Goal: Task Accomplishment & Management: Manage account settings

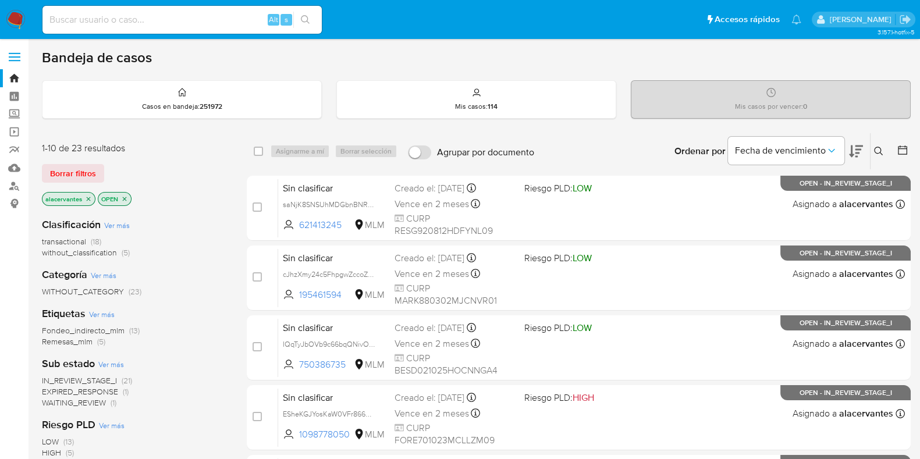
click at [882, 150] on icon at bounding box center [878, 151] width 9 height 9
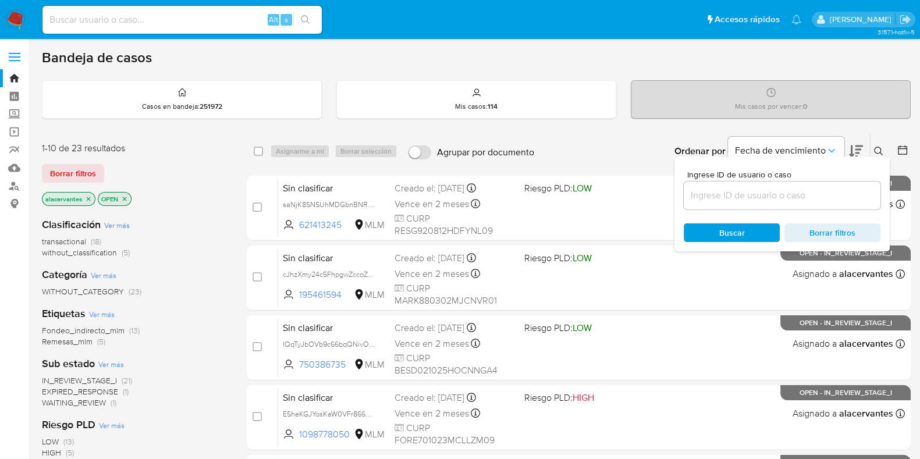
click at [790, 196] on input at bounding box center [782, 195] width 197 height 15
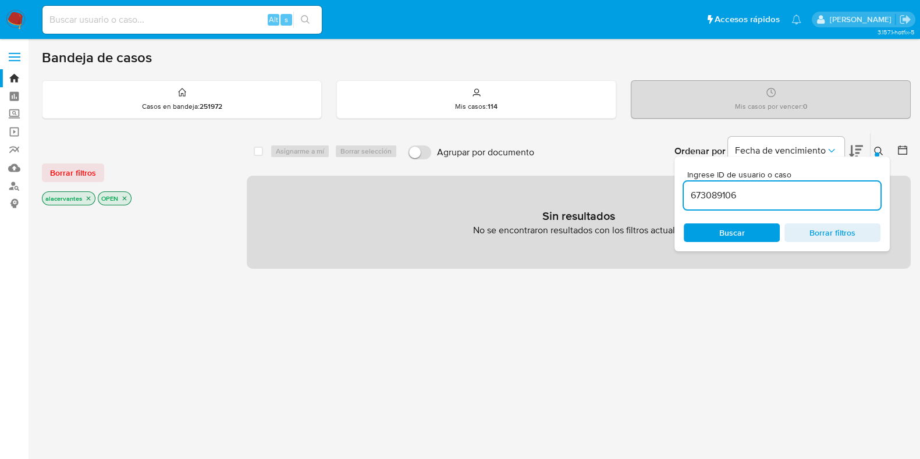
click at [782, 200] on input "673089106" at bounding box center [782, 195] width 197 height 15
type input "673089106"
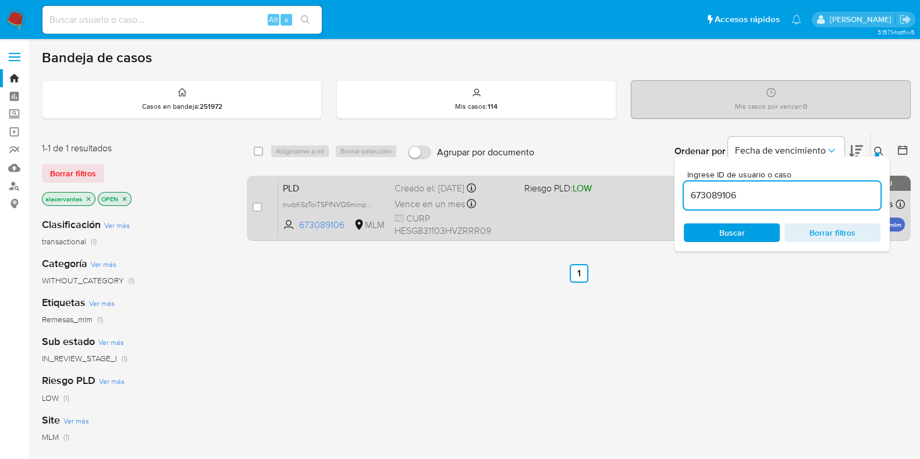
click at [555, 219] on div "PLD nwbK6zToiTSFfNVQ6minpBsq 673089106 MLM Riesgo PLD: LOW Creado el: 12/08/202…" at bounding box center [591, 208] width 627 height 59
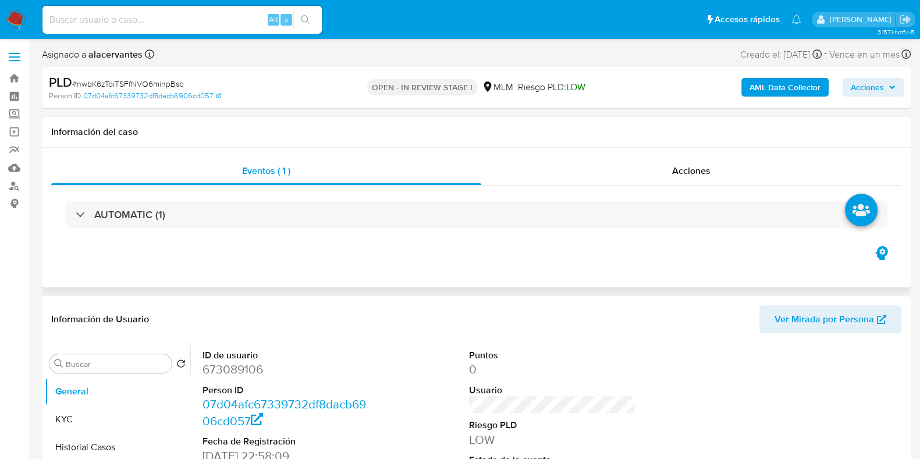
select select "10"
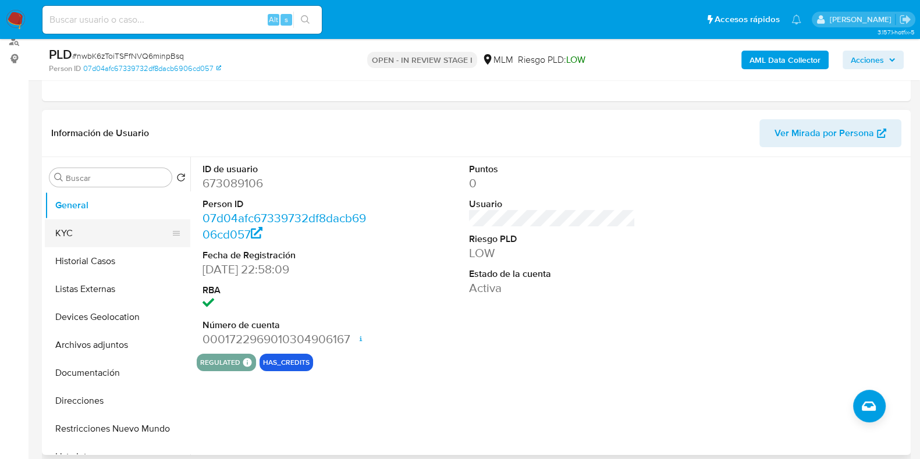
click at [86, 225] on button "KYC" at bounding box center [113, 233] width 136 height 28
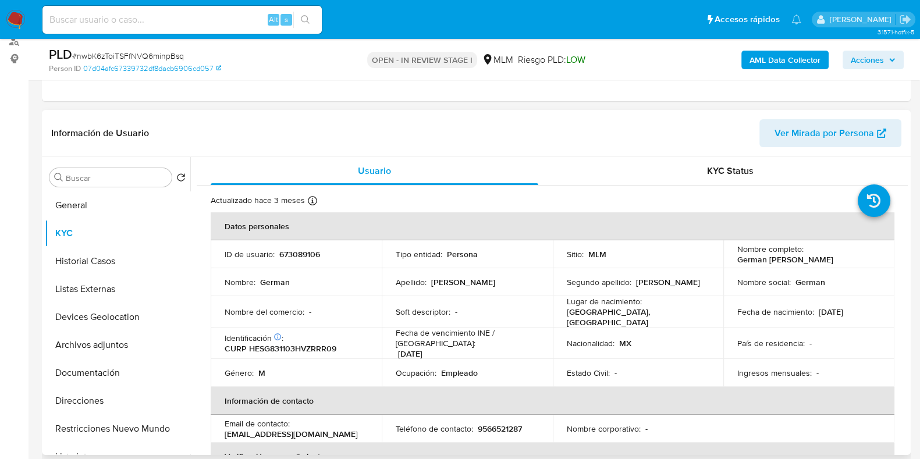
click at [321, 133] on header "Información de Usuario Ver Mirada por Persona" at bounding box center [476, 133] width 850 height 28
click at [98, 213] on button "General" at bounding box center [113, 206] width 136 height 28
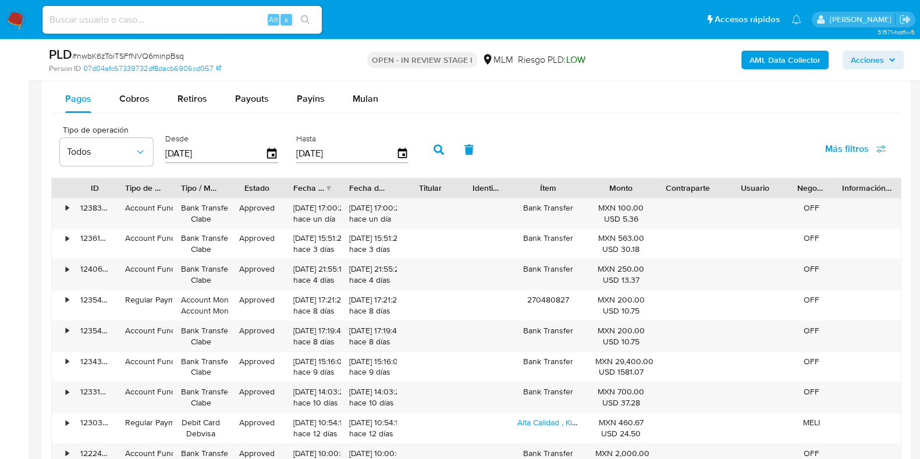
scroll to position [1237, 0]
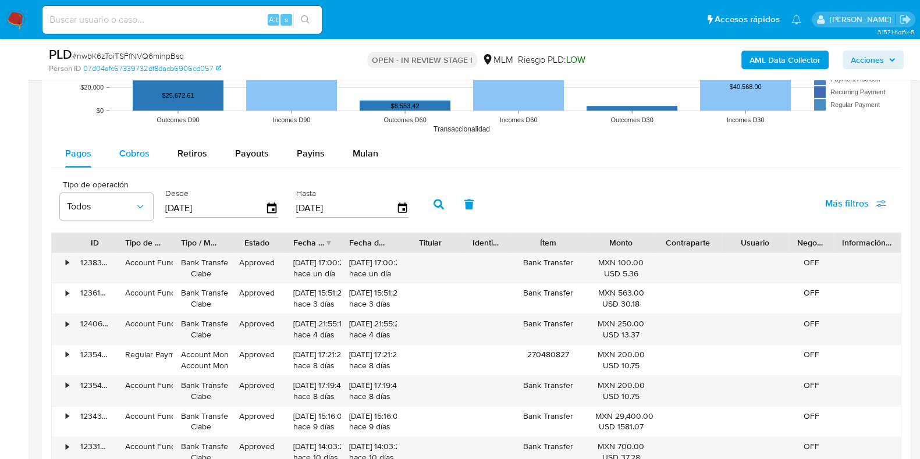
click at [126, 153] on span "Cobros" at bounding box center [134, 153] width 30 height 13
select select "10"
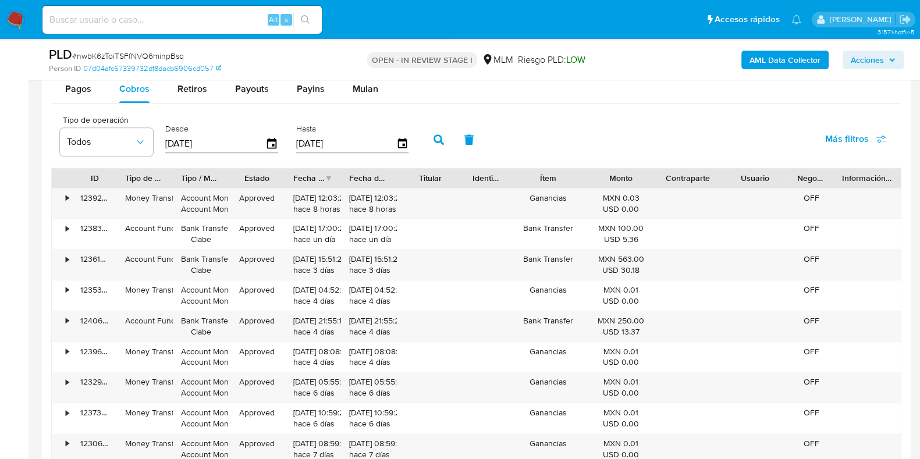
scroll to position [1455, 0]
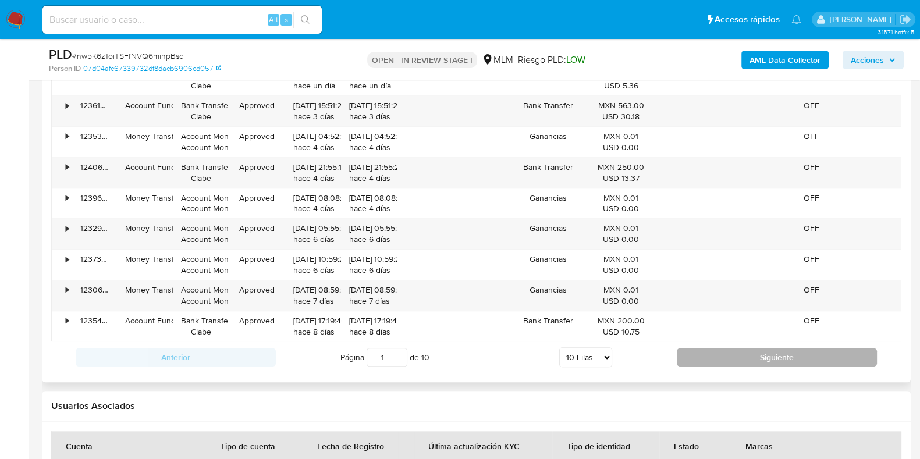
click at [705, 357] on button "Siguiente" at bounding box center [777, 357] width 200 height 19
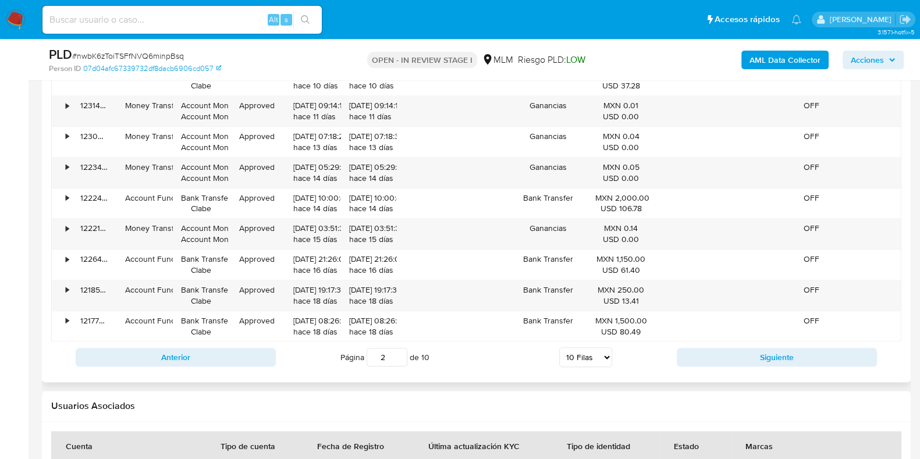
click at [736, 361] on button "Siguiente" at bounding box center [777, 357] width 200 height 19
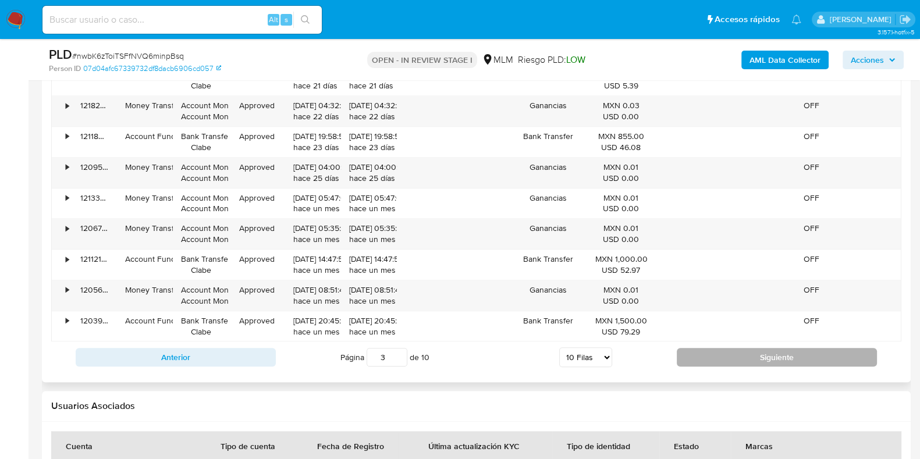
click at [749, 355] on button "Siguiente" at bounding box center [777, 357] width 200 height 19
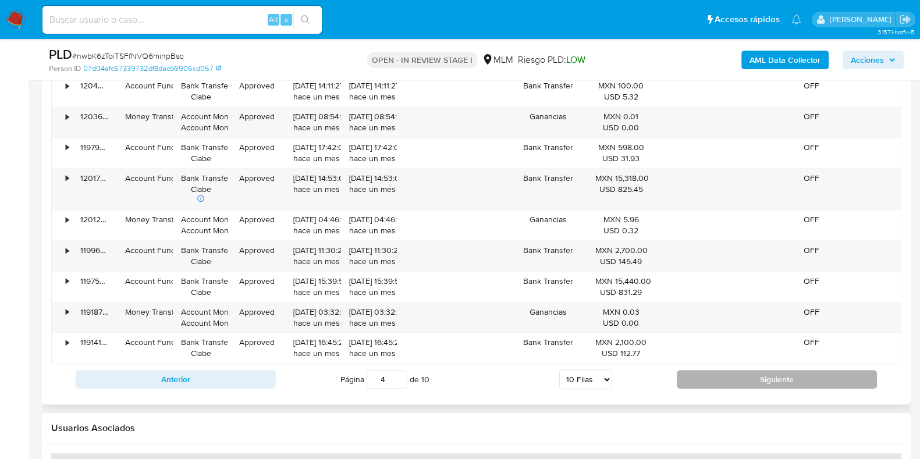
click at [742, 380] on button "Siguiente" at bounding box center [777, 379] width 200 height 19
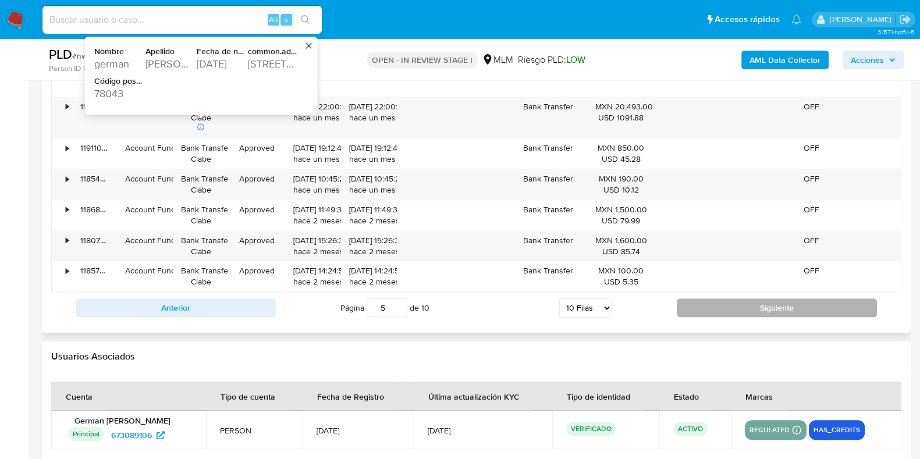
scroll to position [1528, 0]
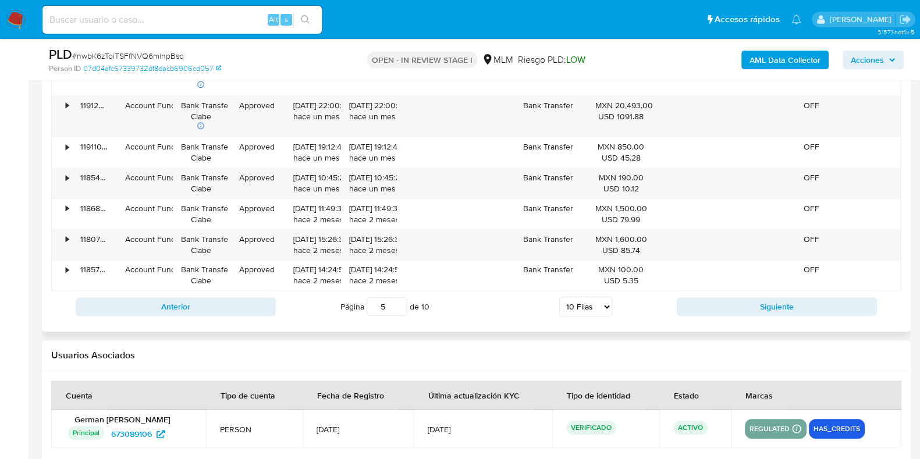
click at [753, 316] on div "Anterior Página 5 de 10 5 Filas 10 Filas 20 Filas 25 Filas 50 Filas 100 Filas S…" at bounding box center [476, 306] width 850 height 31
drag, startPoint x: 757, startPoint y: 301, endPoint x: 685, endPoint y: 286, distance: 73.2
click at [757, 301] on button "Siguiente" at bounding box center [777, 306] width 200 height 19
type input "6"
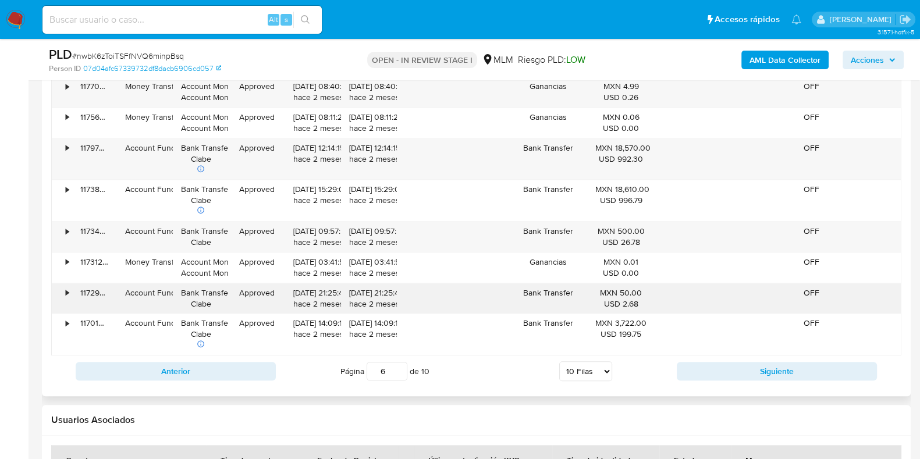
scroll to position [1455, 0]
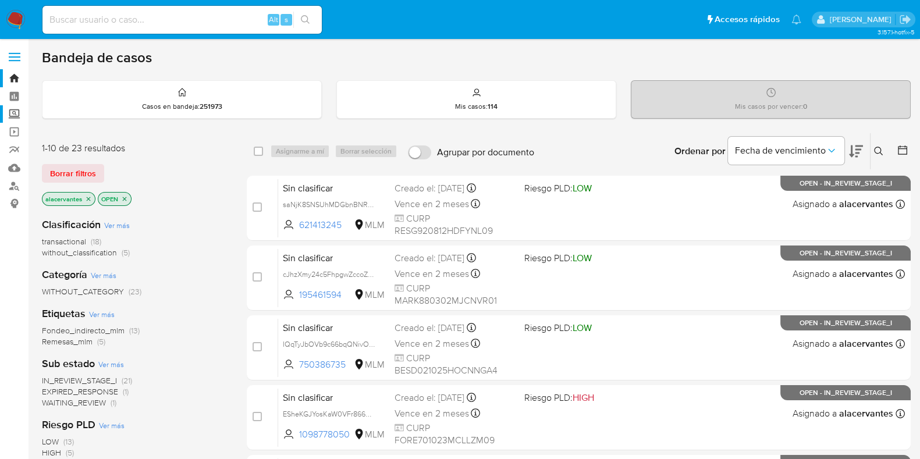
click at [15, 118] on label "Screening" at bounding box center [69, 114] width 139 height 18
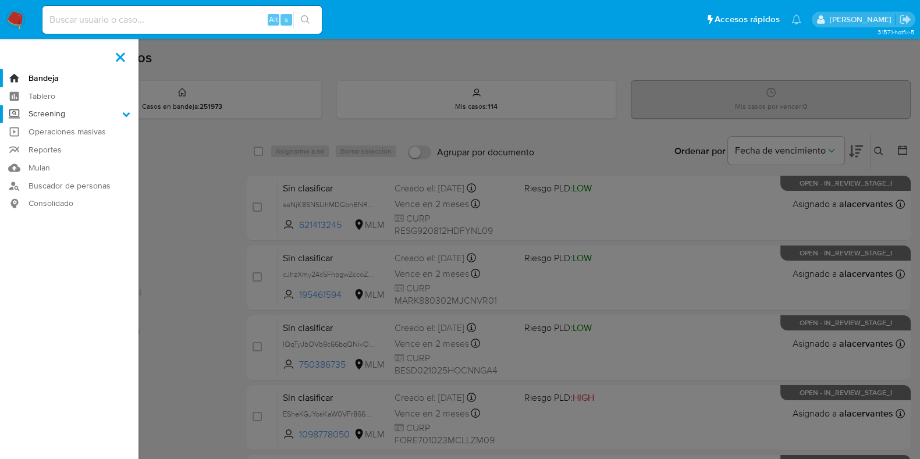
click at [0, 0] on input "Screening" at bounding box center [0, 0] width 0 height 0
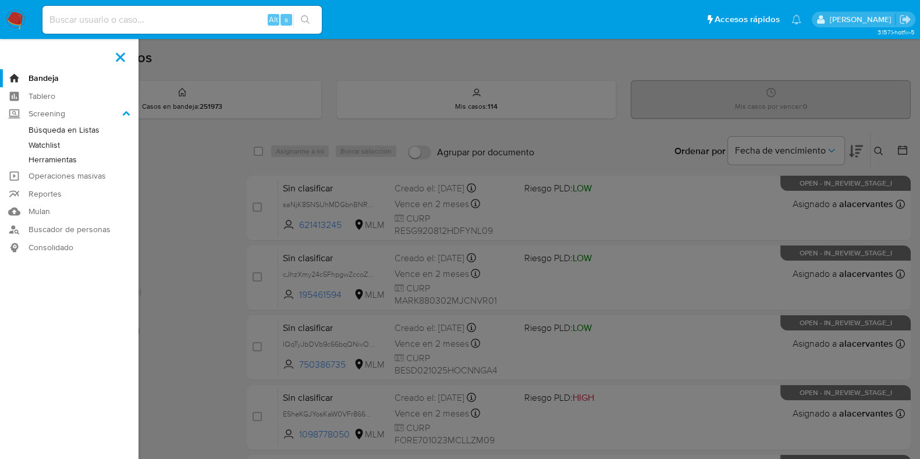
click at [61, 159] on link "Herramientas" at bounding box center [69, 160] width 139 height 15
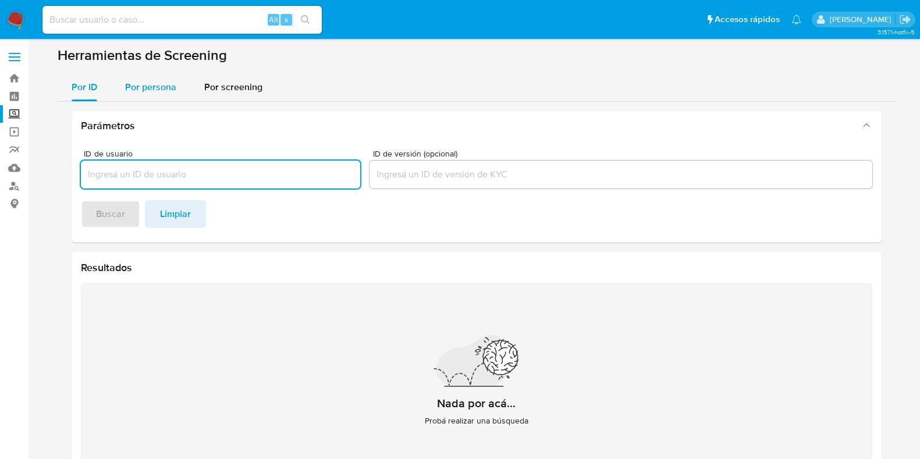
click at [153, 79] on div "Por persona" at bounding box center [150, 87] width 51 height 28
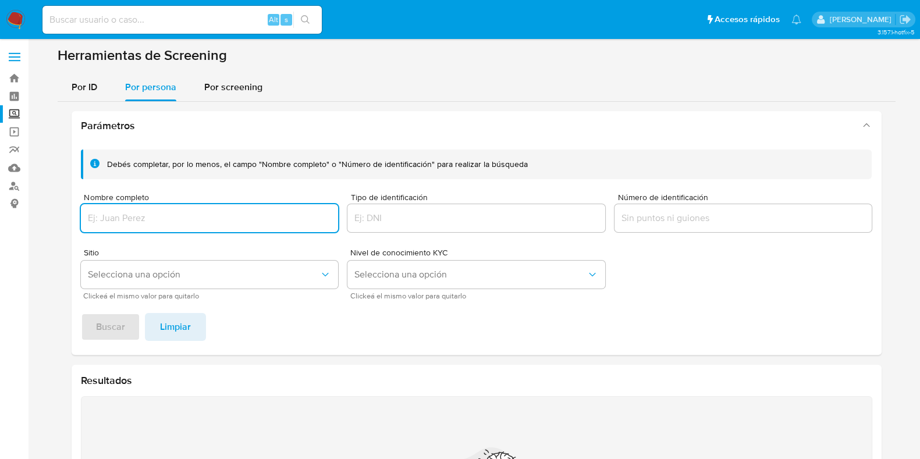
click at [170, 211] on input "Nombre completo" at bounding box center [210, 218] width 258 height 15
click at [169, 220] on input "Nombre completo" at bounding box center [210, 218] width 258 height 15
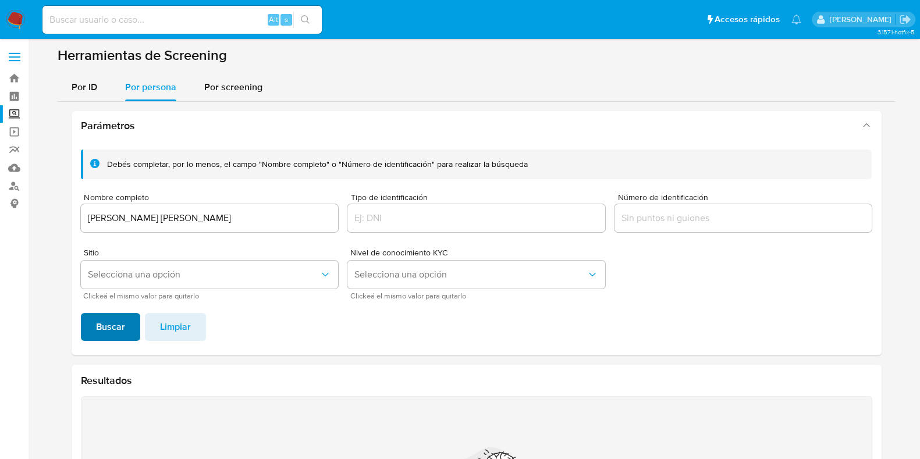
click at [126, 328] on button "Buscar" at bounding box center [110, 327] width 59 height 28
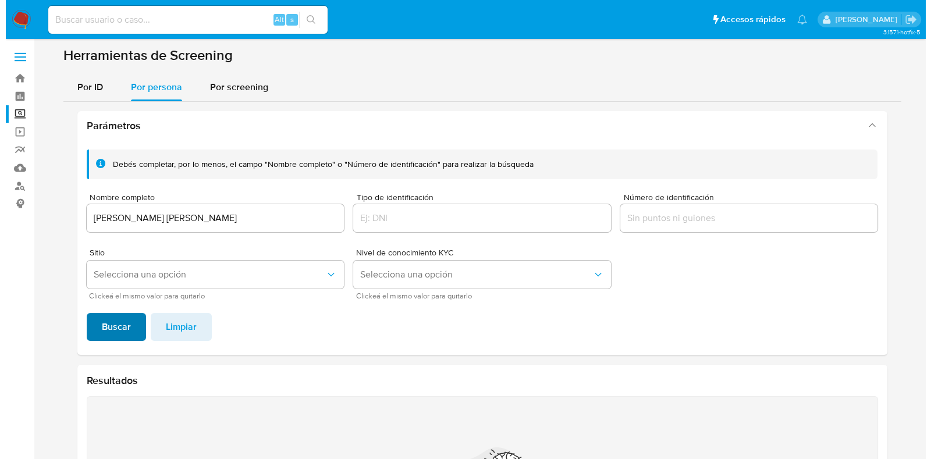
scroll to position [166, 0]
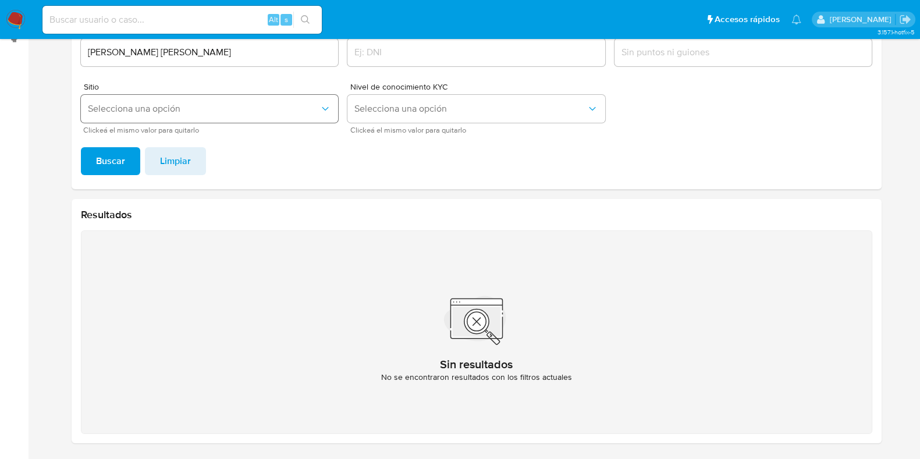
click at [232, 118] on button "Selecciona una opción" at bounding box center [210, 109] width 258 height 28
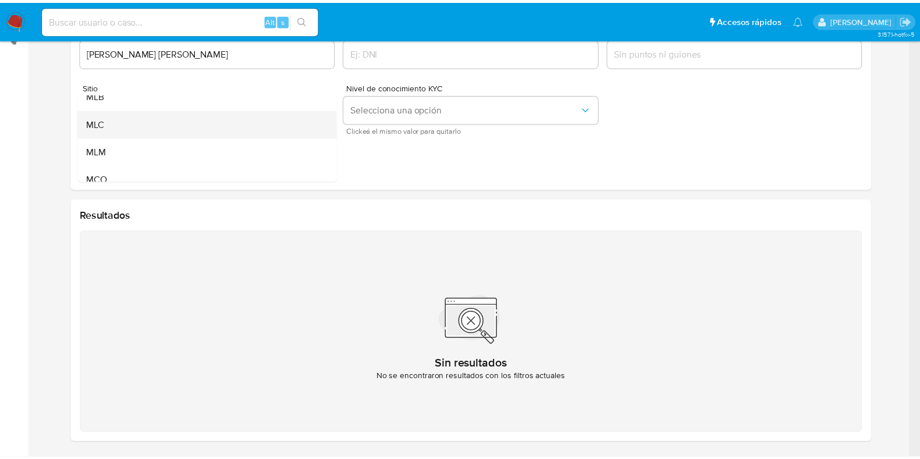
scroll to position [72, 0]
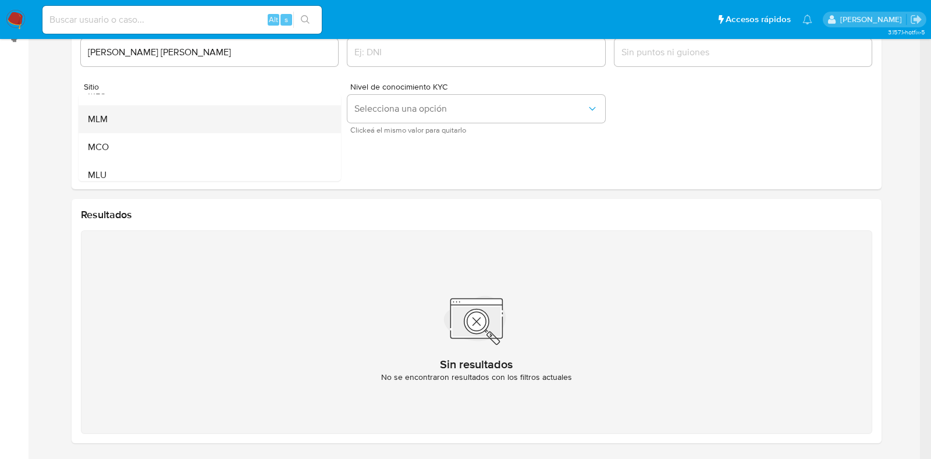
click at [116, 123] on div "MLM" at bounding box center [205, 119] width 237 height 28
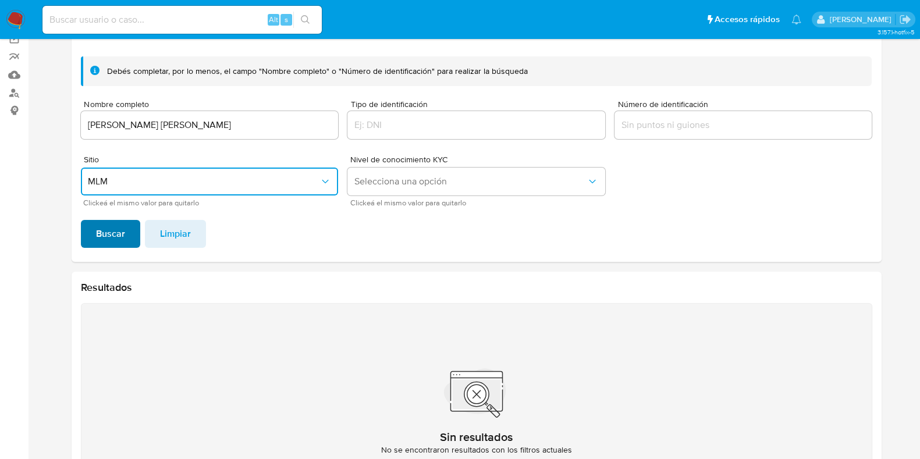
click at [99, 236] on span "Buscar" at bounding box center [110, 234] width 29 height 26
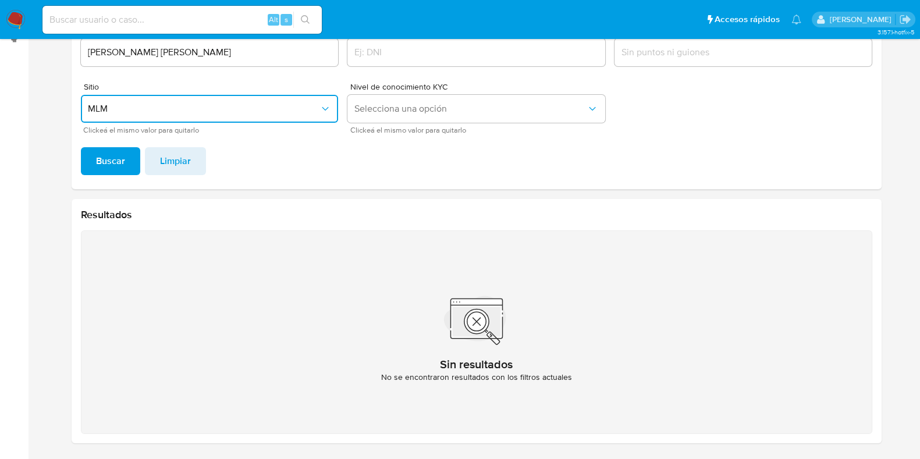
scroll to position [20, 0]
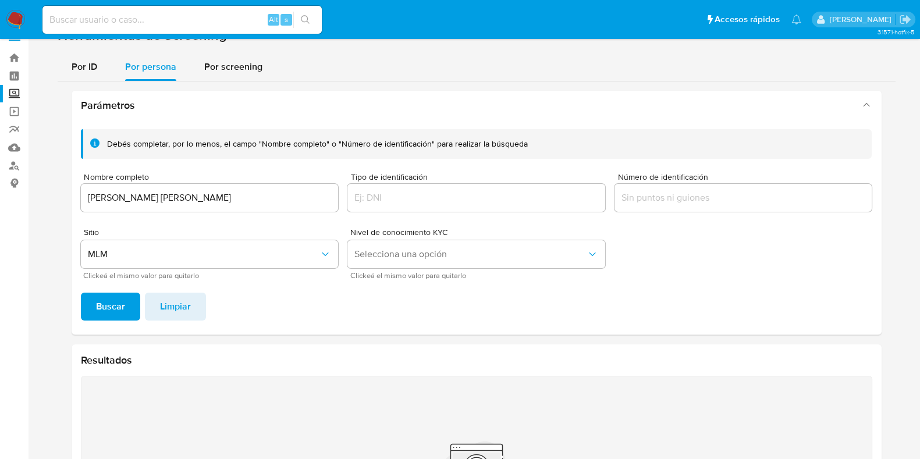
click at [242, 204] on input "JAIME GERARDO CASSANI GARCIA" at bounding box center [210, 197] width 258 height 15
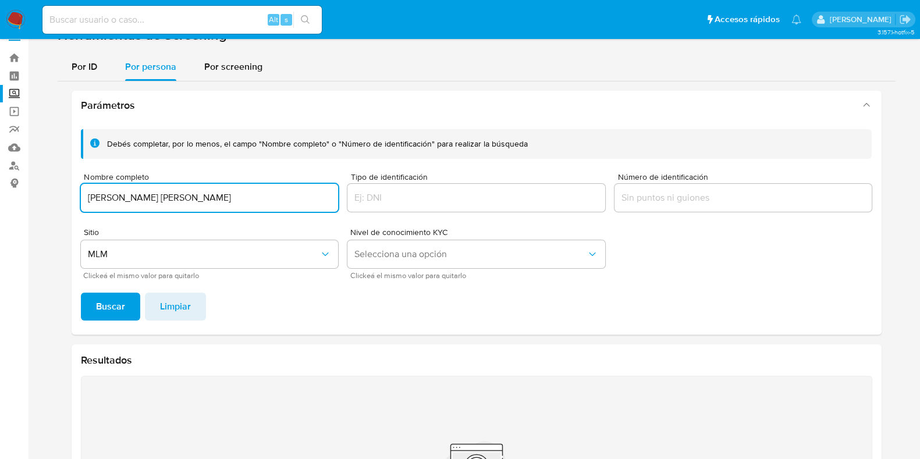
click at [242, 204] on input "JAIME GERARDO CASSANI GARCIA" at bounding box center [210, 197] width 258 height 15
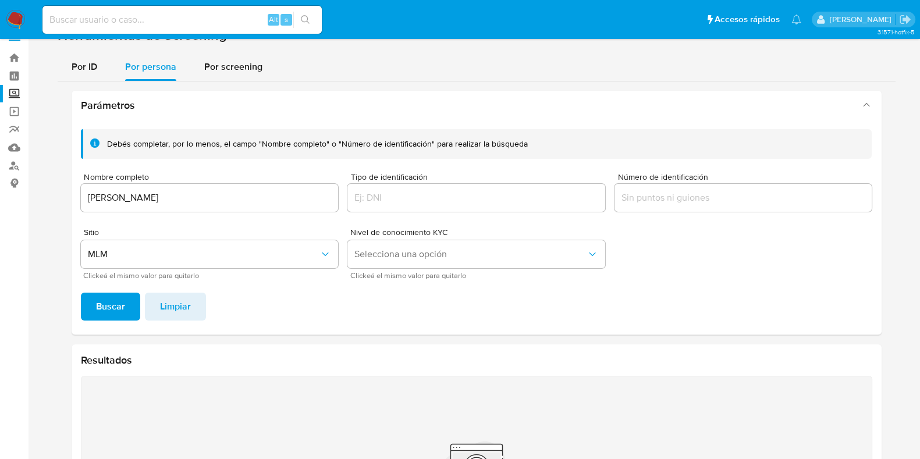
click at [94, 313] on button "Buscar" at bounding box center [110, 307] width 59 height 28
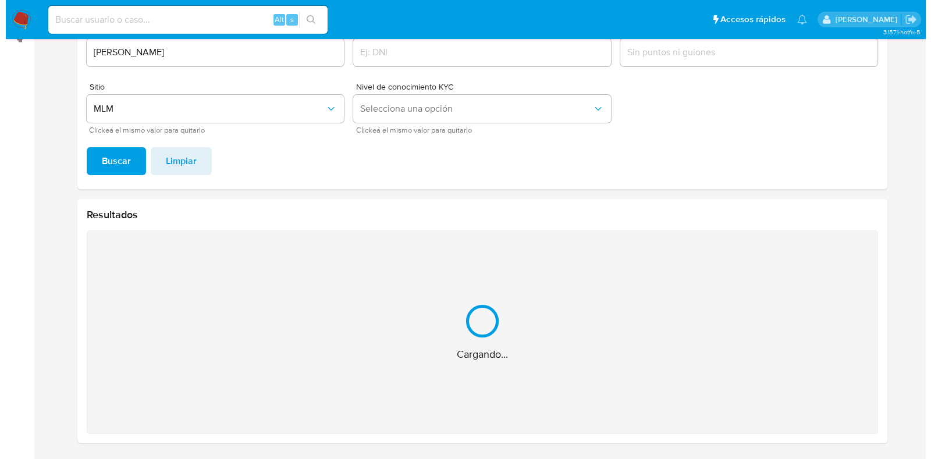
scroll to position [0, 0]
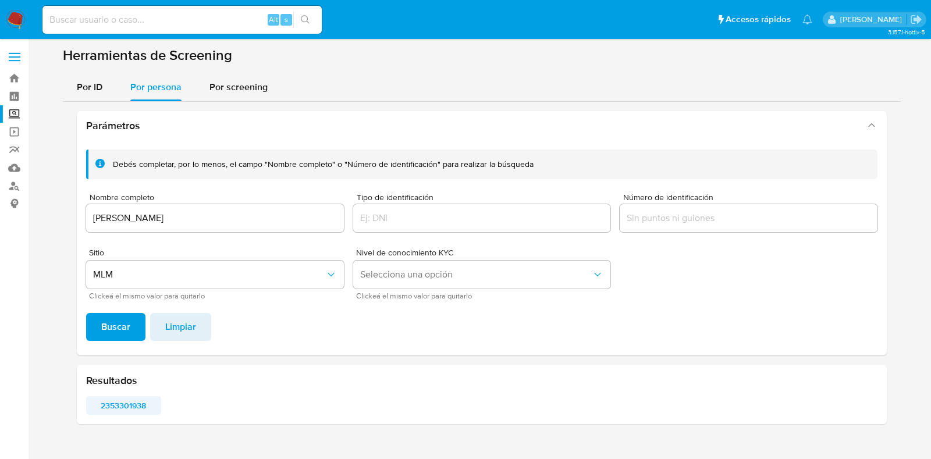
click at [133, 406] on span "2353301938" at bounding box center [123, 406] width 59 height 16
click at [242, 225] on div "ROSALINDA ELIZONDO LOPEZ" at bounding box center [215, 218] width 258 height 28
click at [235, 224] on input "ROSALINDA ELIZONDO LOPEZ" at bounding box center [215, 218] width 258 height 15
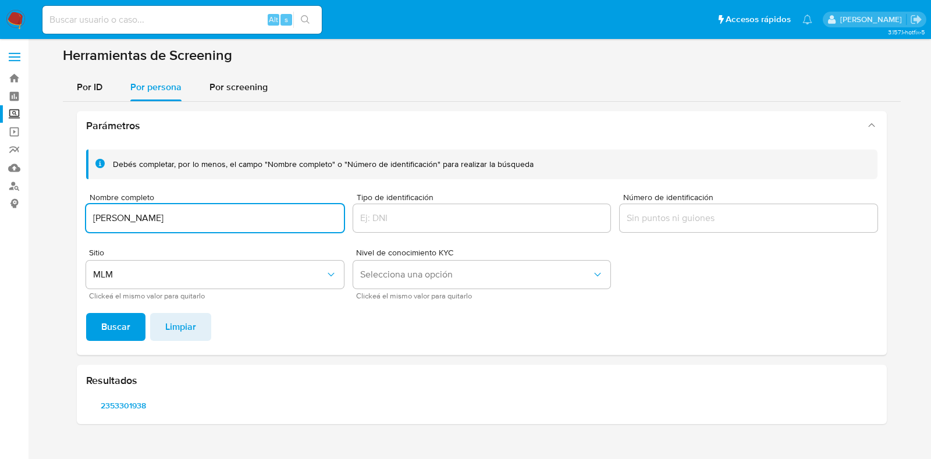
click at [235, 224] on input "ROSALINDA ELIZONDO LOPEZ" at bounding box center [215, 218] width 258 height 15
type input "GILBERTO ISRAEL SANCHEZ AVILA"
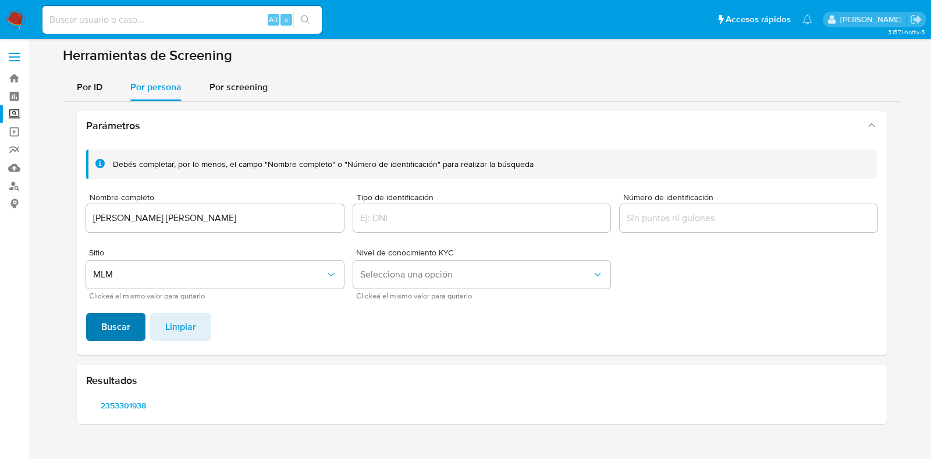
click at [119, 329] on span "Buscar" at bounding box center [115, 327] width 29 height 26
click at [129, 406] on span "752462837" at bounding box center [123, 406] width 59 height 16
click at [88, 24] on input at bounding box center [181, 19] width 279 height 15
type input "673089106"
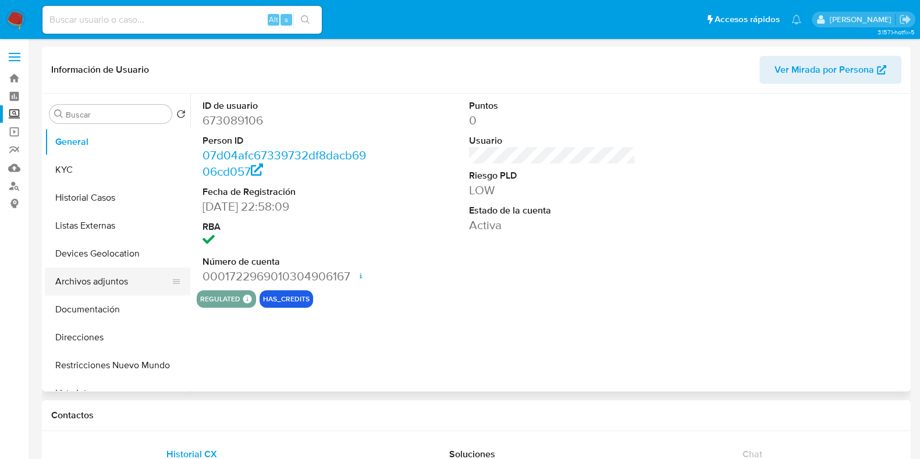
click at [86, 285] on button "Archivos adjuntos" at bounding box center [113, 282] width 136 height 28
select select "10"
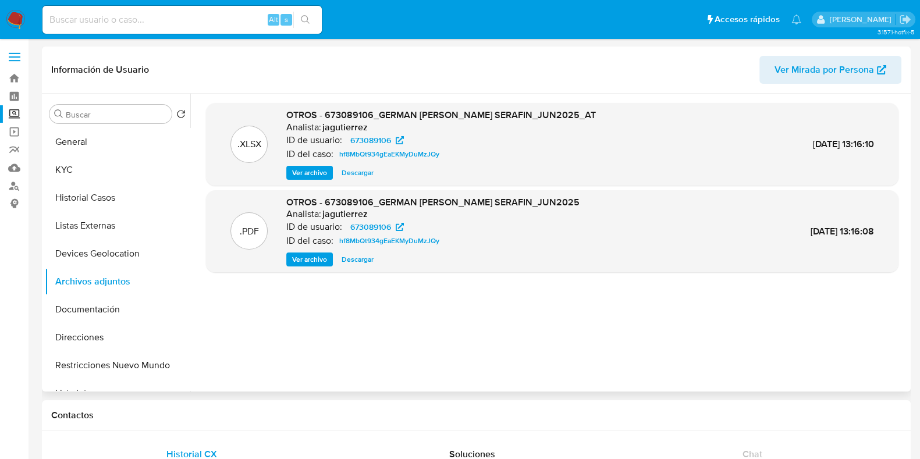
click at [297, 265] on span "Ver archivo" at bounding box center [309, 260] width 35 height 12
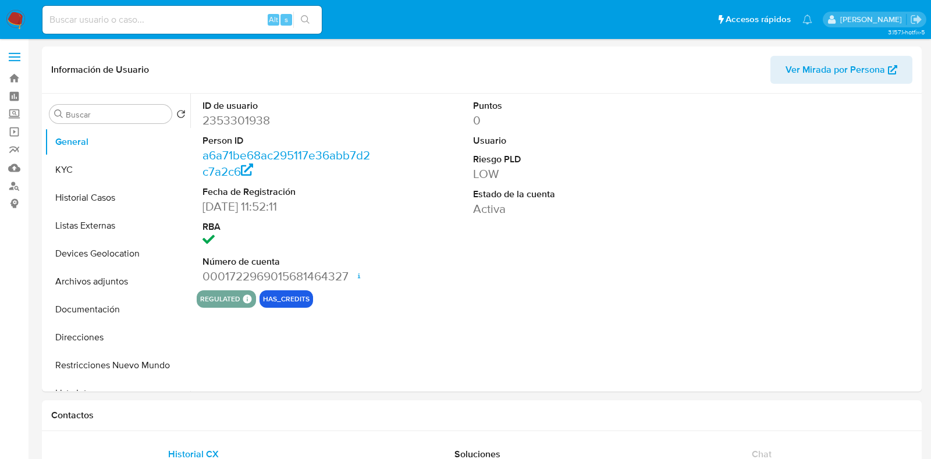
select select "10"
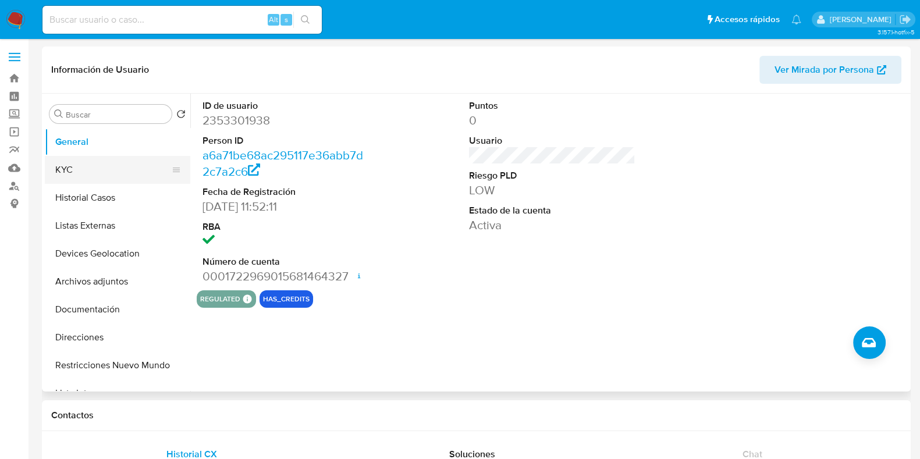
click at [102, 166] on button "KYC" at bounding box center [113, 170] width 136 height 28
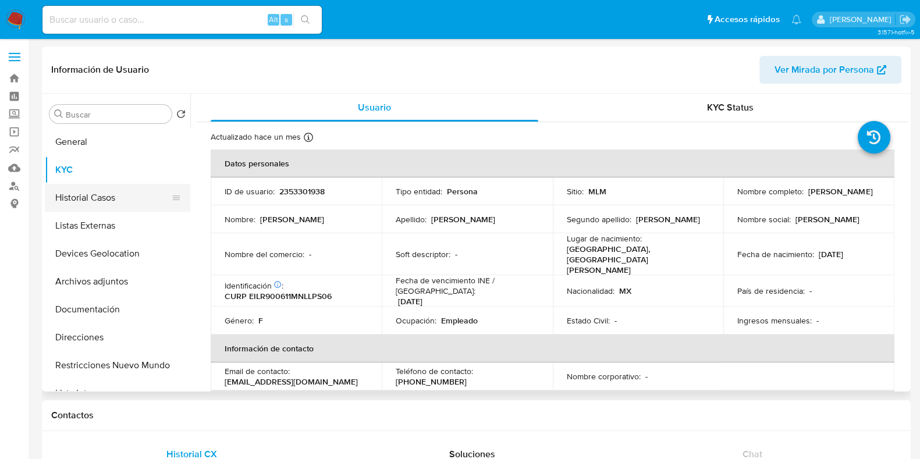
click at [114, 200] on button "Historial Casos" at bounding box center [113, 198] width 136 height 28
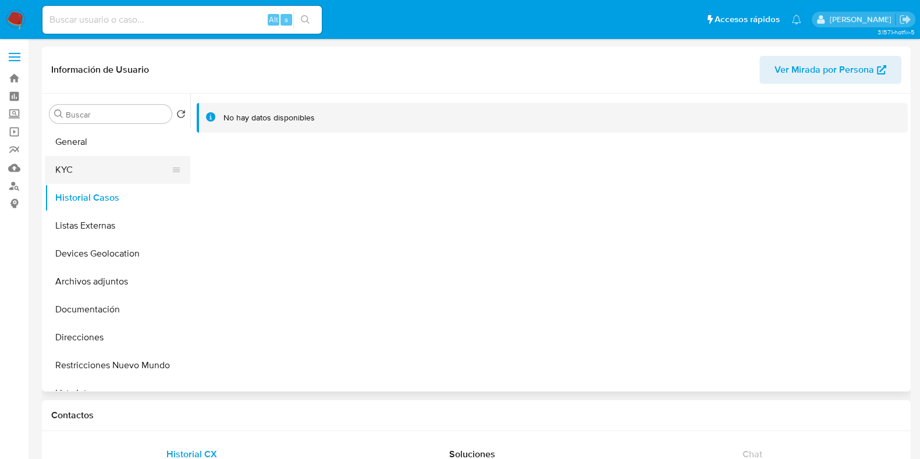
click at [102, 174] on button "KYC" at bounding box center [113, 170] width 136 height 28
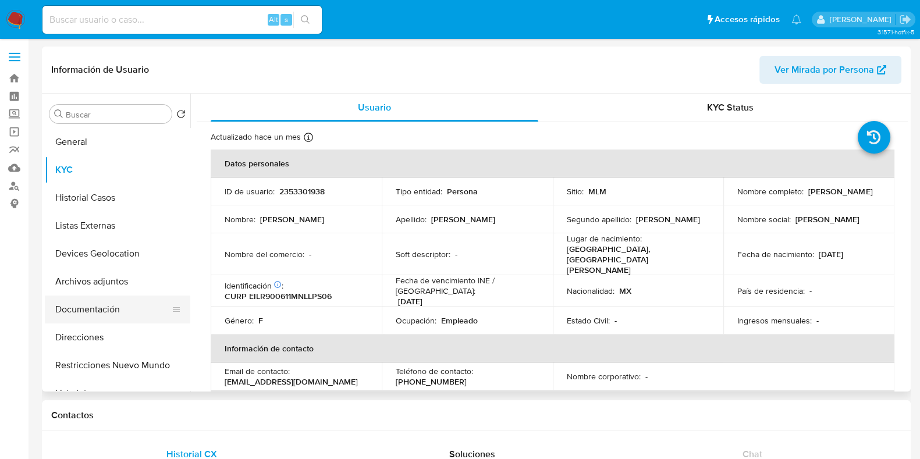
click at [108, 321] on button "Documentación" at bounding box center [113, 310] width 136 height 28
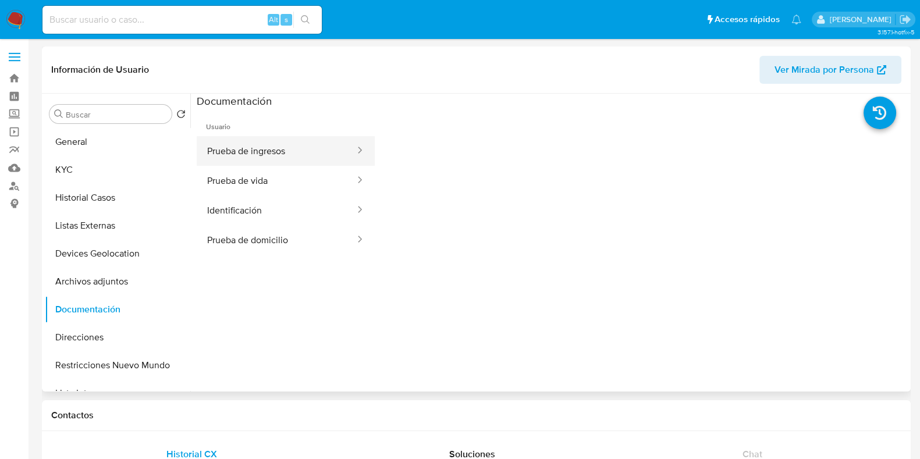
click at [259, 150] on button "Prueba de ingresos" at bounding box center [276, 151] width 159 height 30
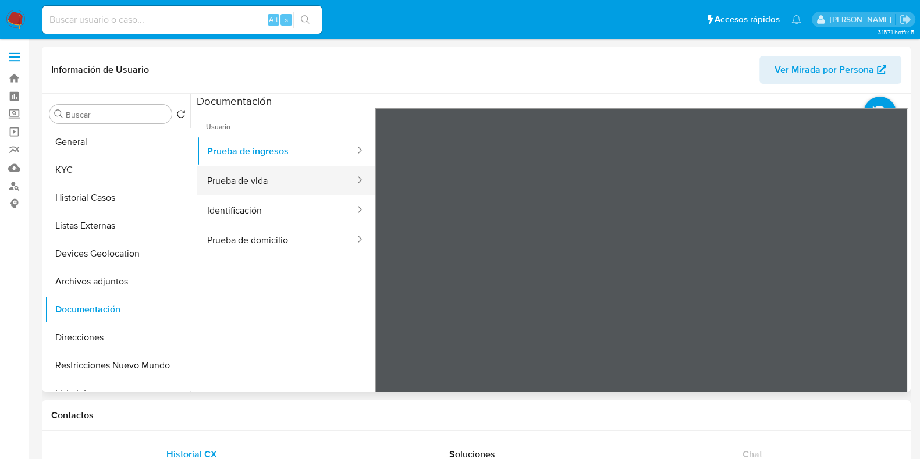
click at [261, 185] on button "Prueba de vida" at bounding box center [276, 181] width 159 height 30
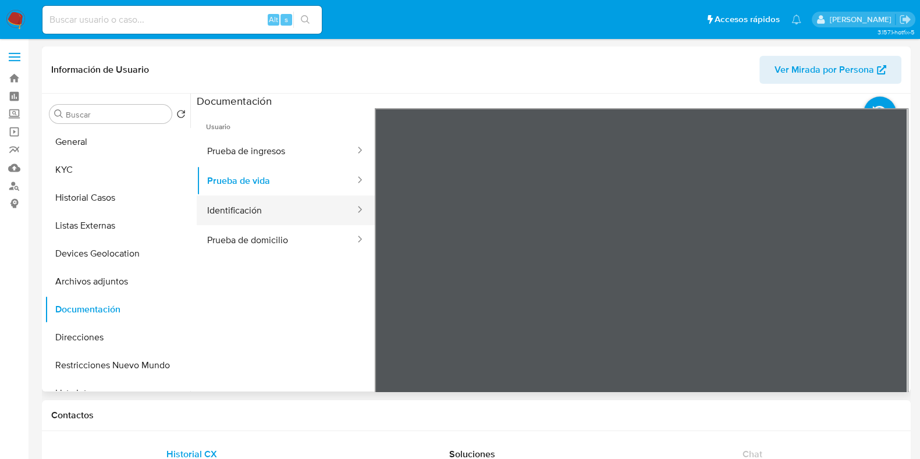
click at [274, 219] on button "Identificación" at bounding box center [276, 211] width 159 height 30
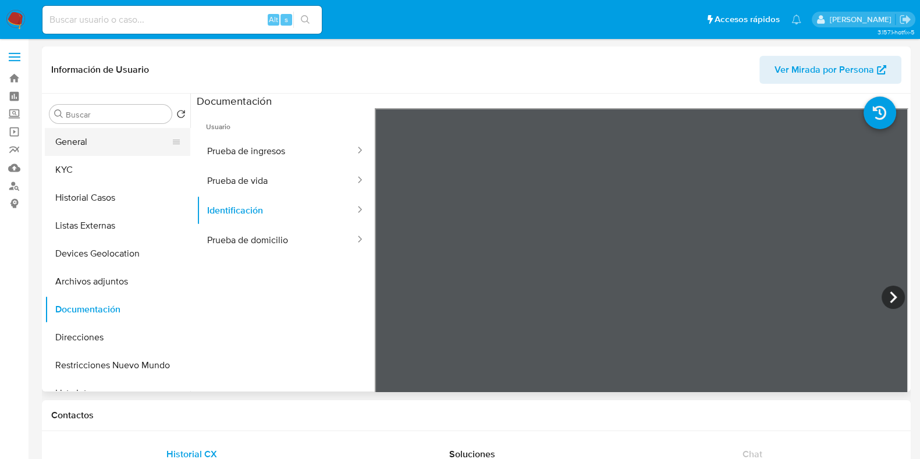
click at [88, 147] on button "General" at bounding box center [113, 142] width 136 height 28
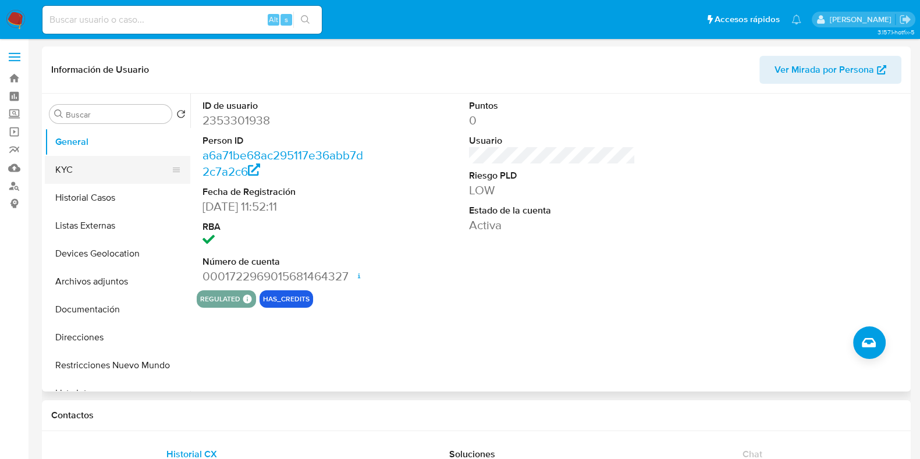
click at [80, 166] on button "KYC" at bounding box center [113, 170] width 136 height 28
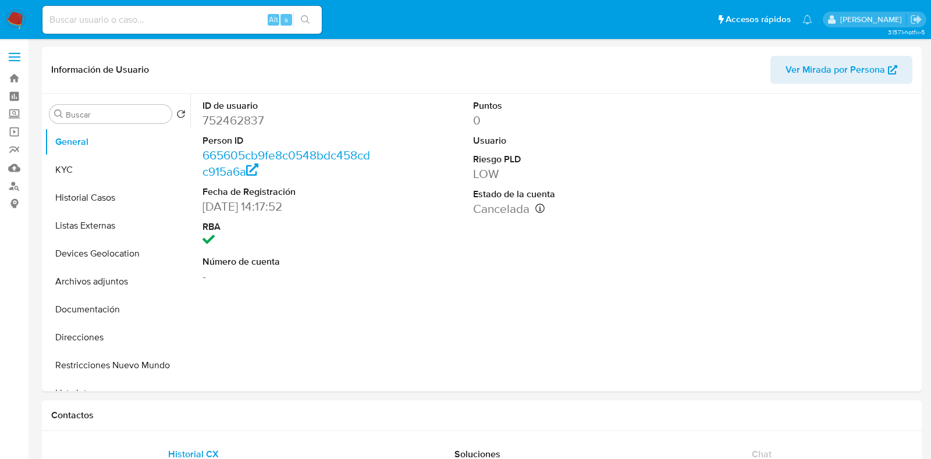
select select "10"
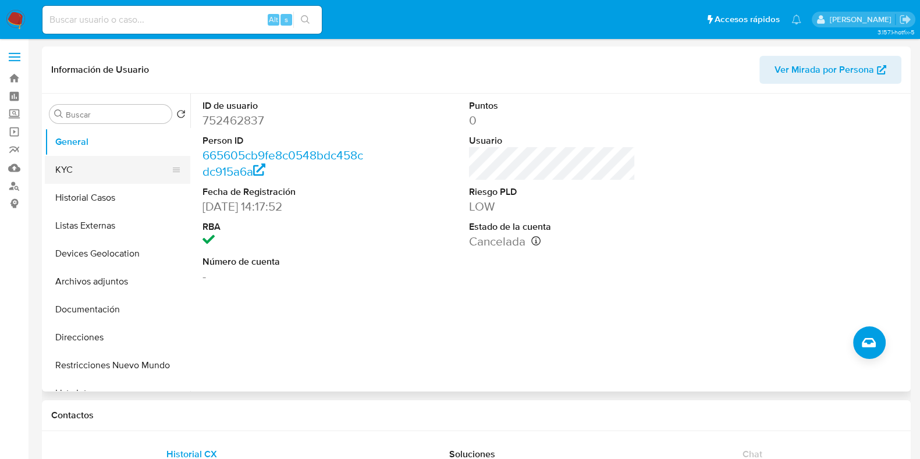
click at [96, 164] on button "KYC" at bounding box center [113, 170] width 136 height 28
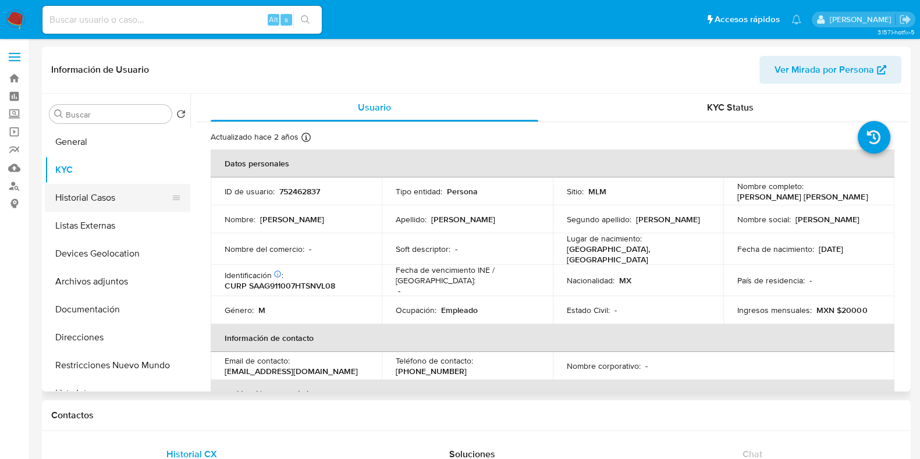
click at [90, 200] on button "Historial Casos" at bounding box center [113, 198] width 136 height 28
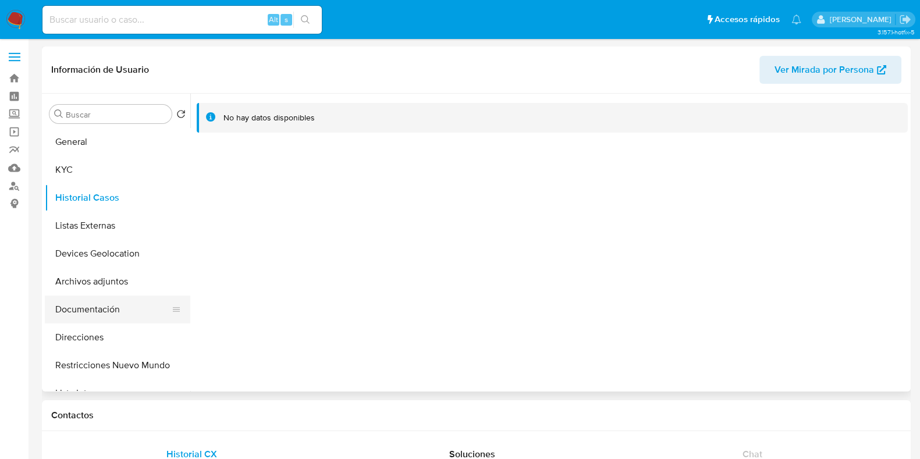
click at [123, 304] on button "Documentación" at bounding box center [113, 310] width 136 height 28
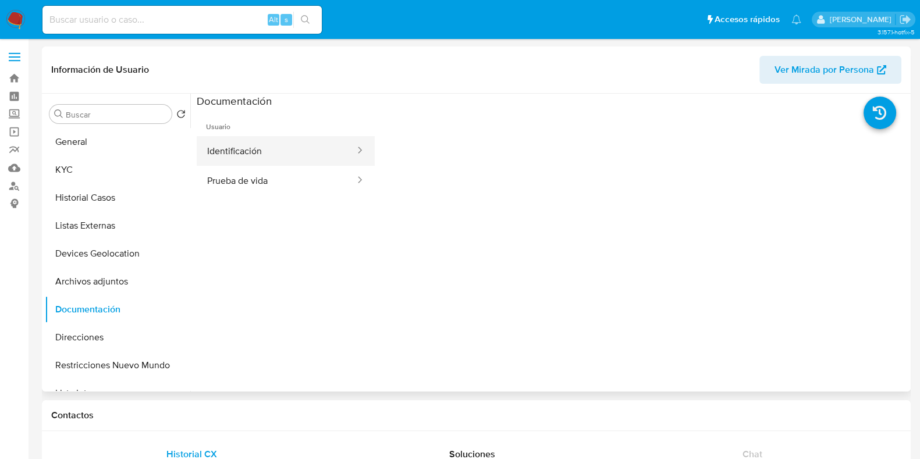
click at [291, 150] on button "Identificación" at bounding box center [276, 151] width 159 height 30
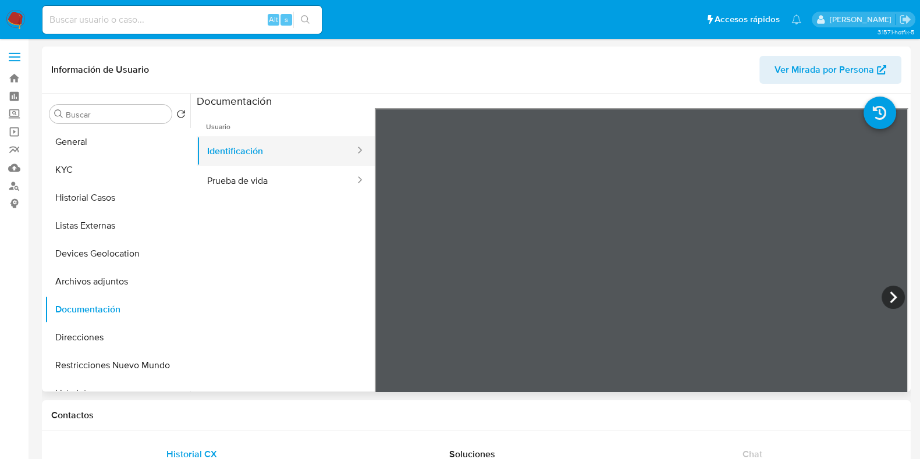
click at [237, 150] on button "Identificación" at bounding box center [276, 151] width 159 height 30
click at [245, 180] on button "Prueba de vida" at bounding box center [276, 181] width 159 height 30
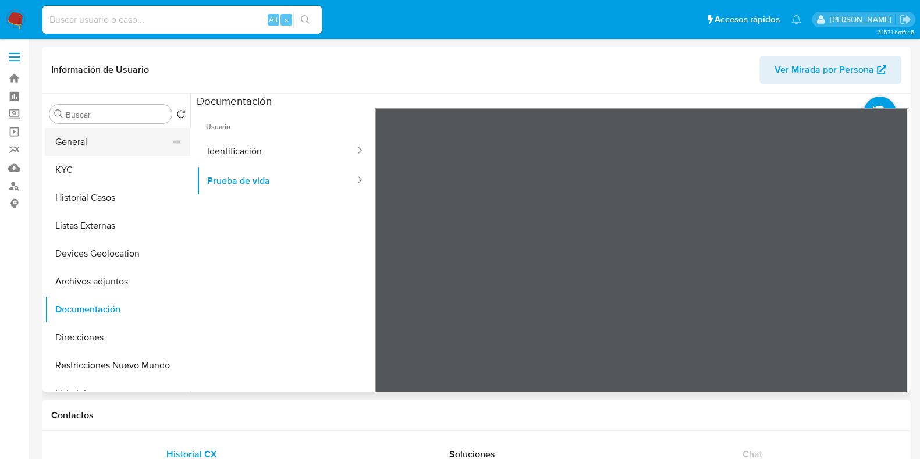
click at [105, 128] on button "General" at bounding box center [113, 142] width 136 height 28
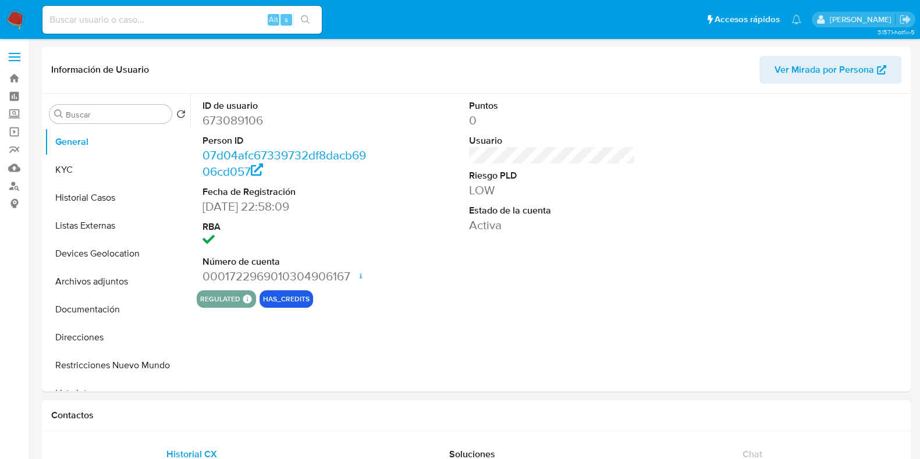
select select "10"
click at [99, 180] on button "KYC" at bounding box center [113, 170] width 136 height 28
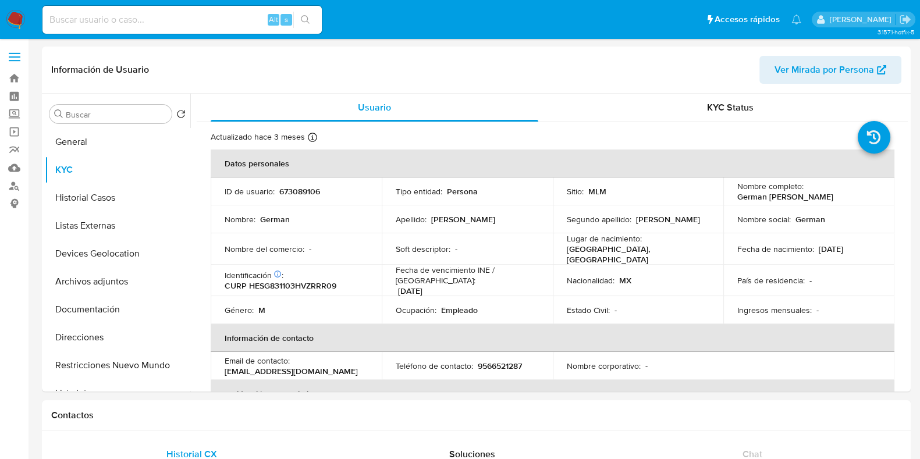
click at [17, 14] on img at bounding box center [16, 20] width 20 height 20
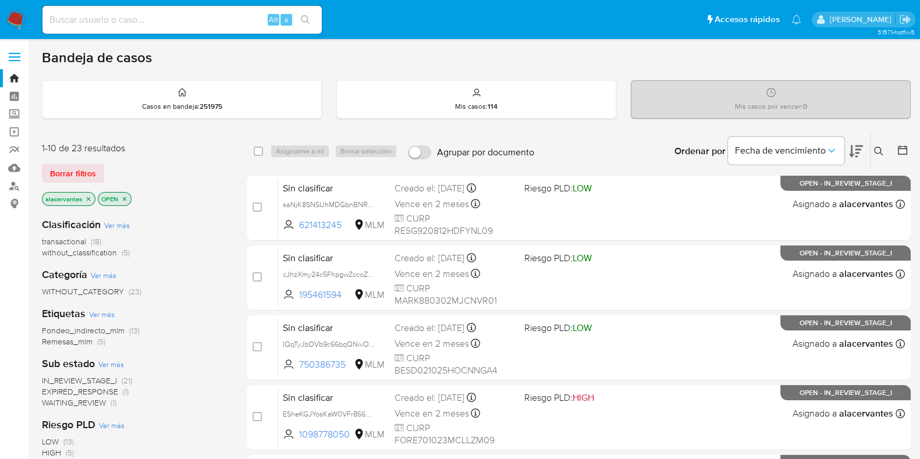
click at [881, 153] on icon at bounding box center [878, 151] width 9 height 9
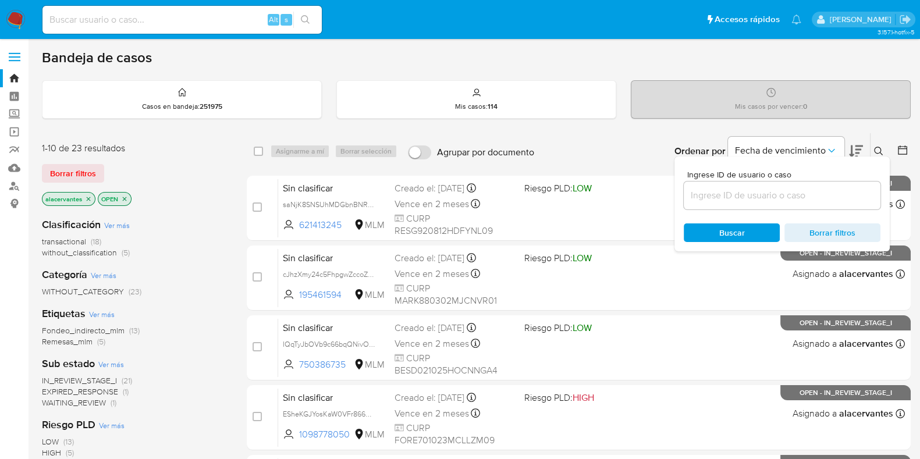
click at [707, 189] on input at bounding box center [782, 195] width 197 height 15
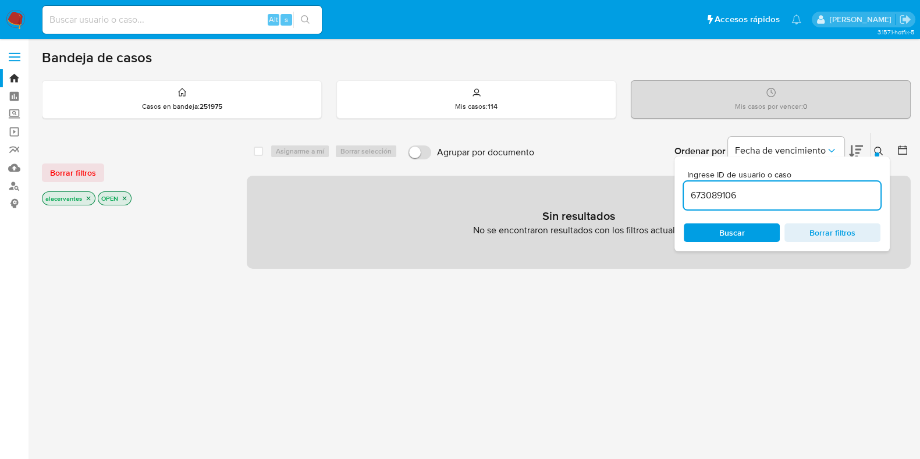
click at [772, 194] on input "673089106" at bounding box center [782, 195] width 197 height 15
type input "673089106"
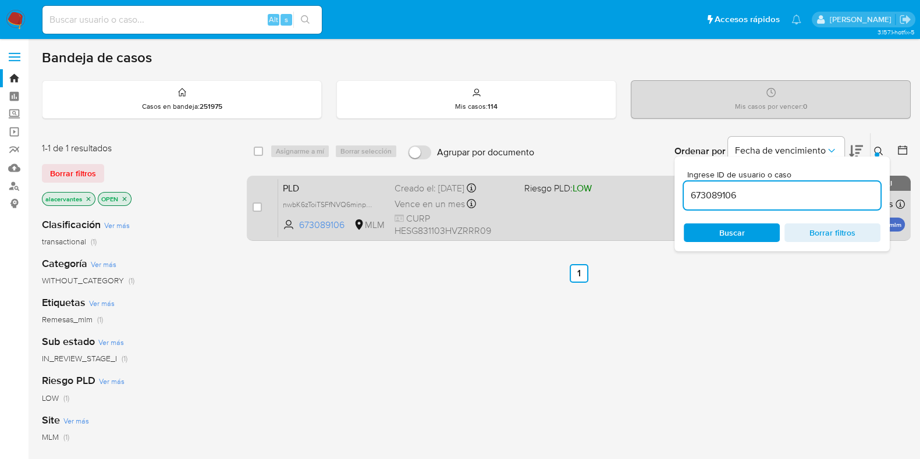
click at [534, 225] on div "PLD nwbK6zToiTSFfNVQ6minpBsq 673089106 MLM Riesgo PLD: LOW Creado el: 12/08/202…" at bounding box center [591, 208] width 627 height 59
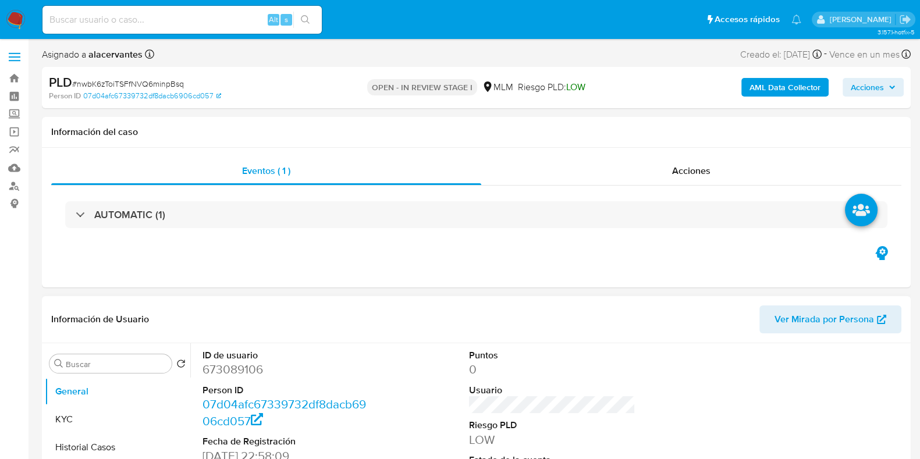
select select "10"
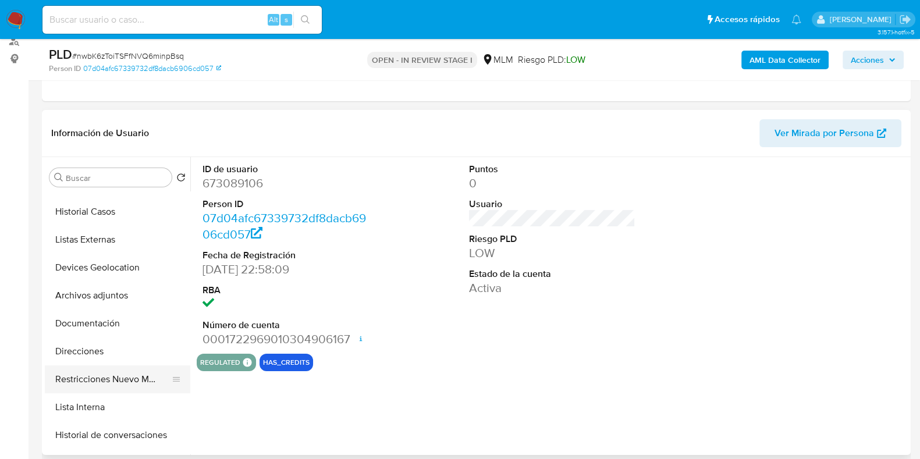
scroll to position [72, 0]
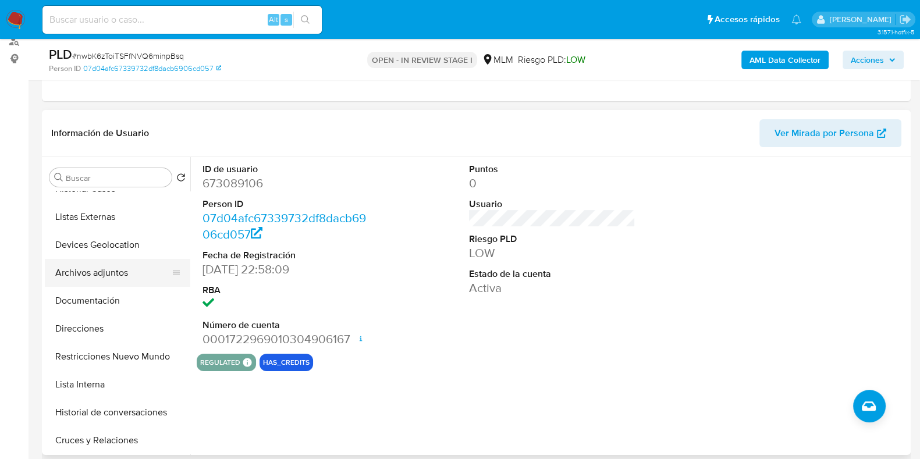
click at [102, 270] on button "Archivos adjuntos" at bounding box center [113, 273] width 136 height 28
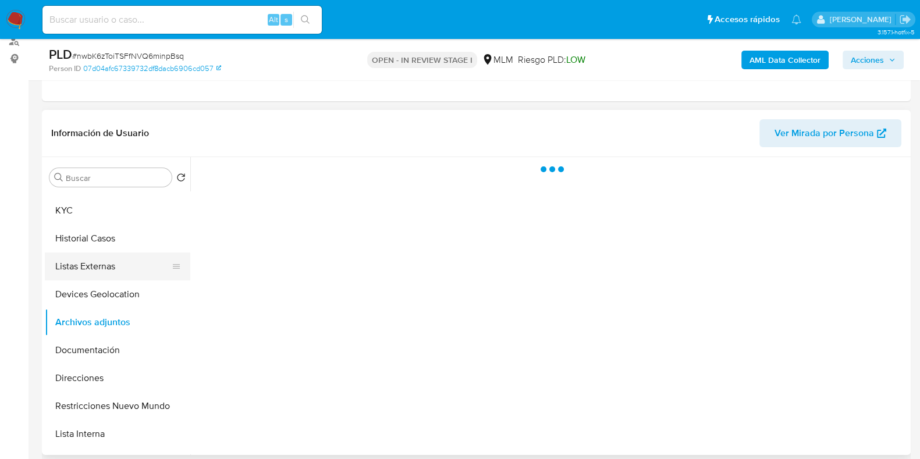
scroll to position [0, 0]
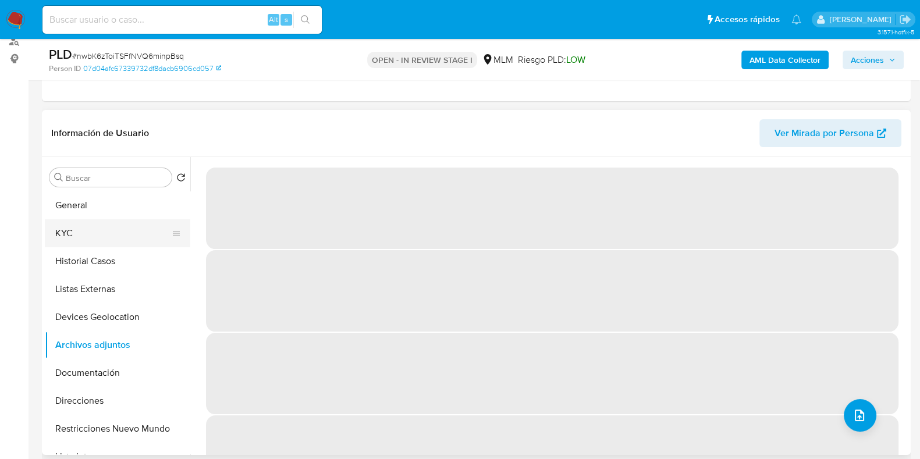
click at [81, 236] on button "KYC" at bounding box center [113, 233] width 136 height 28
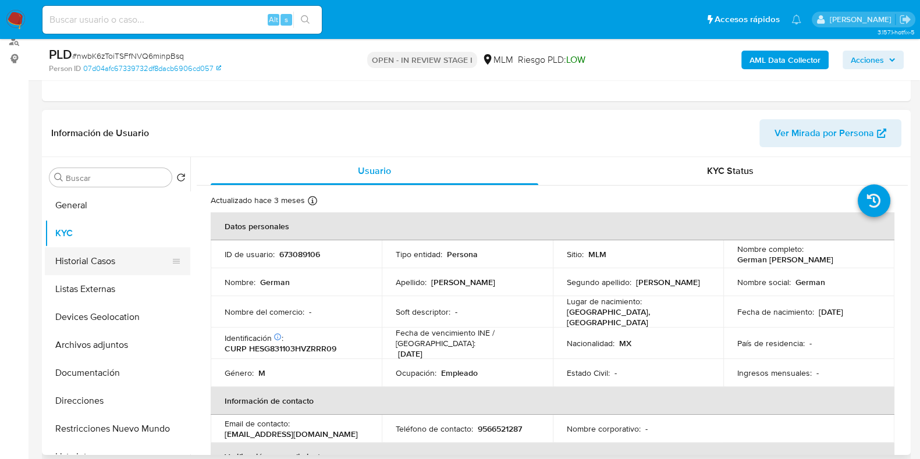
click at [81, 254] on button "Historial Casos" at bounding box center [113, 261] width 136 height 28
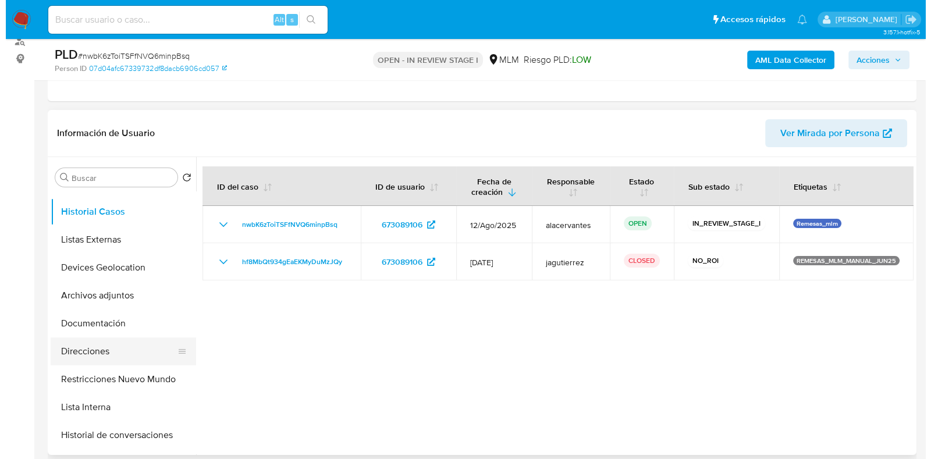
scroll to position [72, 0]
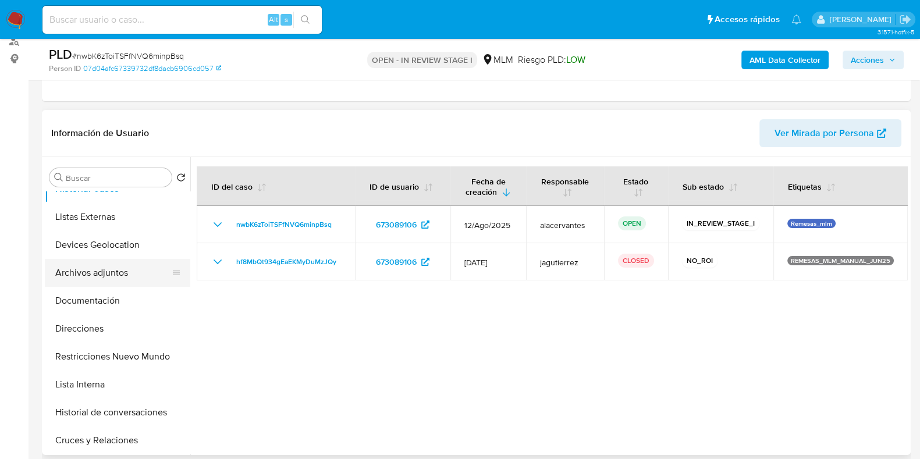
click at [90, 269] on button "Archivos adjuntos" at bounding box center [113, 273] width 136 height 28
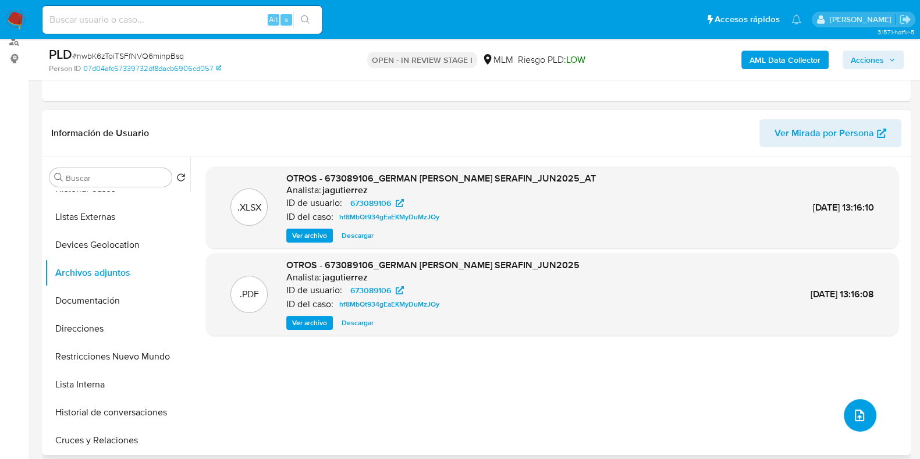
click at [853, 409] on icon "upload-file" at bounding box center [860, 416] width 14 height 14
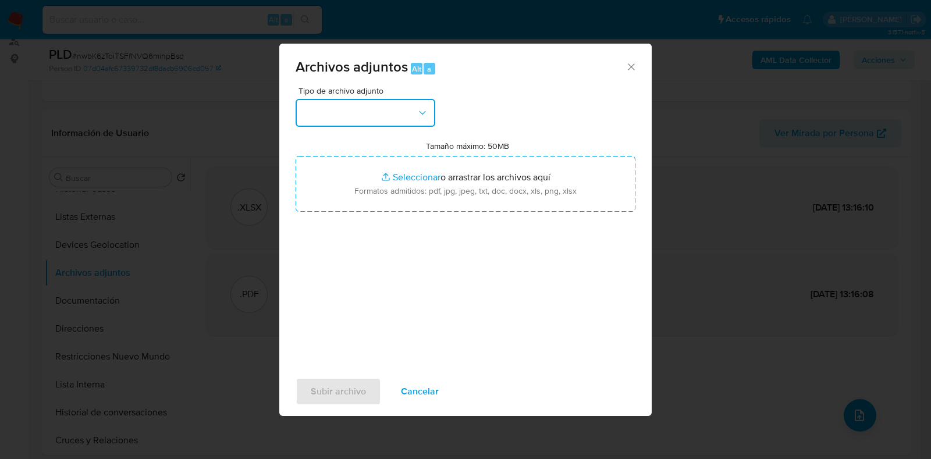
click at [373, 112] on button "button" at bounding box center [366, 113] width 140 height 28
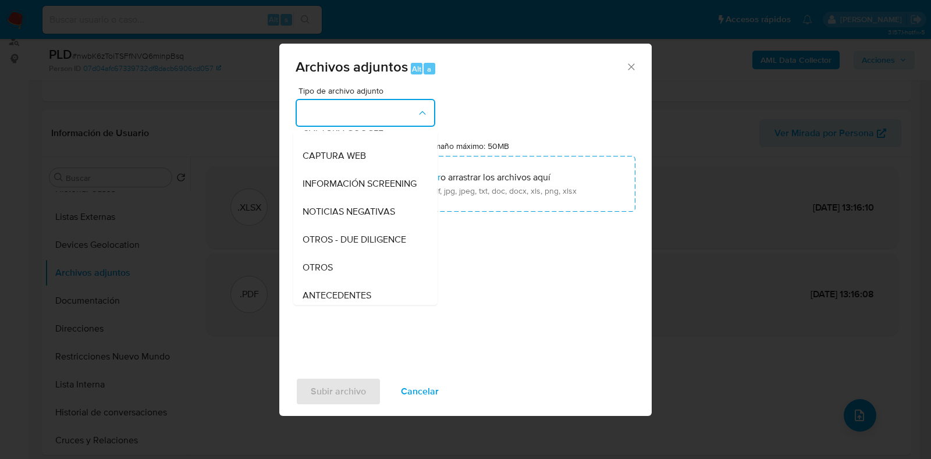
click at [343, 275] on div "OTROS" at bounding box center [362, 268] width 119 height 28
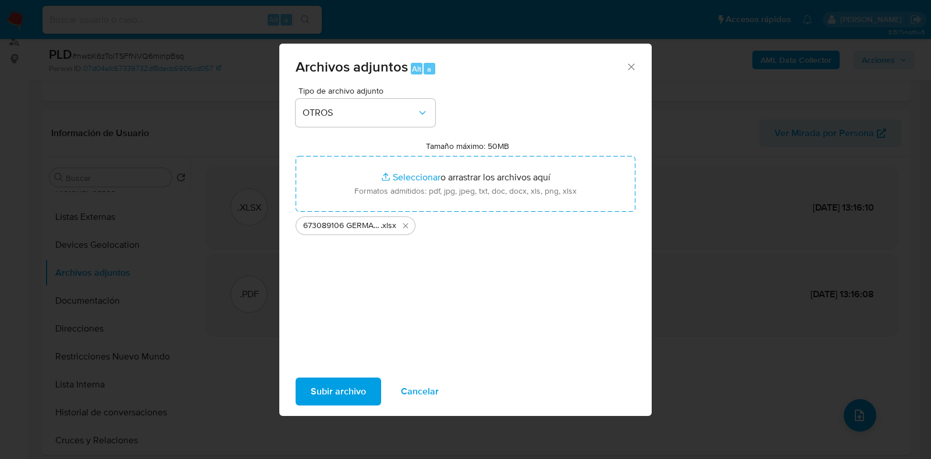
click at [342, 386] on span "Subir archivo" at bounding box center [338, 392] width 55 height 26
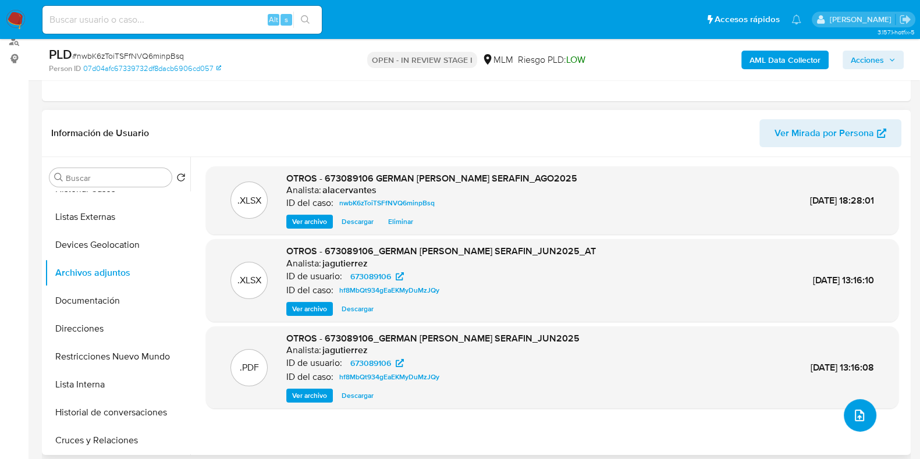
click at [857, 414] on icon "upload-file" at bounding box center [860, 416] width 14 height 14
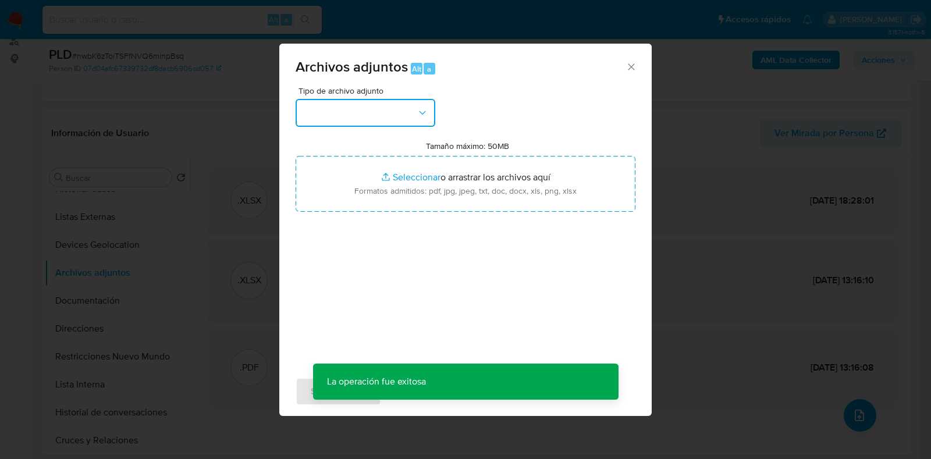
drag, startPoint x: 375, startPoint y: 98, endPoint x: 366, endPoint y: 107, distance: 12.4
click at [374, 98] on div "Tipo de archivo adjunto" at bounding box center [366, 107] width 140 height 40
click at [364, 108] on button "button" at bounding box center [366, 113] width 140 height 28
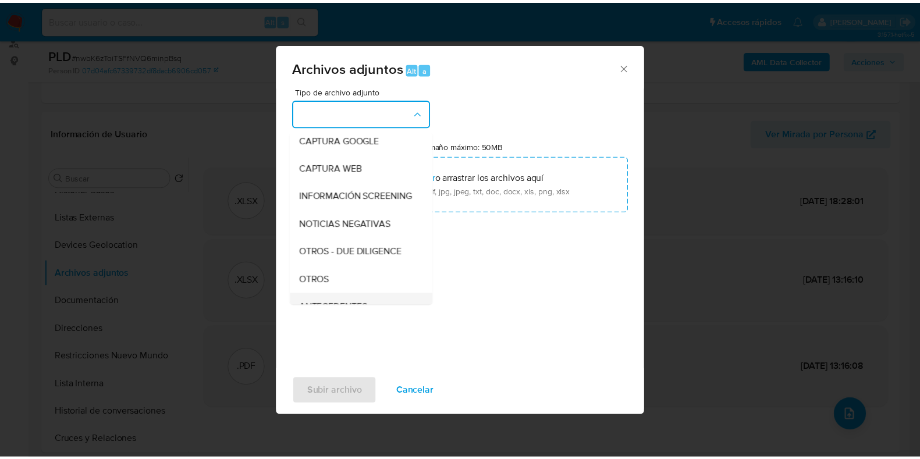
scroll to position [145, 0]
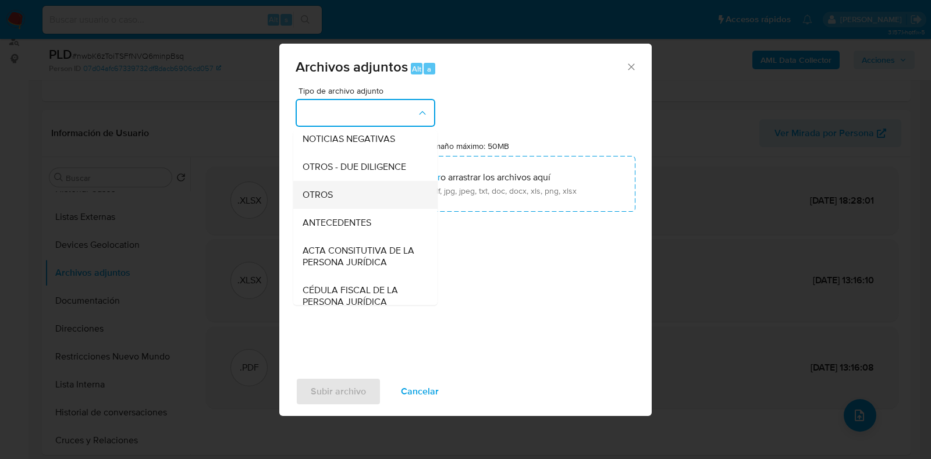
click at [339, 209] on div "OTROS" at bounding box center [362, 195] width 119 height 28
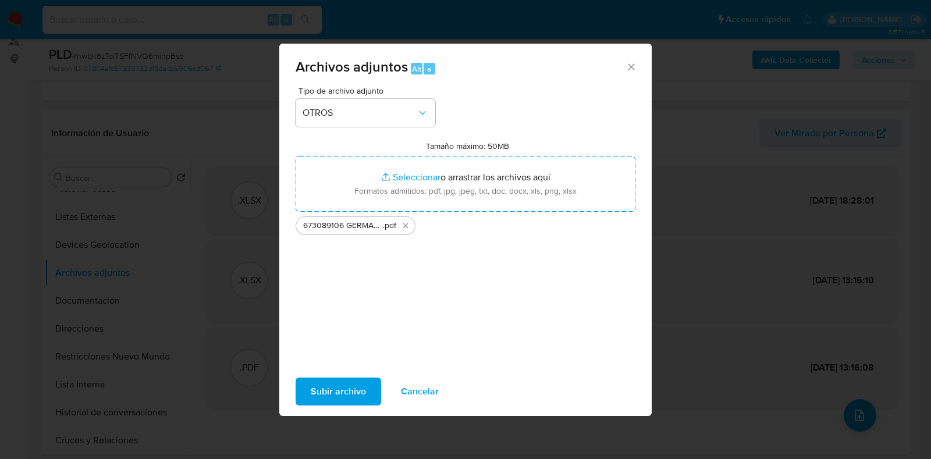
click at [361, 380] on span "Subir archivo" at bounding box center [338, 392] width 55 height 26
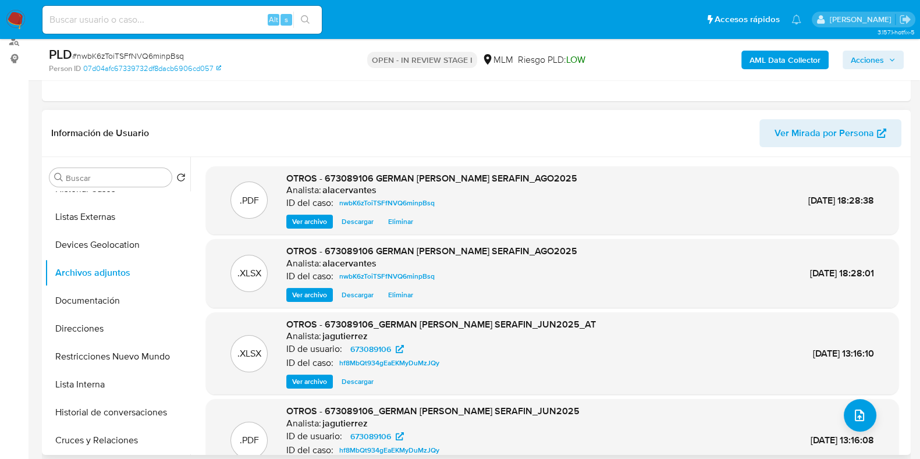
click at [311, 222] on span "Ver archivo" at bounding box center [309, 222] width 35 height 12
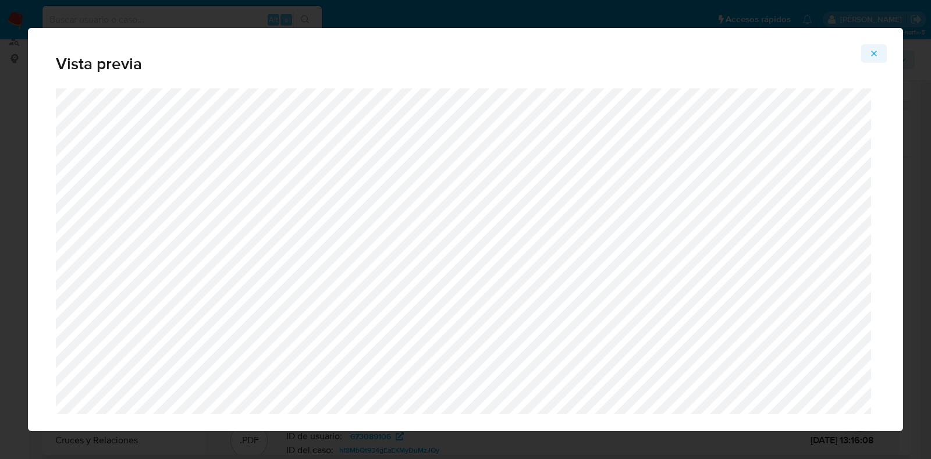
click at [869, 54] on button "Attachment preview" at bounding box center [875, 53] width 26 height 19
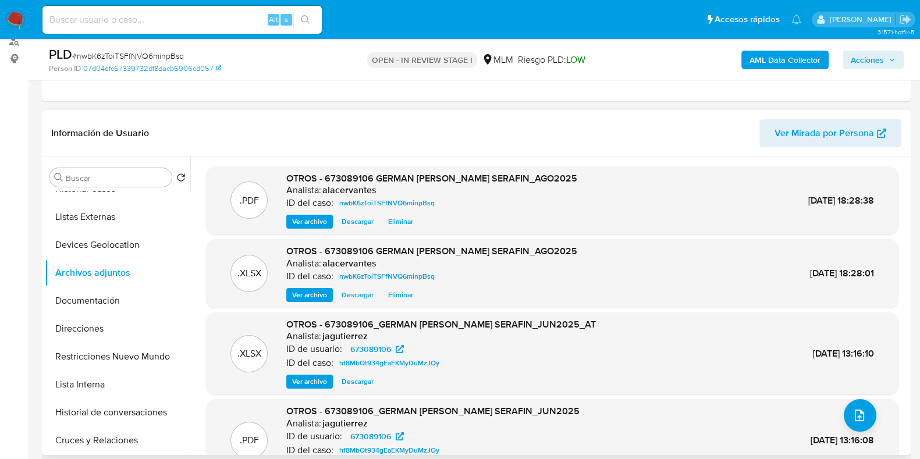
click at [884, 55] on span "Acciones" at bounding box center [867, 60] width 33 height 19
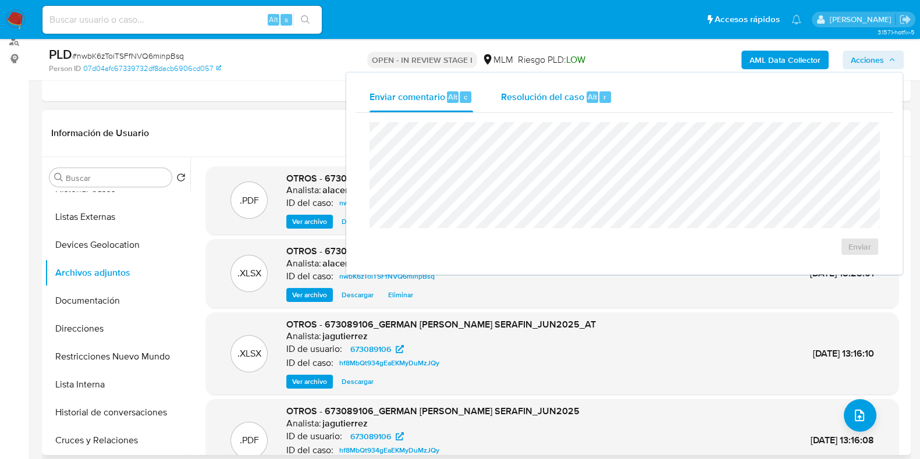
click at [576, 100] on span "Resolución del caso" at bounding box center [542, 96] width 83 height 13
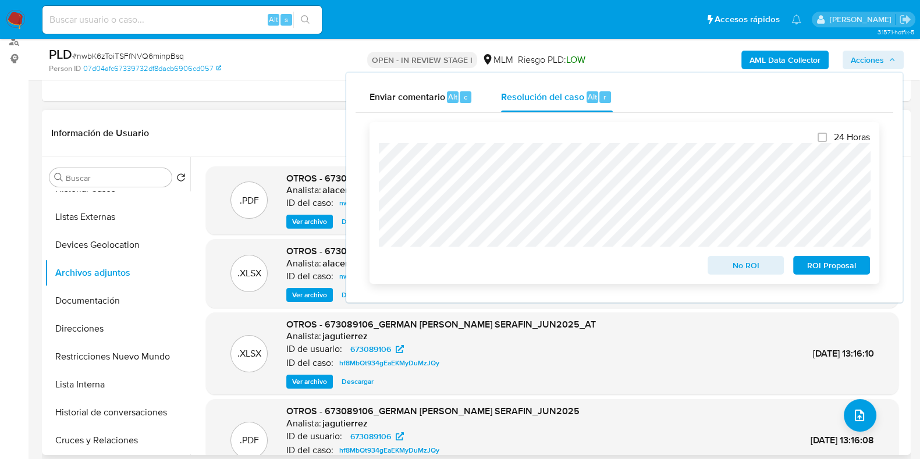
click at [763, 263] on span "No ROI" at bounding box center [746, 265] width 61 height 16
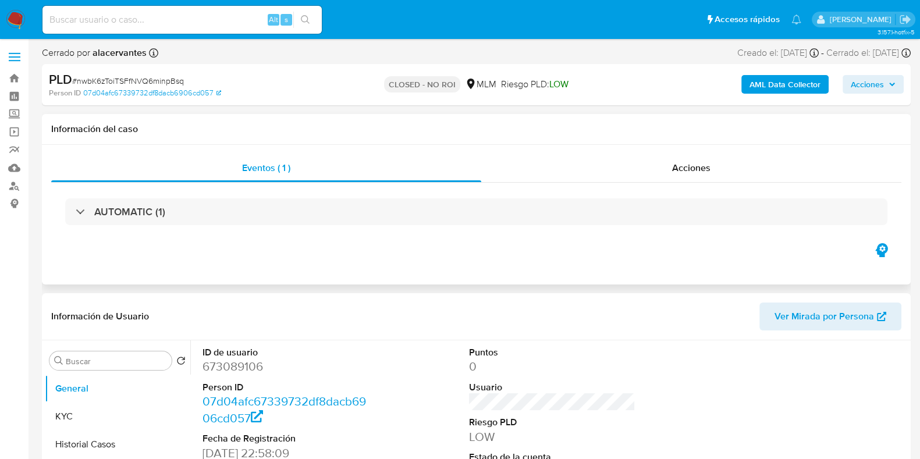
select select "10"
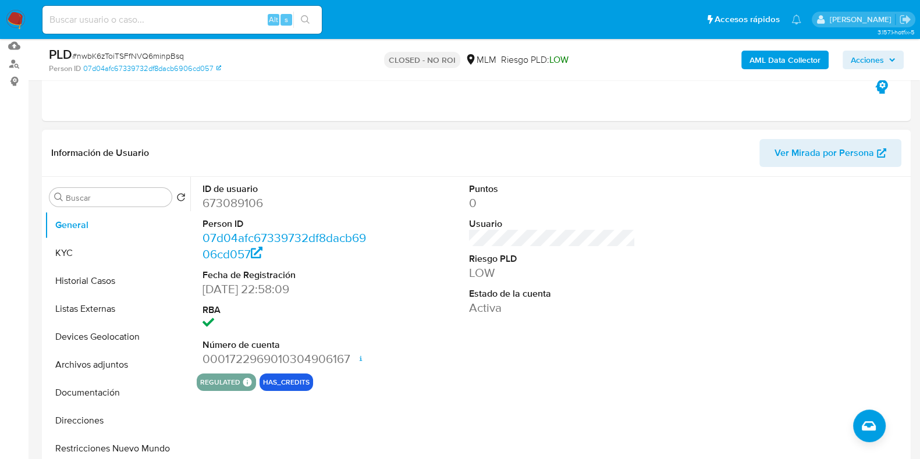
scroll to position [145, 0]
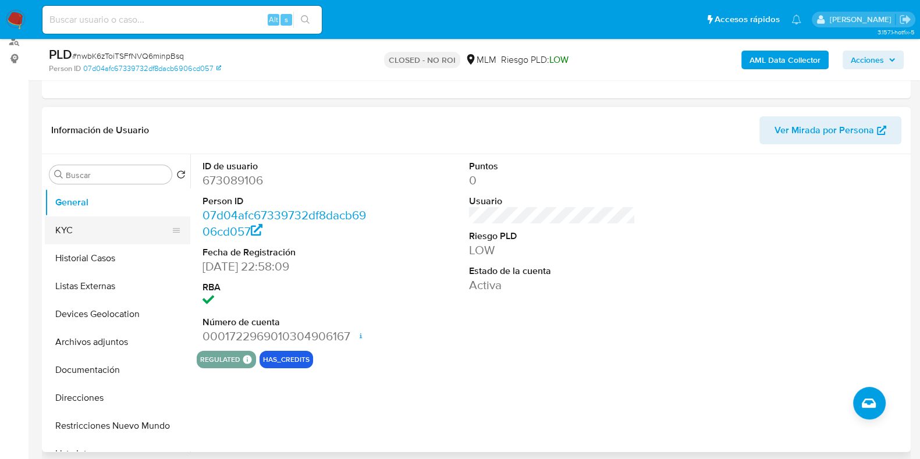
click at [116, 229] on button "KYC" at bounding box center [113, 231] width 136 height 28
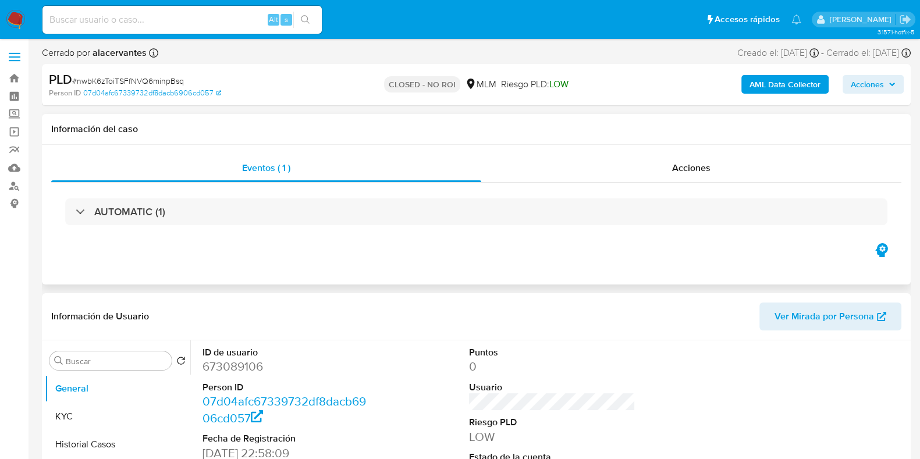
select select "10"
click at [736, 166] on div "Acciones" at bounding box center [691, 168] width 420 height 28
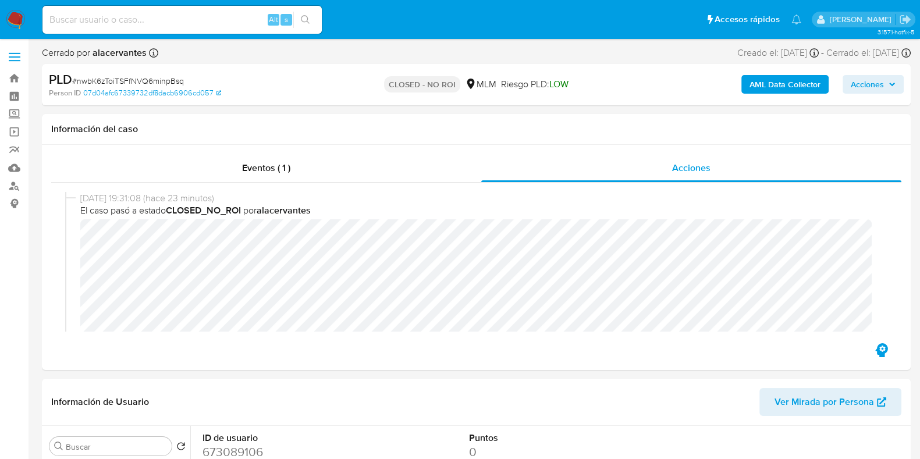
click at [58, 19] on input at bounding box center [181, 19] width 279 height 15
paste input "400788427"
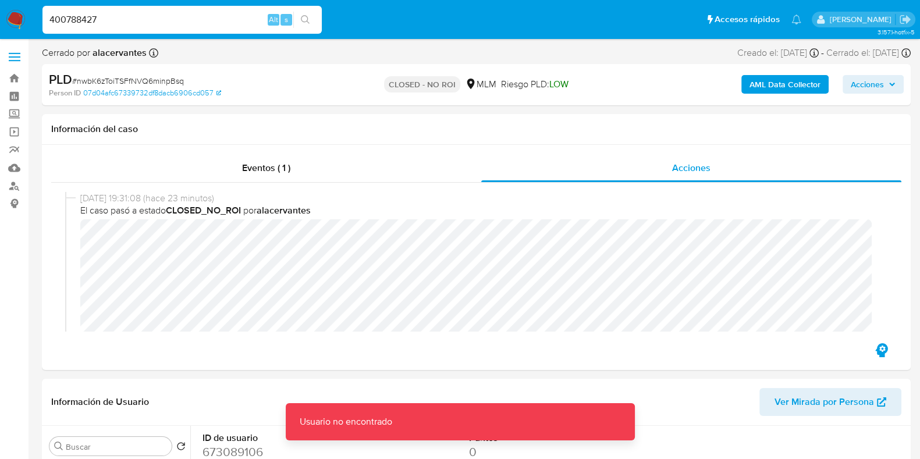
click at [191, 12] on div "400788427 Alt s" at bounding box center [181, 20] width 279 height 28
click at [186, 20] on input "400788427" at bounding box center [181, 19] width 279 height 15
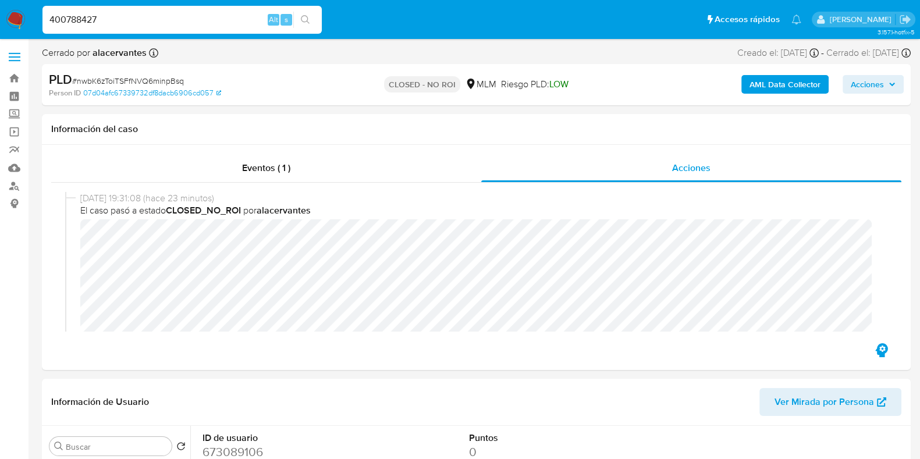
type input "400788427"
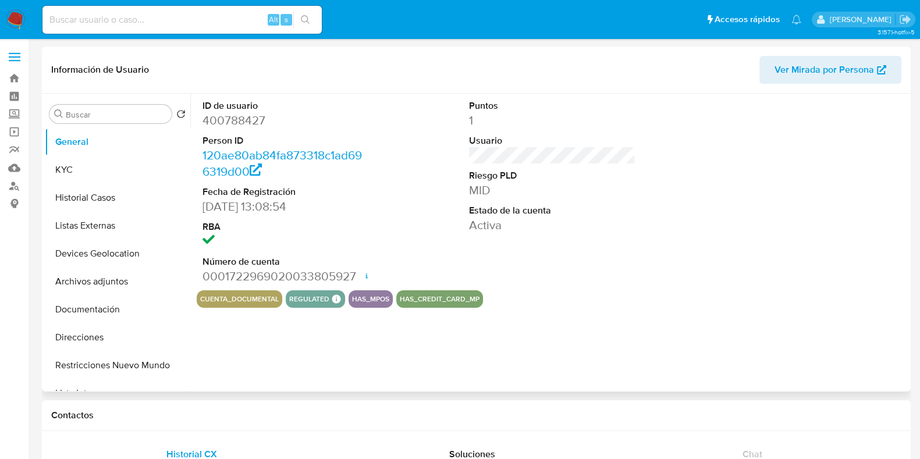
select select "10"
click at [77, 182] on button "KYC" at bounding box center [113, 170] width 136 height 28
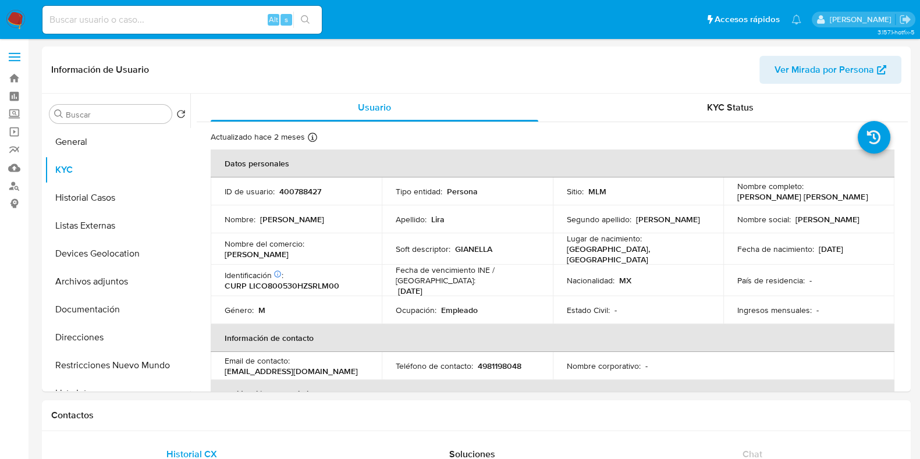
click at [55, 24] on input at bounding box center [181, 19] width 279 height 15
paste input "400788427"
type input "400788427"
click at [170, 22] on input "400788427" at bounding box center [181, 19] width 279 height 15
click at [87, 204] on button "Historial Casos" at bounding box center [113, 198] width 136 height 28
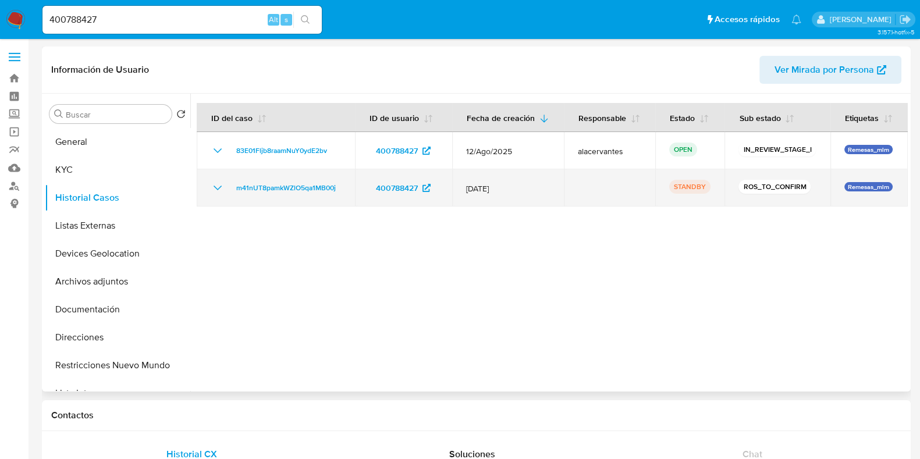
click at [211, 190] on icon "Mostrar/Ocultar" at bounding box center [218, 188] width 14 height 14
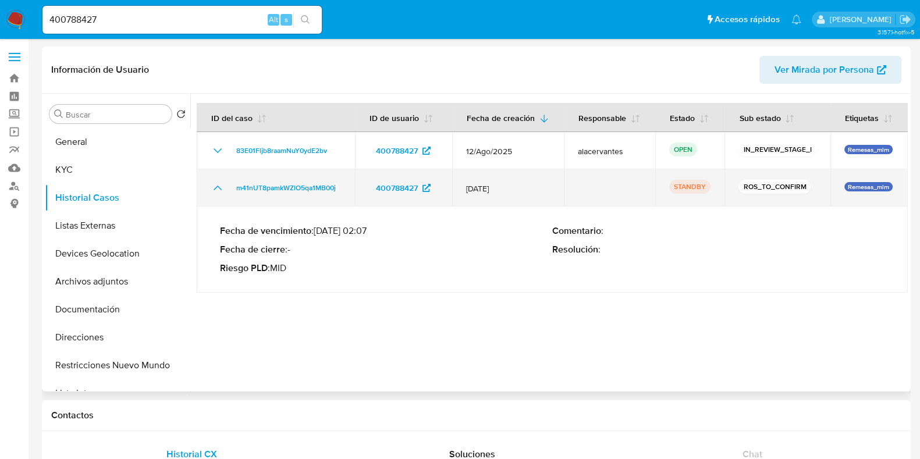
click at [211, 190] on icon "Mostrar/Ocultar" at bounding box center [218, 188] width 14 height 14
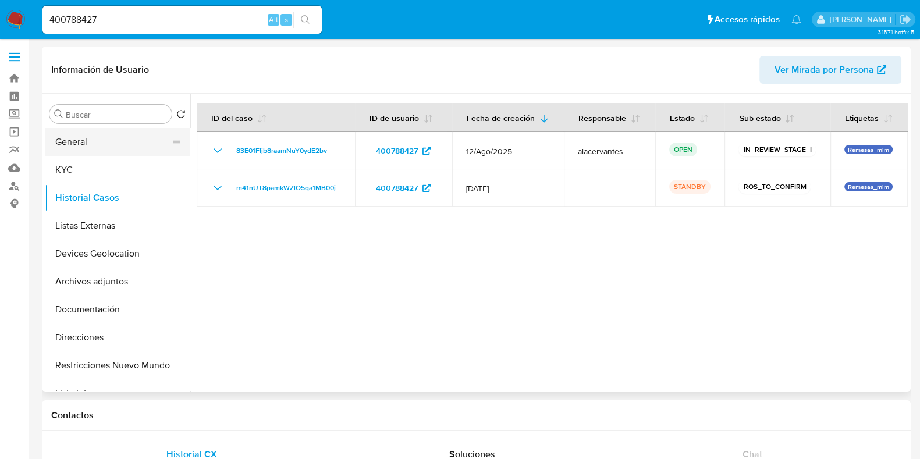
click at [60, 129] on button "General" at bounding box center [113, 142] width 136 height 28
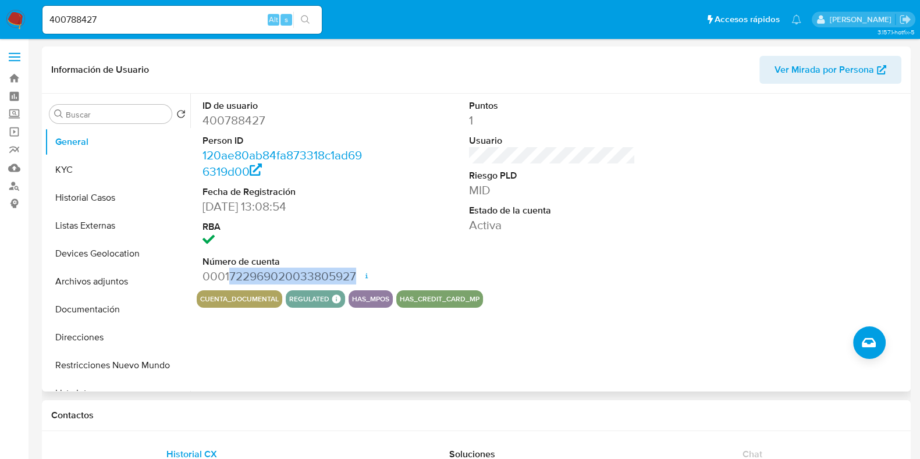
drag, startPoint x: 232, startPoint y: 274, endPoint x: 360, endPoint y: 272, distance: 128.1
click at [360, 272] on dd "0001722969020033805927 Fecha de apertura 14/08/2024 16:00 Estado ACTIVE" at bounding box center [286, 276] width 166 height 16
copy dd "722969020033805927"
click at [99, 174] on button "KYC" at bounding box center [113, 170] width 136 height 28
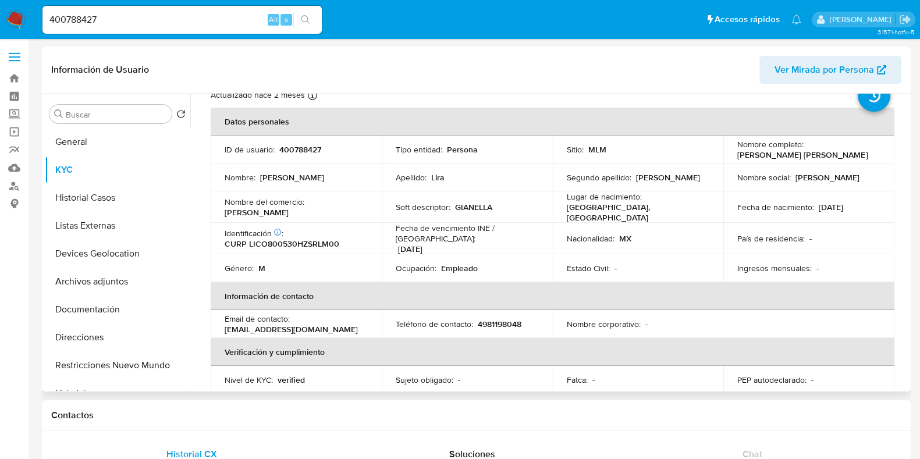
scroll to position [72, 0]
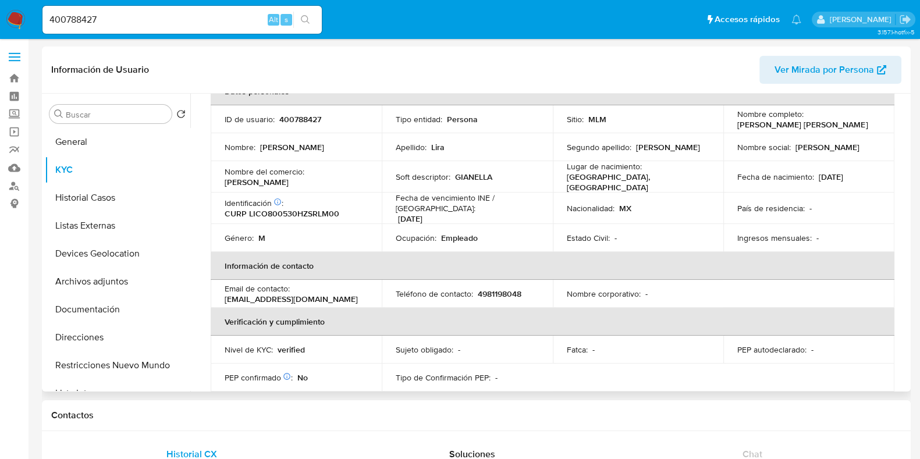
click at [501, 289] on p "4981198048" at bounding box center [500, 294] width 44 height 10
copy p "4981198048"
drag, startPoint x: 338, startPoint y: 288, endPoint x: 224, endPoint y: 292, distance: 114.8
click at [224, 292] on td "Email de contacto : omarliravideosfilm@gmail.com" at bounding box center [296, 294] width 171 height 28
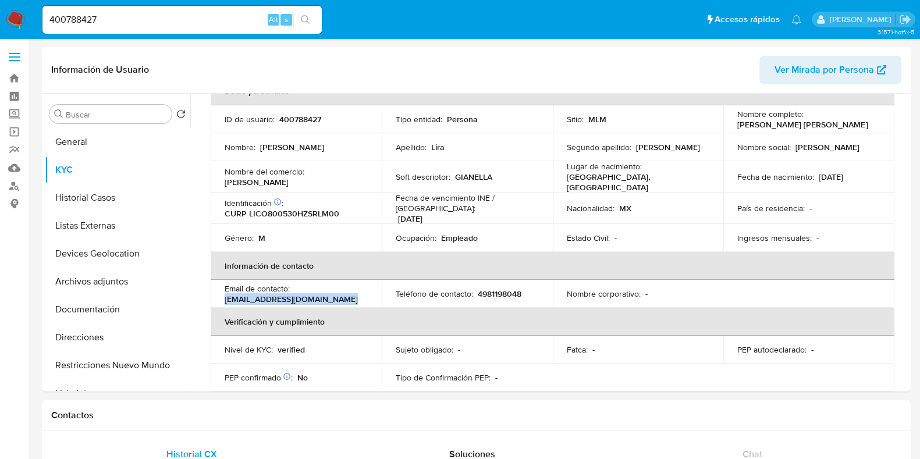
copy p "omarliravideosfilm@gmail.com"
click at [111, 307] on button "Documentación" at bounding box center [113, 310] width 136 height 28
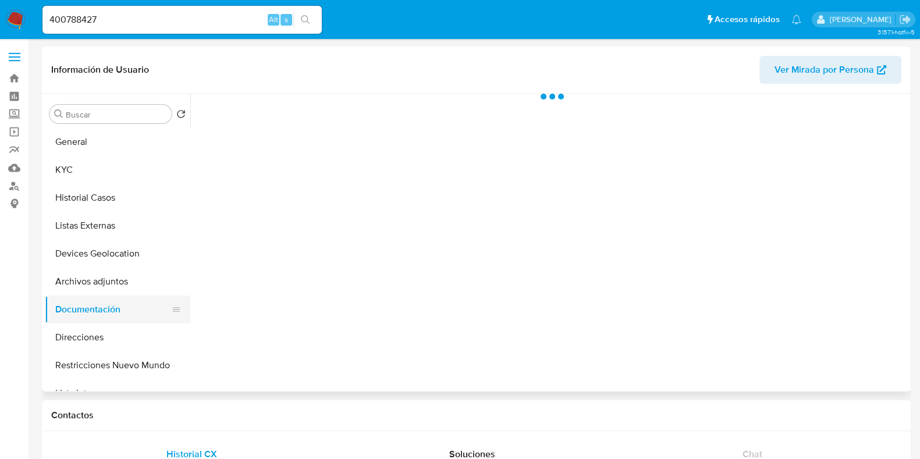
scroll to position [0, 0]
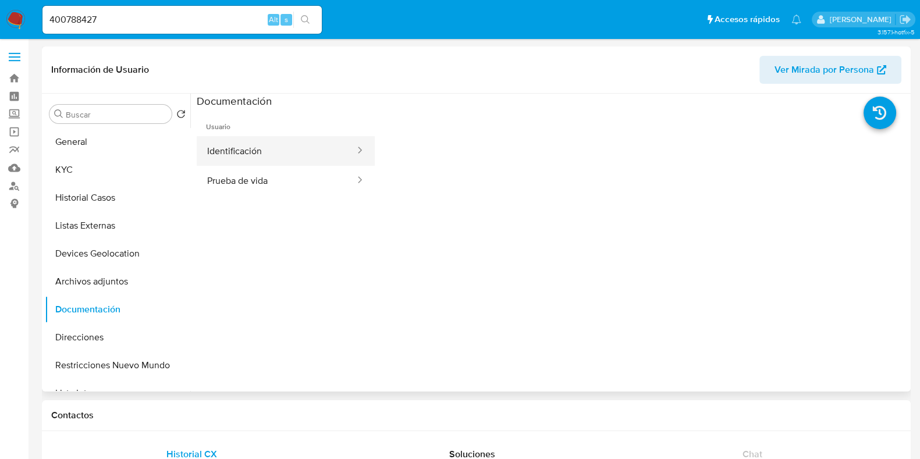
click at [271, 155] on button "Identificación" at bounding box center [276, 151] width 159 height 30
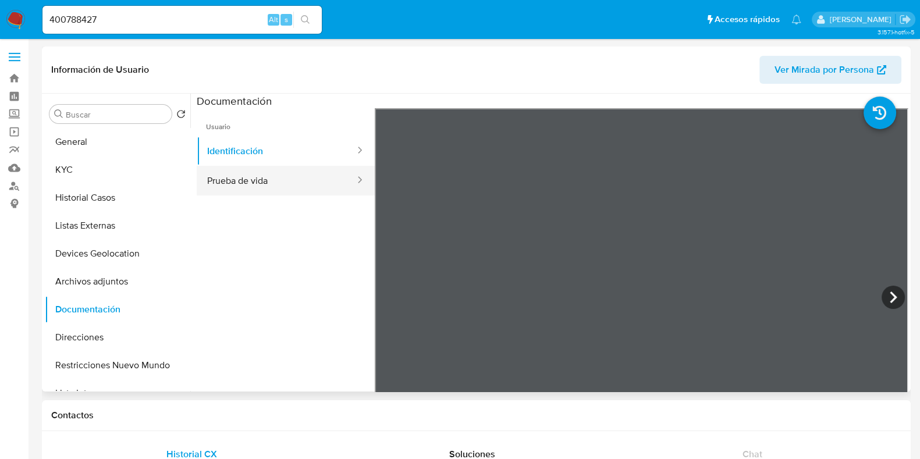
click at [275, 193] on button "Prueba de vida" at bounding box center [276, 181] width 159 height 30
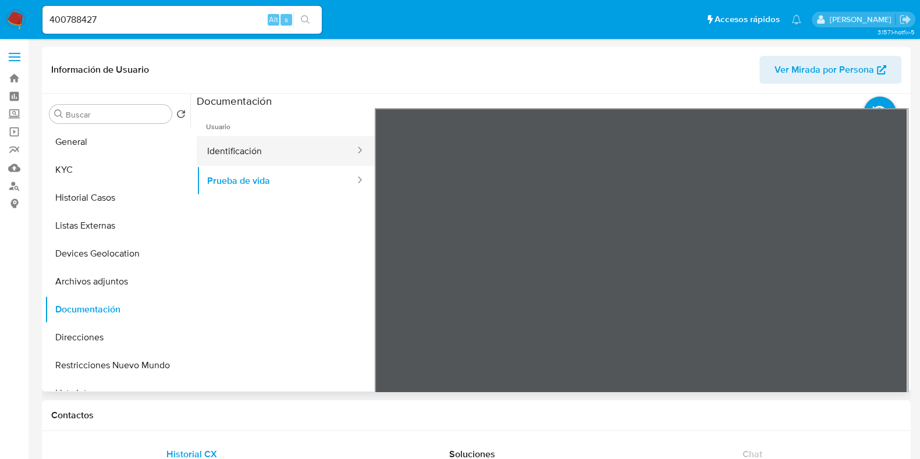
click at [290, 137] on button "Identificación" at bounding box center [276, 151] width 159 height 30
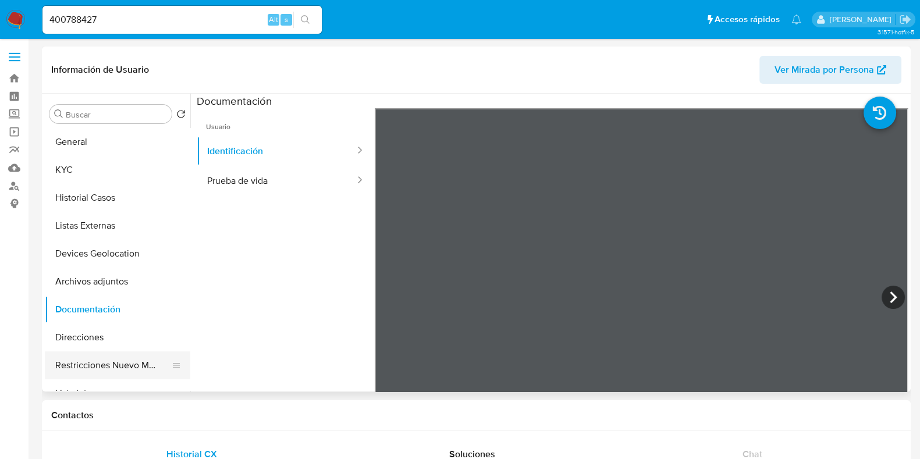
click at [123, 378] on button "Restricciones Nuevo Mundo" at bounding box center [113, 366] width 136 height 28
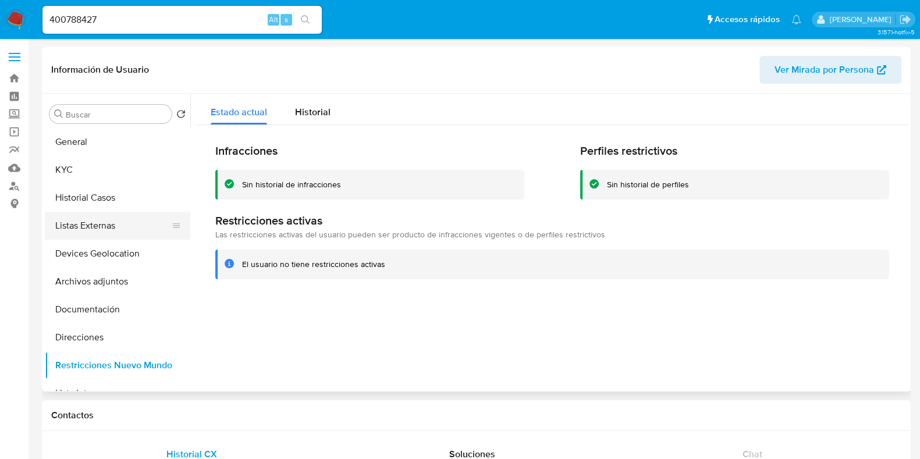
click at [111, 224] on button "Listas Externas" at bounding box center [113, 226] width 136 height 28
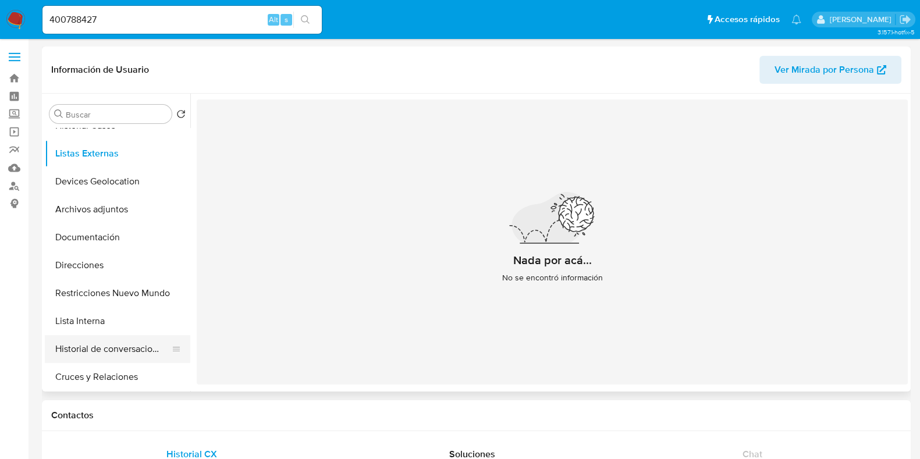
scroll to position [145, 0]
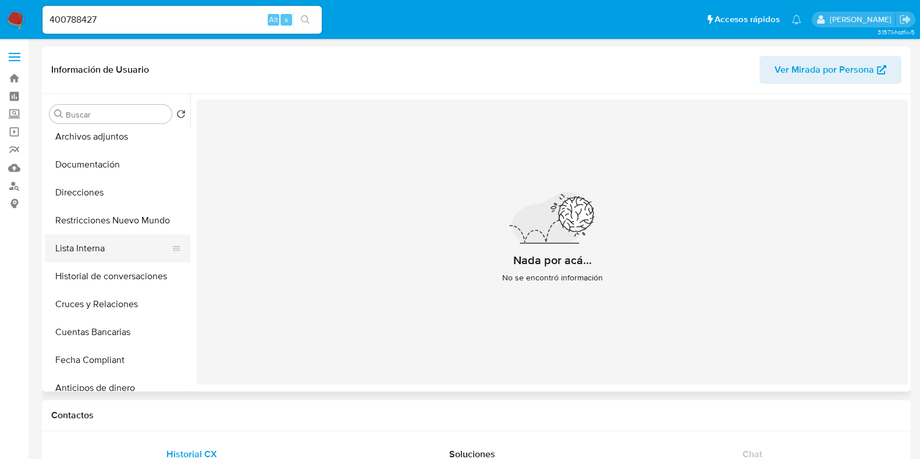
click at [122, 243] on button "Lista Interna" at bounding box center [113, 249] width 136 height 28
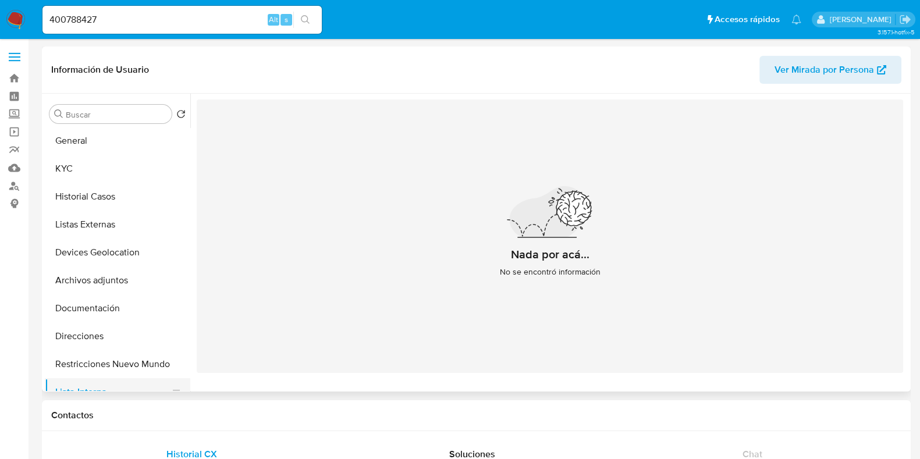
scroll to position [0, 0]
click at [123, 152] on button "General" at bounding box center [113, 142] width 136 height 28
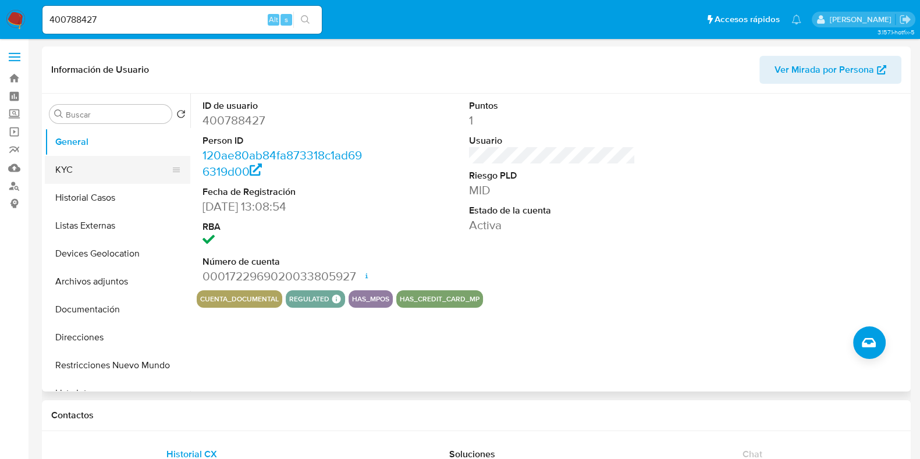
click at [97, 178] on button "KYC" at bounding box center [113, 170] width 136 height 28
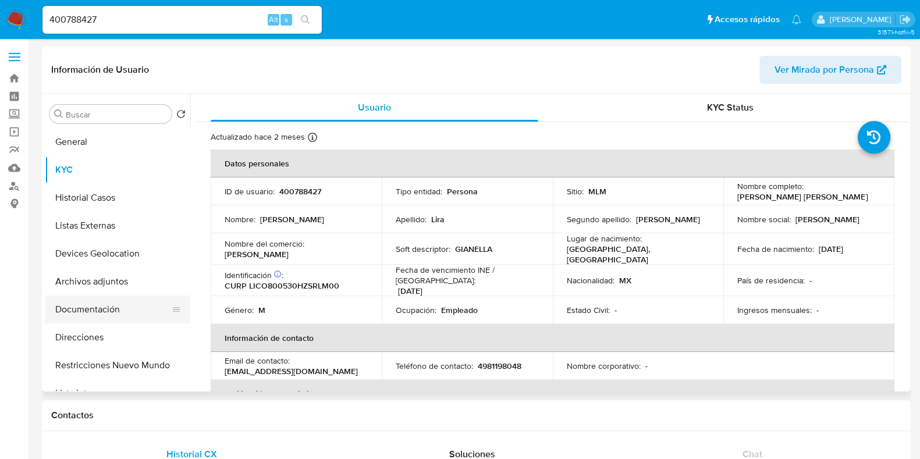
click at [87, 313] on button "Documentación" at bounding box center [113, 310] width 136 height 28
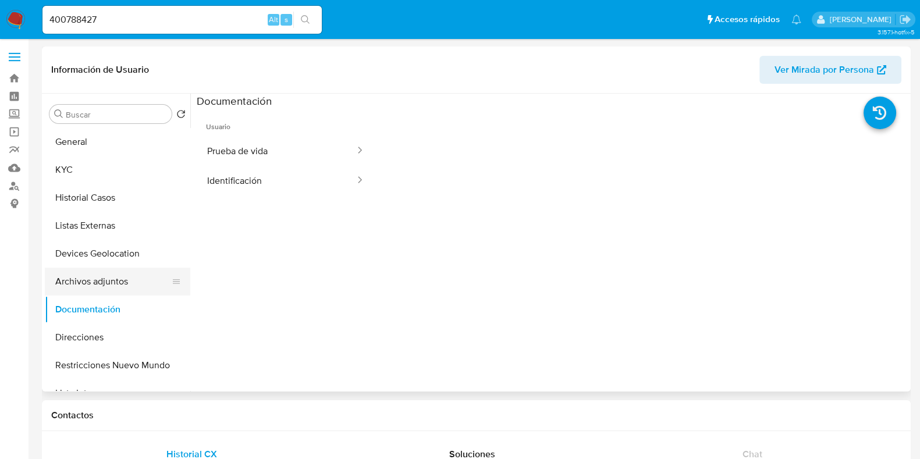
click at [90, 281] on button "Archivos adjuntos" at bounding box center [113, 282] width 136 height 28
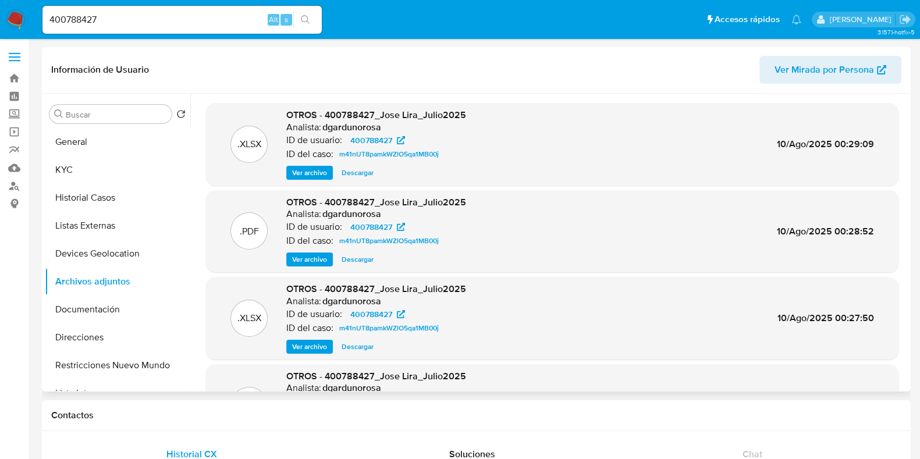
click at [310, 257] on span "Ver archivo" at bounding box center [309, 260] width 35 height 12
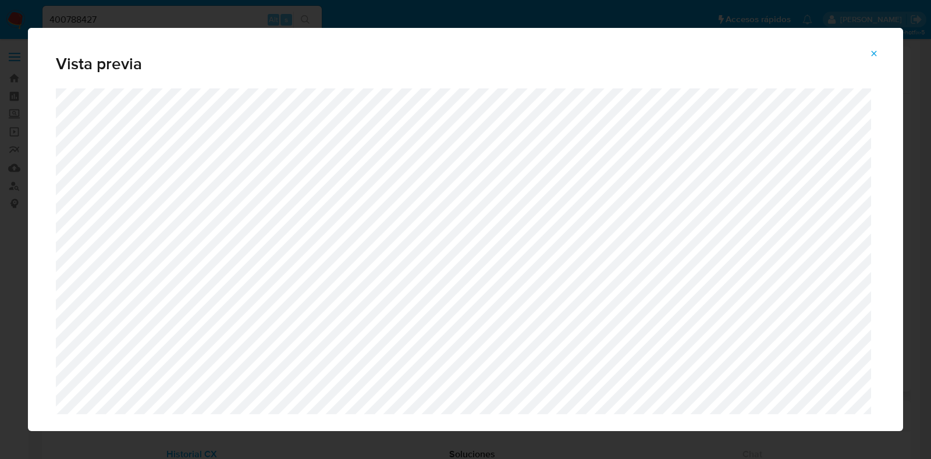
click at [884, 53] on button "Attachment preview" at bounding box center [875, 53] width 26 height 19
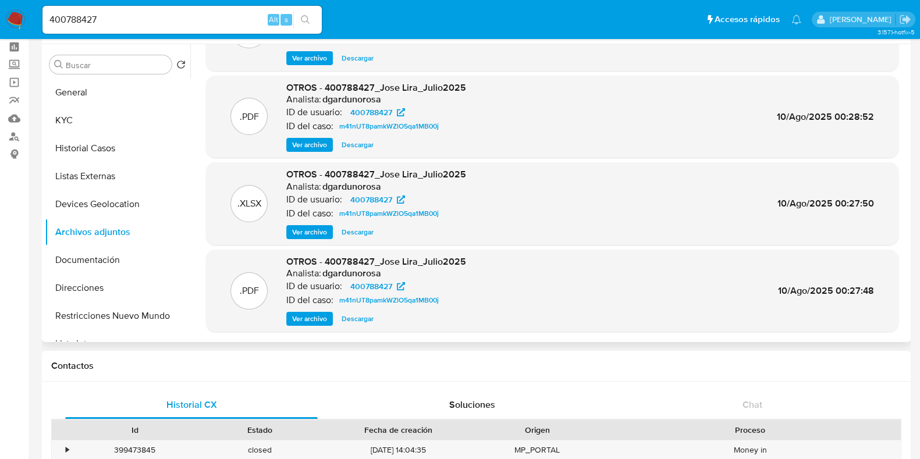
scroll to position [72, 0]
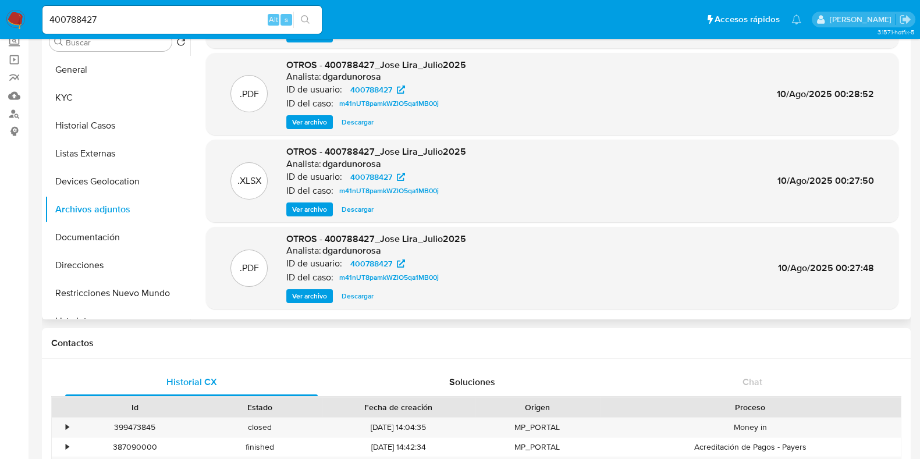
click at [291, 300] on button "Ver archivo" at bounding box center [309, 296] width 47 height 14
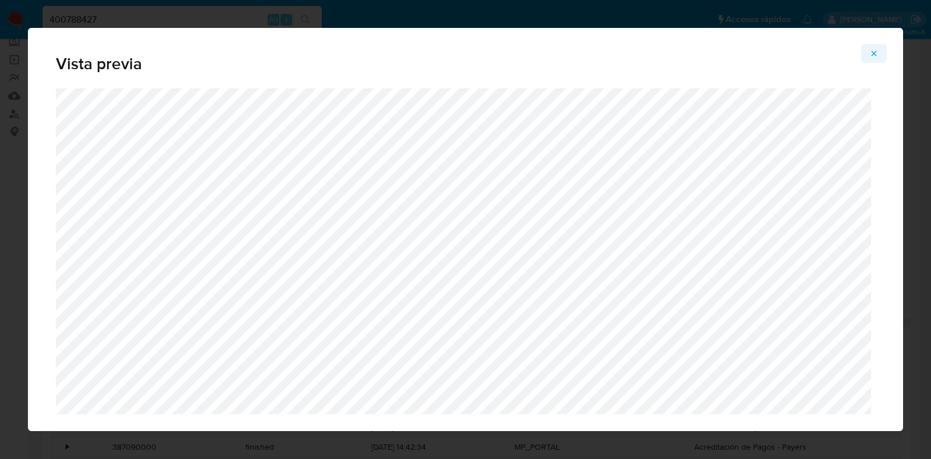
click at [875, 58] on icon "Attachment preview" at bounding box center [874, 53] width 9 height 9
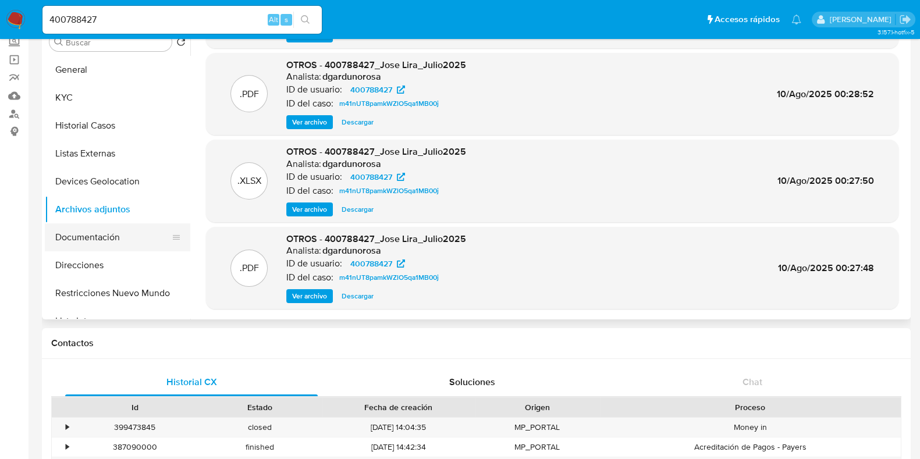
click at [88, 239] on button "Documentación" at bounding box center [113, 238] width 136 height 28
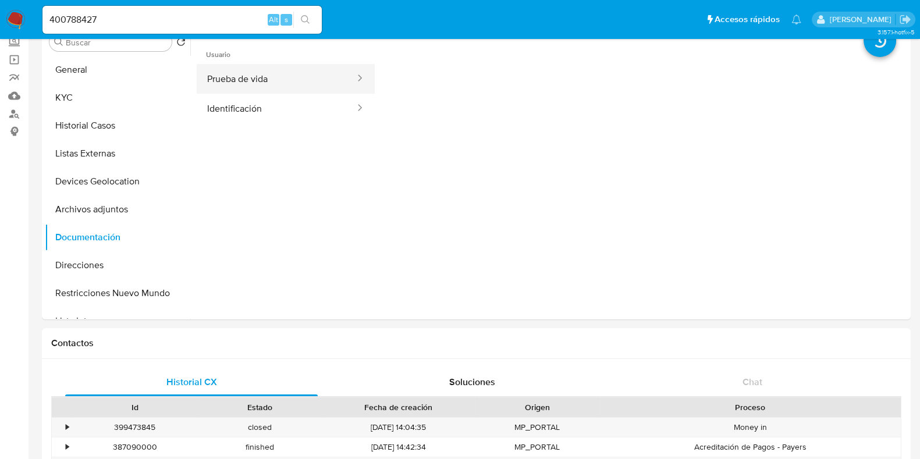
click at [310, 77] on button "Prueba de vida" at bounding box center [276, 79] width 159 height 30
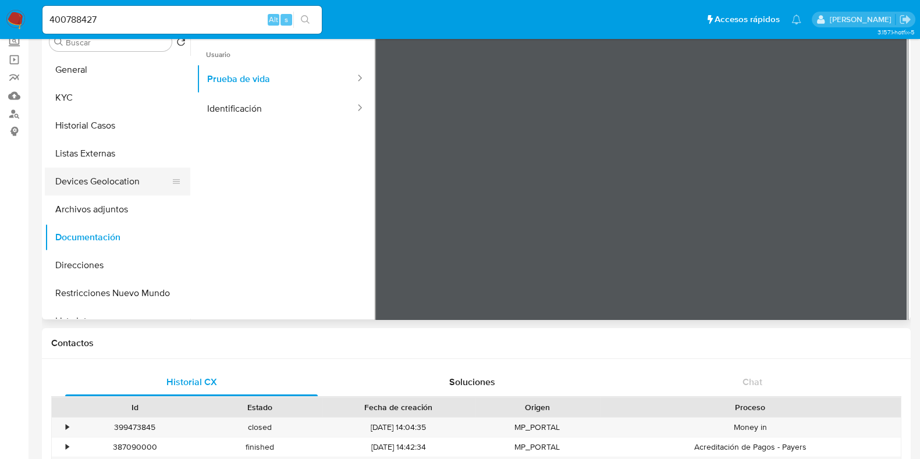
click at [112, 183] on button "Devices Geolocation" at bounding box center [113, 182] width 136 height 28
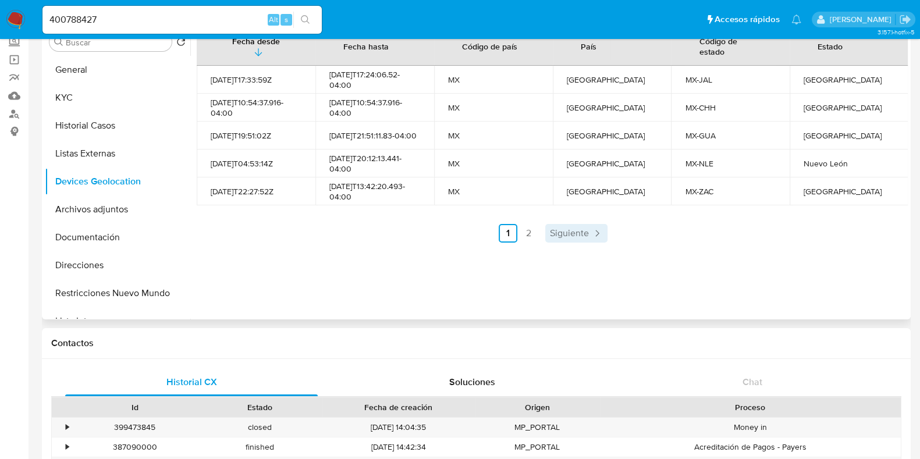
click at [584, 229] on span "Siguiente" at bounding box center [569, 233] width 39 height 9
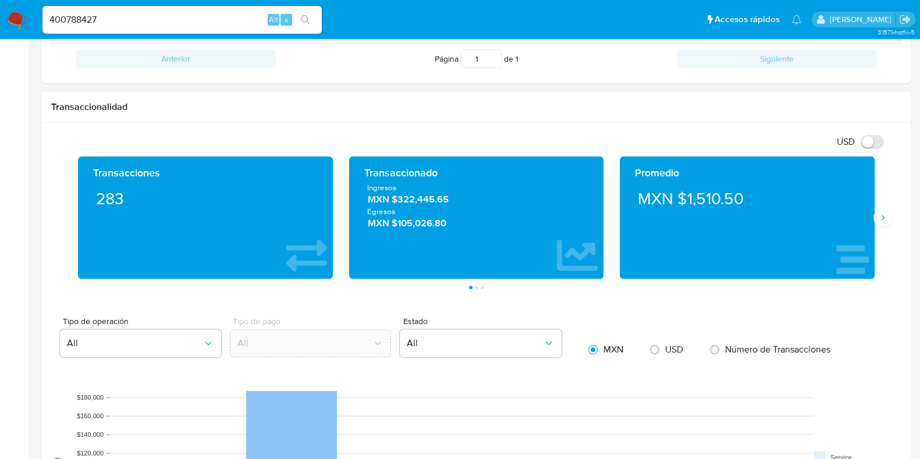
scroll to position [509, 0]
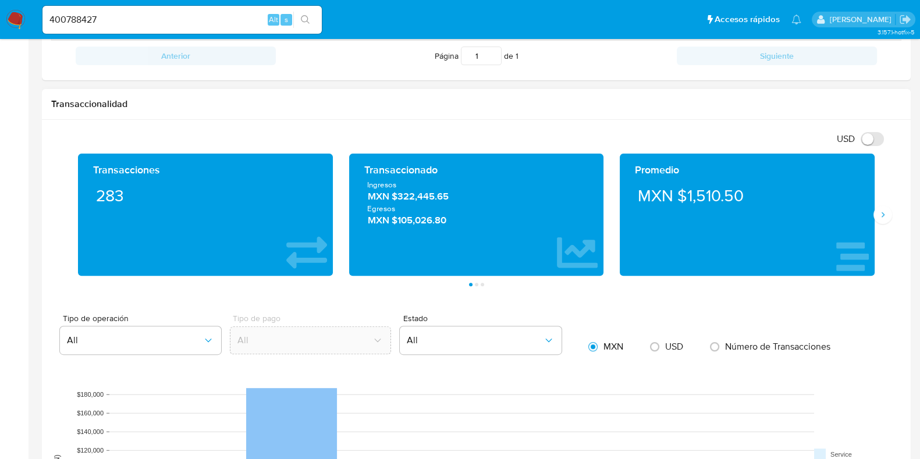
click at [874, 226] on div "Promedio MXN $1,510.50" at bounding box center [747, 215] width 255 height 122
click at [884, 222] on button "Siguiente" at bounding box center [883, 214] width 19 height 19
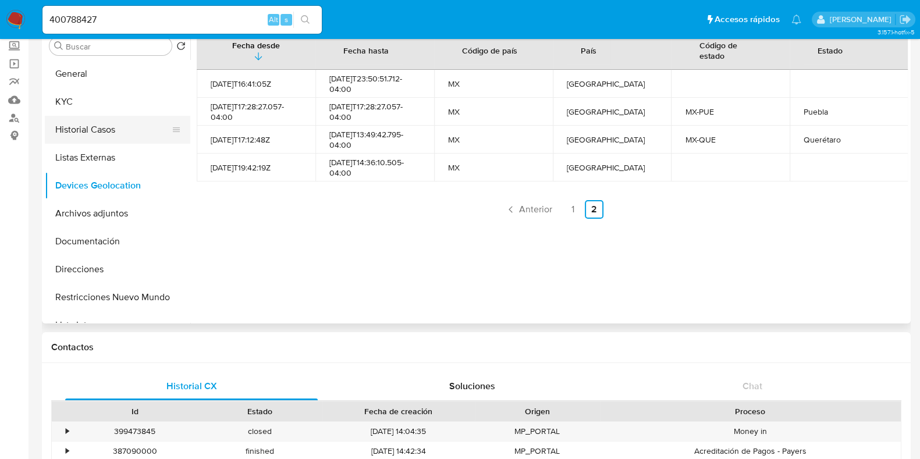
scroll to position [0, 0]
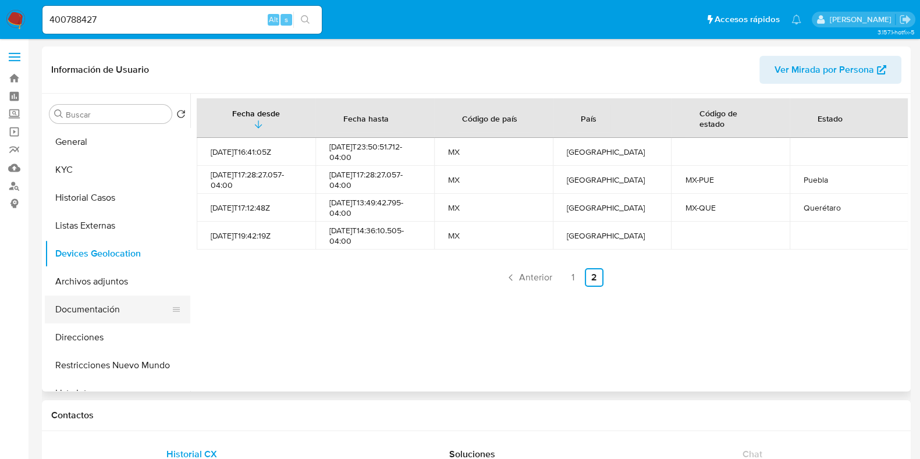
click at [119, 320] on button "Documentación" at bounding box center [113, 310] width 136 height 28
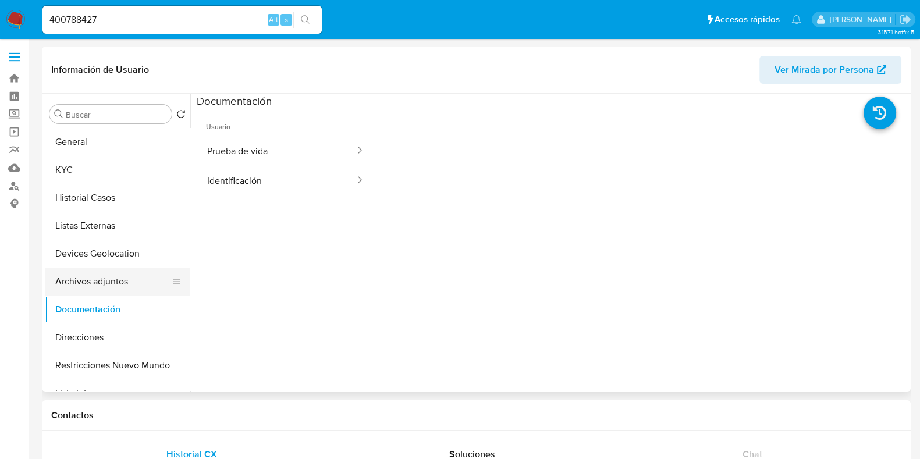
click at [91, 275] on button "Archivos adjuntos" at bounding box center [113, 282] width 136 height 28
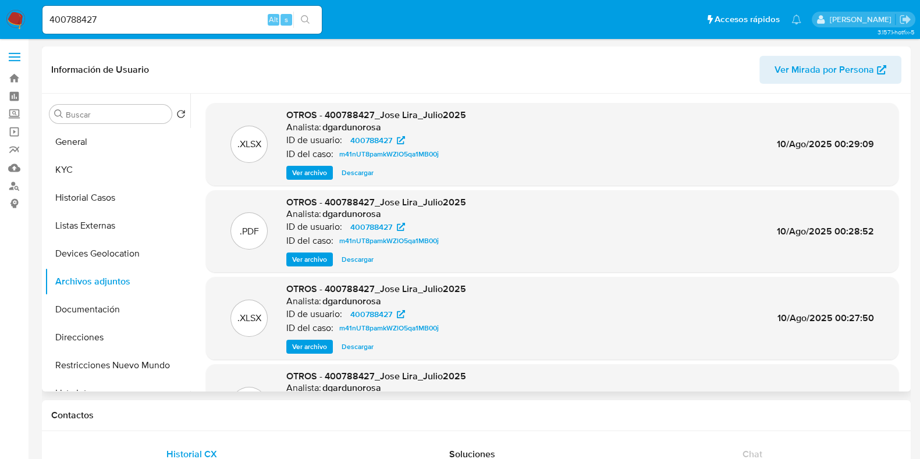
click at [295, 255] on span "Ver archivo" at bounding box center [309, 260] width 35 height 12
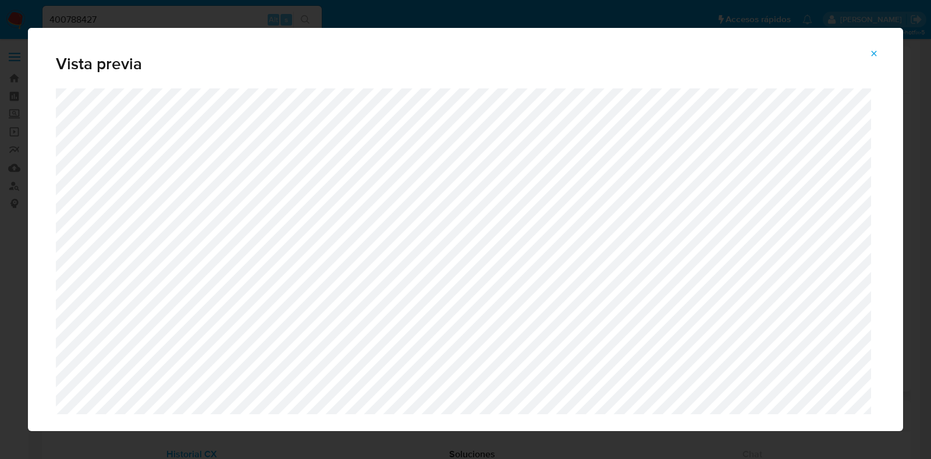
click at [871, 49] on icon "Attachment preview" at bounding box center [874, 53] width 9 height 9
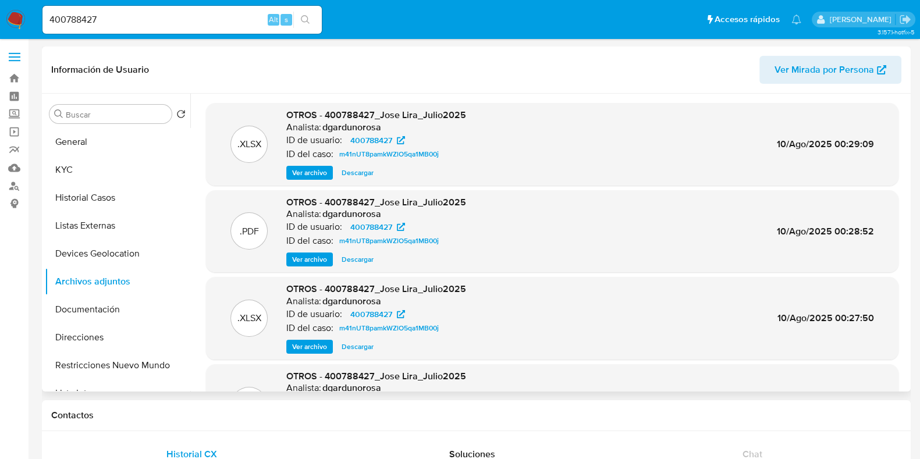
click at [309, 257] on span "Ver archivo" at bounding box center [309, 260] width 35 height 12
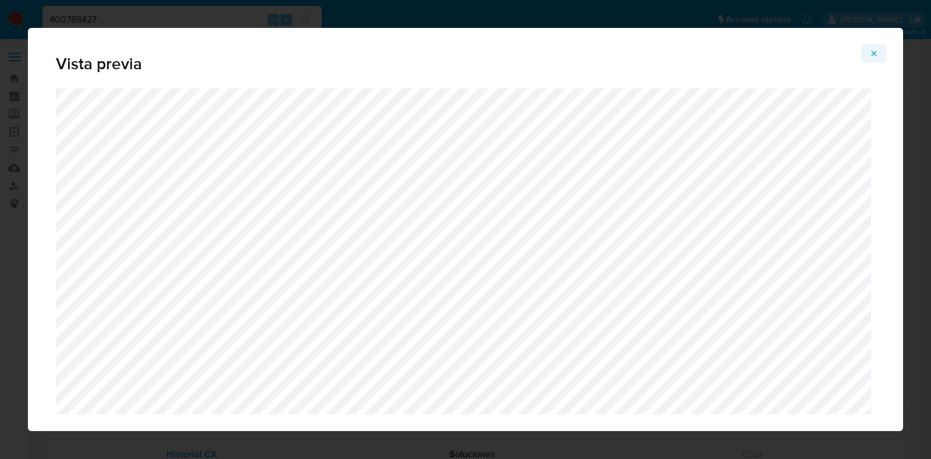
click at [882, 57] on button "Attachment preview" at bounding box center [875, 53] width 26 height 19
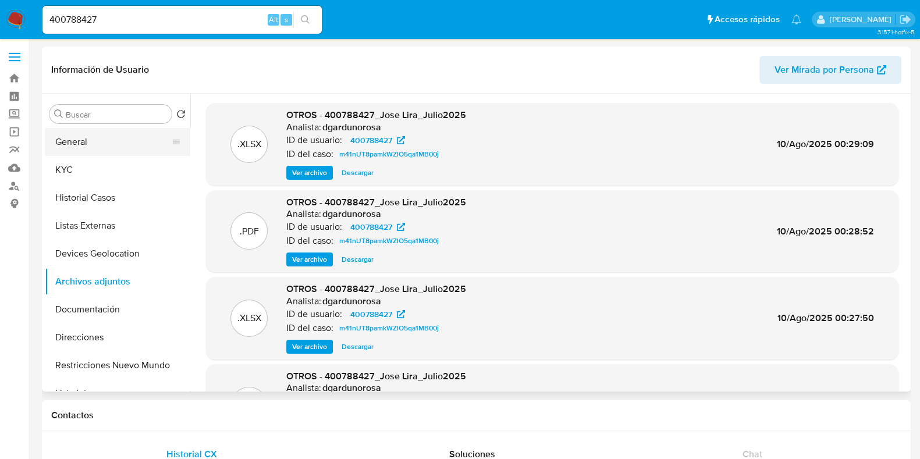
click at [97, 143] on button "General" at bounding box center [113, 142] width 136 height 28
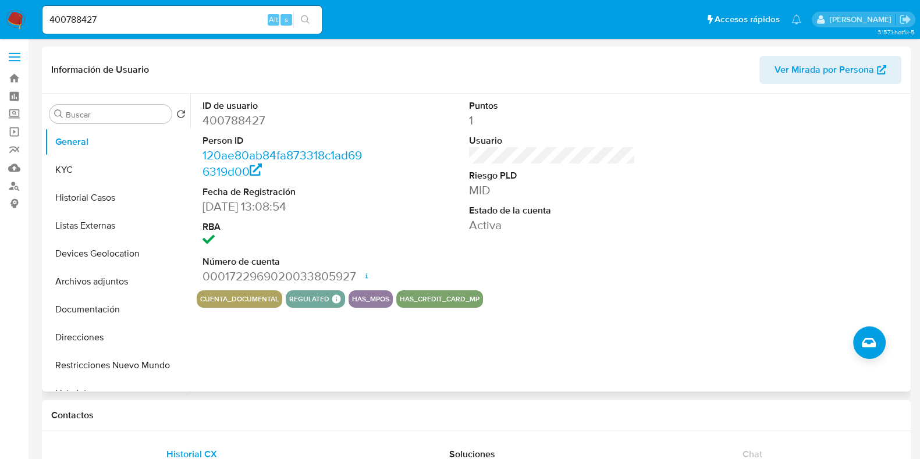
click at [711, 170] on div "ID de usuario 400788427 Person ID 120ae80ab84fa873318c1ad696319d00 Fecha de Reg…" at bounding box center [552, 192] width 711 height 197
click at [109, 304] on button "Documentación" at bounding box center [113, 310] width 136 height 28
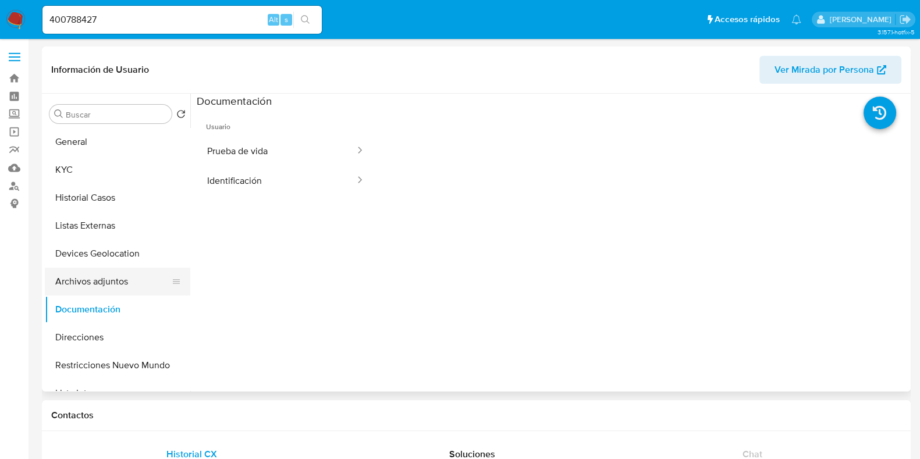
click at [88, 281] on button "Archivos adjuntos" at bounding box center [113, 282] width 136 height 28
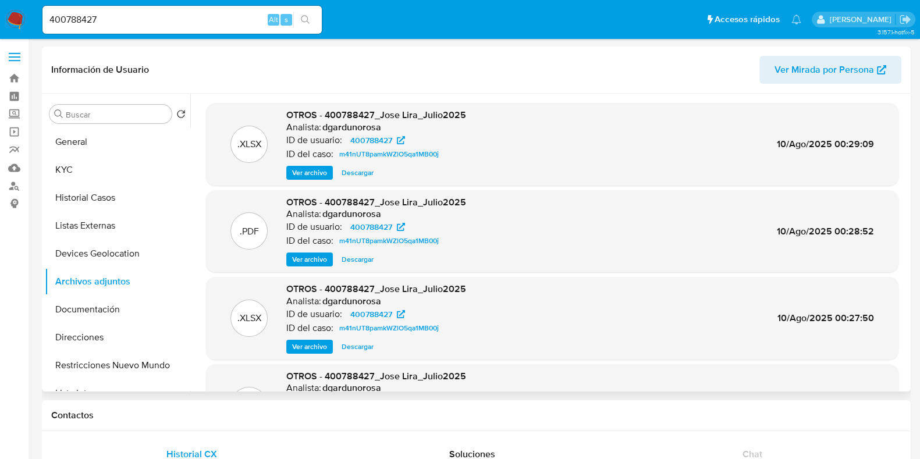
click at [297, 254] on span "Ver archivo" at bounding box center [309, 260] width 35 height 12
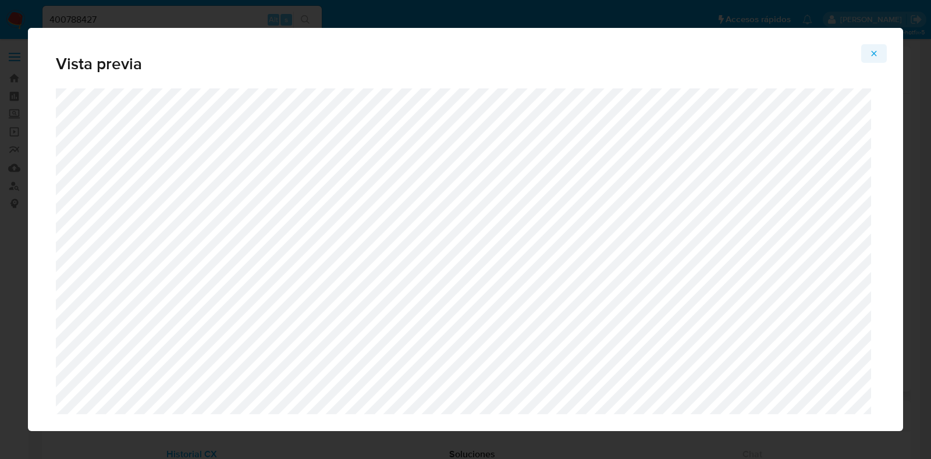
click at [870, 53] on icon "Attachment preview" at bounding box center [874, 53] width 9 height 9
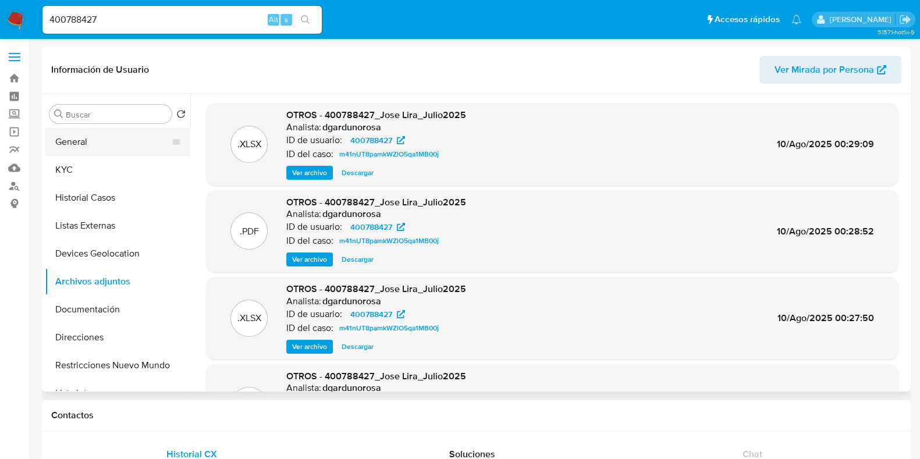
click at [93, 140] on button "General" at bounding box center [113, 142] width 136 height 28
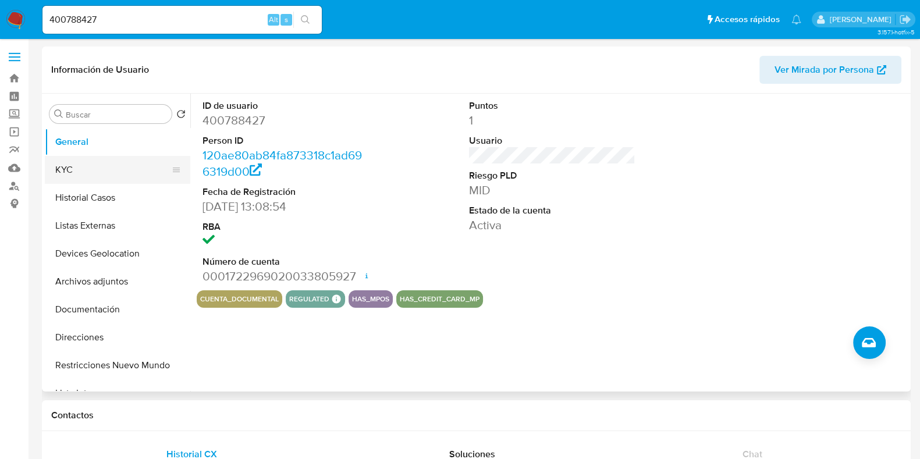
click at [67, 181] on button "KYC" at bounding box center [113, 170] width 136 height 28
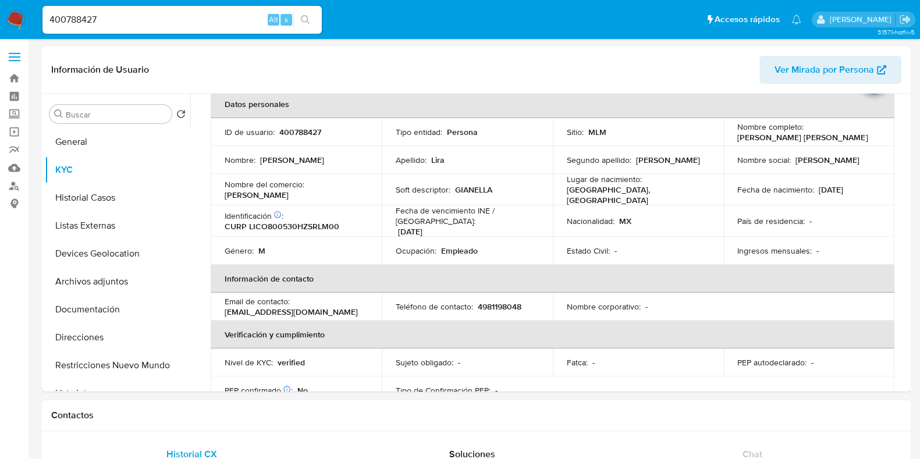
scroll to position [63, 0]
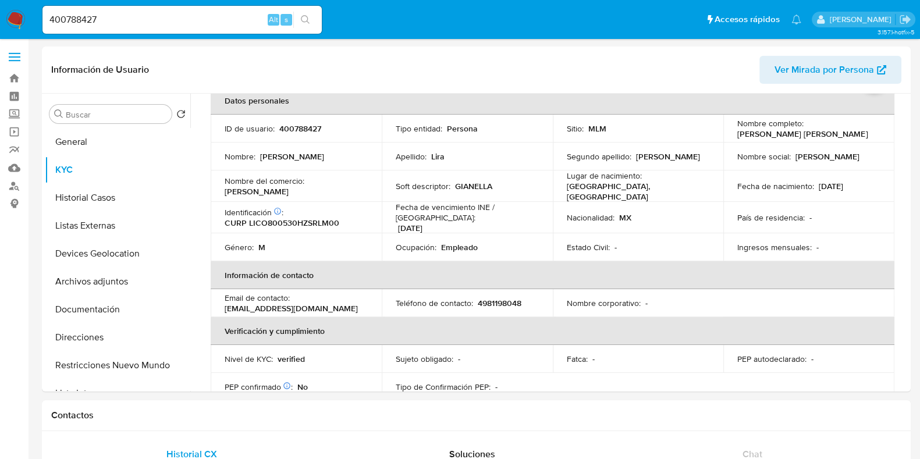
drag, startPoint x: 910, startPoint y: 143, endPoint x: 911, endPoint y: 155, distance: 11.7
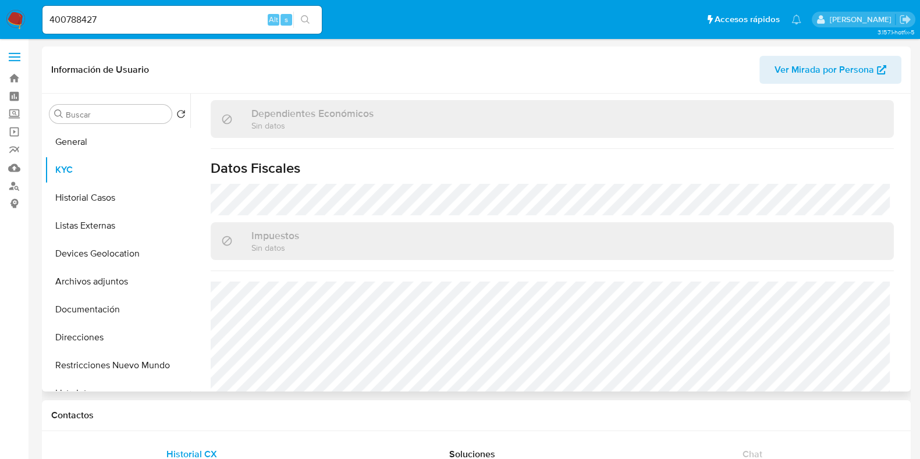
scroll to position [720, 0]
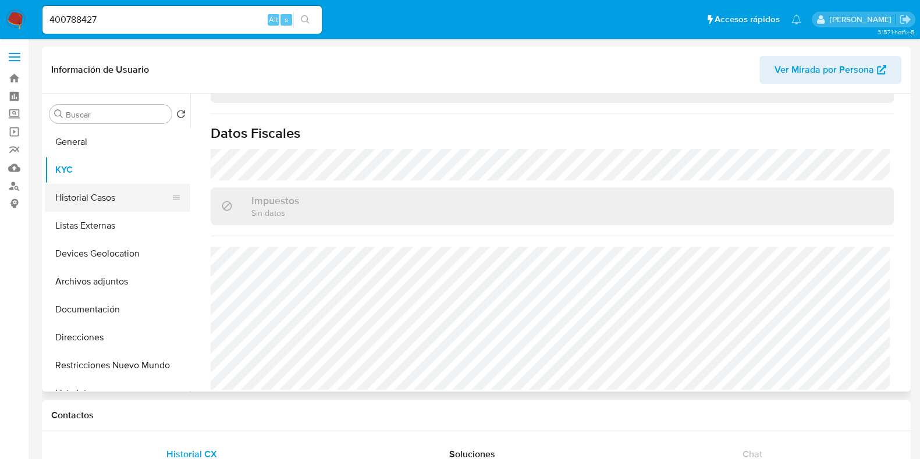
click at [123, 192] on button "Historial Casos" at bounding box center [113, 198] width 136 height 28
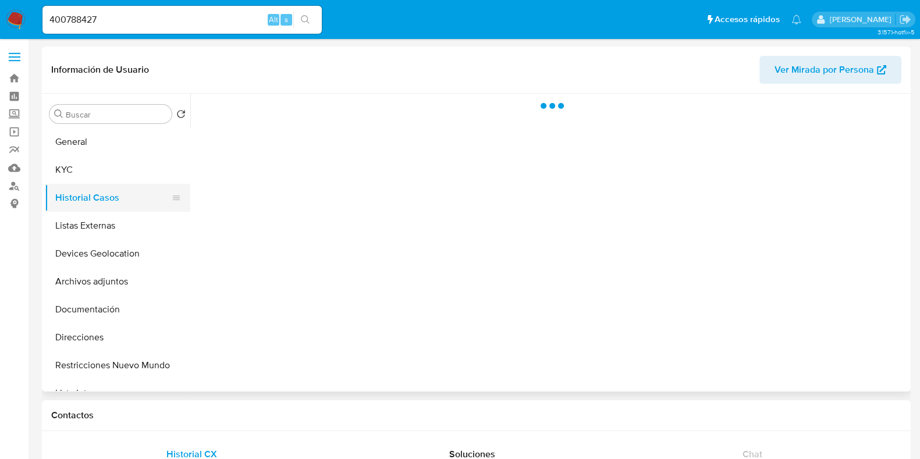
scroll to position [0, 0]
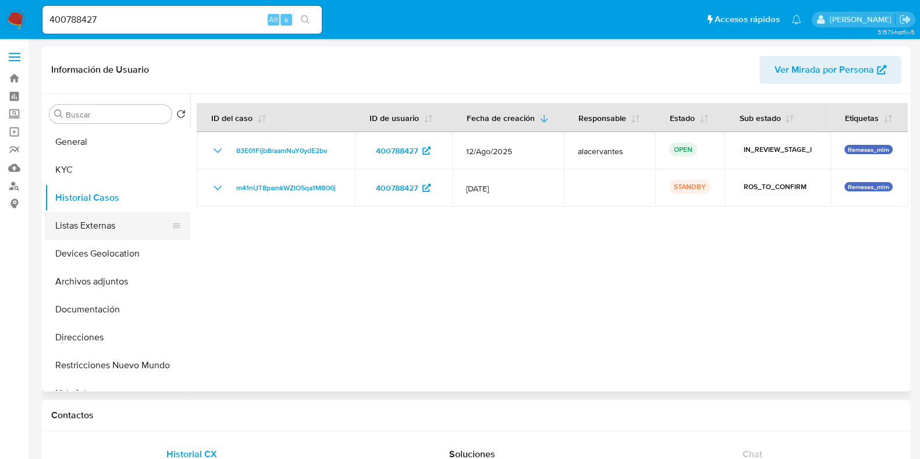
click at [104, 240] on button "Devices Geolocation" at bounding box center [118, 254] width 146 height 28
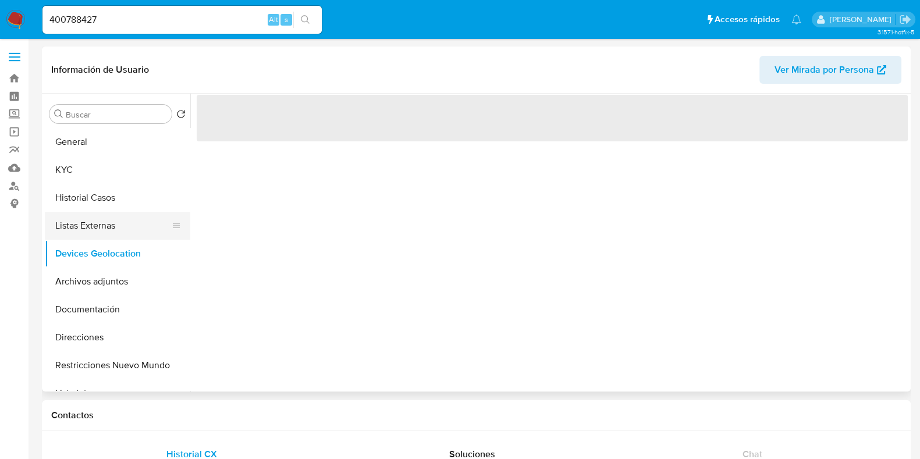
click at [102, 232] on button "Listas Externas" at bounding box center [113, 226] width 136 height 28
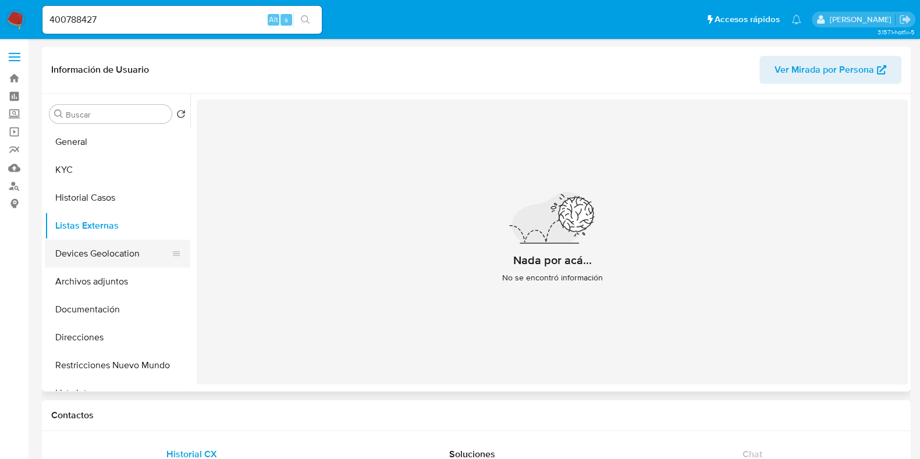
click at [92, 263] on button "Devices Geolocation" at bounding box center [113, 254] width 136 height 28
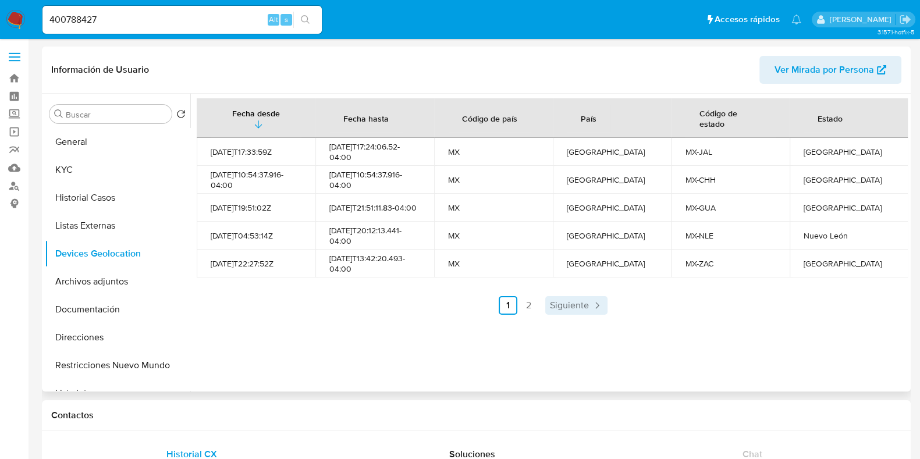
click at [573, 310] on span "Siguiente" at bounding box center [569, 305] width 39 height 9
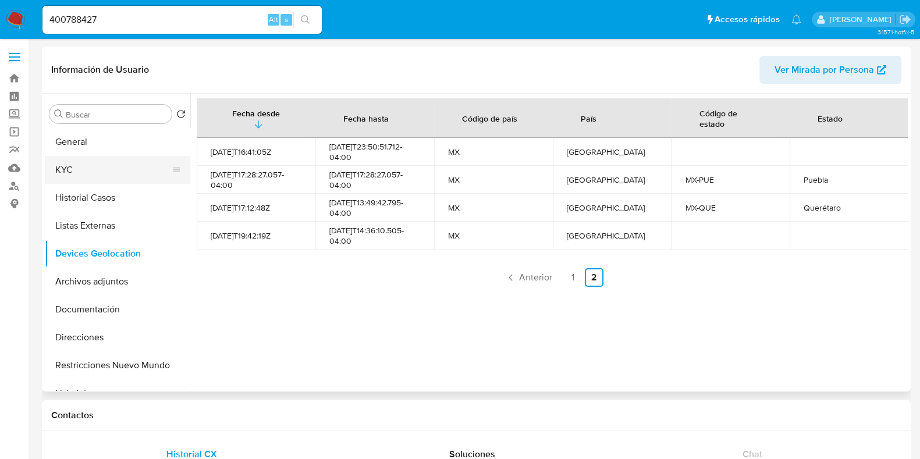
click at [82, 172] on button "KYC" at bounding box center [113, 170] width 136 height 28
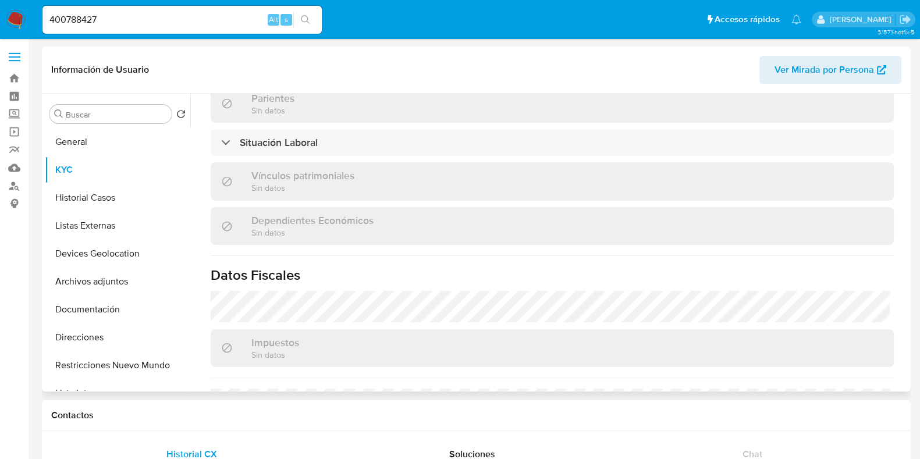
scroll to position [655, 0]
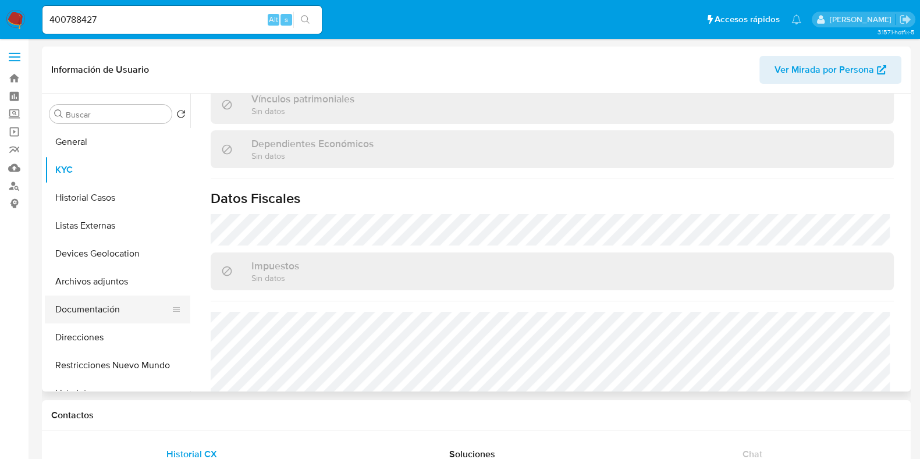
click at [116, 307] on button "Documentación" at bounding box center [113, 310] width 136 height 28
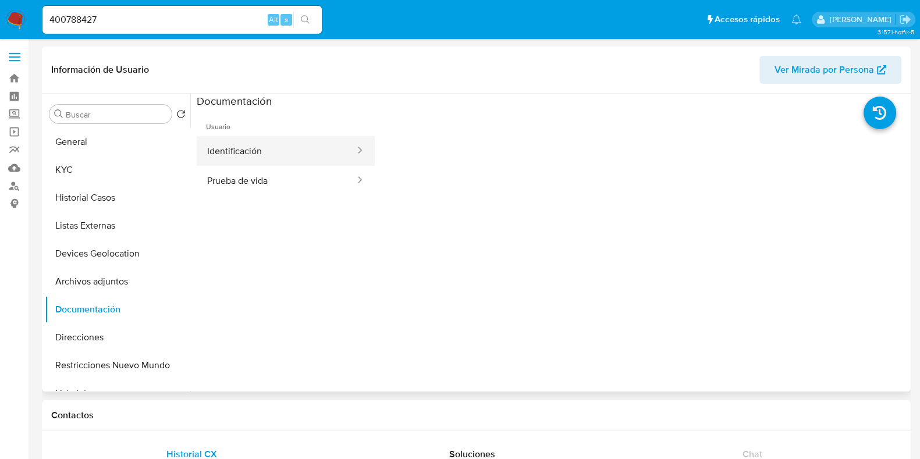
click at [314, 152] on button "Identificación" at bounding box center [276, 151] width 159 height 30
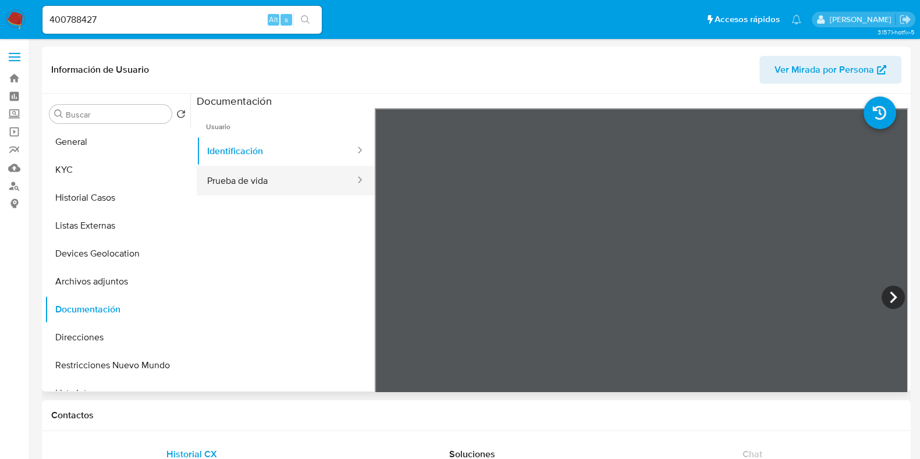
click at [253, 179] on button "Prueba de vida" at bounding box center [276, 181] width 159 height 30
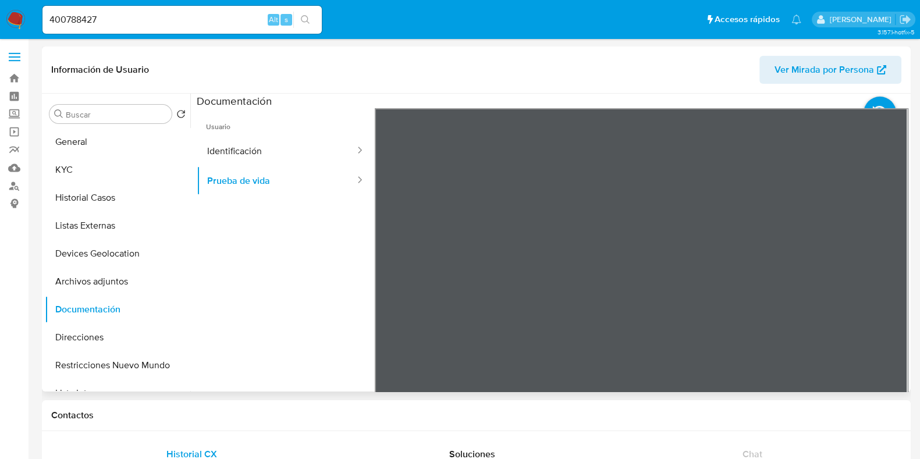
drag, startPoint x: 87, startPoint y: 141, endPoint x: 192, endPoint y: 166, distance: 107.9
click at [87, 141] on button "General" at bounding box center [118, 142] width 146 height 28
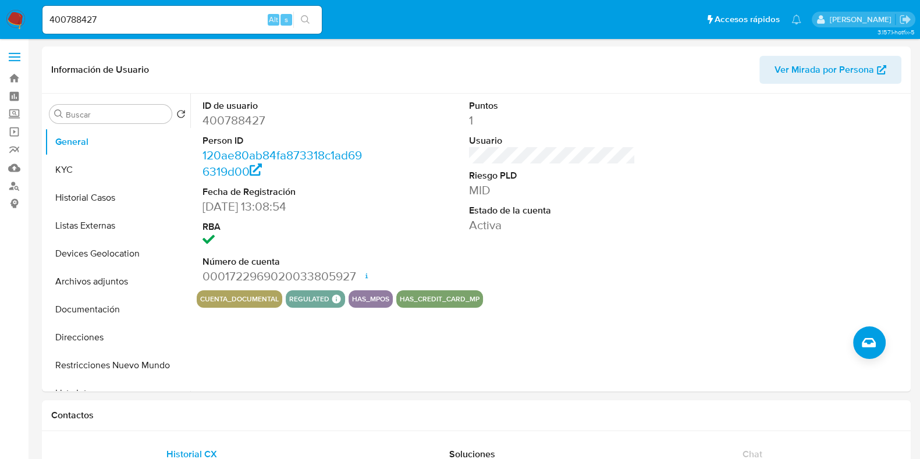
click at [19, 20] on img at bounding box center [16, 20] width 20 height 20
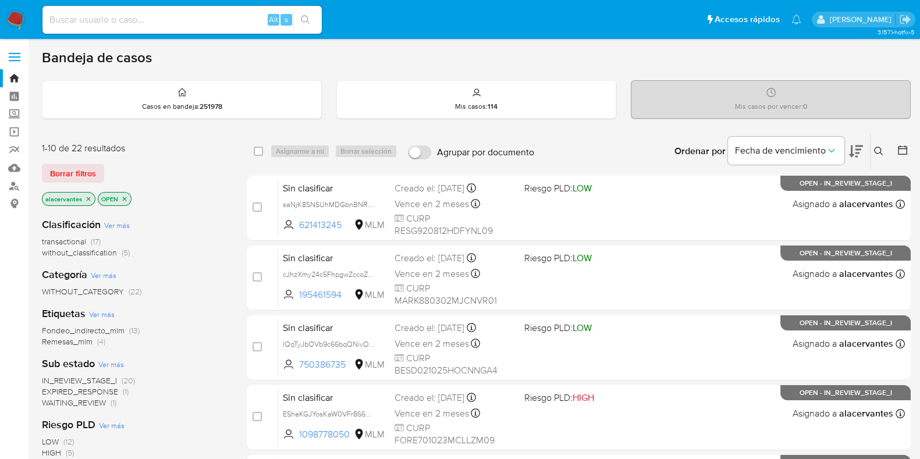
click at [120, 255] on span "without_classification (5)" at bounding box center [86, 252] width 88 height 11
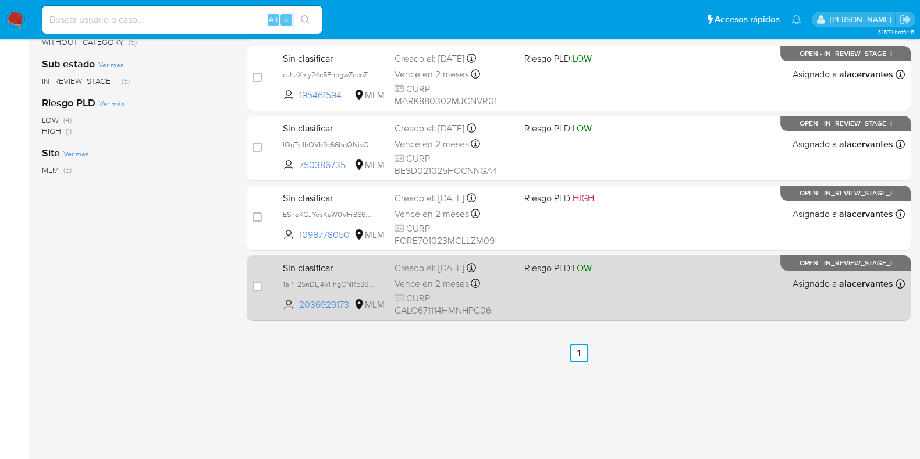
scroll to position [207, 0]
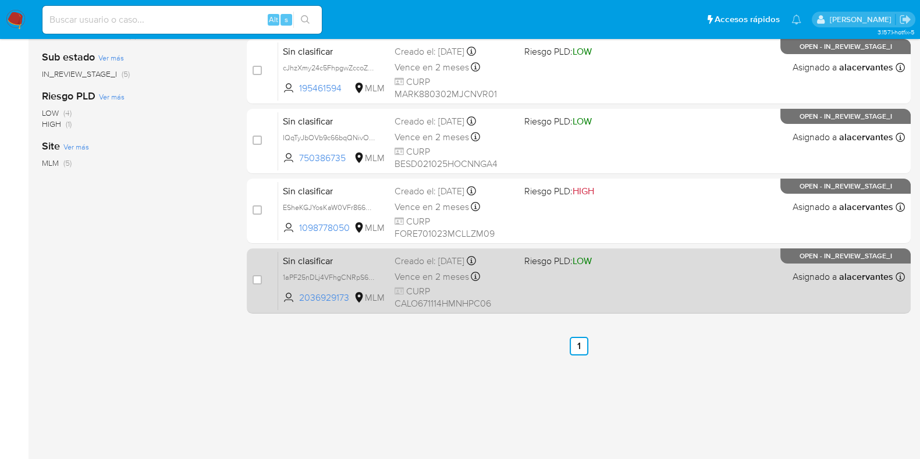
click at [676, 294] on div "Sin clasificar 1aPF25nDLj4VFhgCNRpS6IAM 2036929173 MLM Riesgo PLD: LOW Creado e…" at bounding box center [591, 280] width 627 height 59
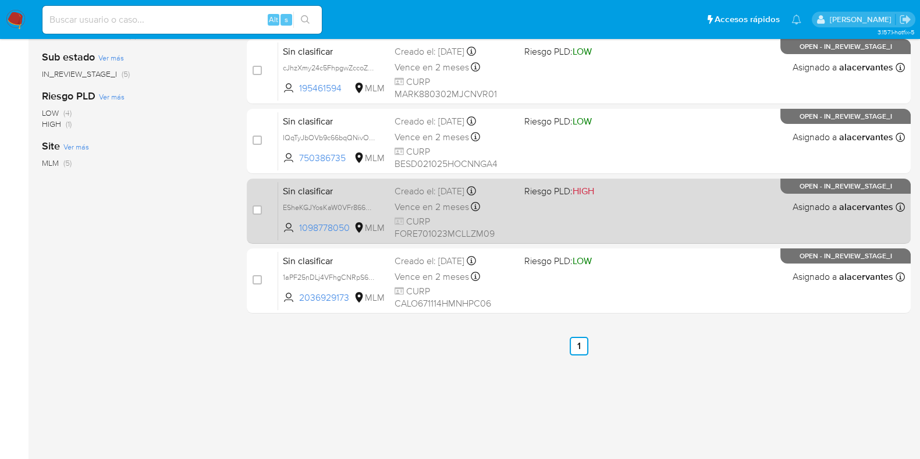
click at [605, 208] on div "Sin clasificar ESheKGJYosKaW0VFr866H1Wk 1098778050 MLM Riesgo PLD: HIGH Creado …" at bounding box center [591, 211] width 627 height 59
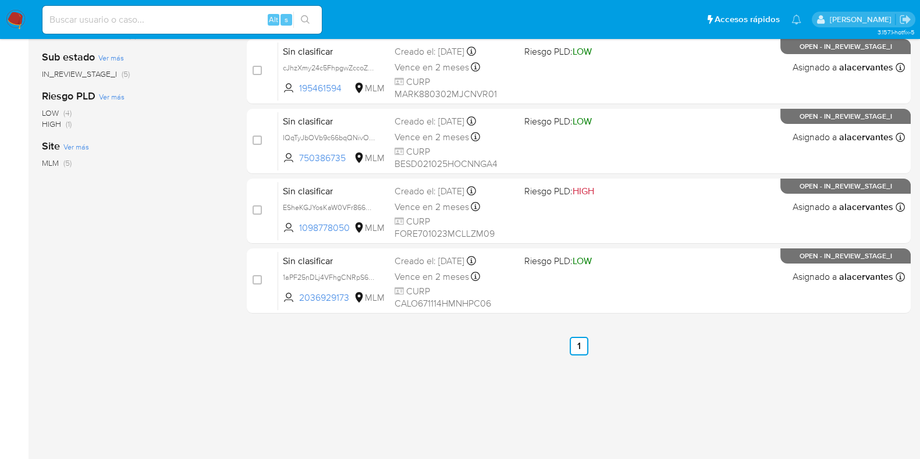
click at [13, 13] on img at bounding box center [16, 20] width 20 height 20
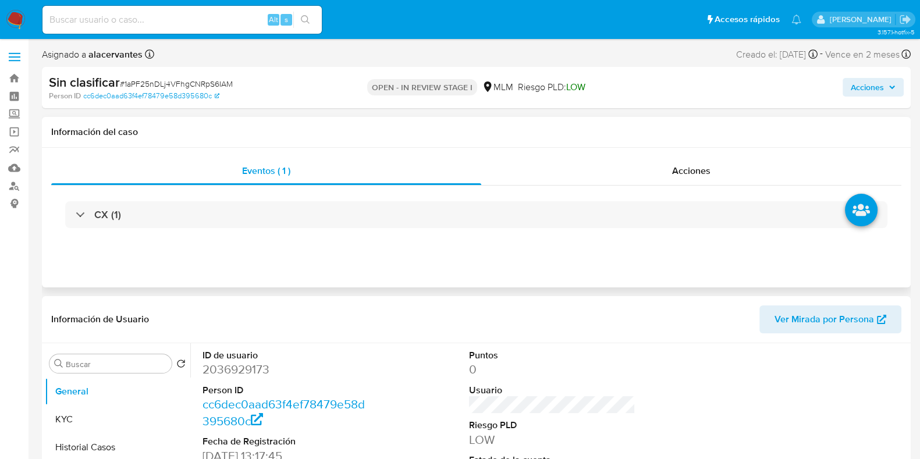
select select "10"
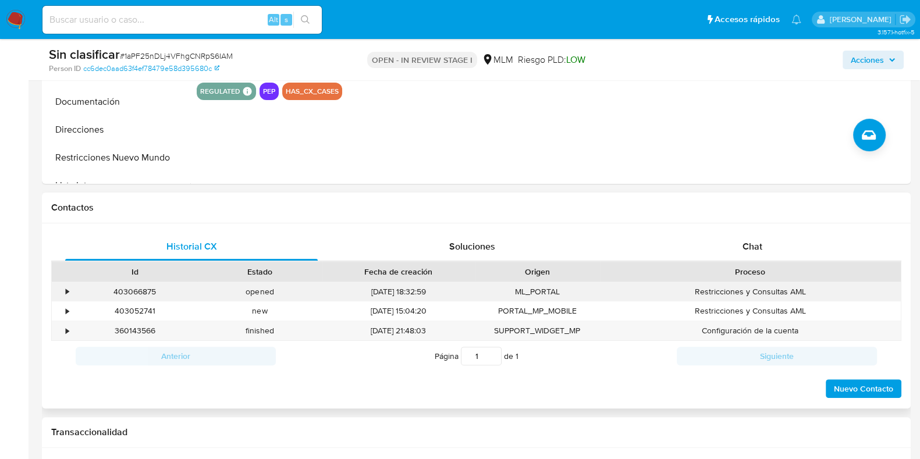
scroll to position [437, 0]
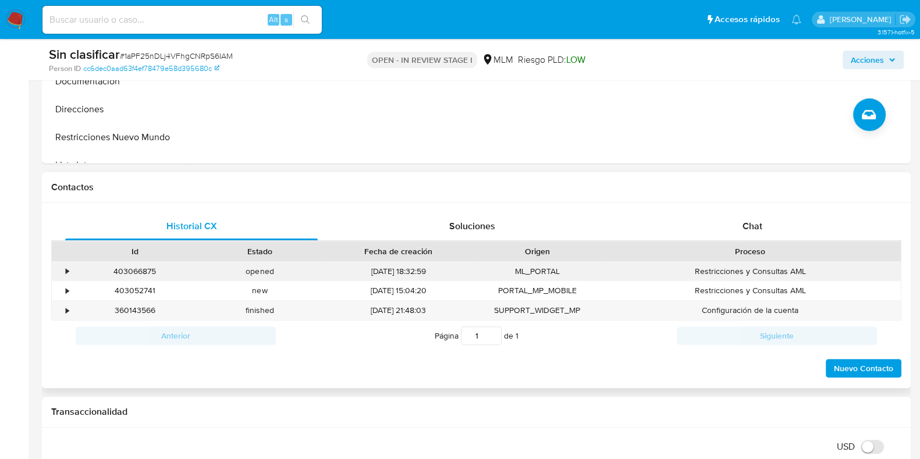
click at [68, 271] on div "•" at bounding box center [67, 271] width 3 height 11
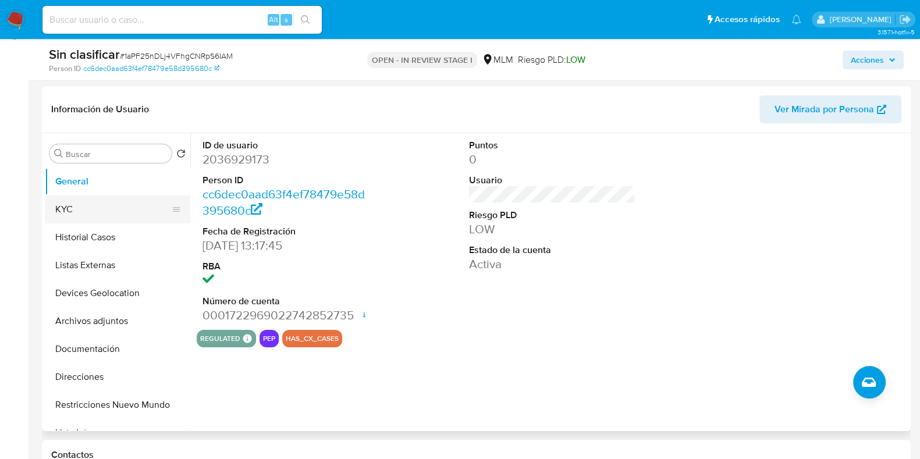
scroll to position [145, 0]
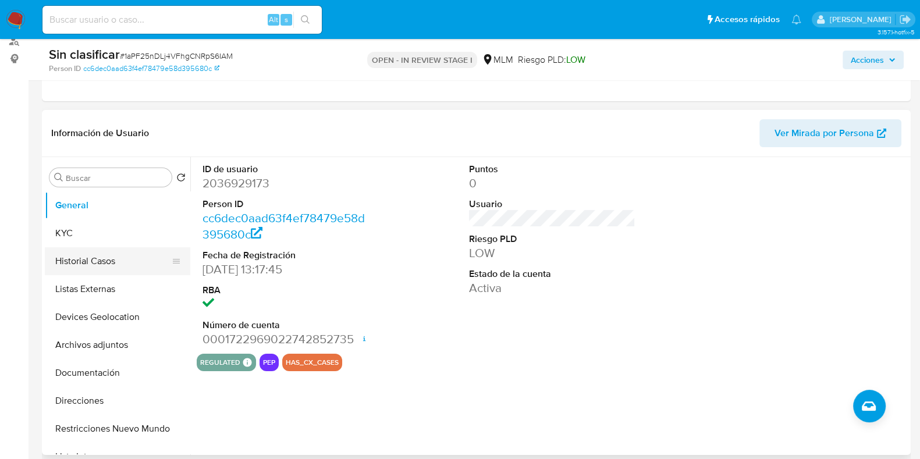
click at [97, 266] on button "Historial Casos" at bounding box center [113, 261] width 136 height 28
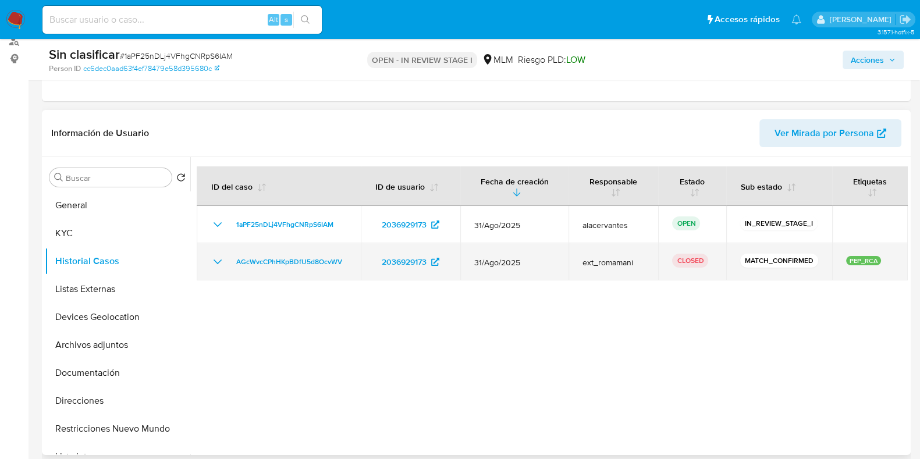
click at [217, 262] on icon "Mostrar/Ocultar" at bounding box center [218, 262] width 8 height 5
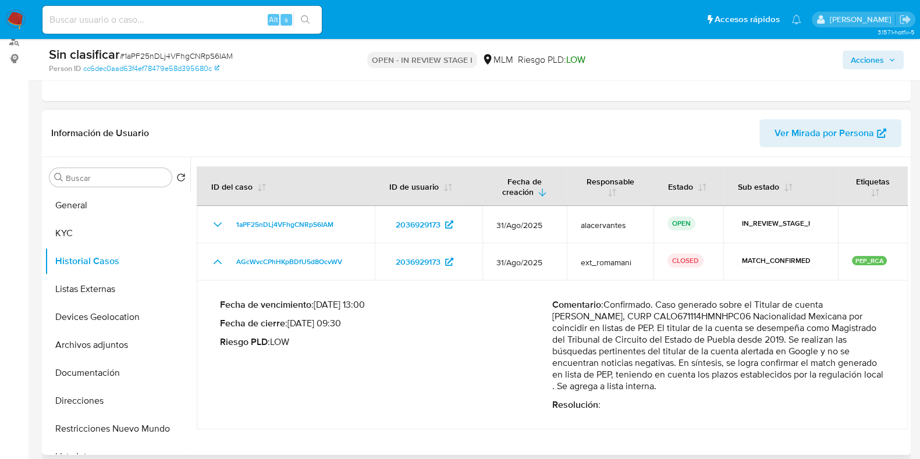
drag, startPoint x: 608, startPoint y: 302, endPoint x: 686, endPoint y: 387, distance: 115.4
click at [686, 387] on p "Comentario : Confirmado. Caso generado sobre el Titular de cuenta Octavio Cháve…" at bounding box center [718, 345] width 332 height 93
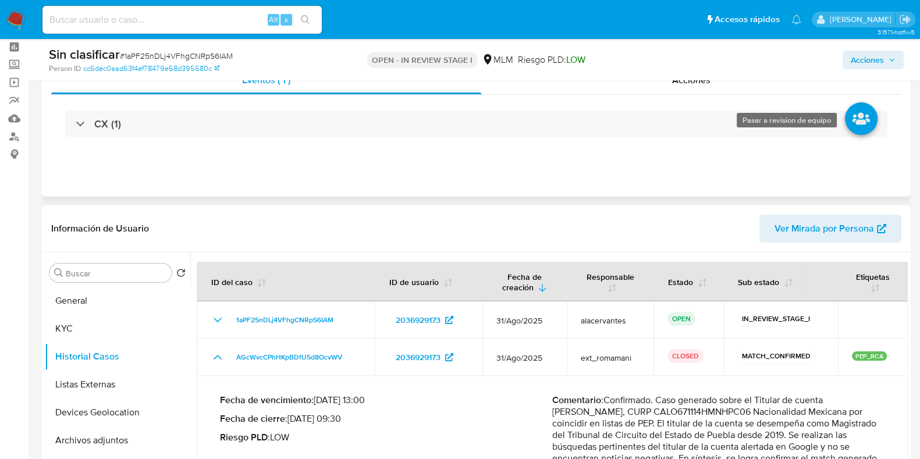
scroll to position [72, 0]
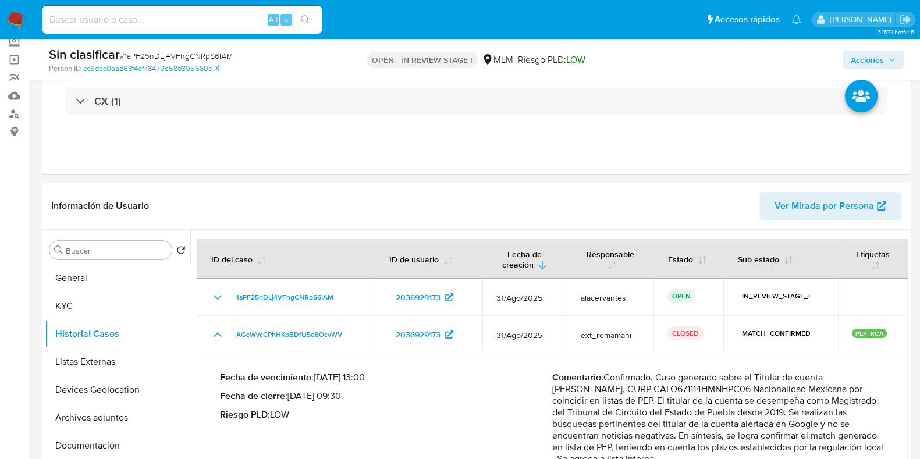
click at [866, 54] on span "Acciones" at bounding box center [867, 60] width 33 height 19
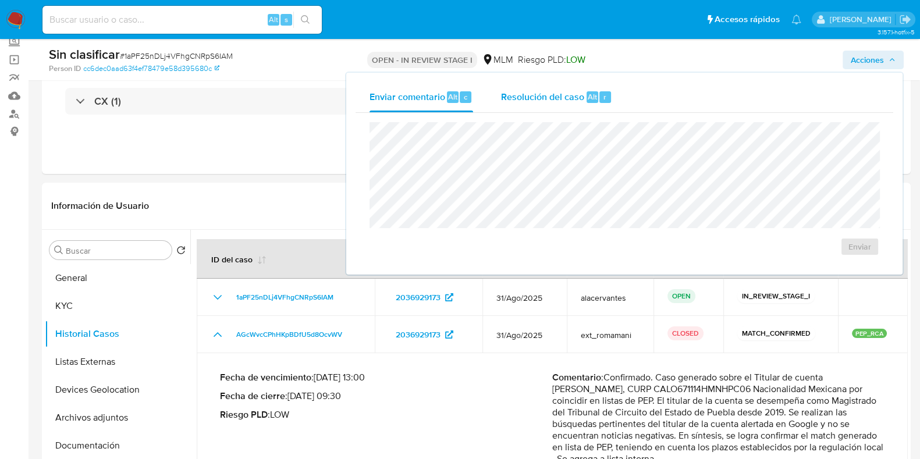
click at [525, 107] on div "Resolución del caso Alt r" at bounding box center [556, 97] width 111 height 30
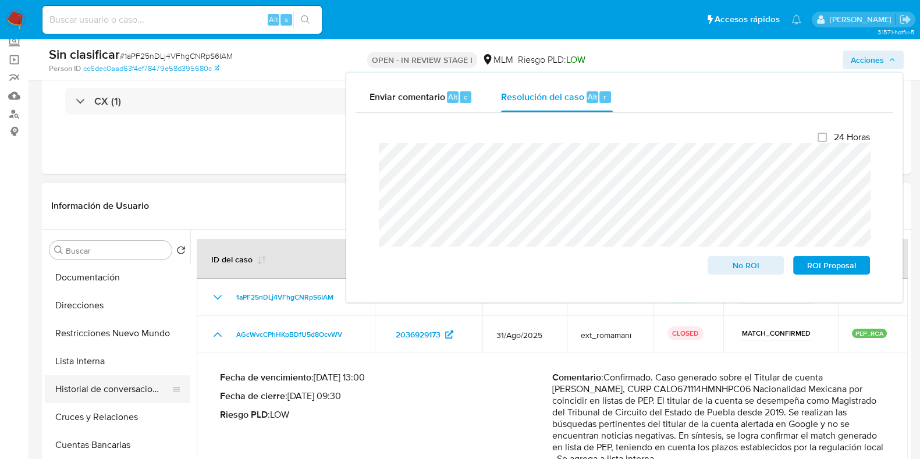
scroll to position [145, 0]
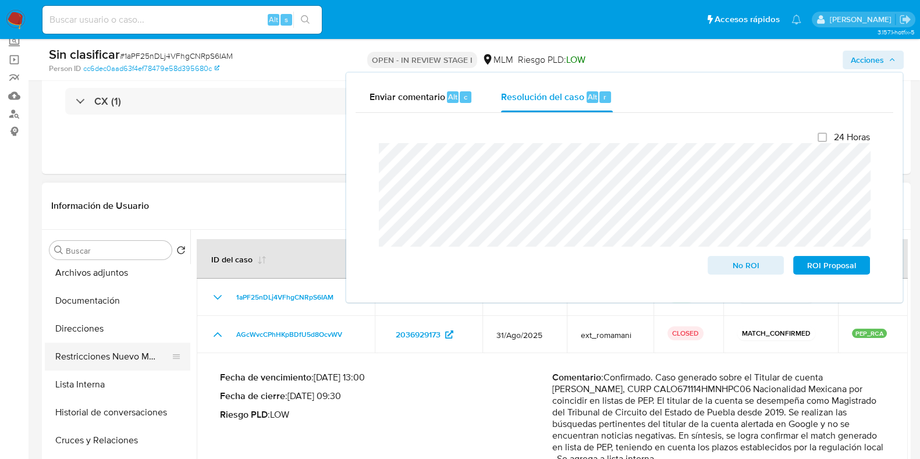
click at [123, 357] on button "Restricciones Nuevo Mundo" at bounding box center [113, 357] width 136 height 28
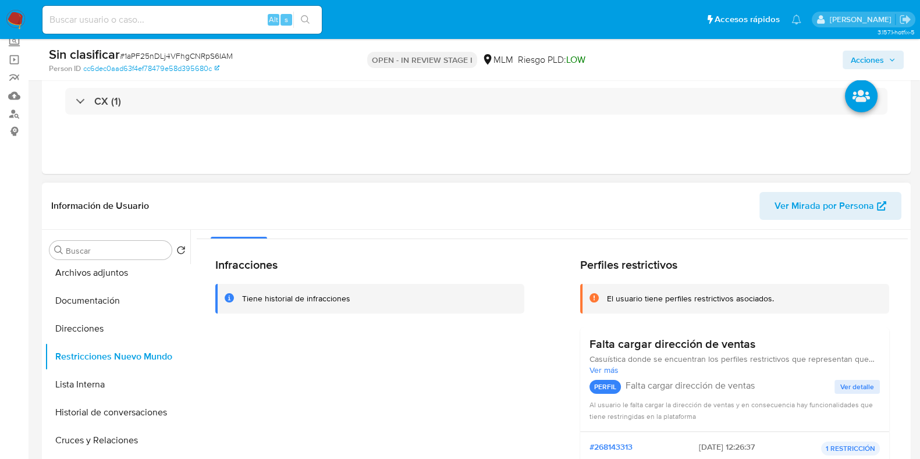
scroll to position [0, 0]
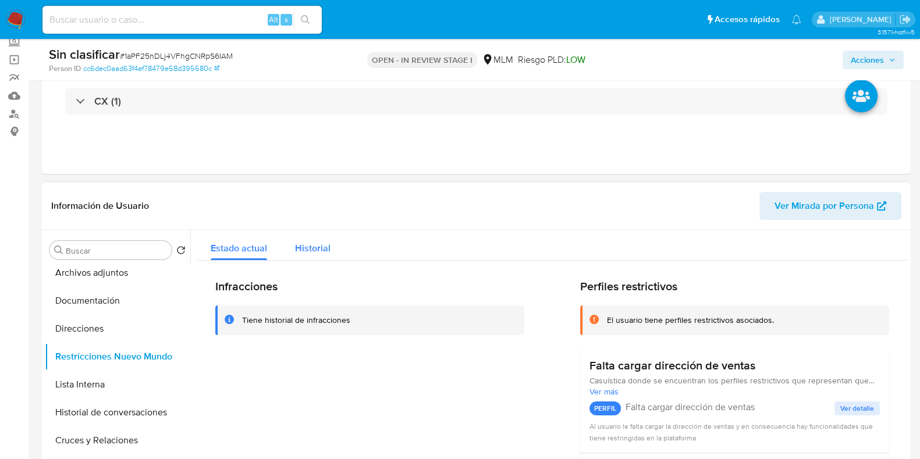
click at [320, 249] on span "Historial" at bounding box center [313, 248] width 36 height 13
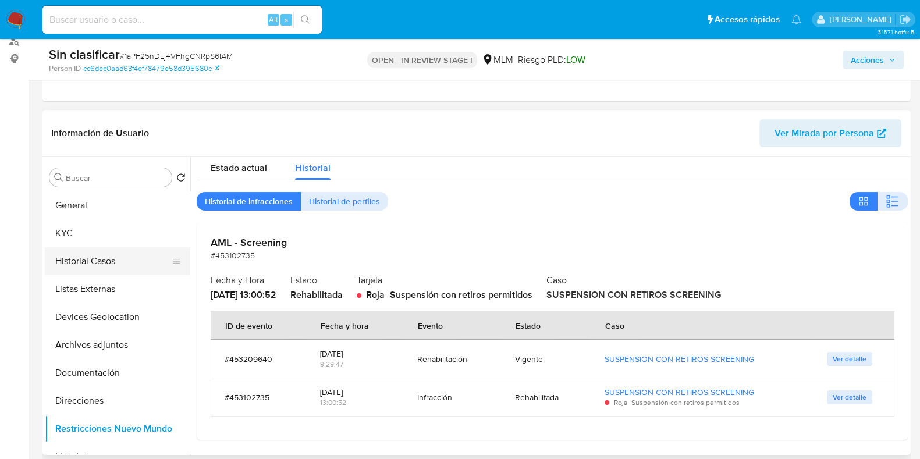
click at [112, 263] on button "Historial Casos" at bounding box center [113, 261] width 136 height 28
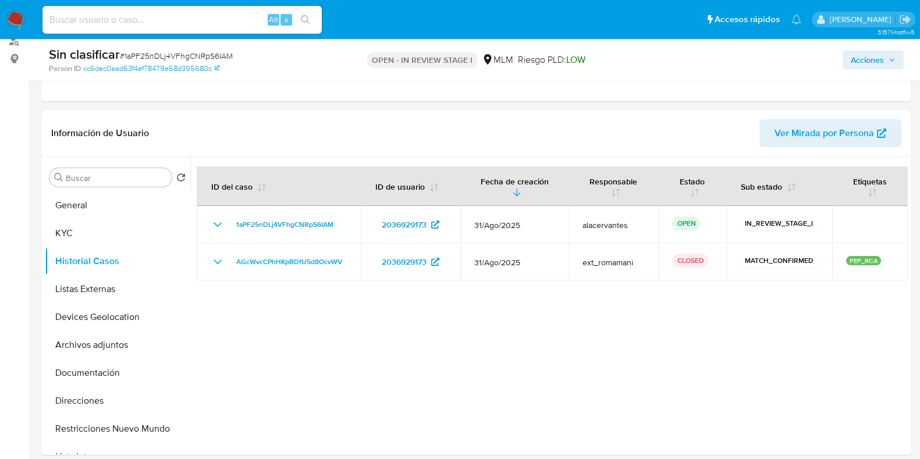
click at [859, 70] on div "Acciones" at bounding box center [763, 59] width 282 height 27
click at [859, 68] on span "Acciones" at bounding box center [867, 60] width 33 height 19
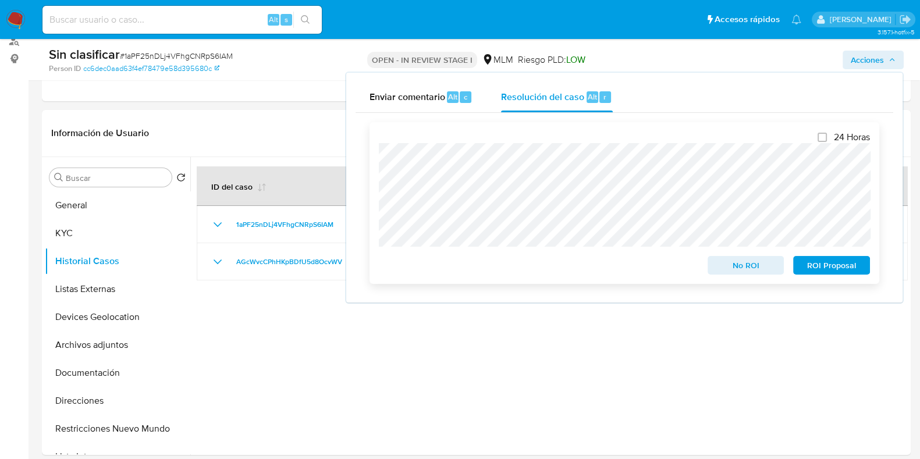
click at [724, 257] on div "No ROI" at bounding box center [746, 262] width 86 height 23
click at [729, 264] on span "No ROI" at bounding box center [746, 265] width 61 height 16
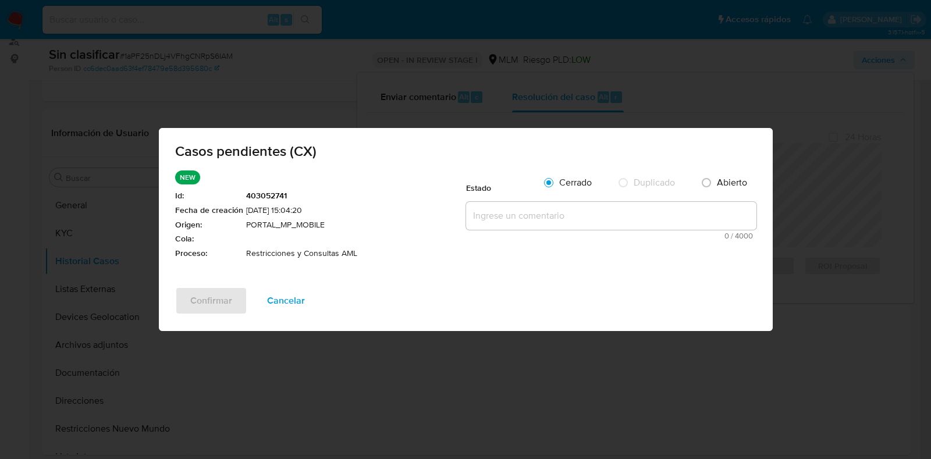
click at [558, 220] on textarea at bounding box center [611, 216] width 290 height 28
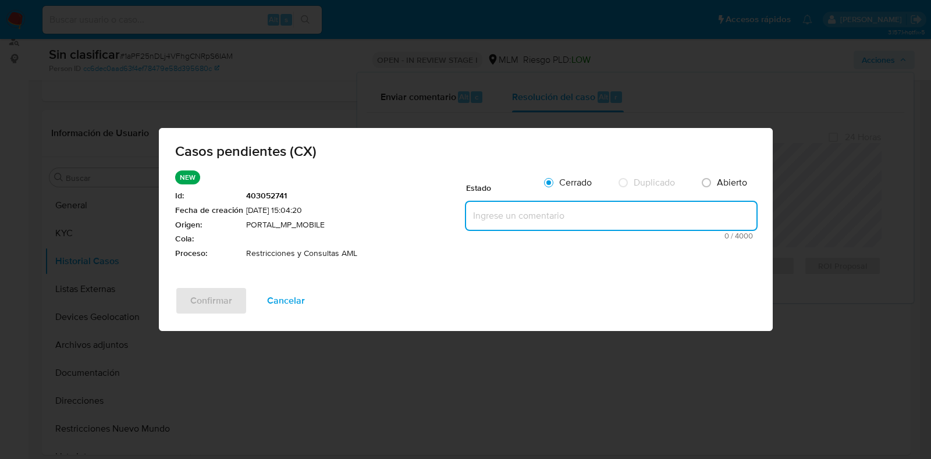
paste textarea "Se realiza la validación de caso CX. Match Confirmado sobre Octavio Chávez Lópe…"
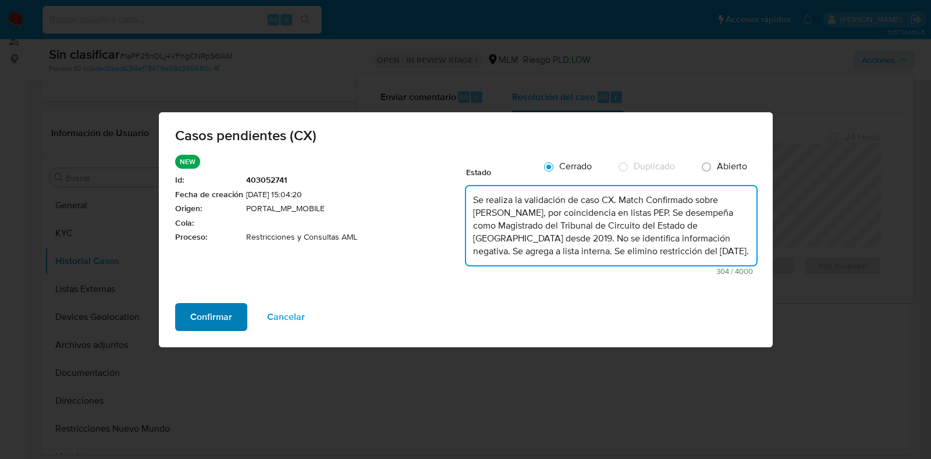
type textarea "Se realiza la validación de caso CX. Match Confirmado sobre Octavio Chávez Lópe…"
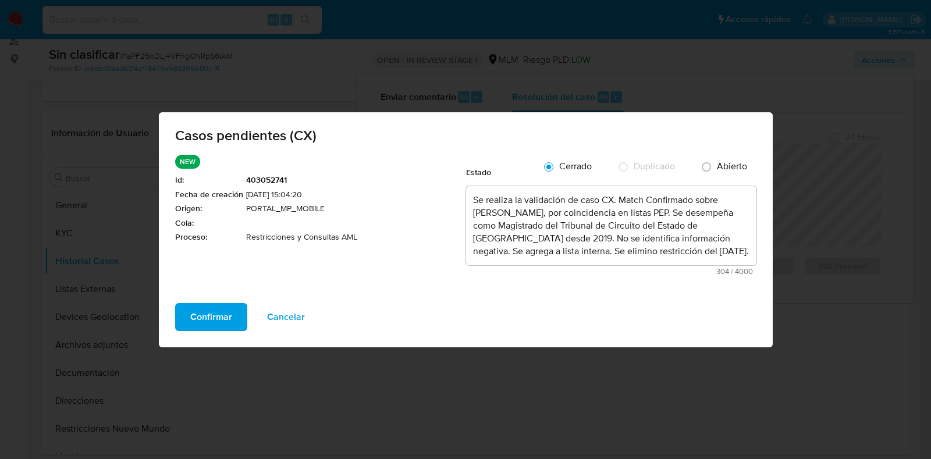
click at [196, 322] on span "Confirmar" at bounding box center [211, 317] width 42 height 26
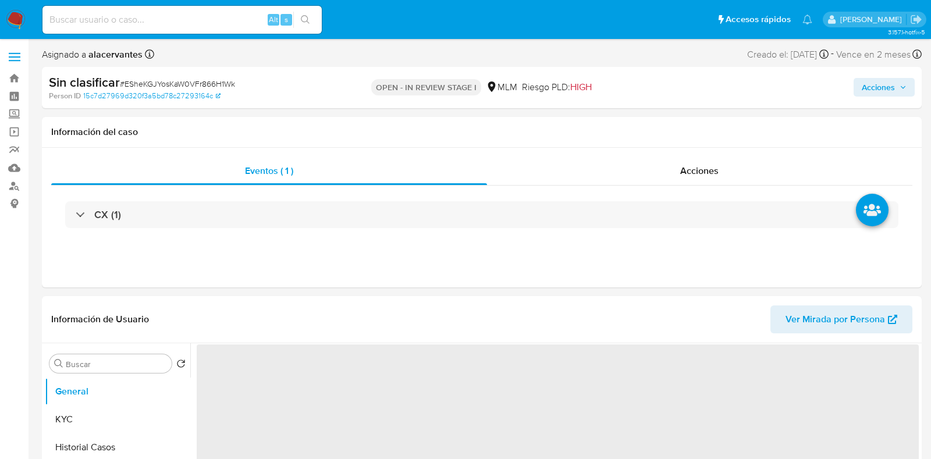
select select "10"
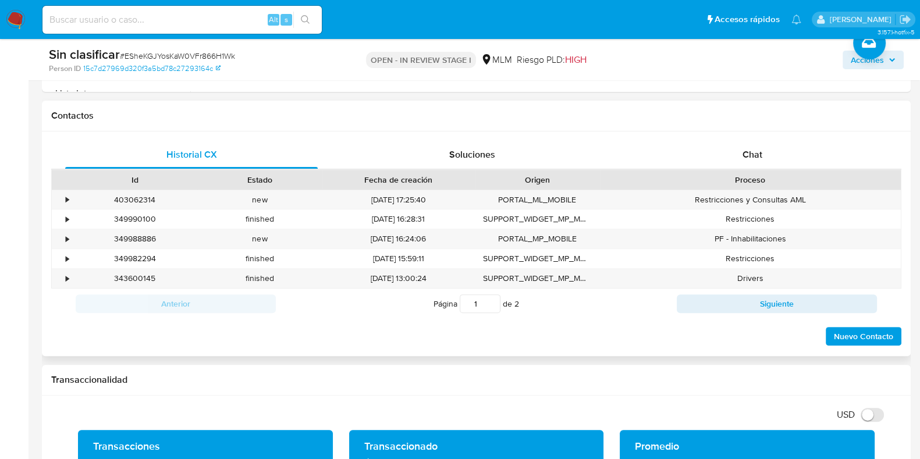
scroll to position [509, 0]
click at [69, 199] on div "•" at bounding box center [62, 199] width 20 height 19
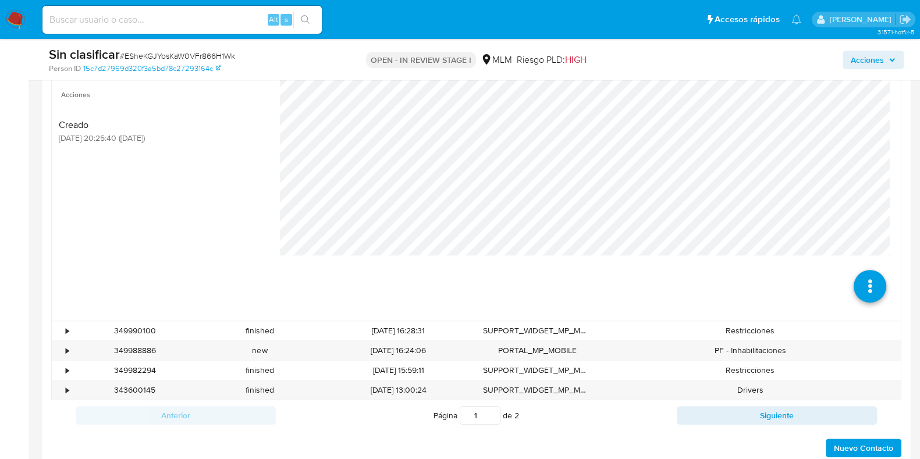
scroll to position [655, 0]
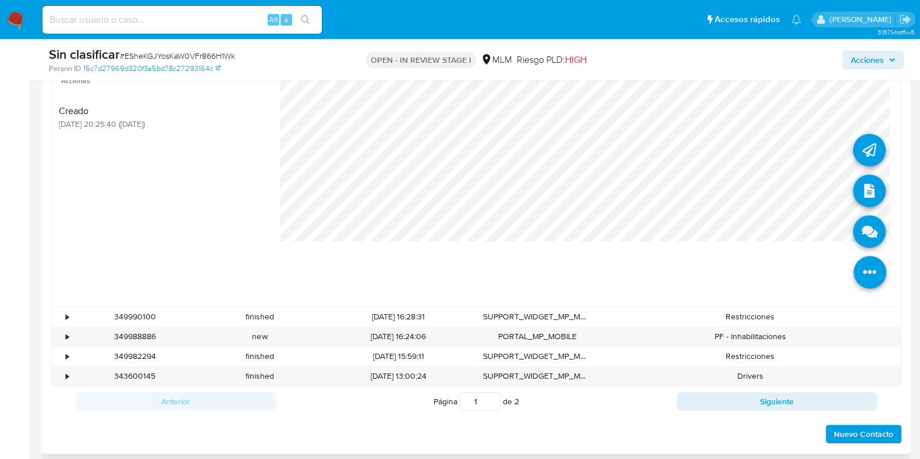
click at [854, 269] on icon at bounding box center [870, 272] width 33 height 33
drag, startPoint x: 856, startPoint y: 263, endPoint x: 851, endPoint y: 258, distance: 6.6
click at [856, 263] on icon at bounding box center [870, 272] width 33 height 33
click at [853, 189] on icon at bounding box center [869, 191] width 33 height 33
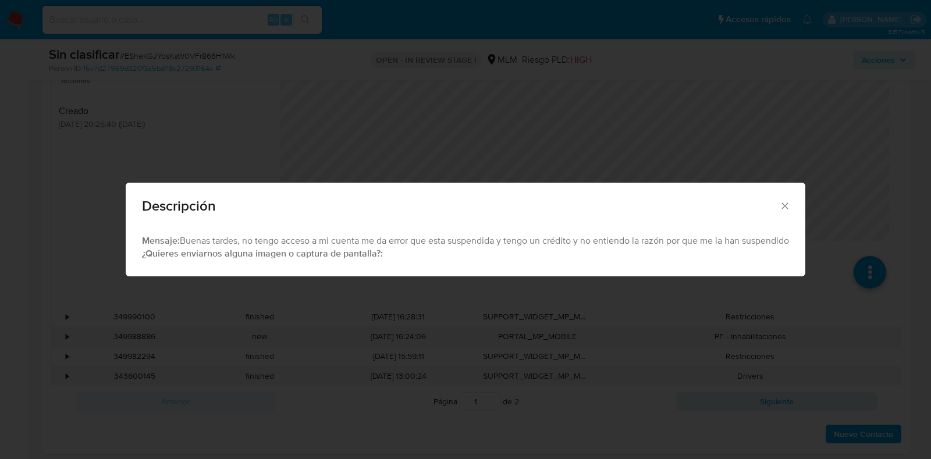
click at [788, 203] on icon "Cerrar" at bounding box center [785, 206] width 12 height 12
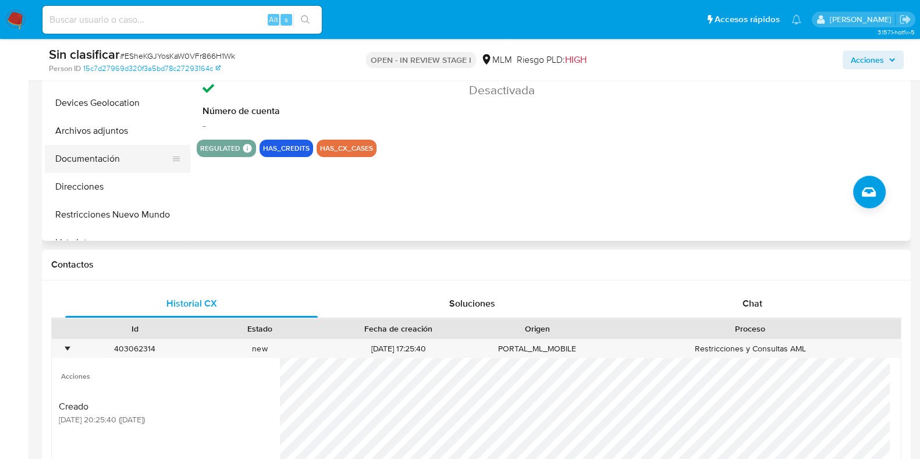
scroll to position [290, 0]
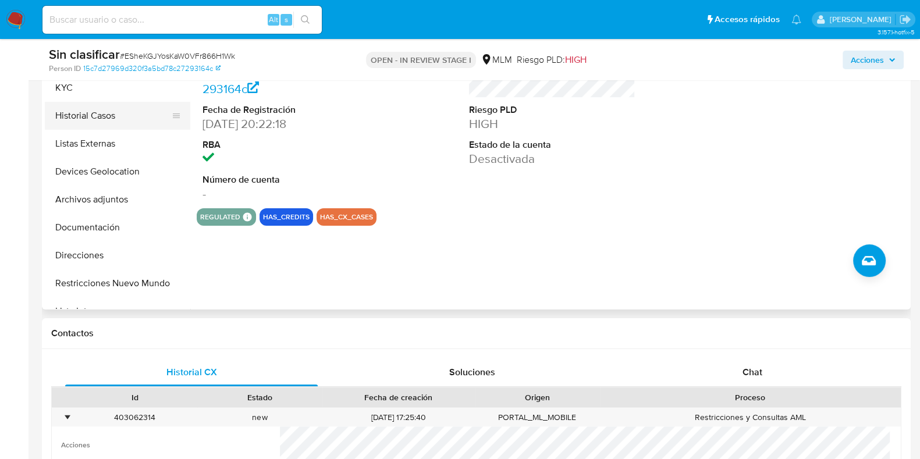
click at [99, 120] on button "Historial Casos" at bounding box center [113, 116] width 136 height 28
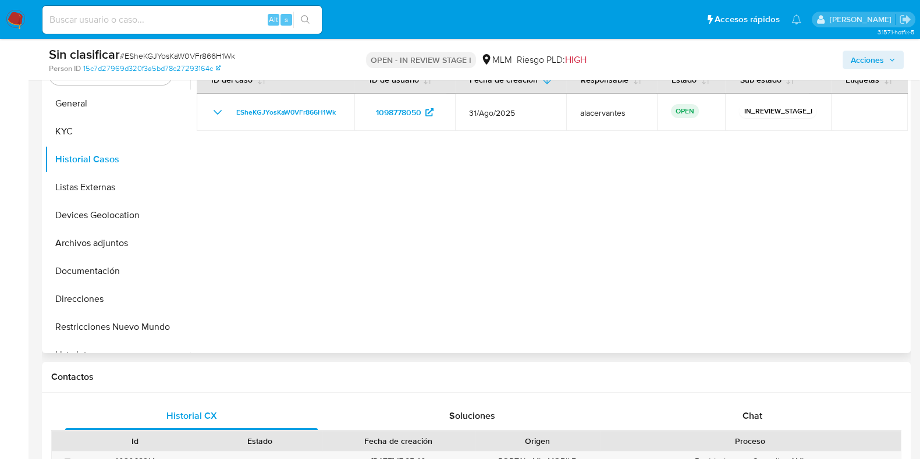
scroll to position [218, 0]
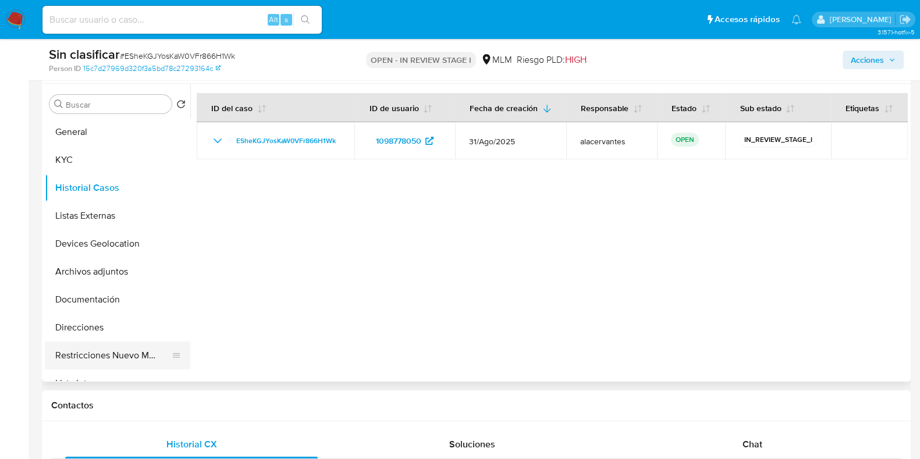
click at [139, 356] on button "Restricciones Nuevo Mundo" at bounding box center [113, 356] width 136 height 28
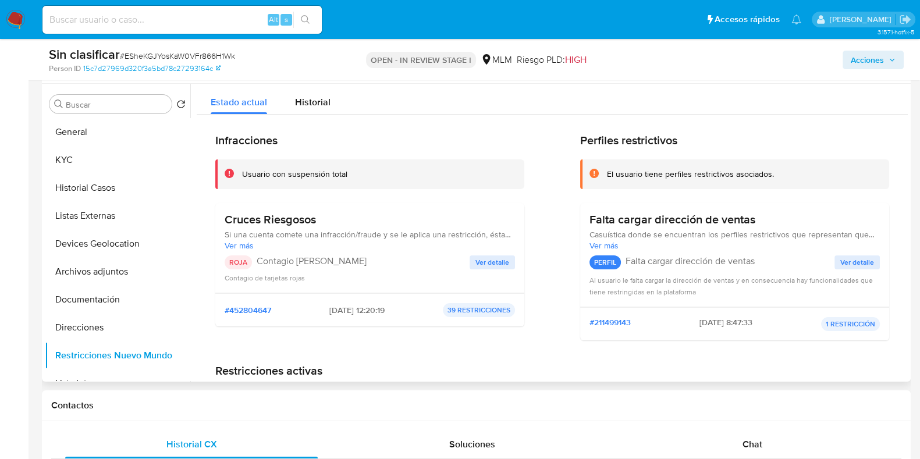
click at [497, 258] on span "Ver detalle" at bounding box center [493, 263] width 34 height 12
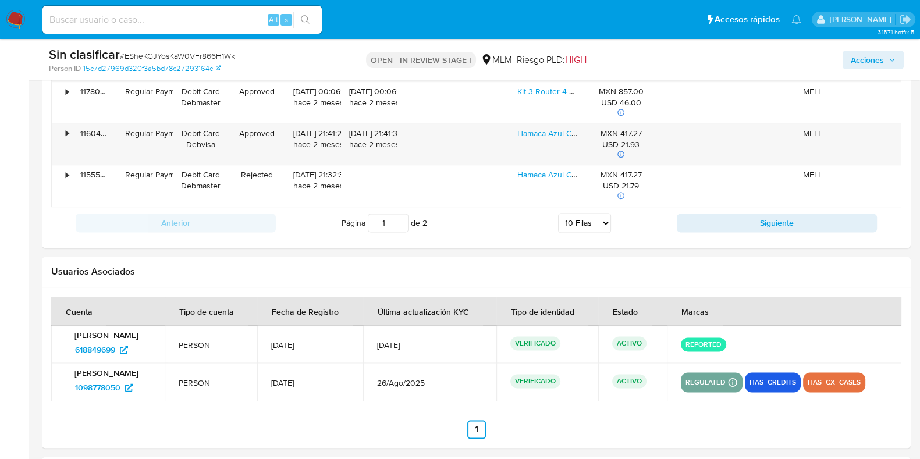
scroll to position [2037, 0]
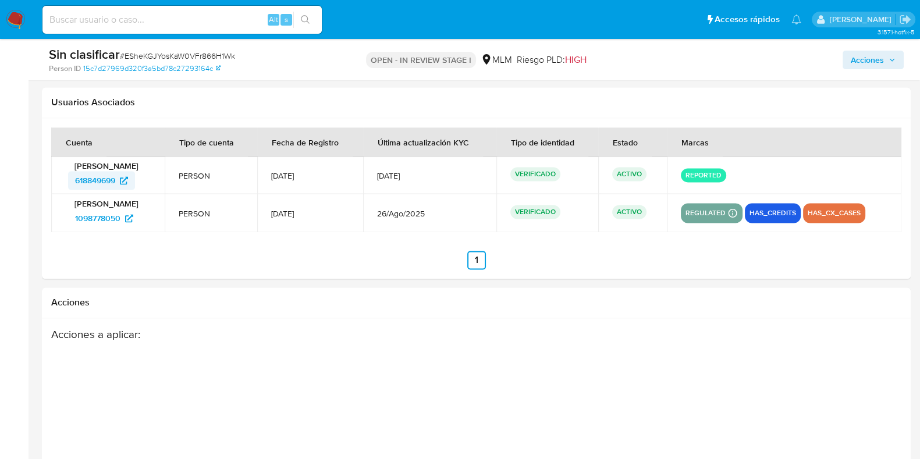
click at [108, 177] on span "618849699" at bounding box center [95, 180] width 40 height 19
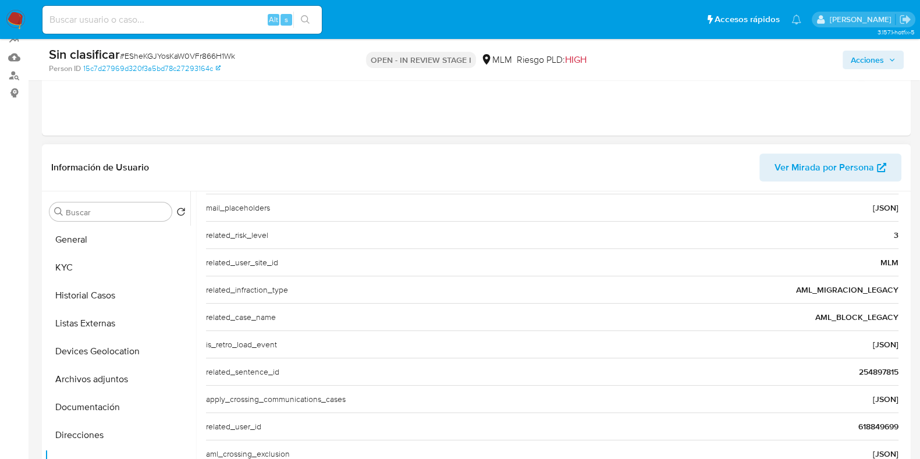
scroll to position [0, 0]
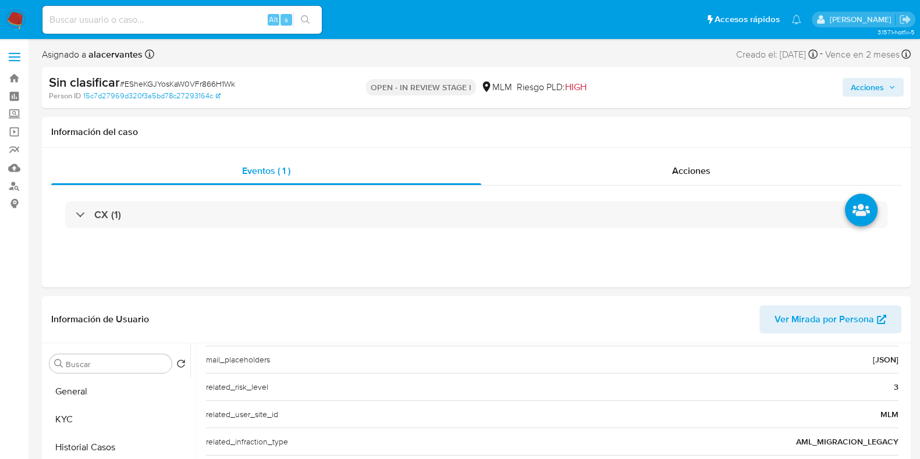
click at [862, 88] on span "Acciones" at bounding box center [867, 87] width 33 height 19
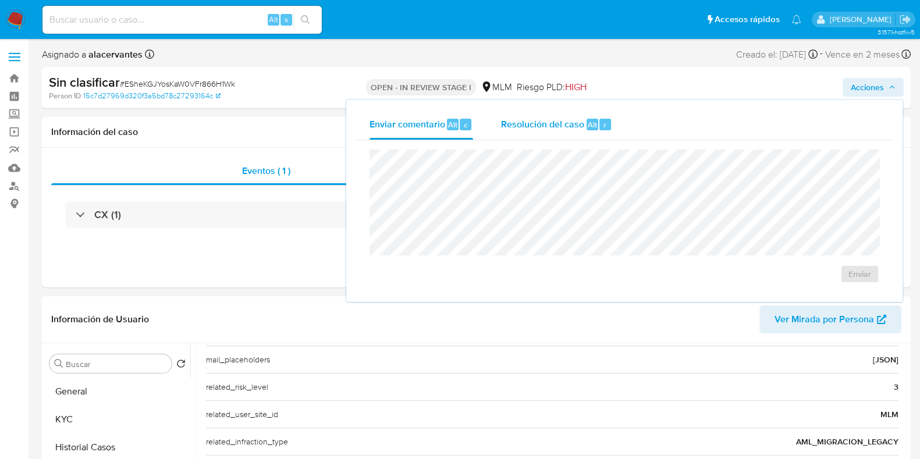
click at [542, 127] on span "Resolución del caso" at bounding box center [542, 124] width 83 height 13
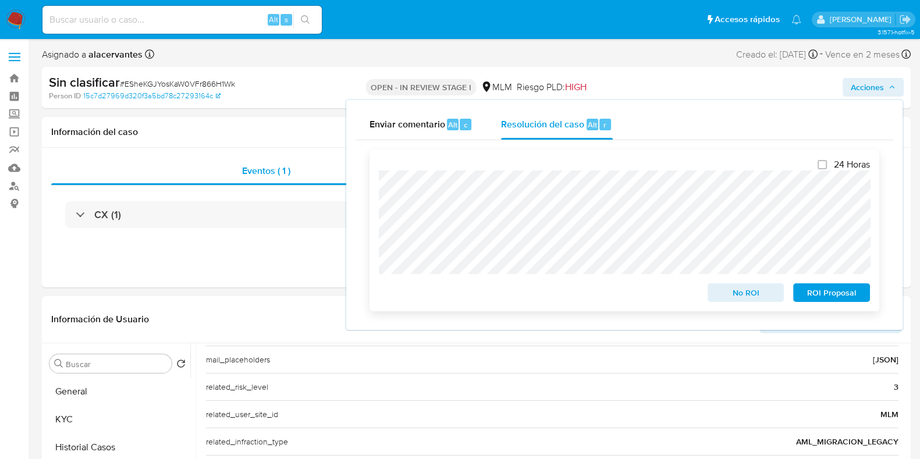
click at [747, 289] on span "No ROI" at bounding box center [746, 293] width 61 height 16
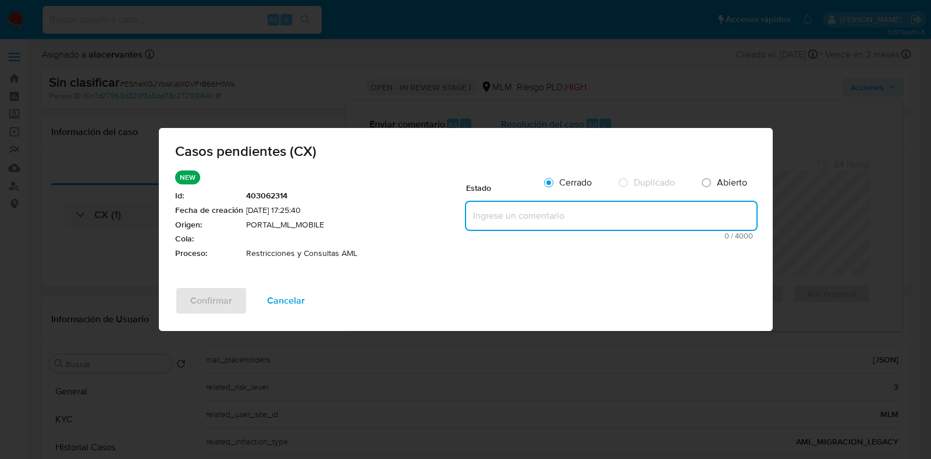
click at [610, 214] on textarea at bounding box center [611, 216] width 290 height 28
paste textarea "Se realiza validación de caso generado por CX. Se identifica restricción por in…"
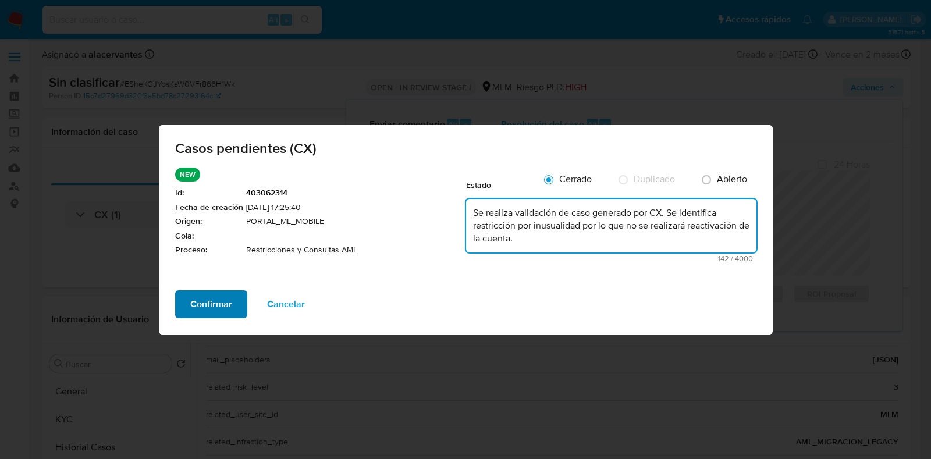
type textarea "Se realiza validación de caso generado por CX. Se identifica restricción por in…"
click at [220, 304] on span "Confirmar" at bounding box center [211, 305] width 42 height 26
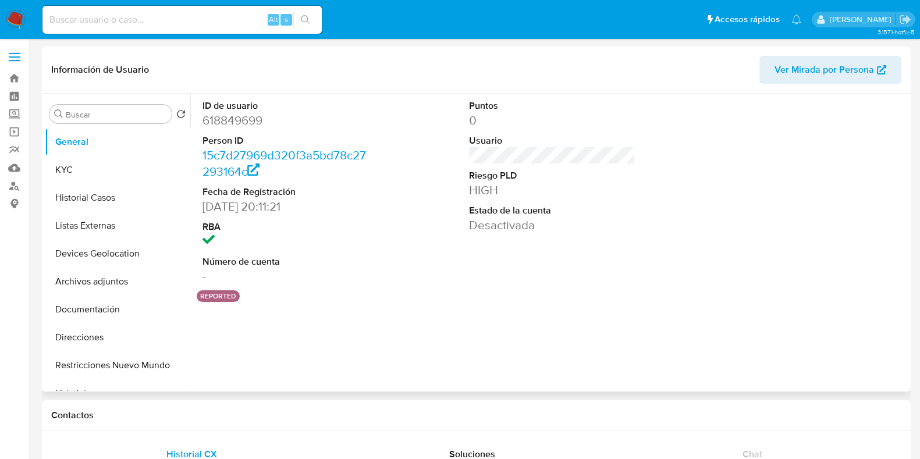
select select "10"
click at [80, 166] on button "KYC" at bounding box center [113, 170] width 136 height 28
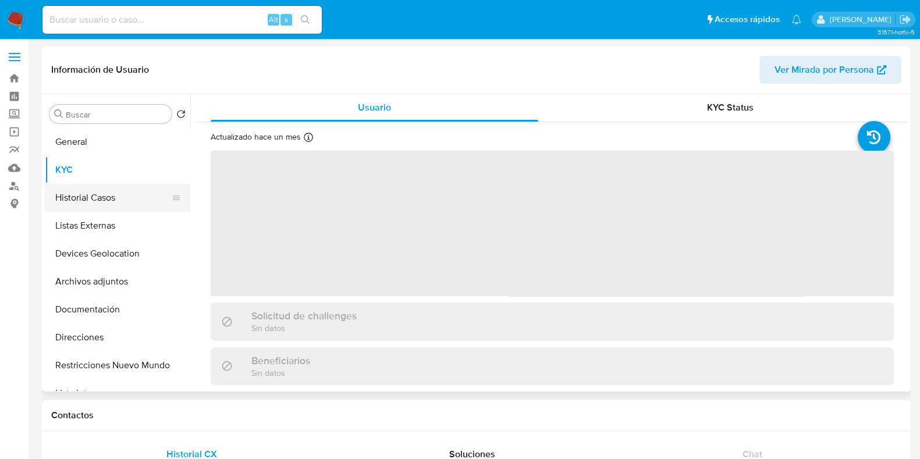
click at [83, 195] on button "Historial Casos" at bounding box center [113, 198] width 136 height 28
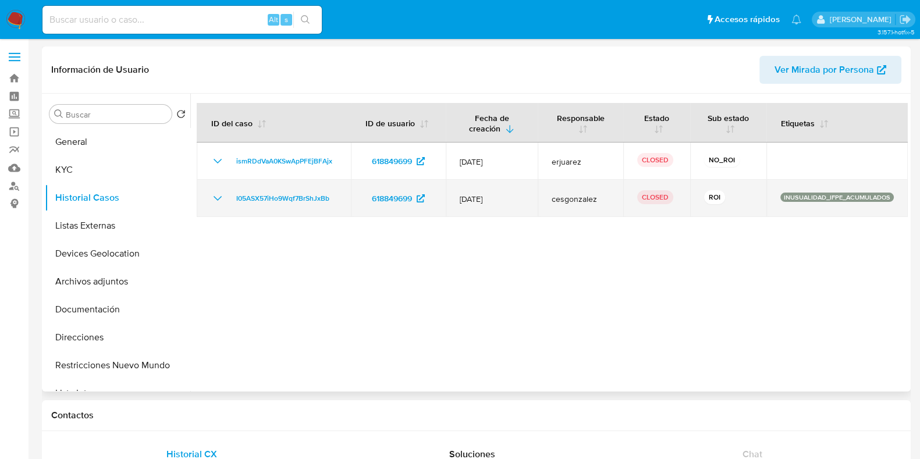
click at [218, 198] on icon "Mostrar/Ocultar" at bounding box center [218, 199] width 14 height 14
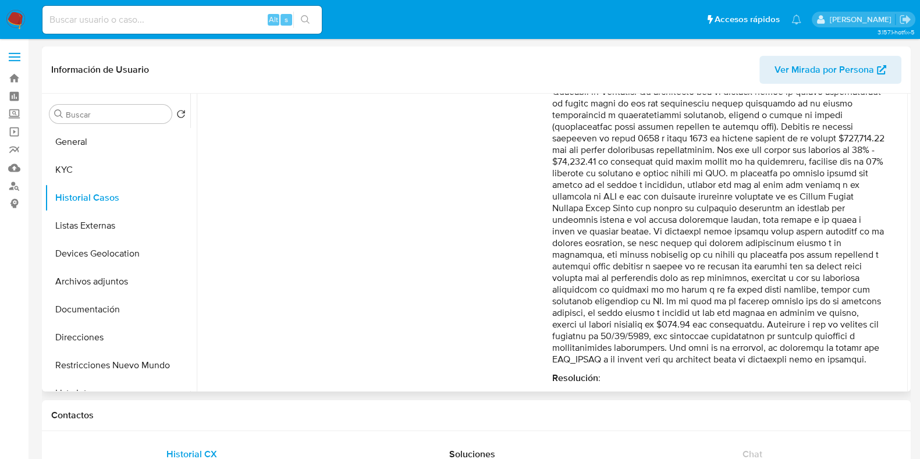
scroll to position [235, 0]
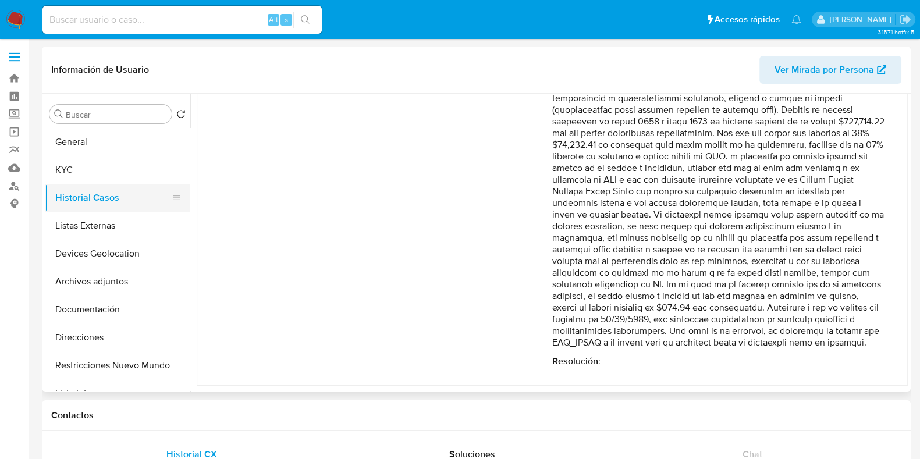
click at [89, 196] on button "Historial Casos" at bounding box center [113, 198] width 136 height 28
click at [99, 181] on button "KYC" at bounding box center [113, 170] width 136 height 28
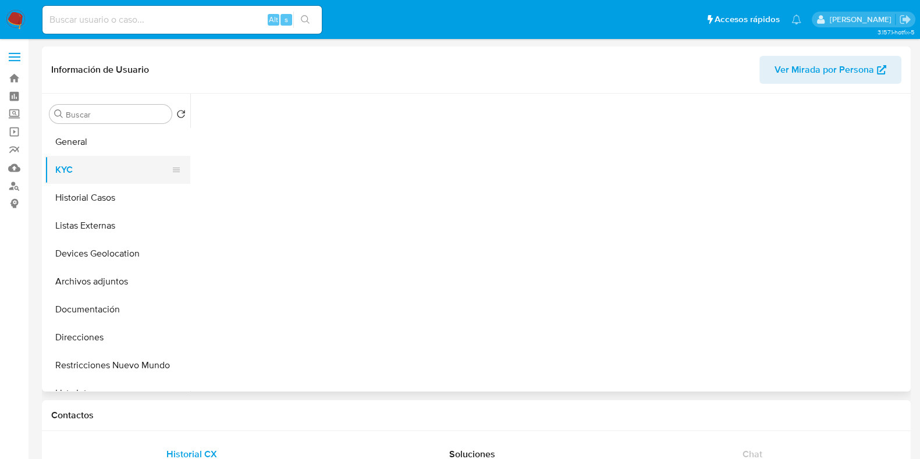
scroll to position [0, 0]
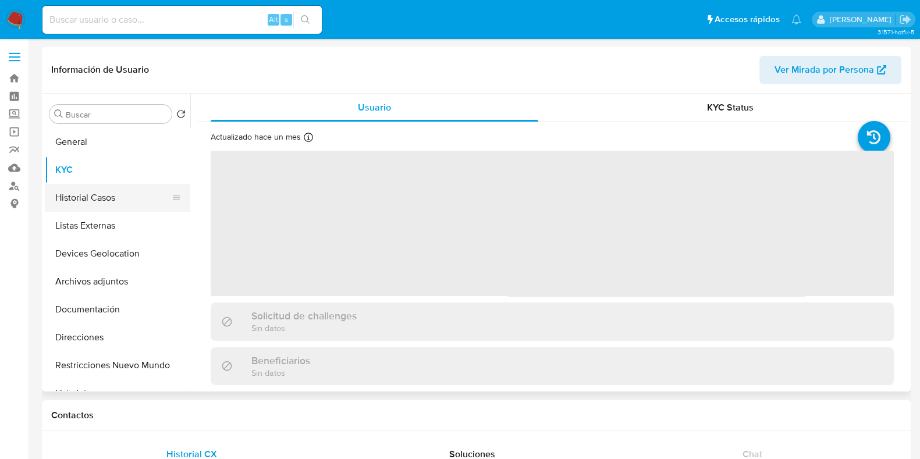
click at [108, 198] on button "Historial Casos" at bounding box center [113, 198] width 136 height 28
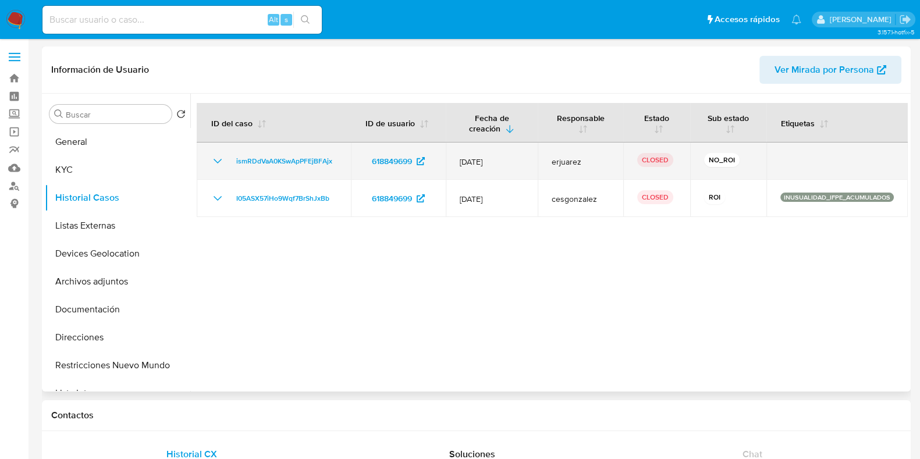
click at [215, 160] on icon "Mostrar/Ocultar" at bounding box center [218, 161] width 14 height 14
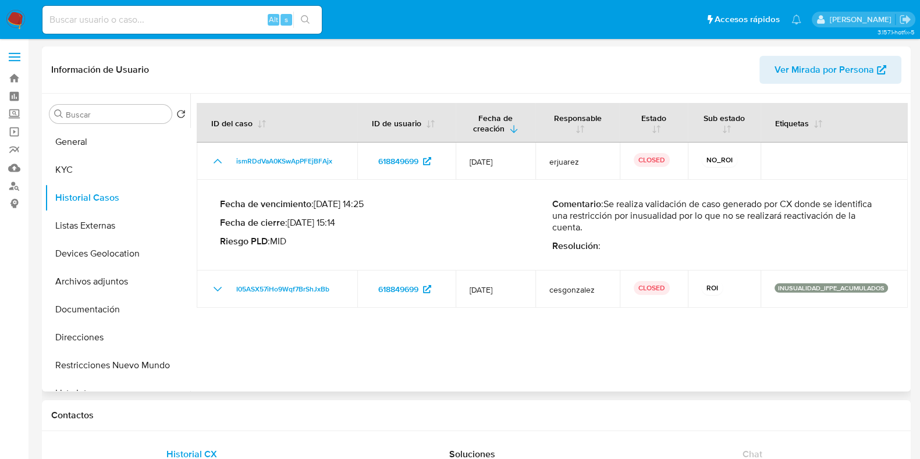
drag, startPoint x: 606, startPoint y: 205, endPoint x: 621, endPoint y: 227, distance: 26.8
click at [621, 227] on p "Comentario : Se realiza validación de caso generado por CX donde se identifica …" at bounding box center [718, 215] width 332 height 35
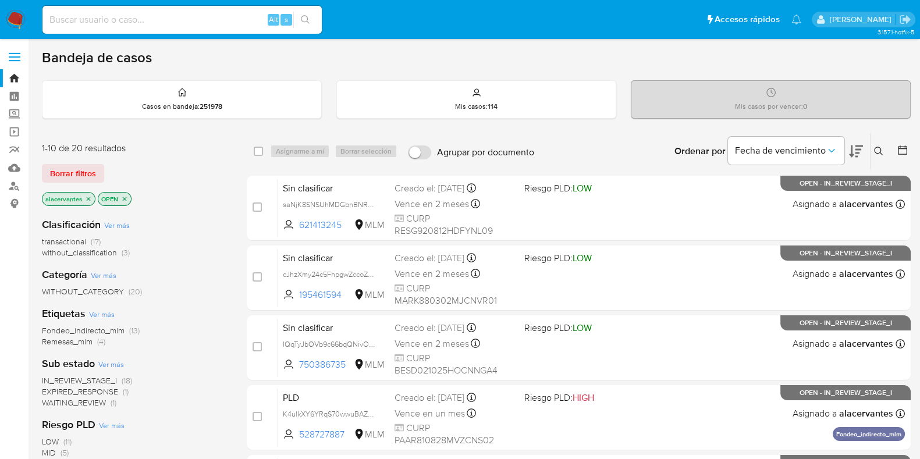
click at [119, 253] on span "without_classification (3)" at bounding box center [86, 252] width 88 height 11
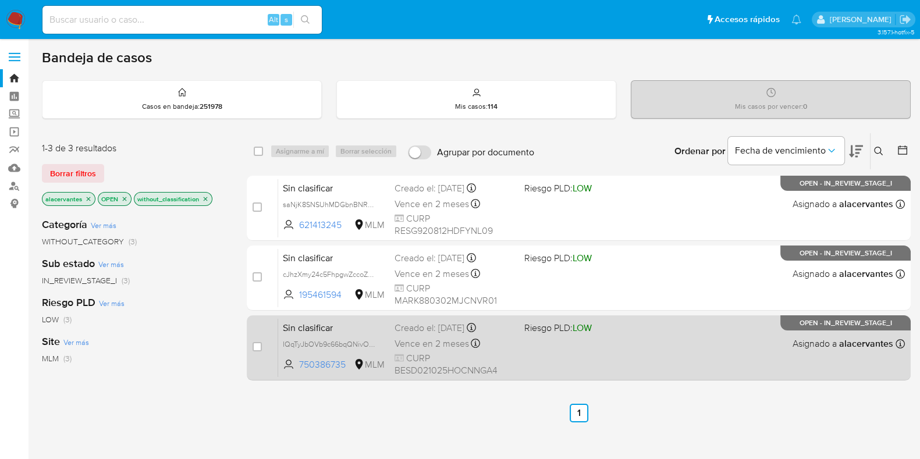
click at [573, 340] on div "Sin clasificar IQqTyJbOVb9c66bqQNivOic3 750386735 MLM Riesgo PLD: LOW Creado el…" at bounding box center [591, 347] width 627 height 59
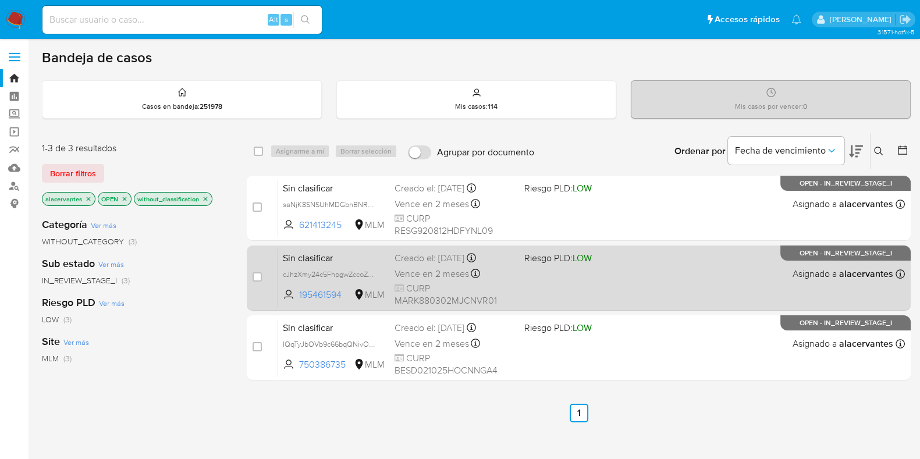
click at [612, 278] on div "Sin clasificar cJhzXmy24c5FhpgwZccoZE0g 195461594 MLM Riesgo PLD: LOW Creado el…" at bounding box center [591, 278] width 627 height 59
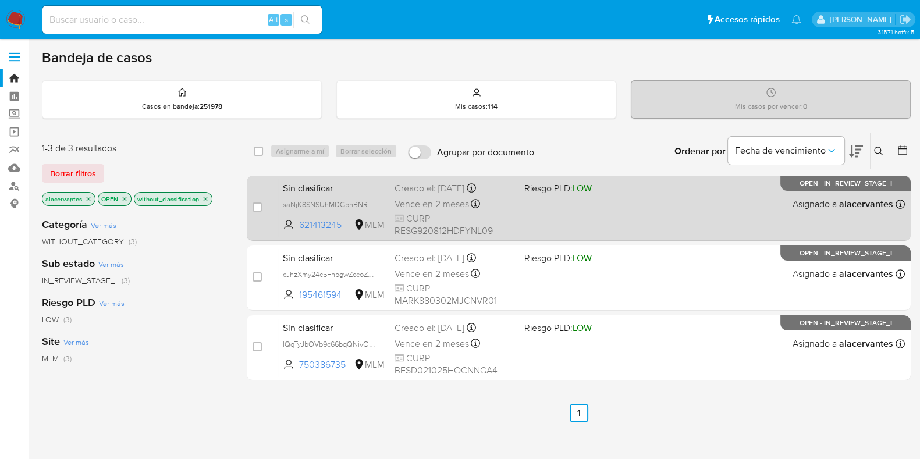
click at [575, 214] on div "Sin clasificar saNjK8SNSUhMDGbnBNRyqGco 621413245 MLM Riesgo PLD: LOW Creado el…" at bounding box center [591, 208] width 627 height 59
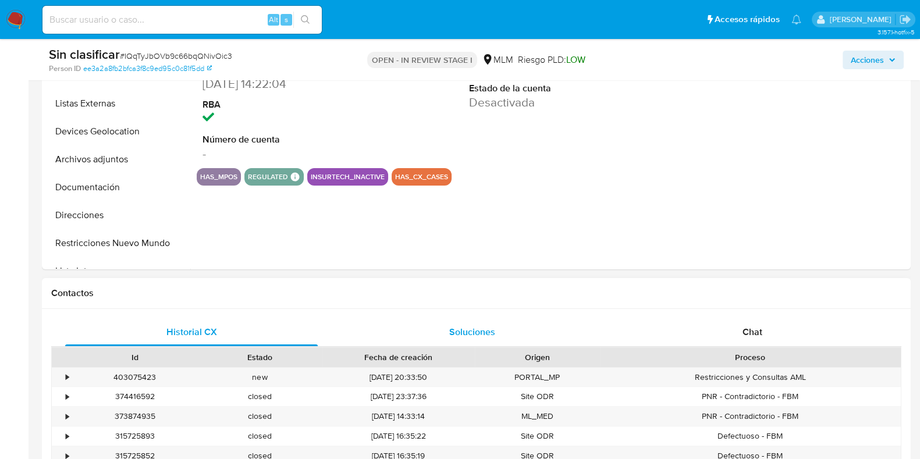
scroll to position [364, 0]
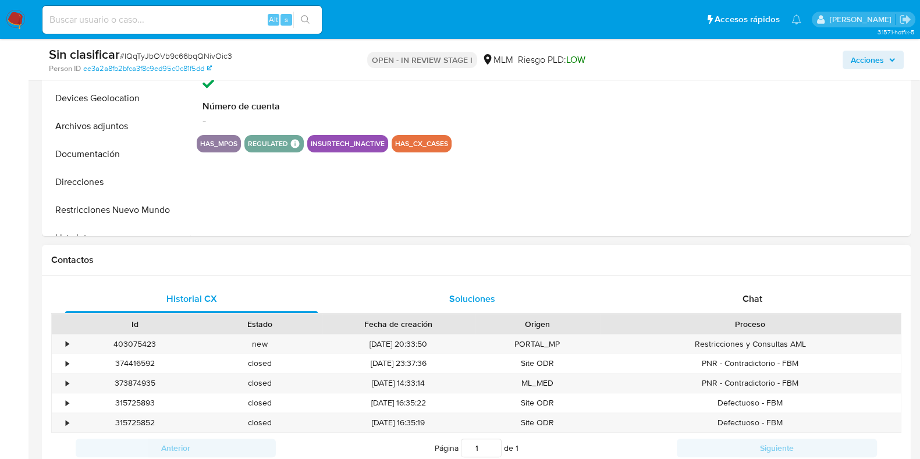
select select "10"
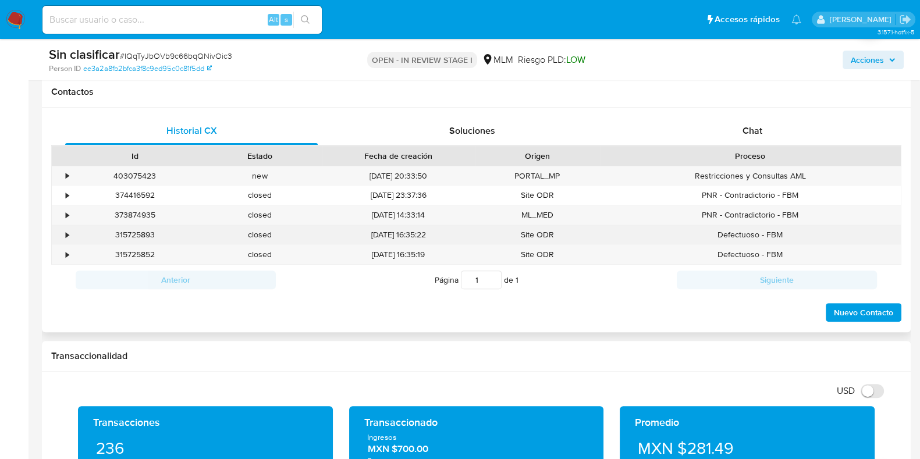
scroll to position [509, 0]
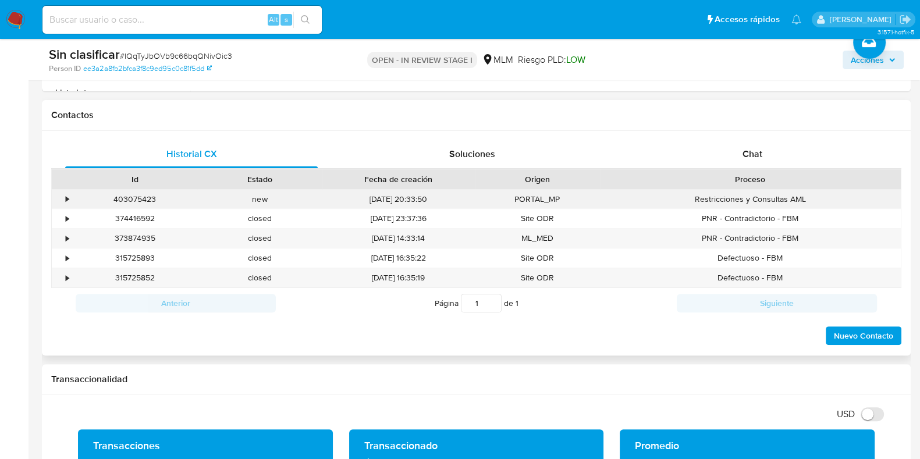
click at [66, 200] on div "•" at bounding box center [67, 199] width 3 height 11
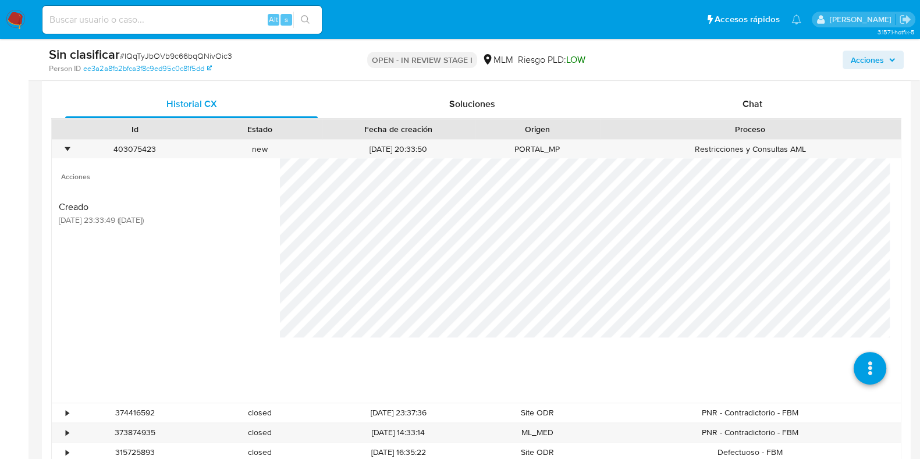
scroll to position [582, 0]
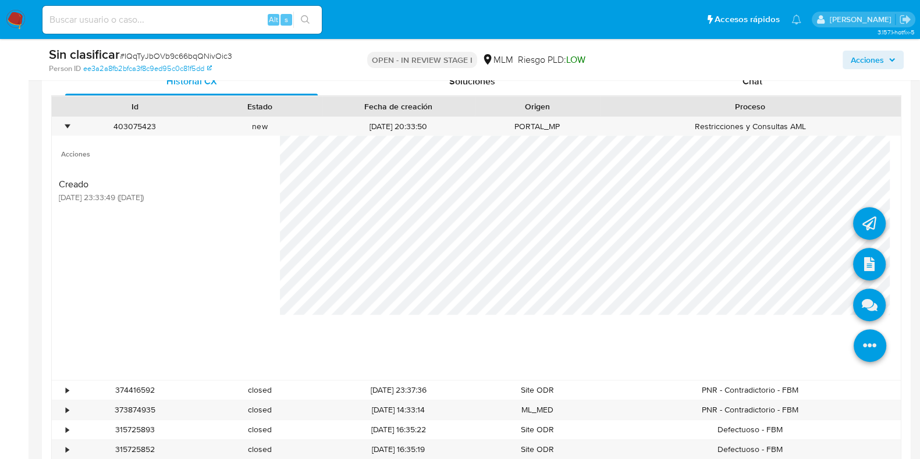
click at [854, 342] on icon at bounding box center [870, 345] width 33 height 33
click at [856, 252] on icon at bounding box center [869, 264] width 33 height 33
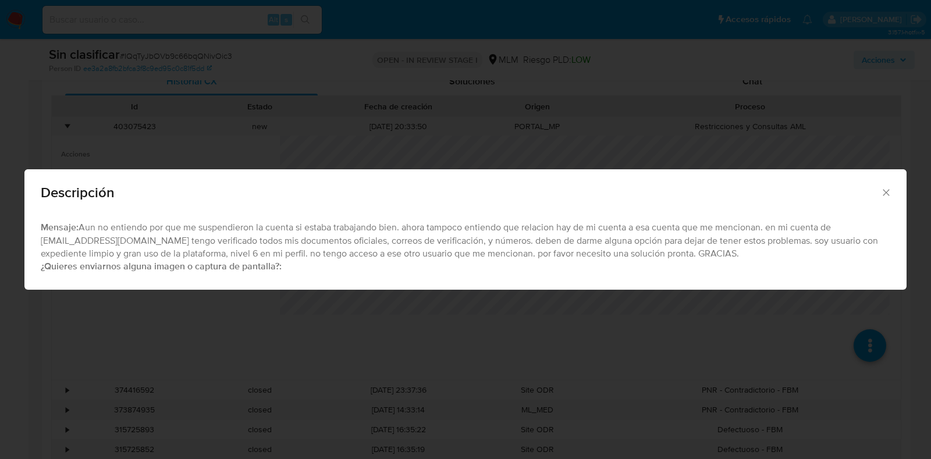
click at [885, 188] on icon "Cerrar" at bounding box center [887, 193] width 12 height 12
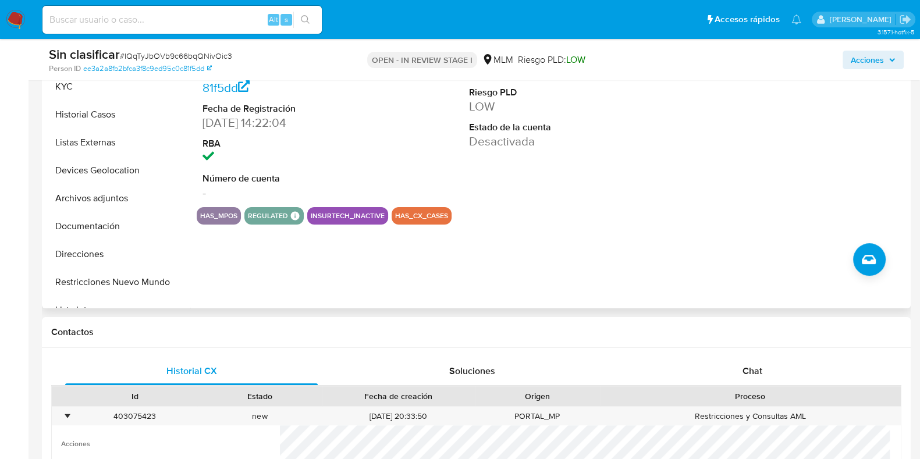
scroll to position [290, 0]
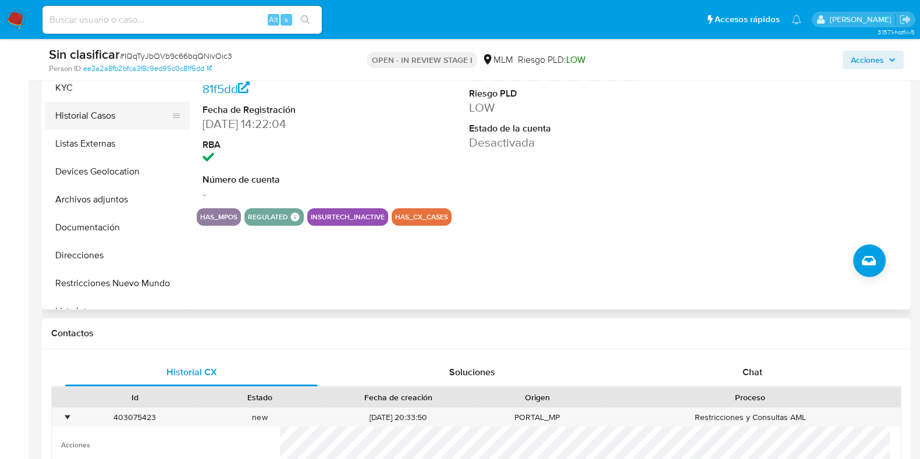
click at [105, 123] on button "Historial Casos" at bounding box center [113, 116] width 136 height 28
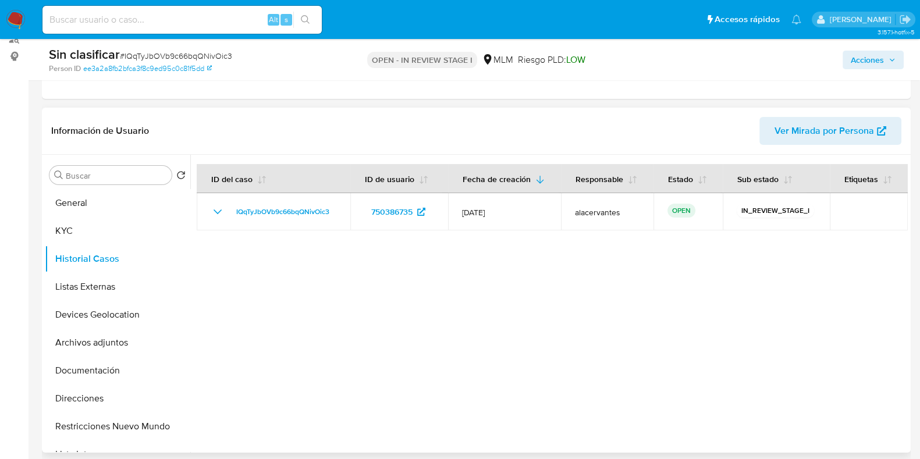
scroll to position [145, 0]
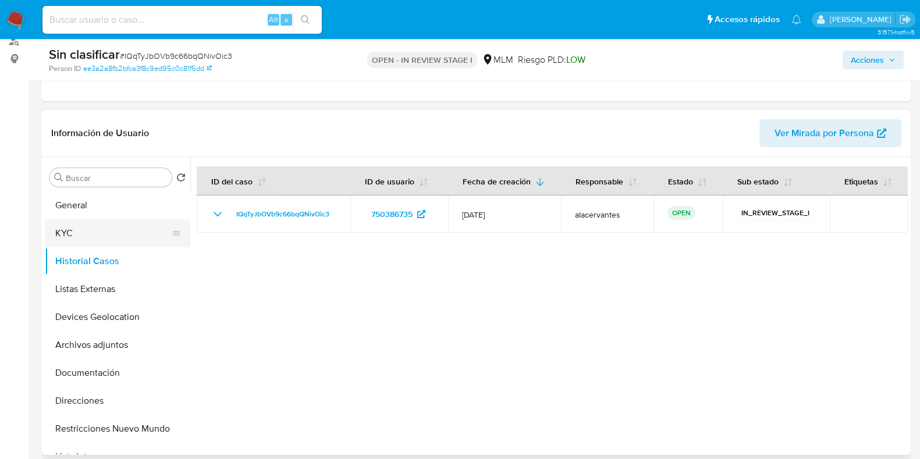
click at [105, 237] on button "KYC" at bounding box center [113, 233] width 136 height 28
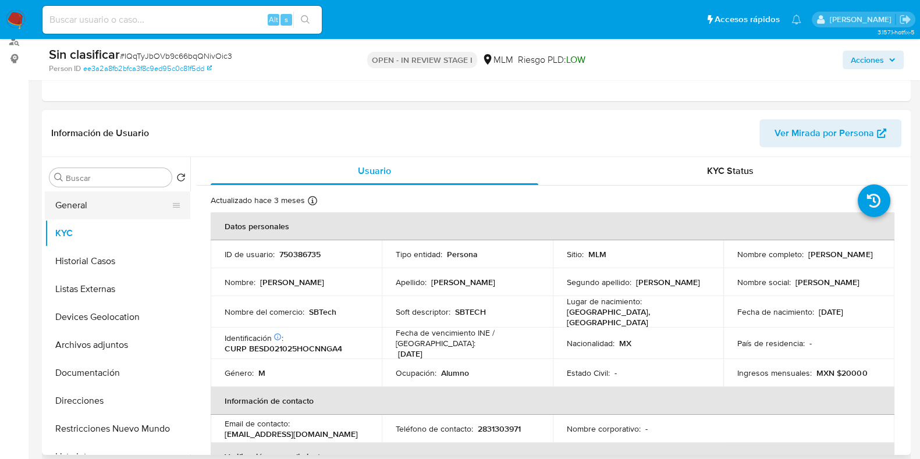
click at [100, 212] on button "General" at bounding box center [113, 206] width 136 height 28
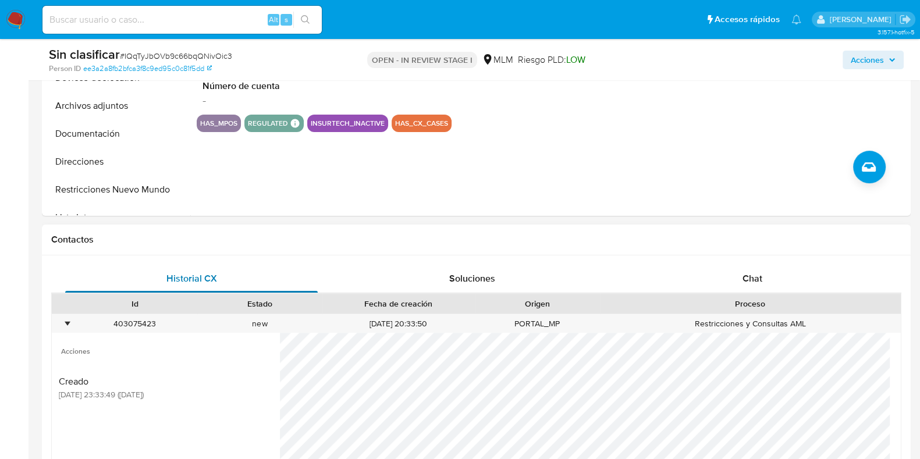
scroll to position [364, 0]
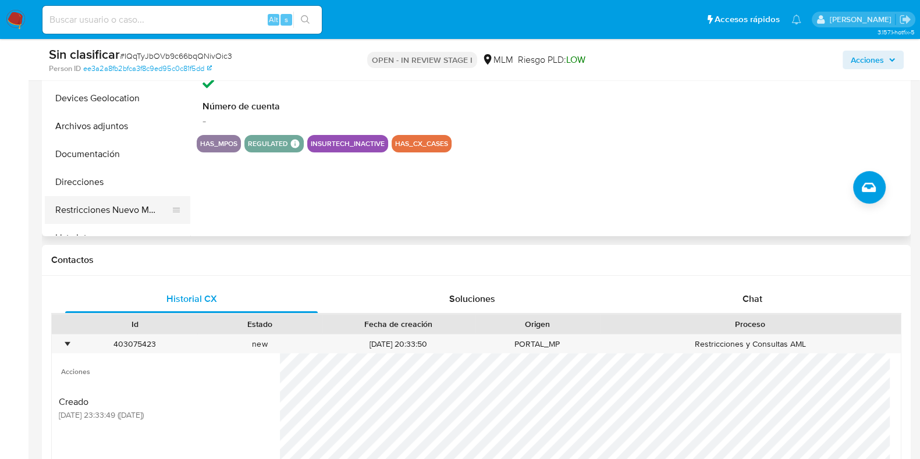
click at [140, 211] on button "Restricciones Nuevo Mundo" at bounding box center [113, 210] width 136 height 28
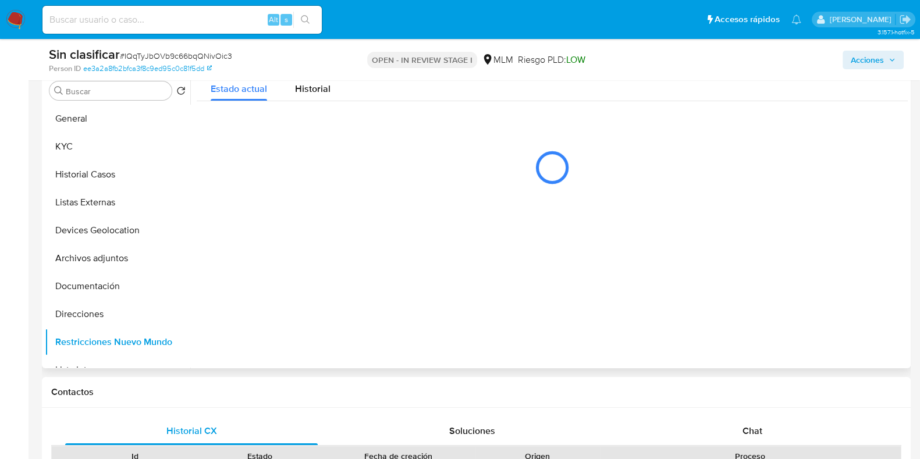
scroll to position [218, 0]
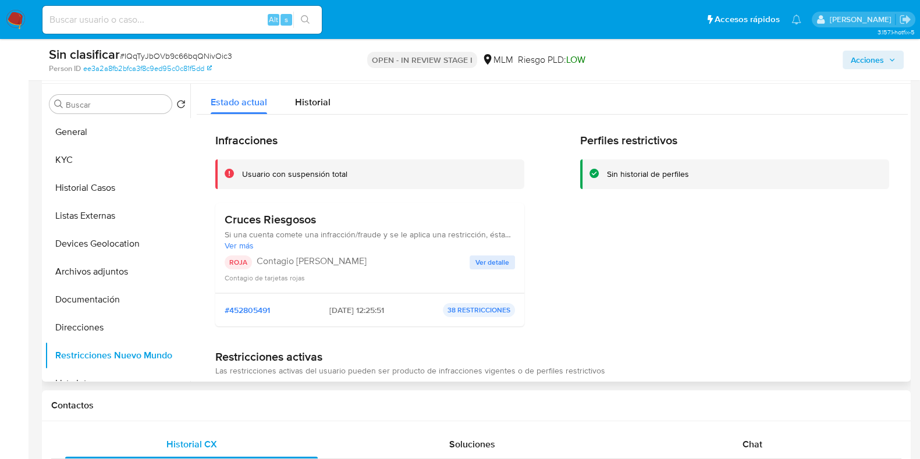
click at [497, 258] on span "Ver detalle" at bounding box center [493, 263] width 34 height 12
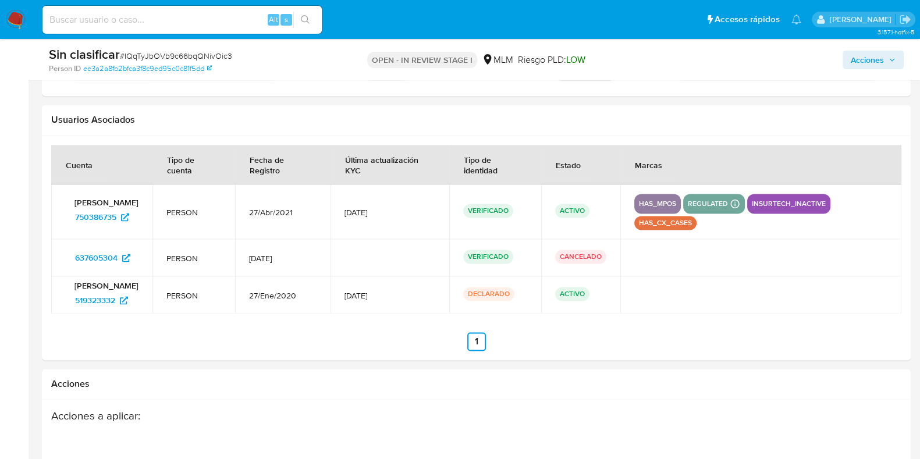
scroll to position [1964, 0]
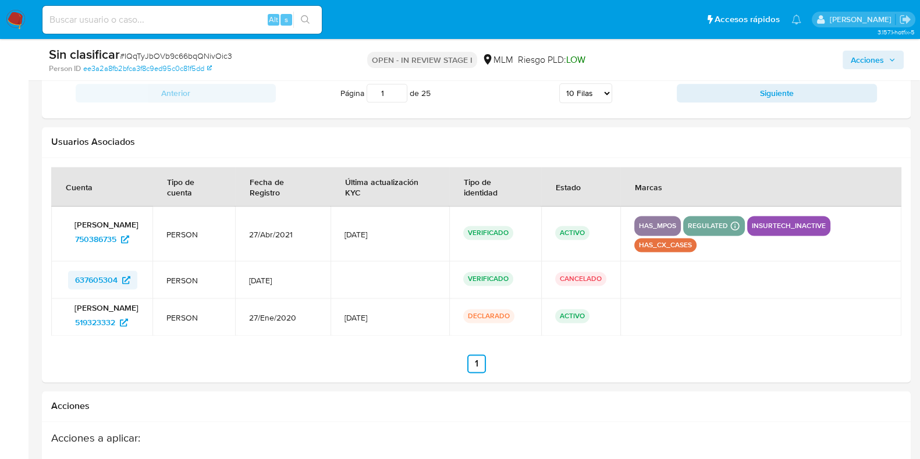
click at [111, 274] on span "637605304" at bounding box center [96, 280] width 42 height 19
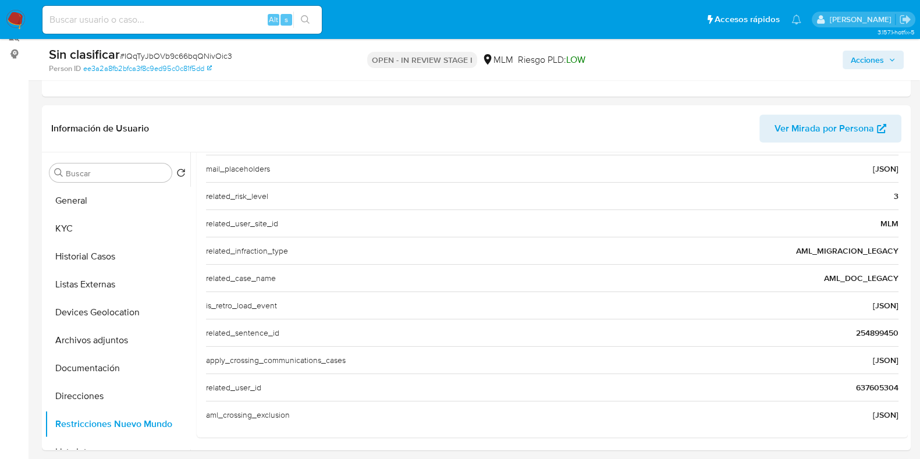
scroll to position [145, 0]
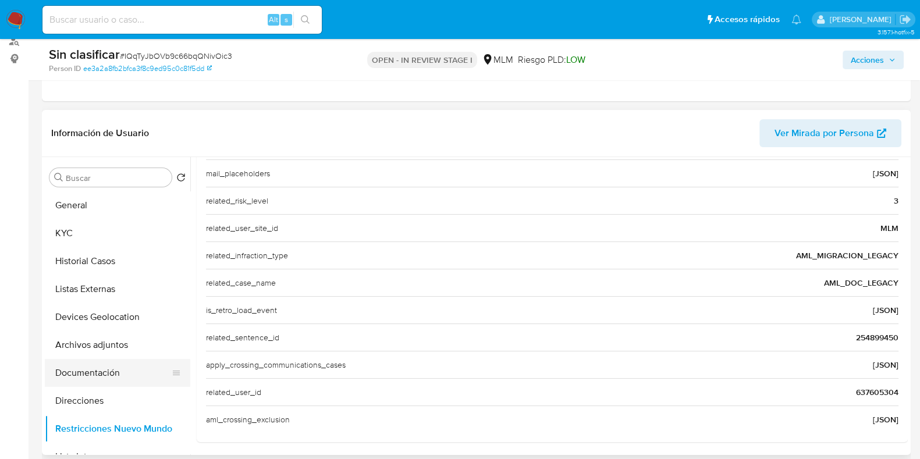
click at [118, 372] on button "Documentación" at bounding box center [113, 373] width 136 height 28
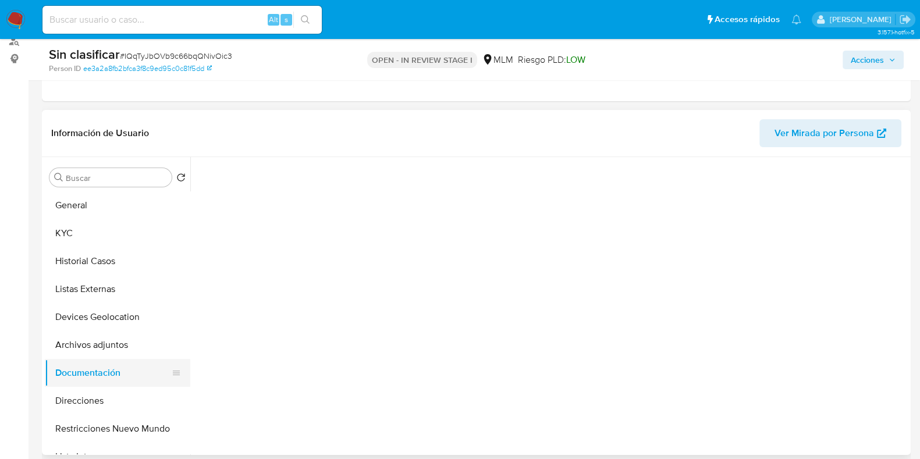
scroll to position [0, 0]
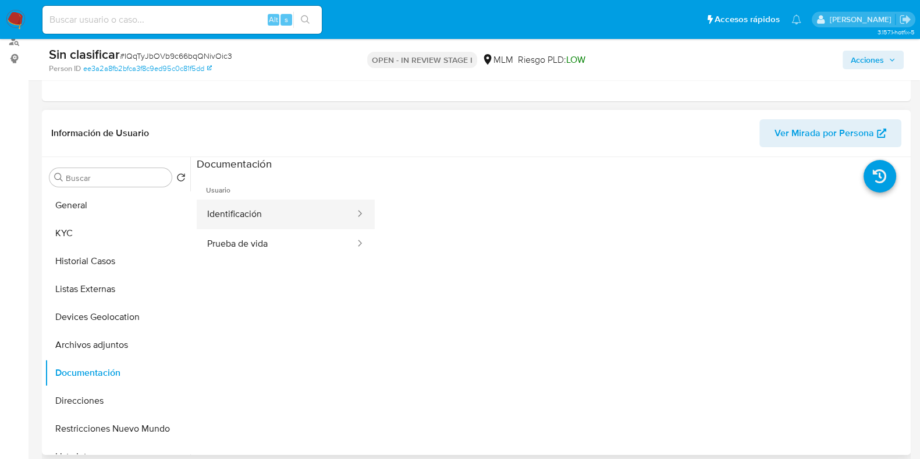
click at [267, 222] on button "Identificación" at bounding box center [276, 215] width 159 height 30
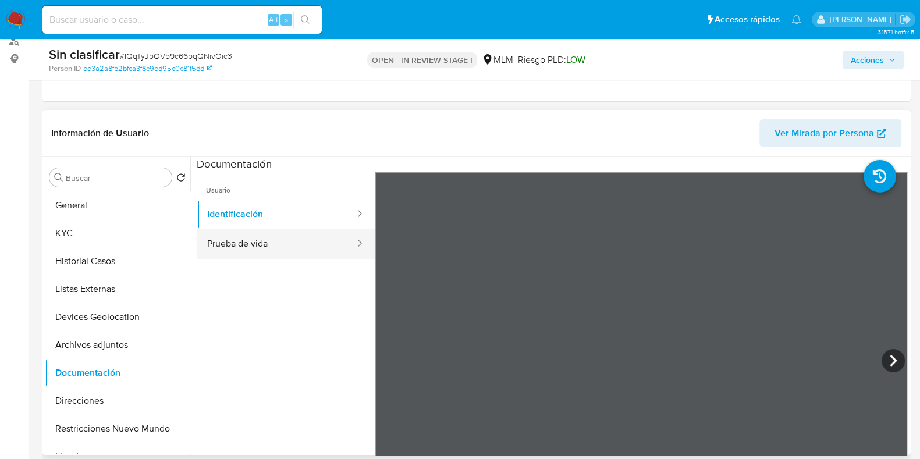
click at [326, 236] on button "Prueba de vida" at bounding box center [276, 244] width 159 height 30
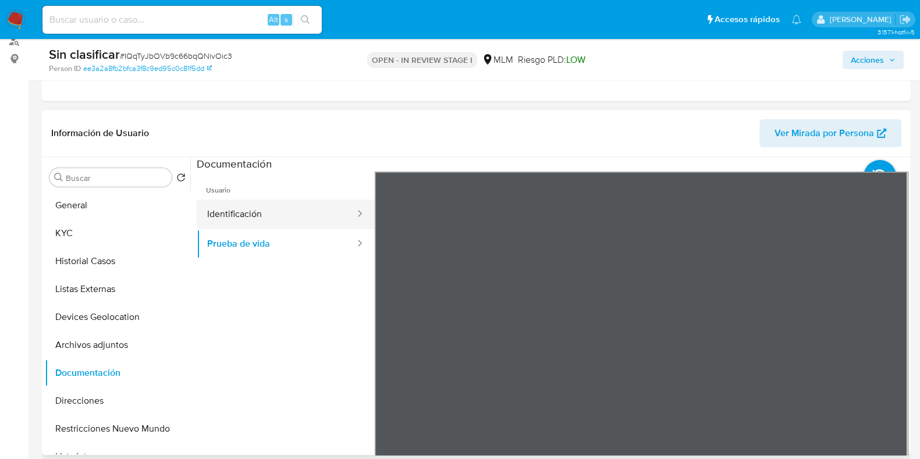
click at [294, 222] on button "Identificación" at bounding box center [276, 215] width 159 height 30
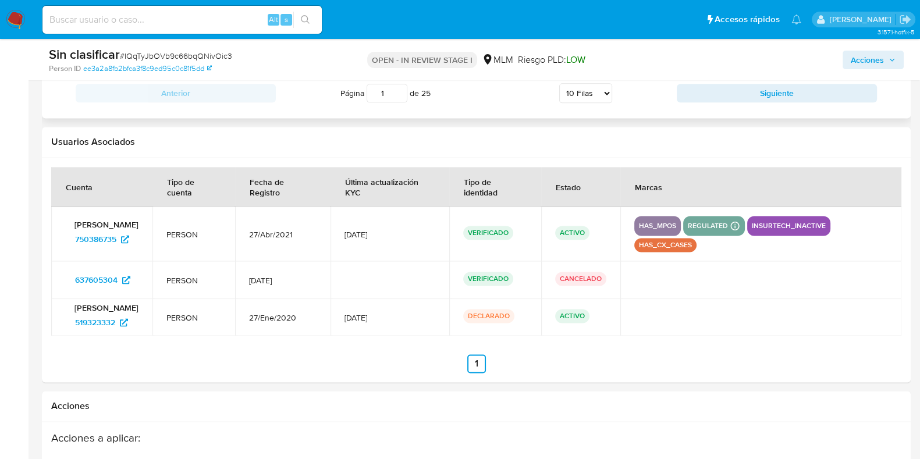
scroll to position [1964, 0]
click at [123, 277] on icon at bounding box center [126, 280] width 8 height 8
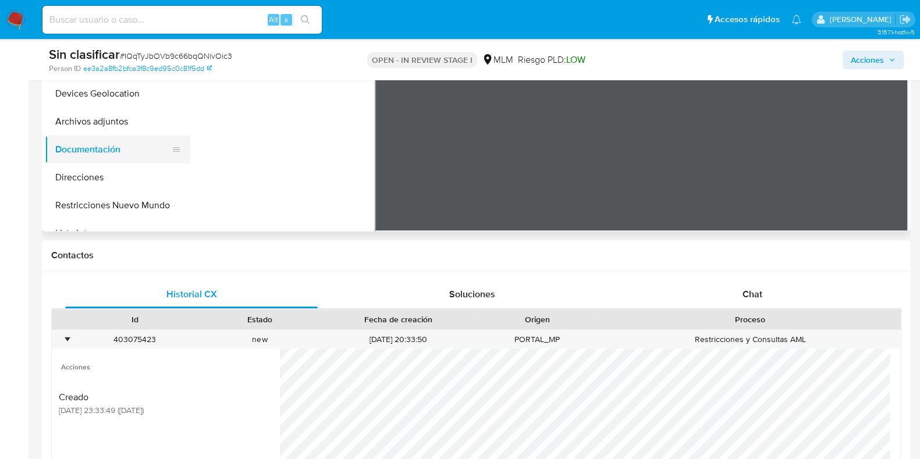
scroll to position [218, 0]
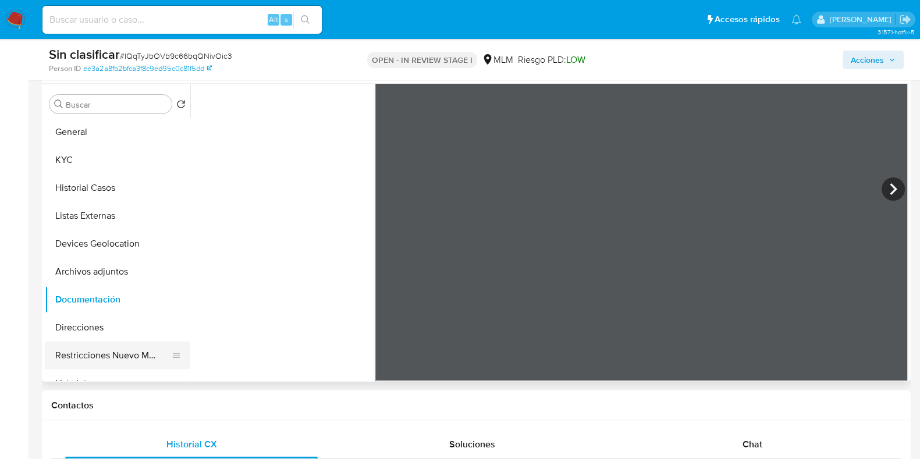
click at [120, 353] on button "Restricciones Nuevo Mundo" at bounding box center [113, 356] width 136 height 28
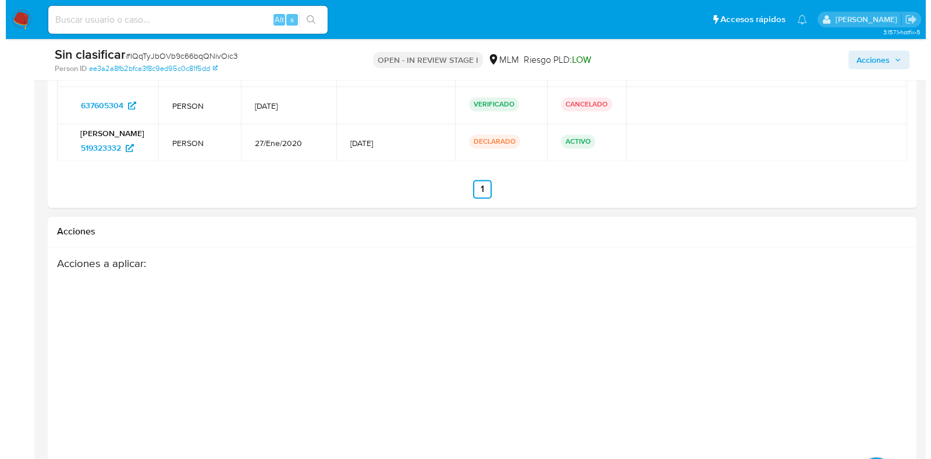
scroll to position [2200, 0]
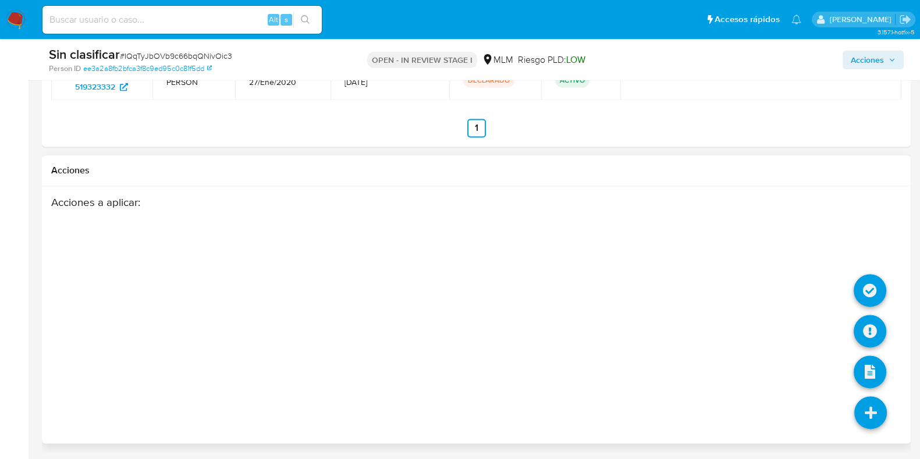
click at [871, 406] on icon at bounding box center [871, 412] width 33 height 33
click at [869, 292] on icon at bounding box center [870, 290] width 33 height 33
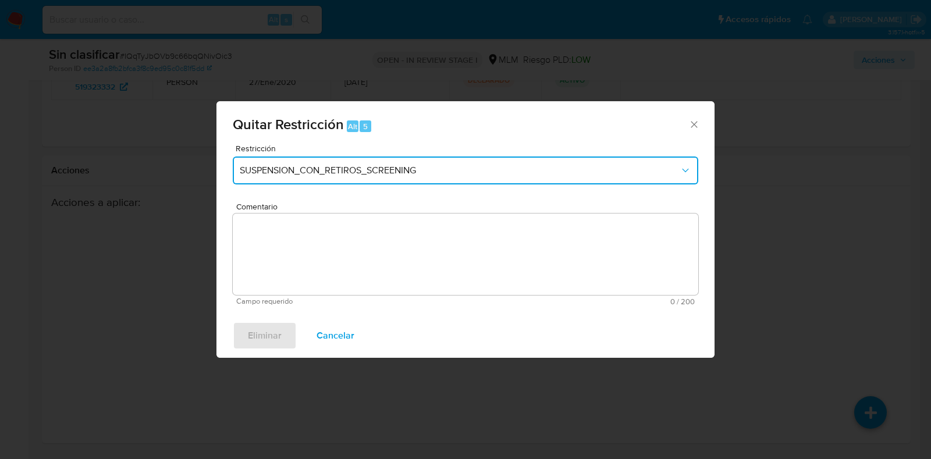
click at [644, 170] on span "SUSPENSION_CON_RETIROS_SCREENING" at bounding box center [460, 171] width 440 height 12
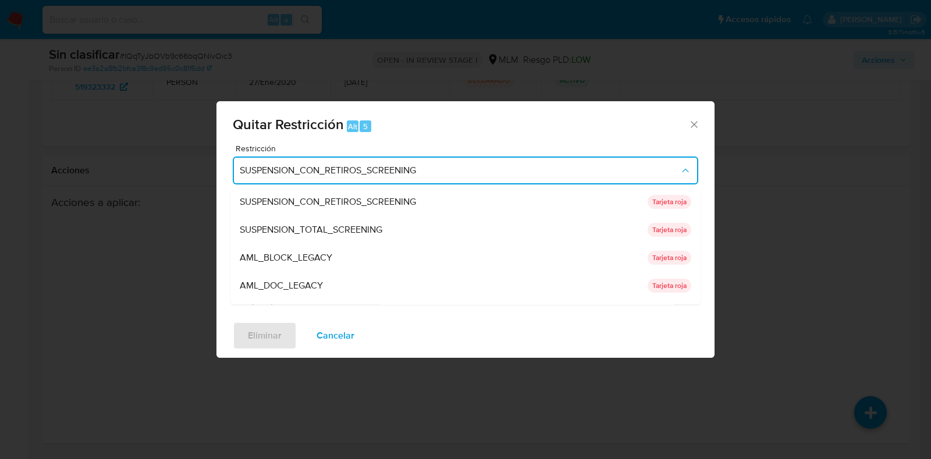
click at [644, 170] on span "SUSPENSION_CON_RETIROS_SCREENING" at bounding box center [460, 171] width 440 height 12
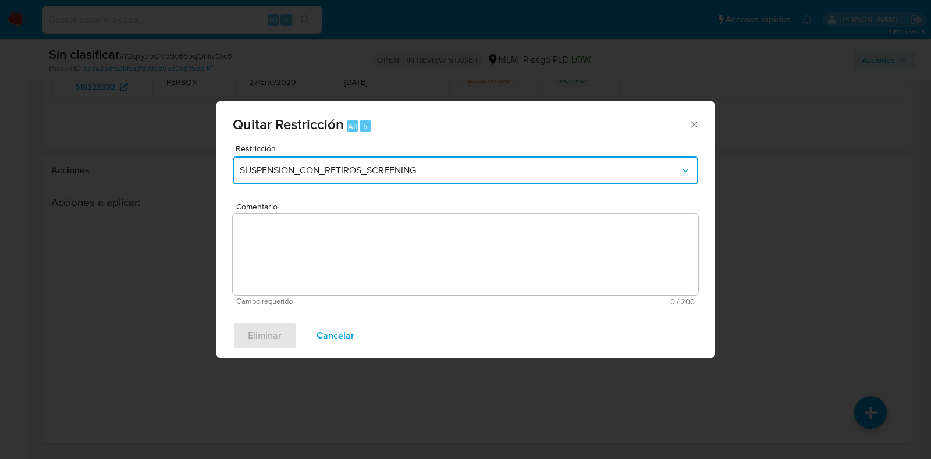
click at [644, 170] on span "SUSPENSION_CON_RETIROS_SCREENING" at bounding box center [460, 171] width 440 height 12
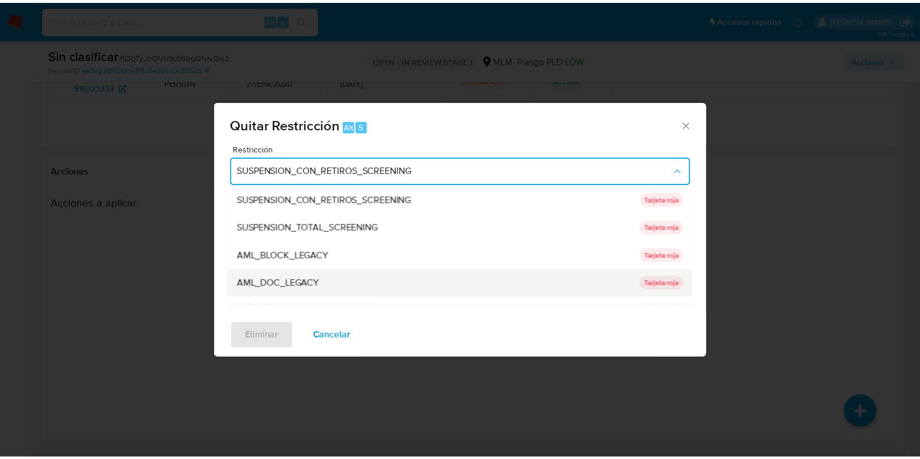
scroll to position [0, 0]
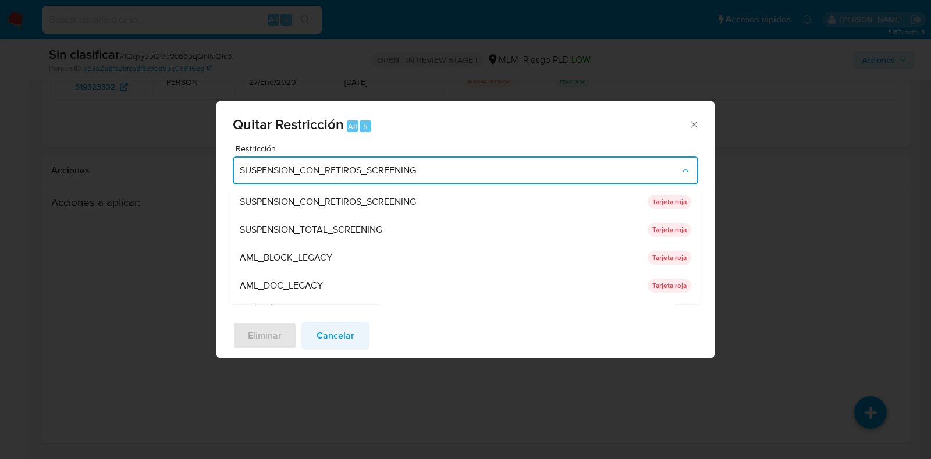
click at [334, 337] on span "Cancelar" at bounding box center [336, 336] width 38 height 26
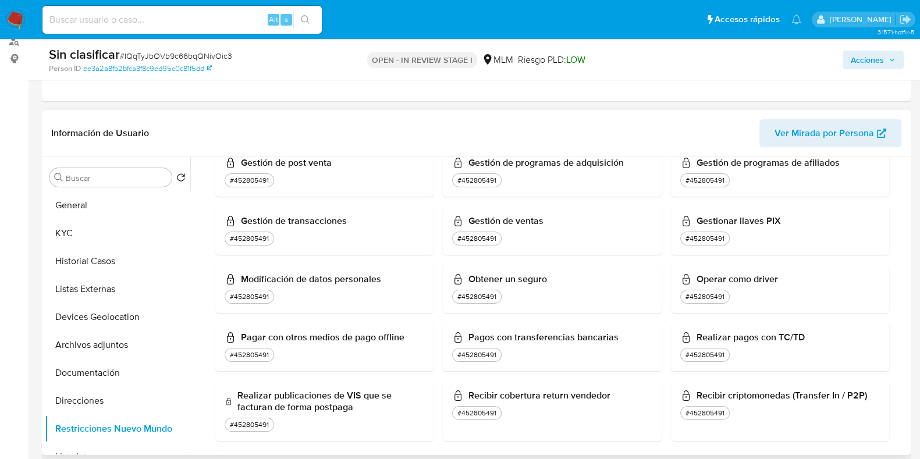
scroll to position [520, 0]
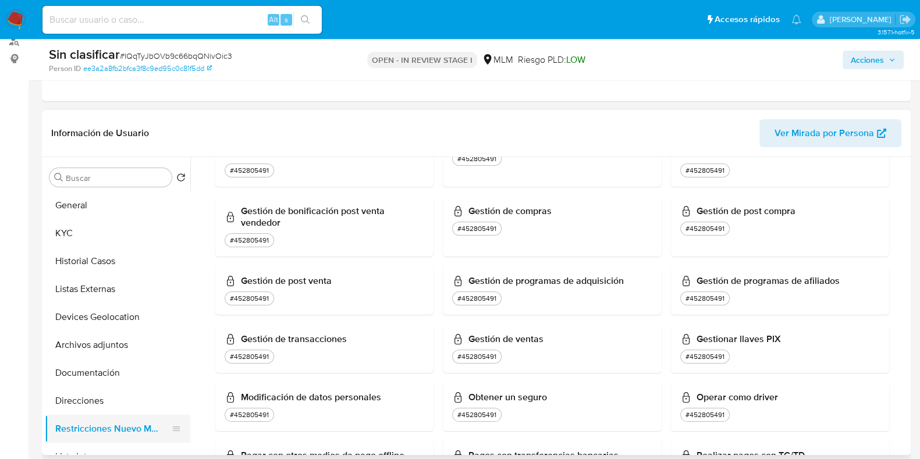
click at [147, 430] on button "Restricciones Nuevo Mundo" at bounding box center [113, 429] width 136 height 28
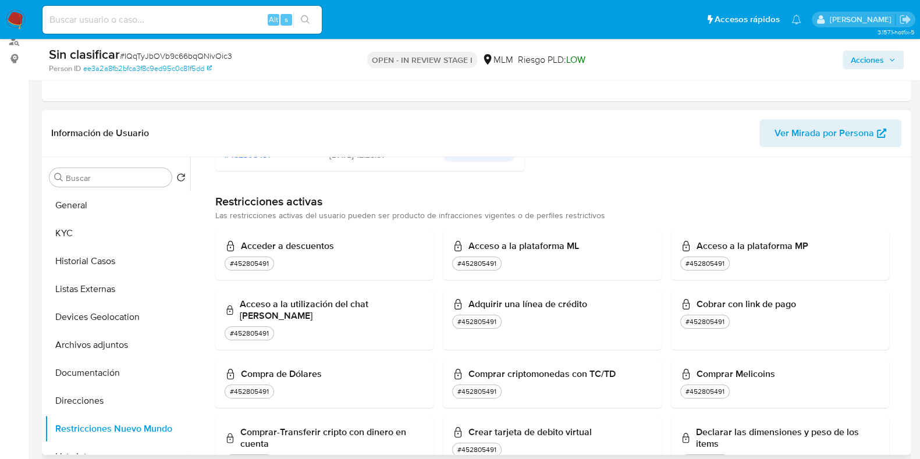
scroll to position [10, 0]
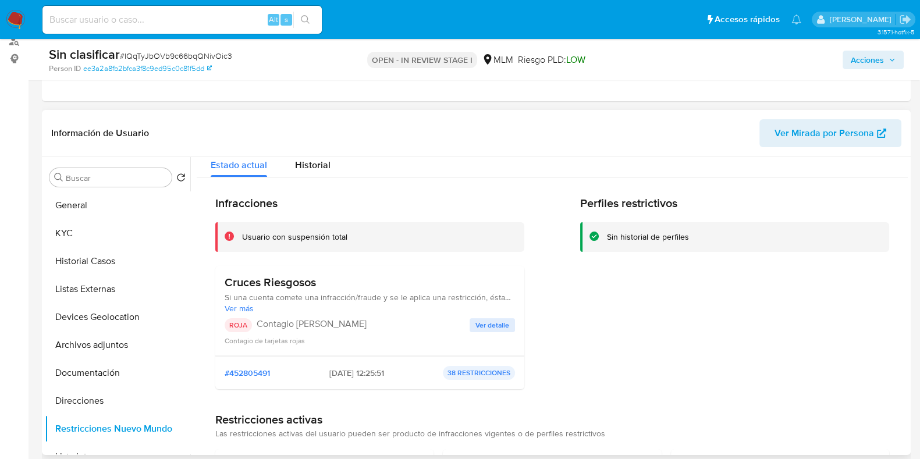
click at [488, 324] on span "Ver detalle" at bounding box center [493, 326] width 34 height 12
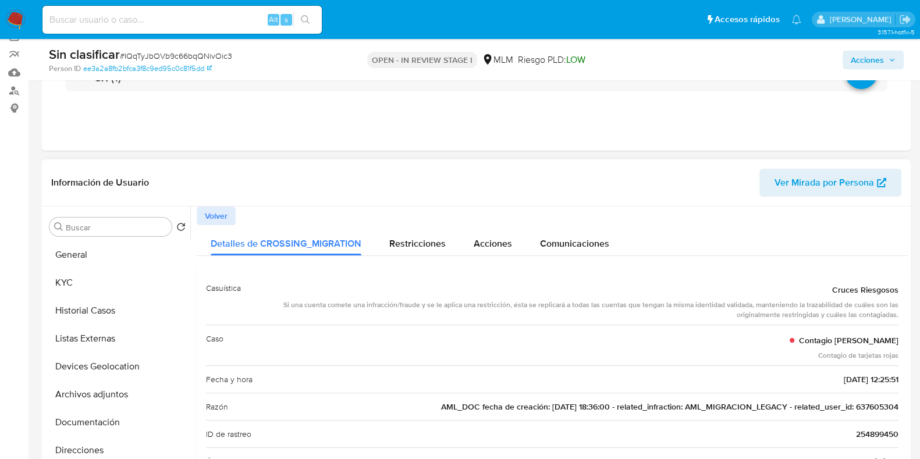
scroll to position [72, 0]
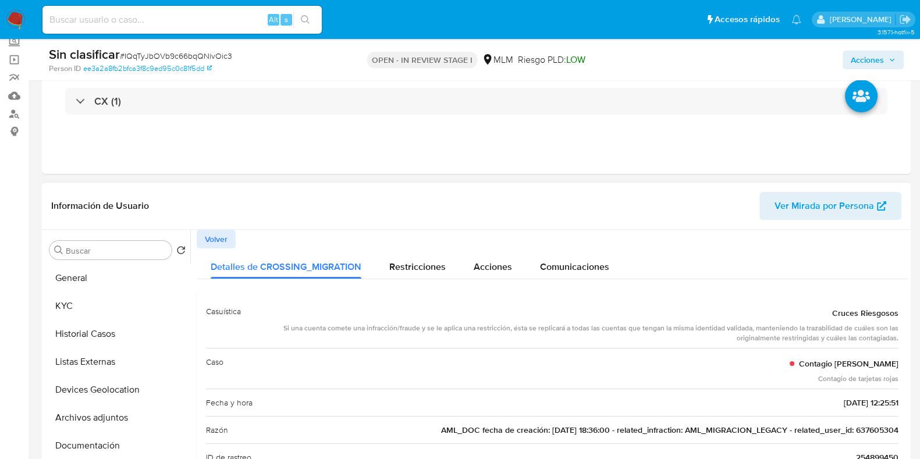
click at [220, 237] on span "Volver" at bounding box center [216, 239] width 23 height 16
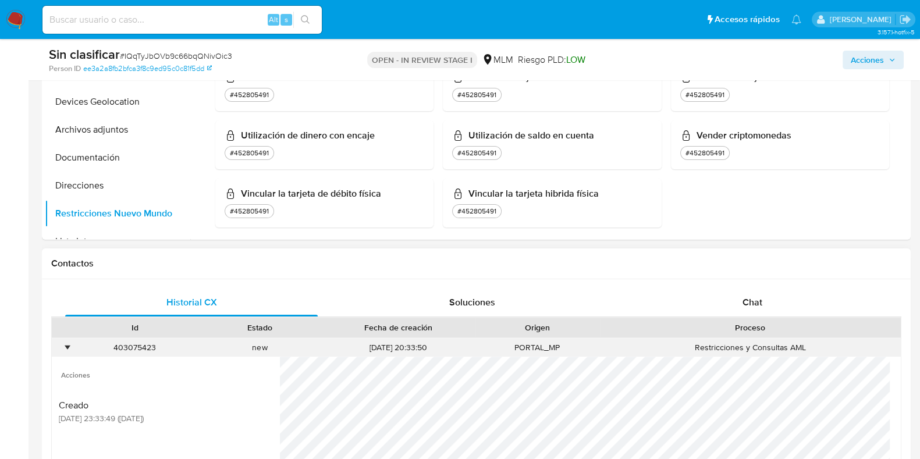
scroll to position [582, 0]
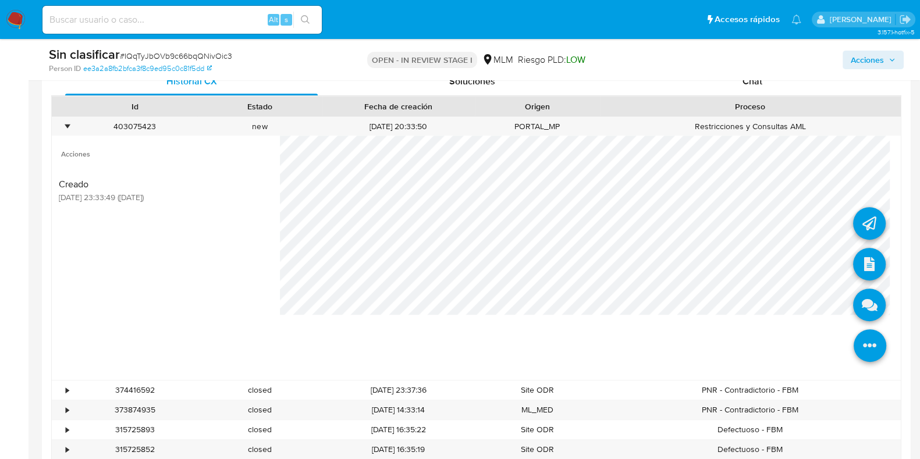
click at [854, 340] on icon at bounding box center [870, 345] width 33 height 33
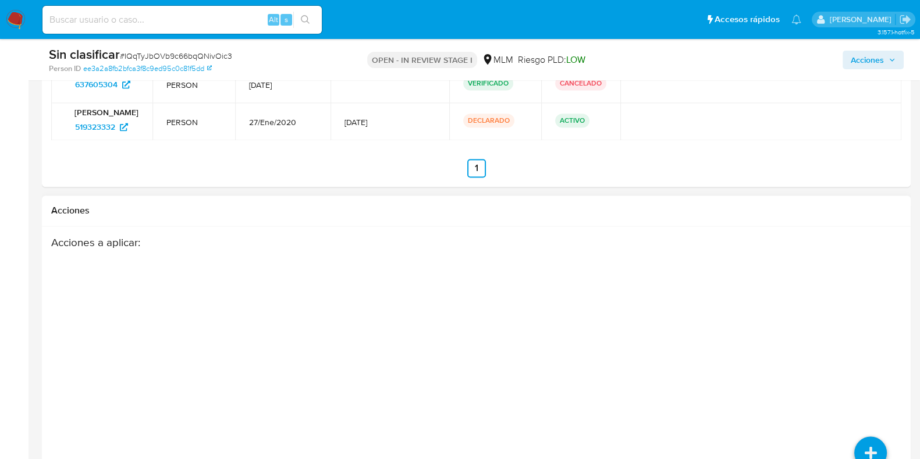
scroll to position [2200, 0]
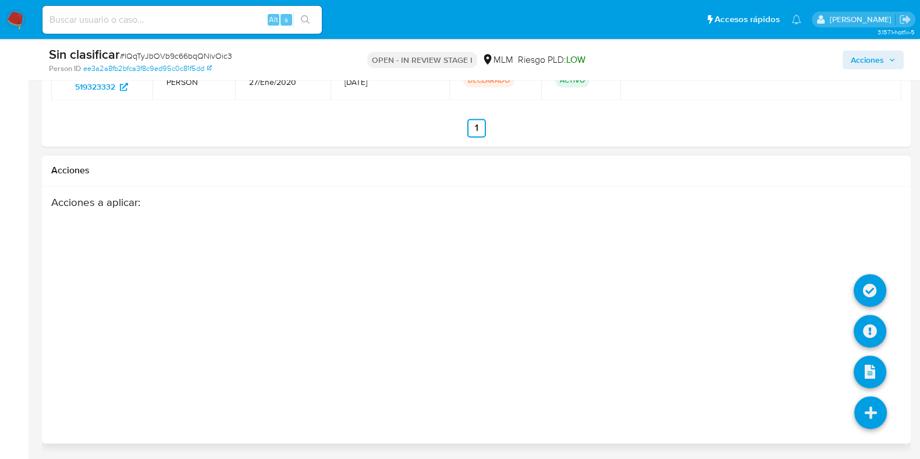
click at [864, 412] on icon at bounding box center [871, 412] width 33 height 33
click at [867, 288] on icon at bounding box center [870, 290] width 33 height 33
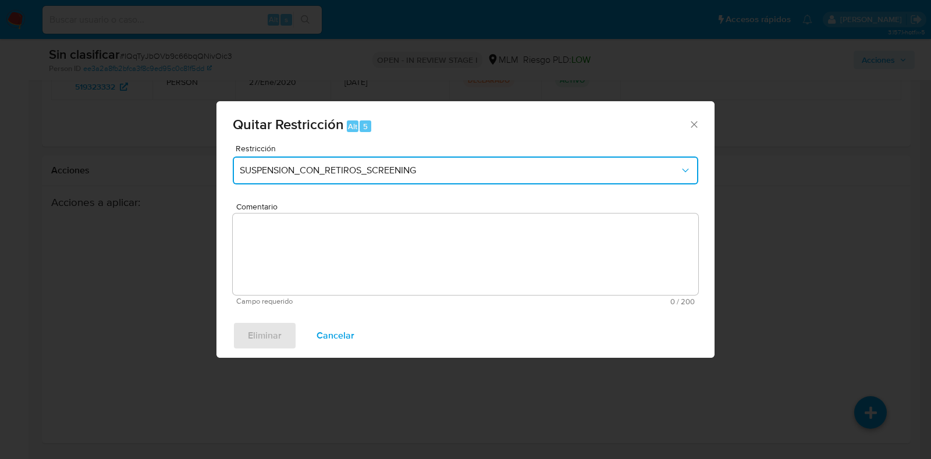
click at [484, 175] on span "SUSPENSION_CON_RETIROS_SCREENING" at bounding box center [460, 171] width 440 height 12
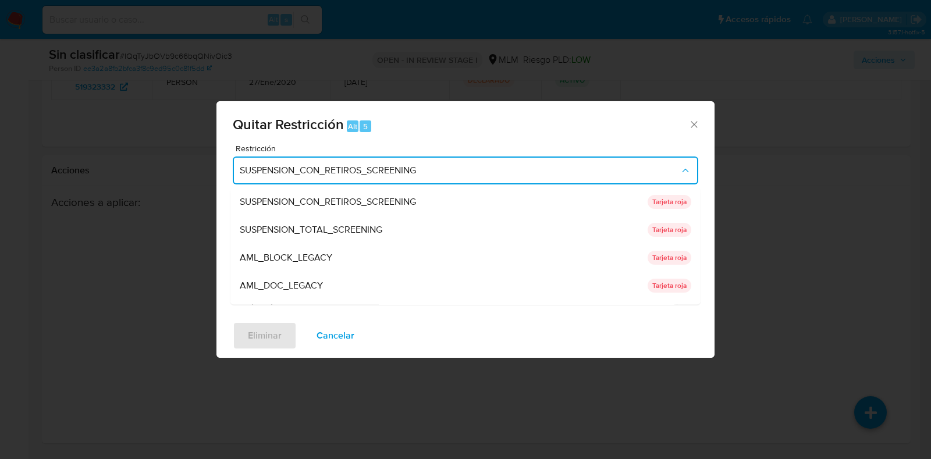
click at [444, 283] on div "AML_DOC_LEGACY" at bounding box center [440, 286] width 401 height 28
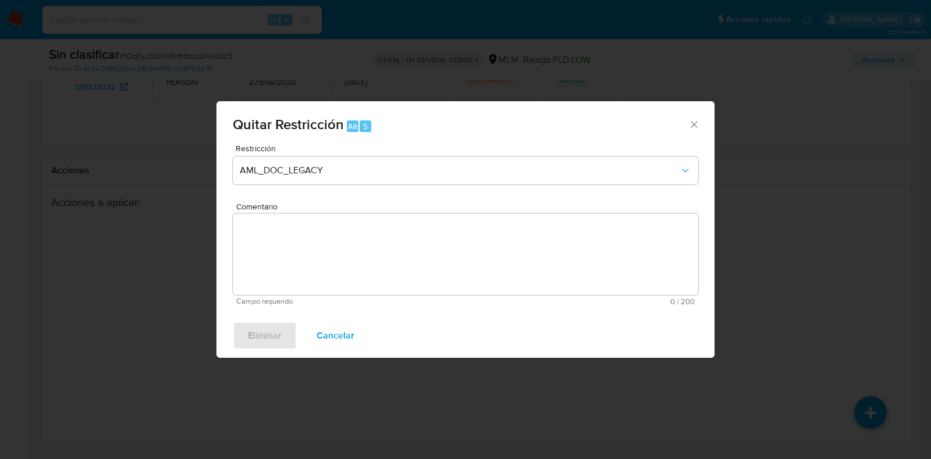
click at [352, 258] on textarea "Comentario" at bounding box center [466, 254] width 466 height 81
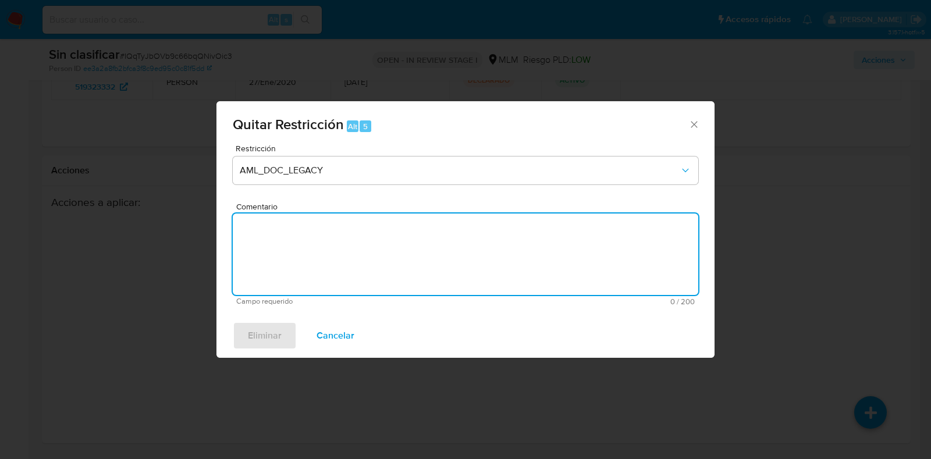
click at [326, 334] on span "Cancelar" at bounding box center [336, 336] width 38 height 26
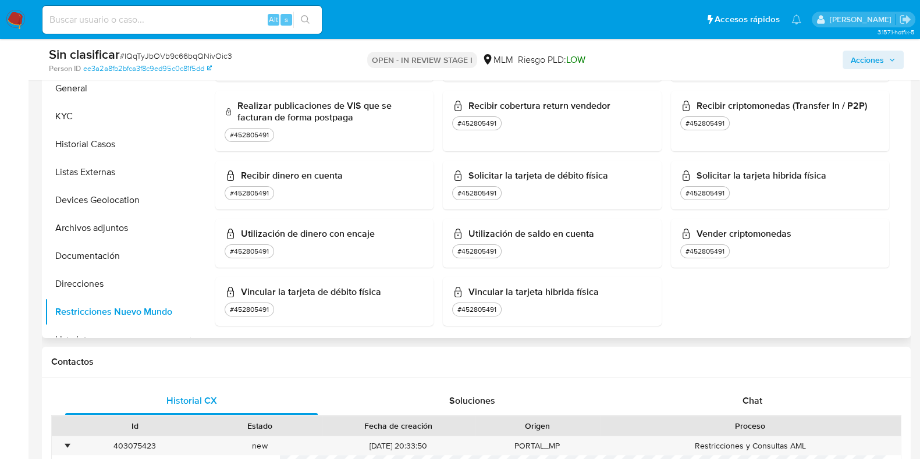
scroll to position [162, 0]
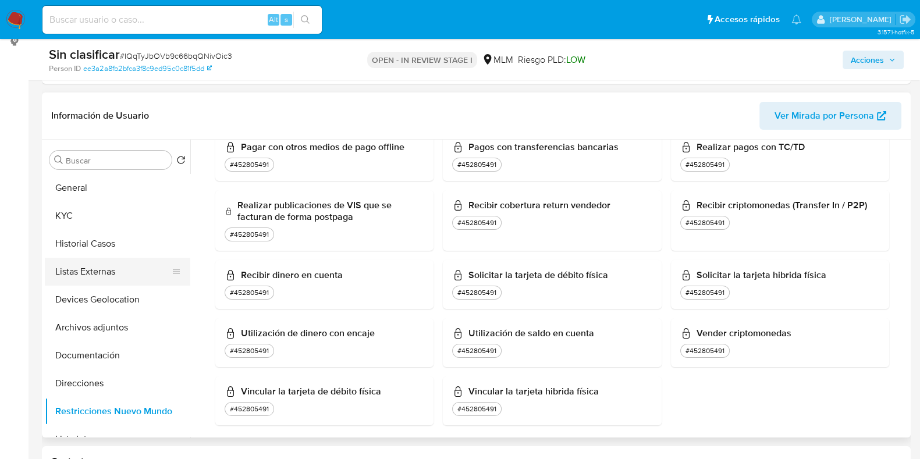
click at [114, 274] on button "Listas Externas" at bounding box center [113, 272] width 136 height 28
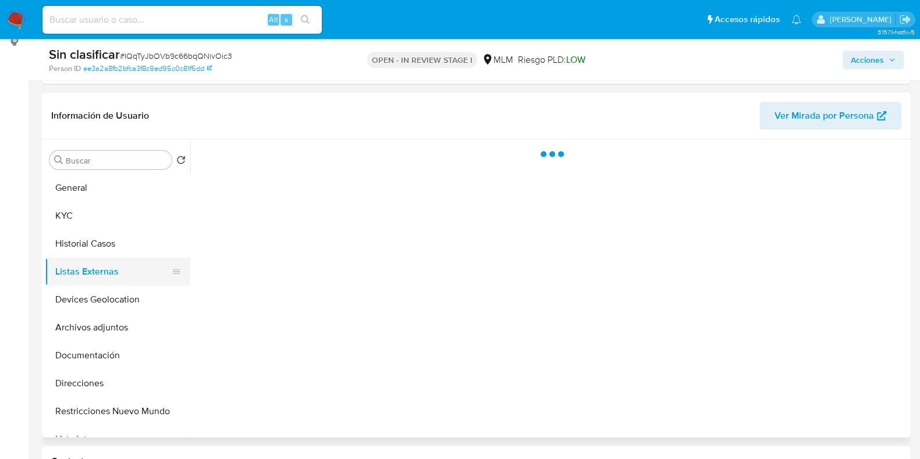
scroll to position [0, 0]
click at [91, 239] on button "Historial Casos" at bounding box center [113, 244] width 136 height 28
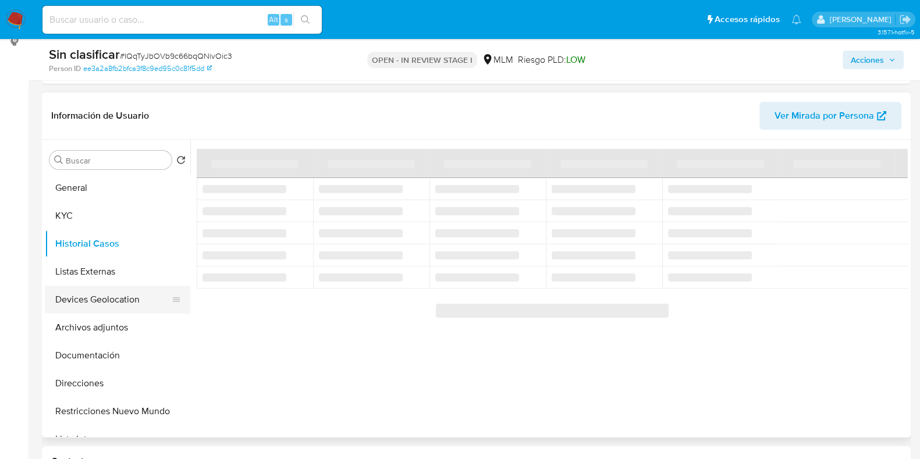
click at [106, 313] on button "Devices Geolocation" at bounding box center [113, 300] width 136 height 28
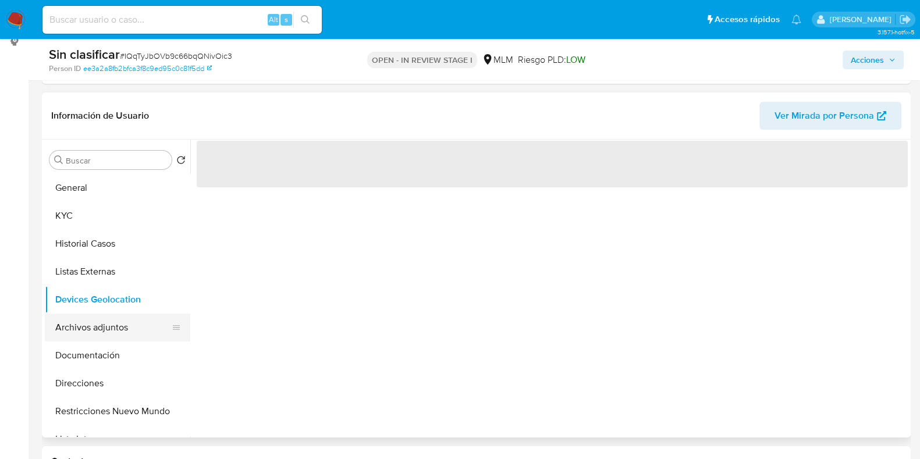
click at [103, 336] on button "Archivos adjuntos" at bounding box center [113, 328] width 136 height 28
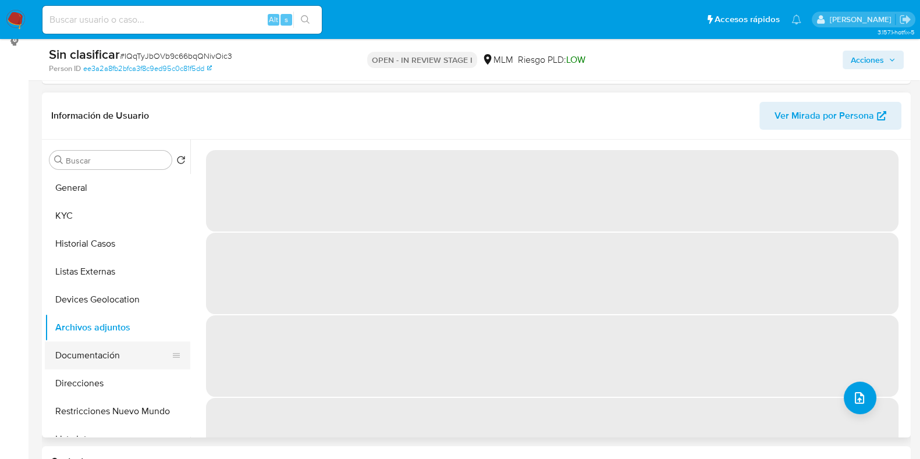
click at [108, 357] on button "Documentación" at bounding box center [113, 356] width 136 height 28
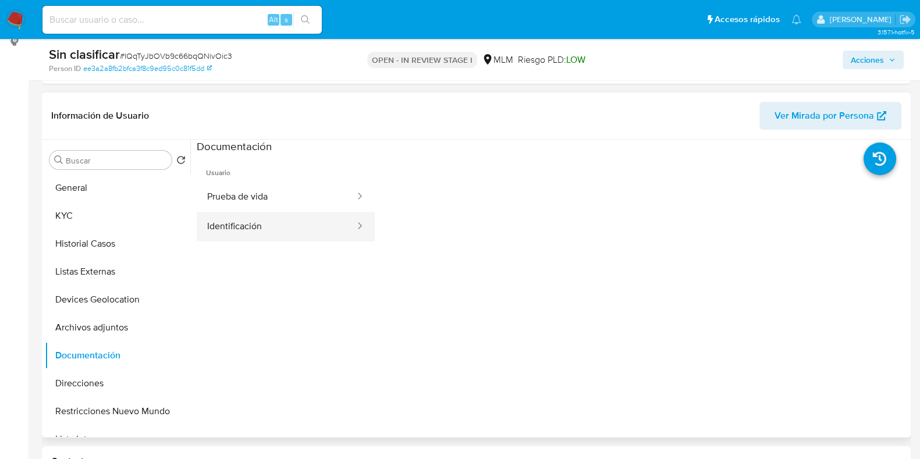
click at [309, 212] on button "Identificación" at bounding box center [276, 227] width 159 height 30
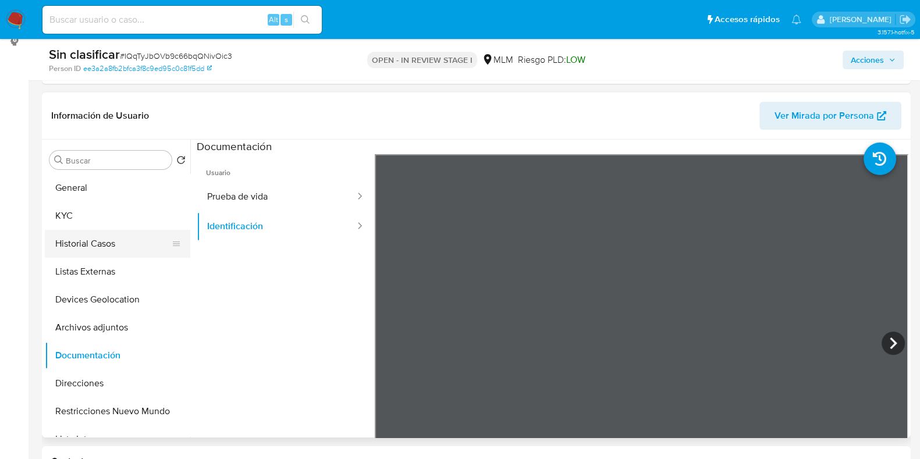
click at [96, 248] on button "Historial Casos" at bounding box center [113, 244] width 136 height 28
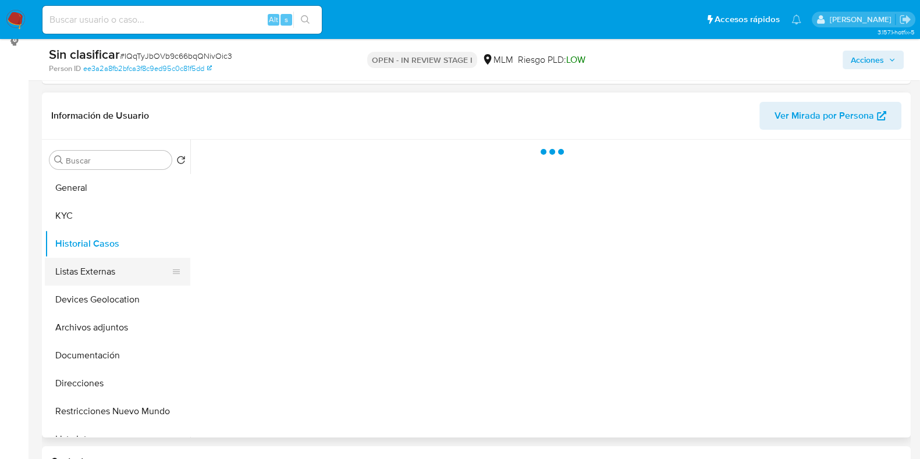
click at [97, 266] on button "Listas Externas" at bounding box center [113, 272] width 136 height 28
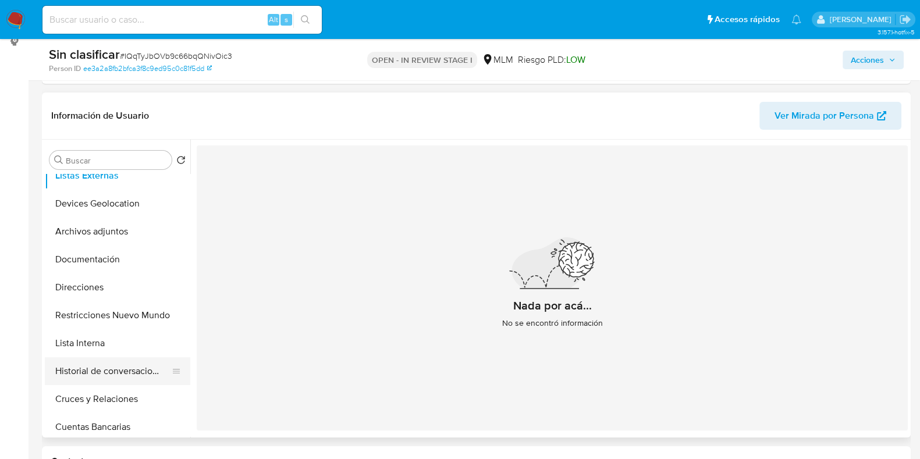
scroll to position [145, 0]
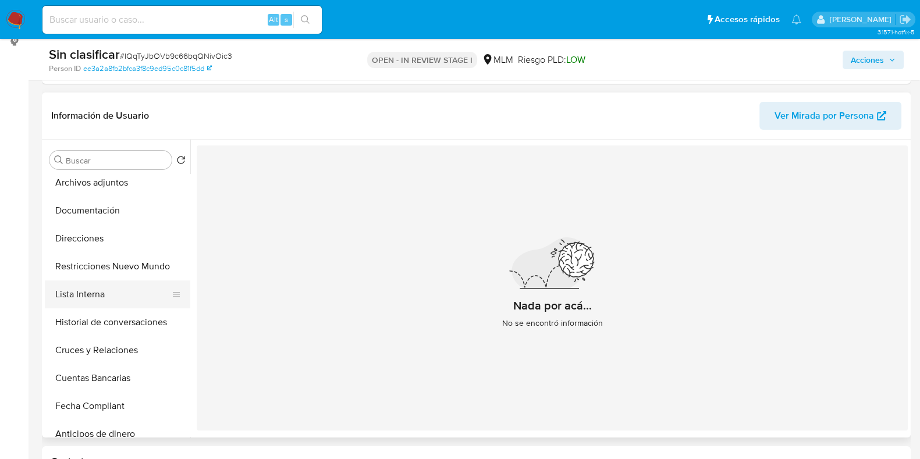
click at [109, 296] on button "Lista Interna" at bounding box center [113, 295] width 136 height 28
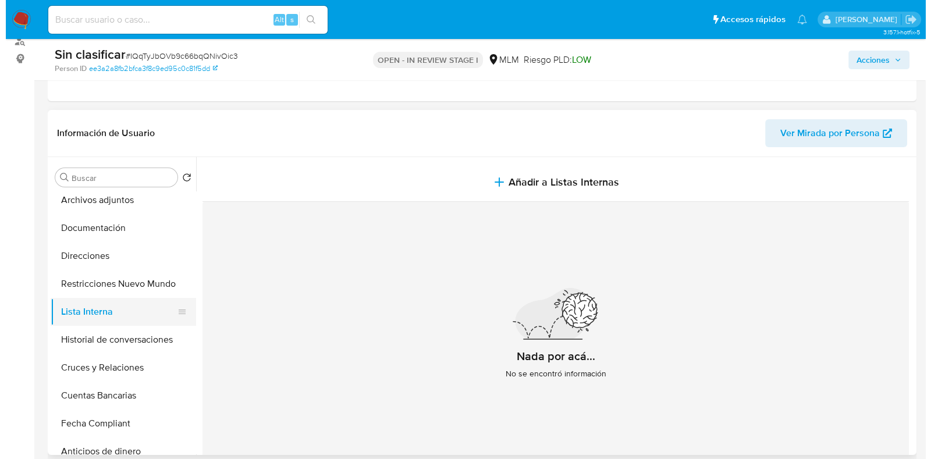
scroll to position [0, 0]
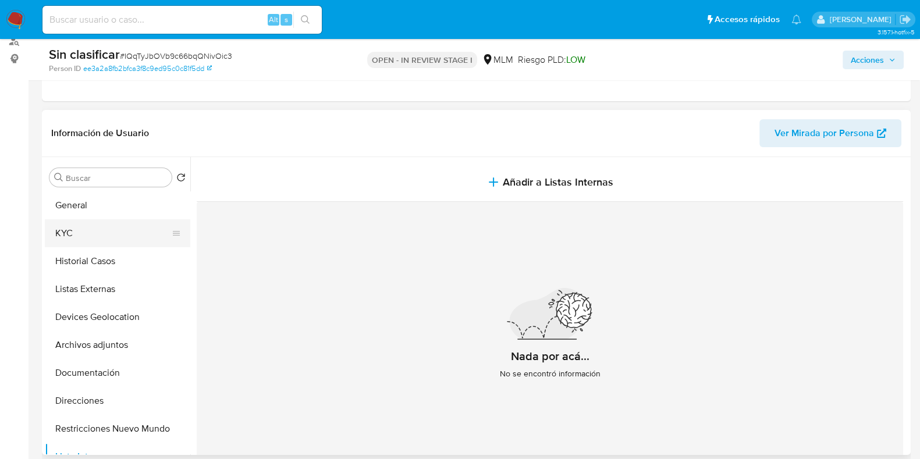
click at [88, 226] on button "KYC" at bounding box center [113, 233] width 136 height 28
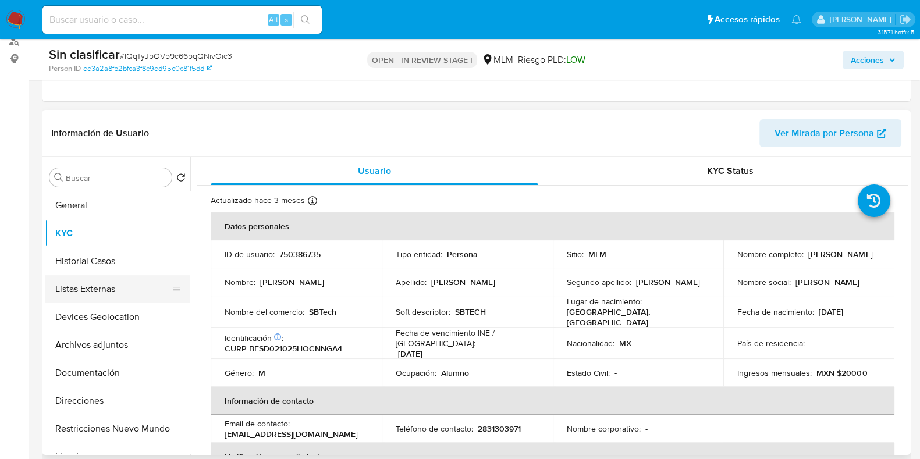
click at [115, 294] on button "Listas Externas" at bounding box center [113, 289] width 136 height 28
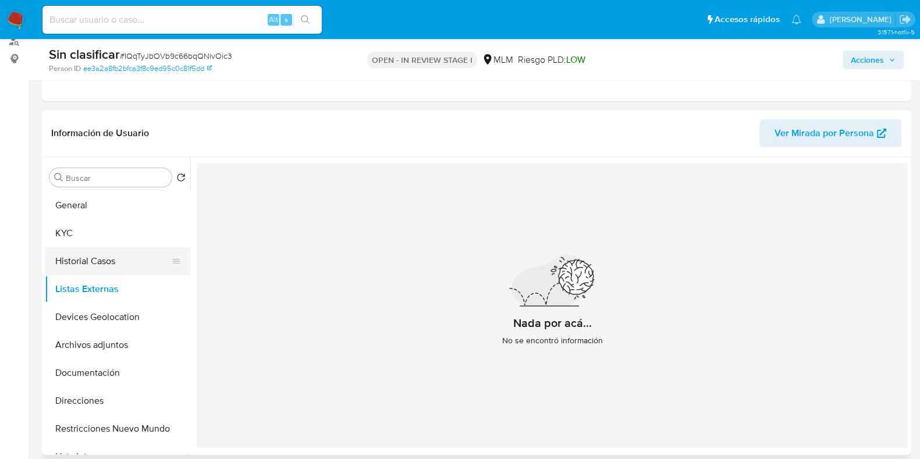
click at [93, 259] on button "Historial Casos" at bounding box center [113, 261] width 136 height 28
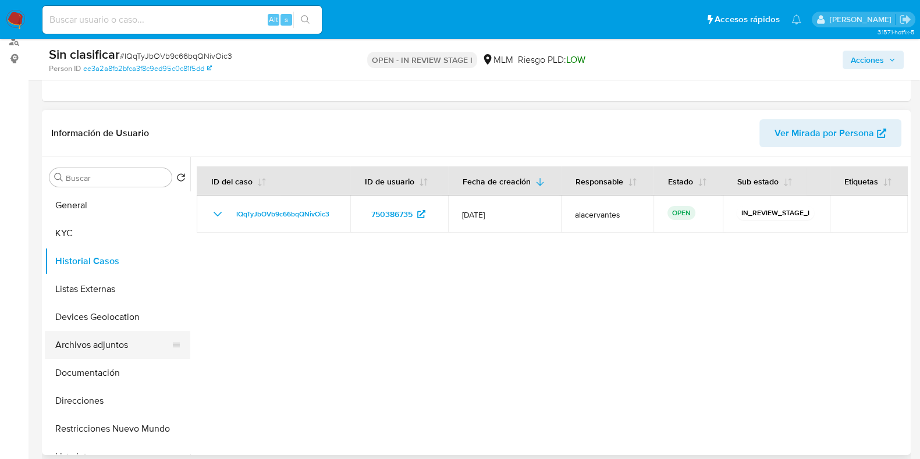
click at [101, 351] on button "Archivos adjuntos" at bounding box center [113, 345] width 136 height 28
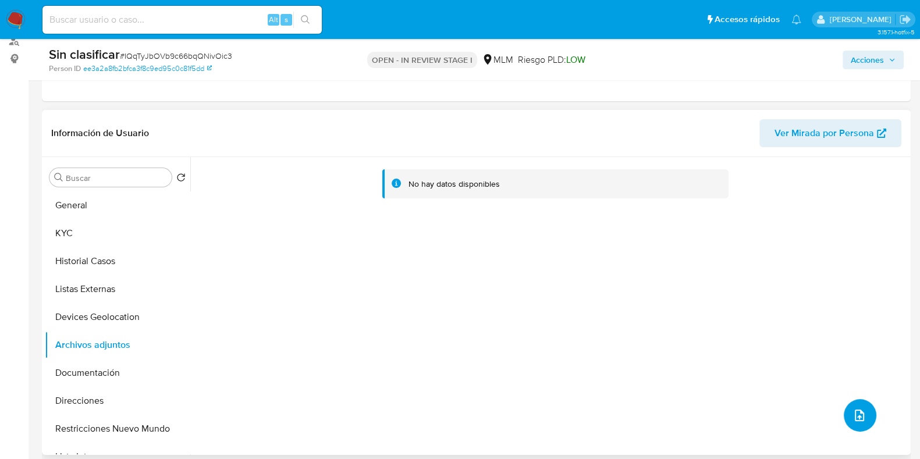
click at [853, 409] on icon "upload-file" at bounding box center [860, 416] width 14 height 14
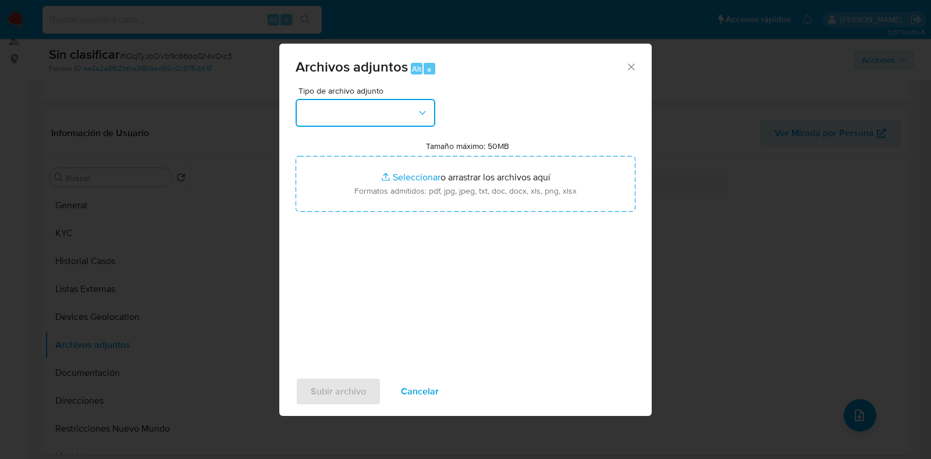
click at [394, 105] on button "button" at bounding box center [366, 113] width 140 height 28
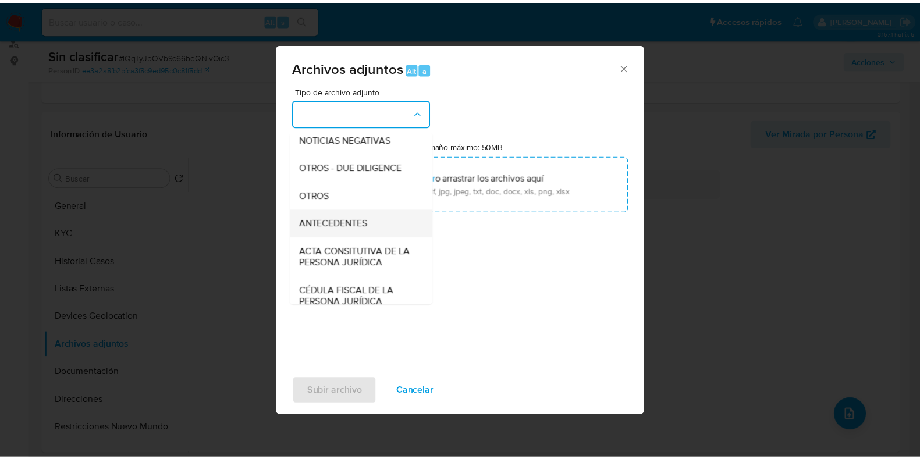
scroll to position [145, 0]
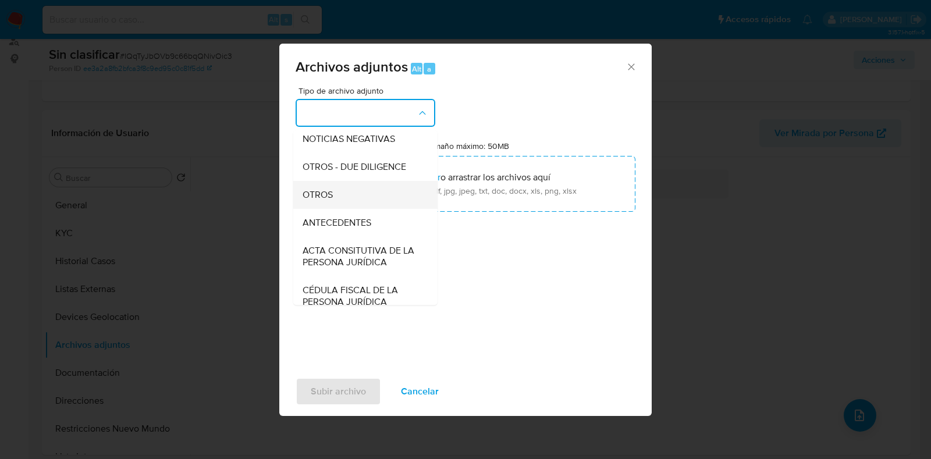
click at [346, 209] on div "OTROS" at bounding box center [362, 195] width 119 height 28
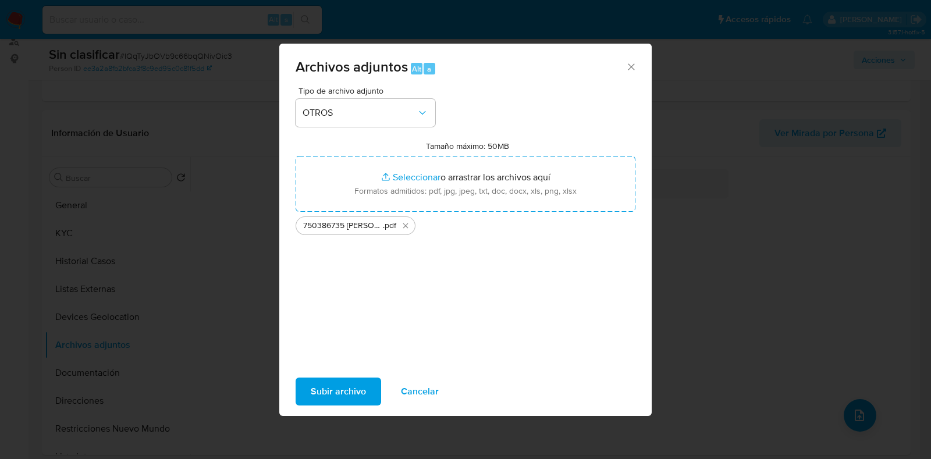
click at [349, 385] on span "Subir archivo" at bounding box center [338, 392] width 55 height 26
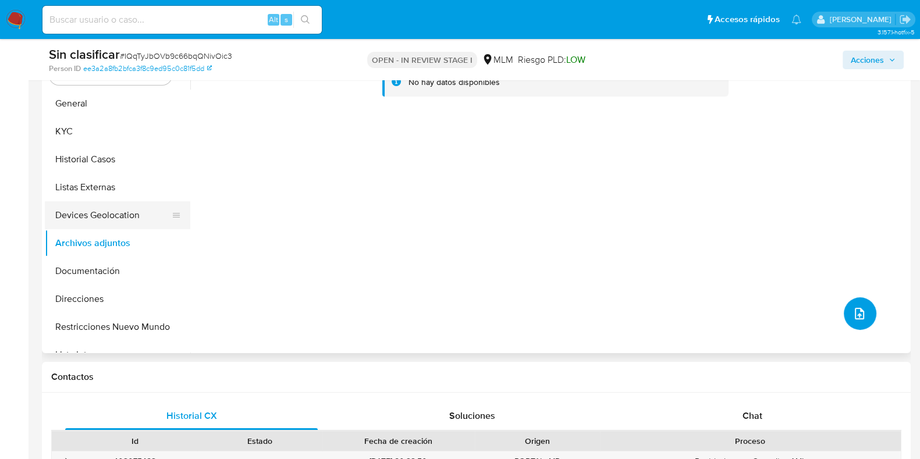
scroll to position [218, 0]
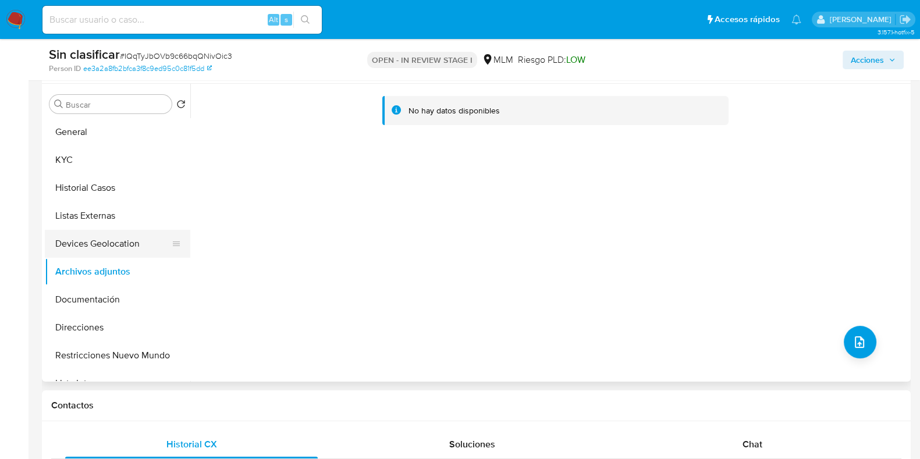
click at [116, 247] on button "Devices Geolocation" at bounding box center [113, 244] width 136 height 28
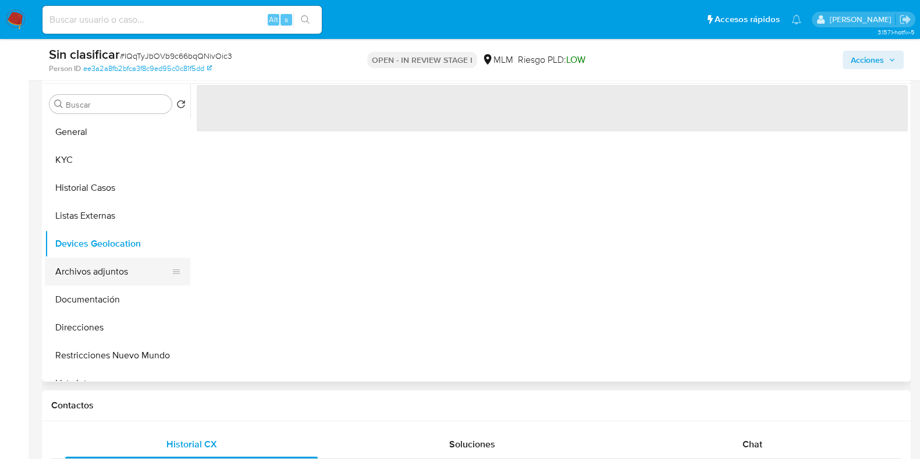
click at [89, 273] on button "Archivos adjuntos" at bounding box center [113, 272] width 136 height 28
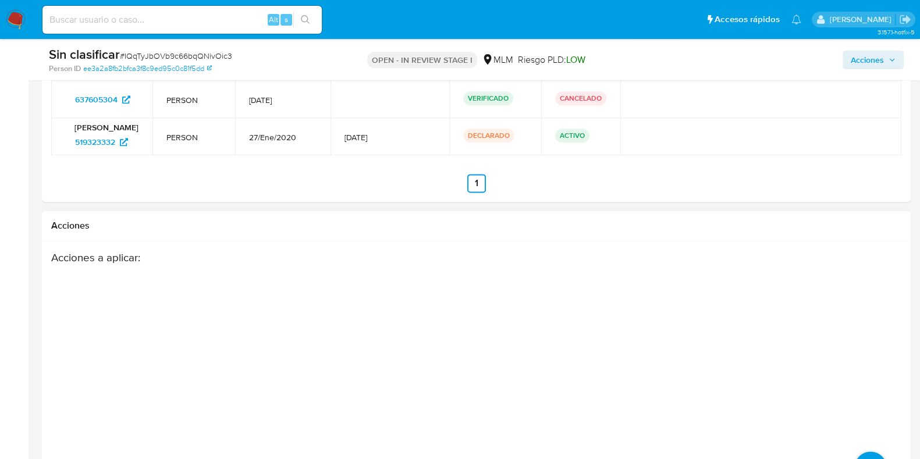
scroll to position [1955, 0]
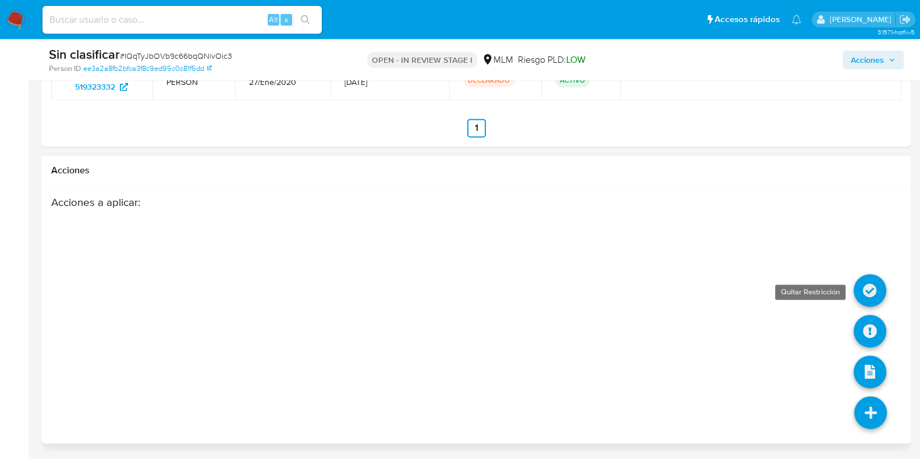
click at [861, 295] on icon at bounding box center [870, 290] width 33 height 33
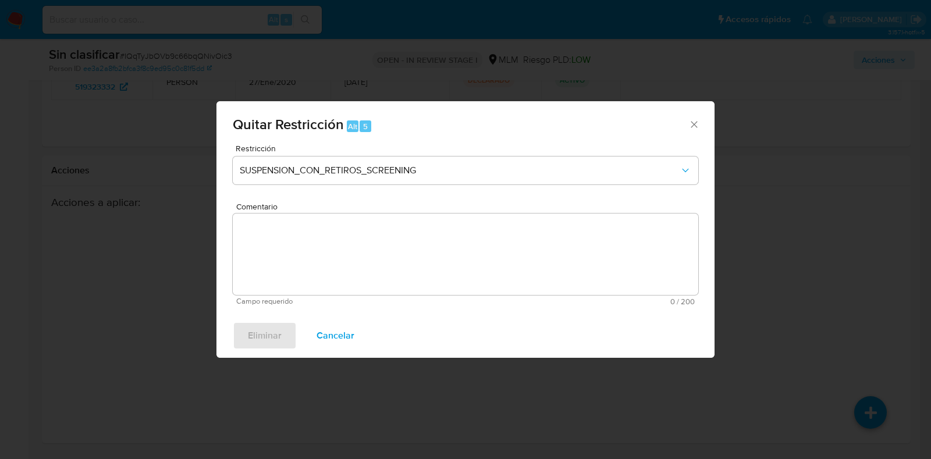
click at [830, 290] on div "Quitar Restricción Alt 5 Restricción SUSPENSION_CON_RETIROS_SCREENING Comentari…" at bounding box center [465, 229] width 931 height 459
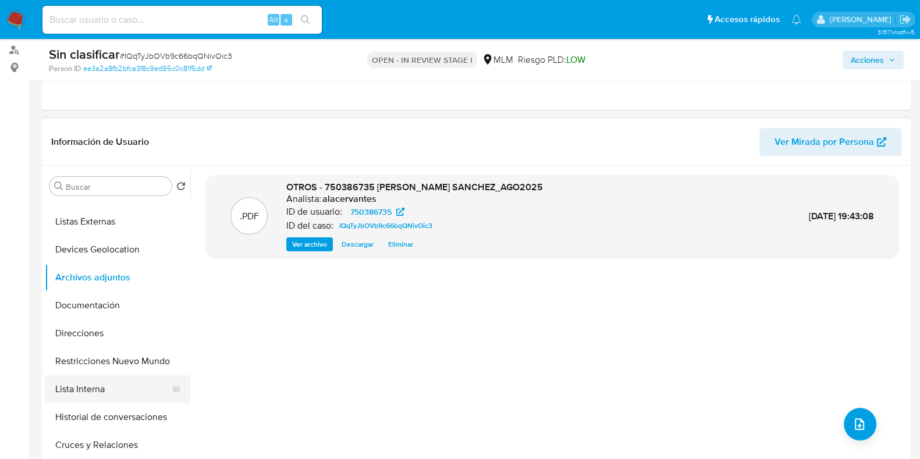
scroll to position [145, 0]
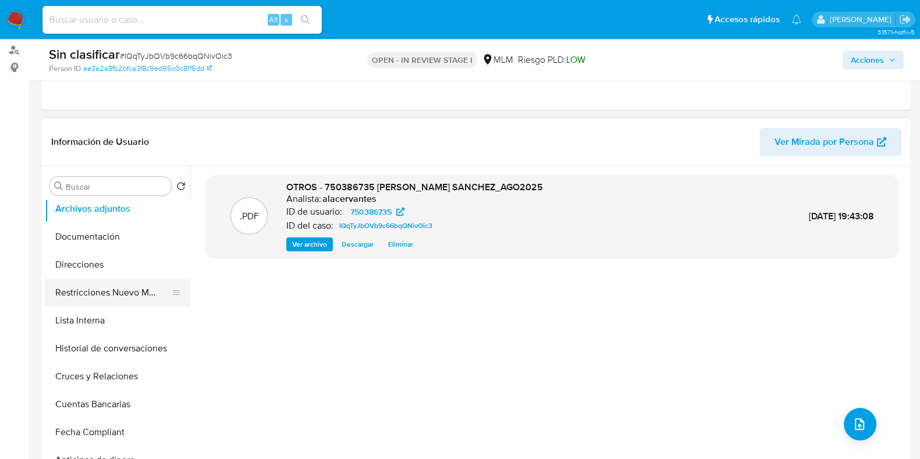
click at [110, 287] on button "Restricciones Nuevo Mundo" at bounding box center [113, 293] width 136 height 28
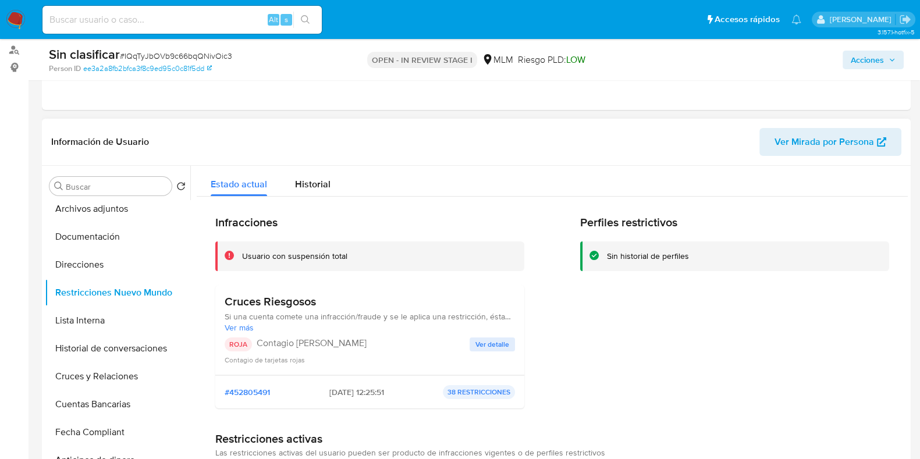
click at [482, 344] on span "Ver detalle" at bounding box center [493, 345] width 34 height 12
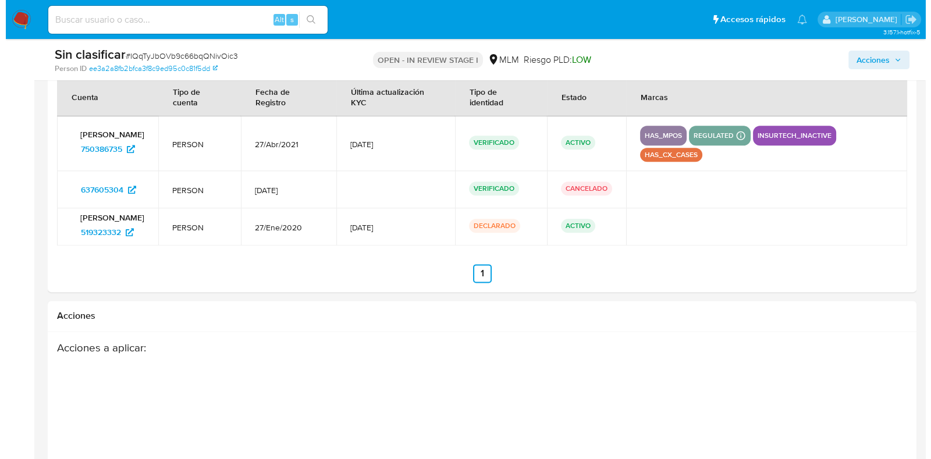
scroll to position [1955, 0]
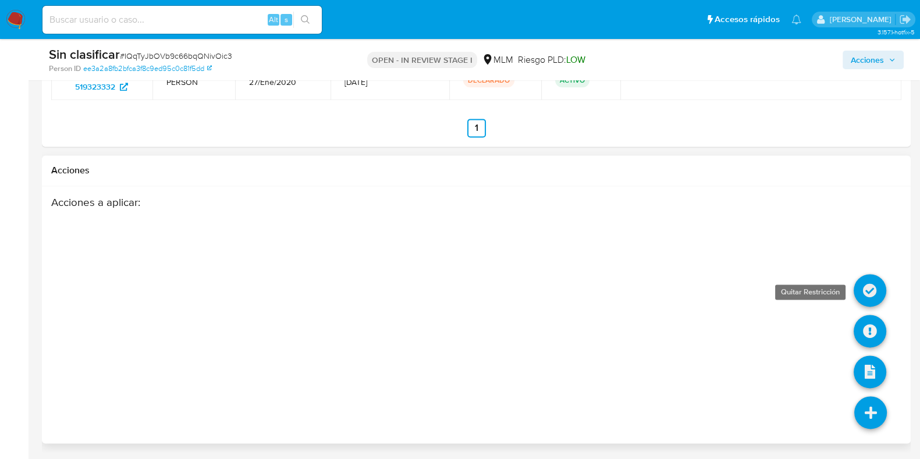
click at [867, 296] on icon at bounding box center [870, 290] width 33 height 33
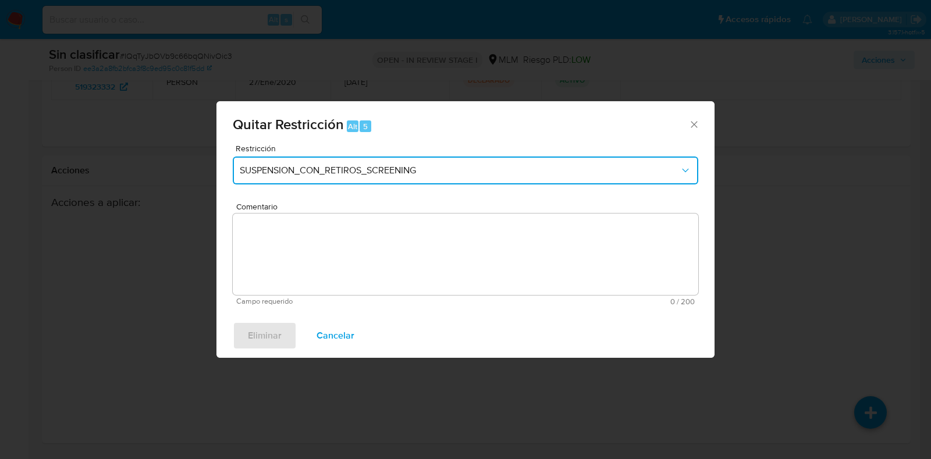
click at [465, 167] on span "SUSPENSION_CON_RETIROS_SCREENING" at bounding box center [460, 171] width 440 height 12
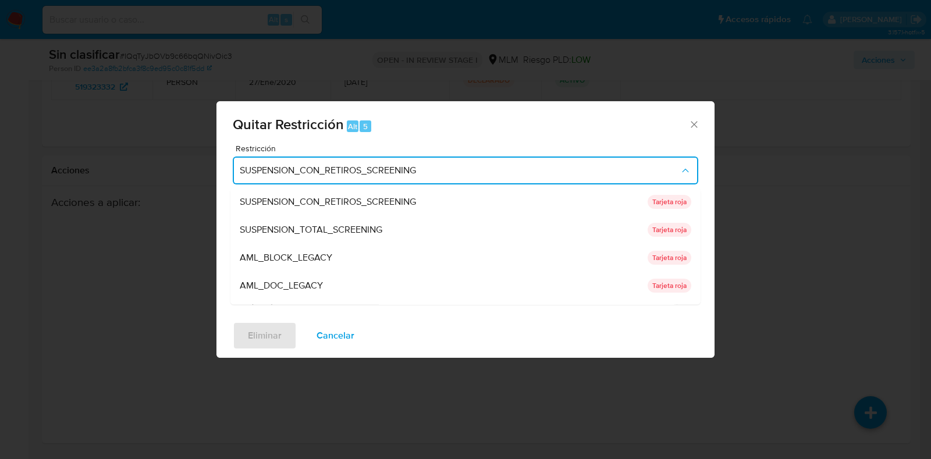
click at [372, 290] on div "AML_DOC_LEGACY" at bounding box center [440, 286] width 401 height 28
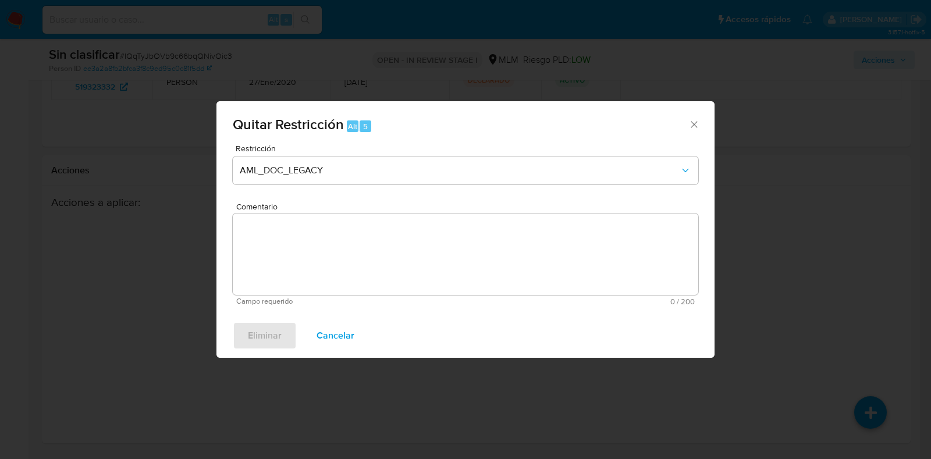
click at [372, 271] on textarea "Comentario" at bounding box center [466, 254] width 466 height 81
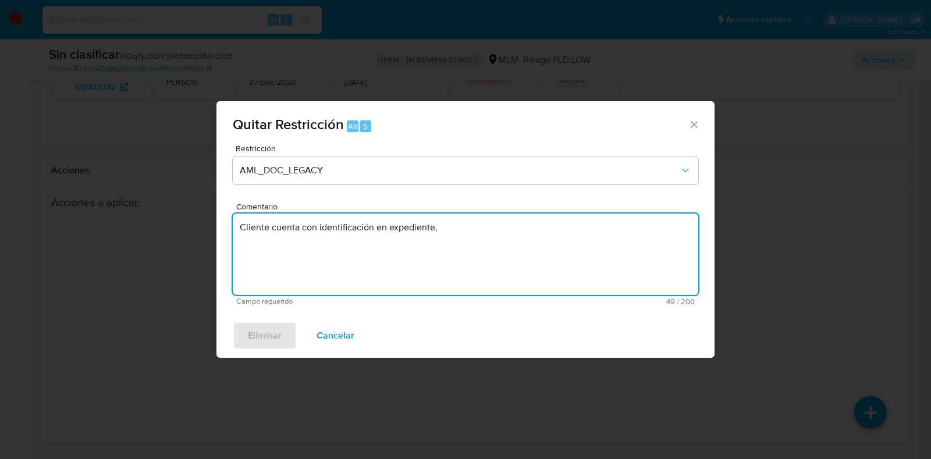
click at [483, 225] on textarea "Cliente cuenta con identificación en expediente," at bounding box center [466, 254] width 466 height 81
click at [527, 242] on textarea "Se realiza la validación de caso generado por CX. Cliente cuenta con identifica…" at bounding box center [466, 254] width 466 height 81
click at [568, 246] on textarea "Se realiza la validación de caso generado por CX. Cliente cuenta con identifica…" at bounding box center [466, 254] width 466 height 81
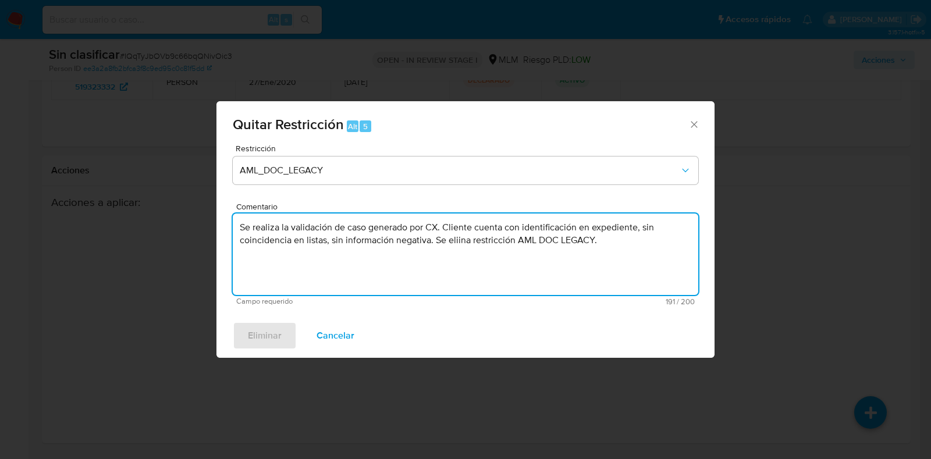
drag, startPoint x: 474, startPoint y: 243, endPoint x: 465, endPoint y: 243, distance: 9.9
click at [553, 233] on textarea "Se realiza la validación de caso generado por CX. Cliente cuenta con identifica…" at bounding box center [466, 254] width 466 height 81
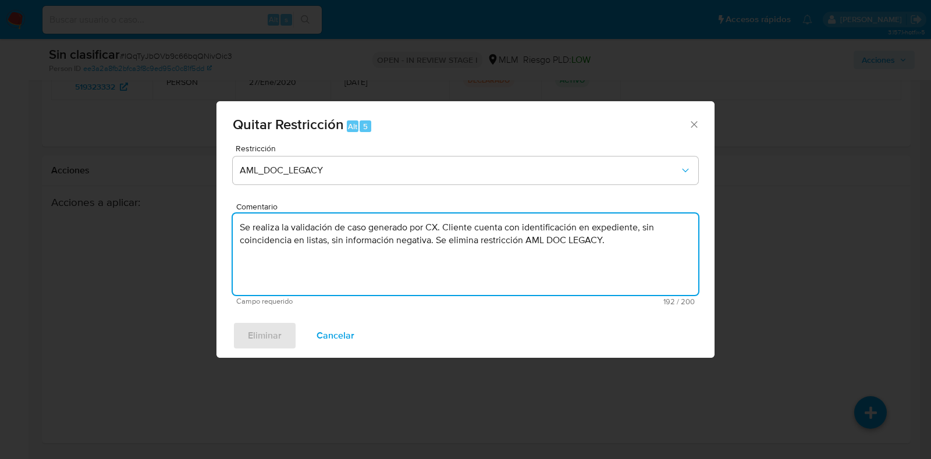
click at [568, 257] on textarea "Se realiza la validación de caso generado por CX. Cliente cuenta con identifica…" at bounding box center [466, 254] width 466 height 81
click at [626, 251] on textarea "Se realiza la validación de caso generado por CX. Cliente cuenta con identifica…" at bounding box center [466, 254] width 466 height 81
type textarea "Se realiza la validación de caso generado por CX. Cliente cuenta con identifica…"
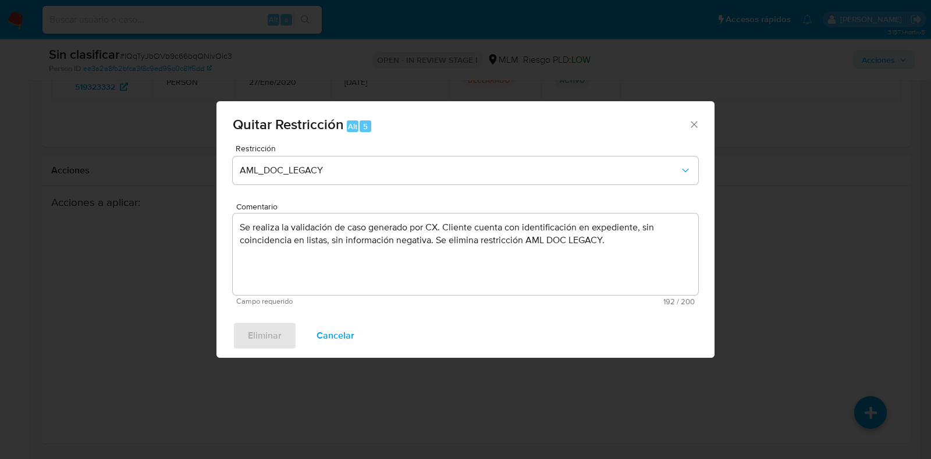
click at [354, 299] on span "Campo requerido" at bounding box center [350, 301] width 229 height 8
click at [394, 306] on div "Restricción AML_DOC_LEGACY Comentario Se realiza la validación de caso generado…" at bounding box center [466, 228] width 498 height 169
click at [665, 309] on div "Restricción AML_DOC_LEGACY Comentario Se realiza la validación de caso generado…" at bounding box center [466, 228] width 498 height 169
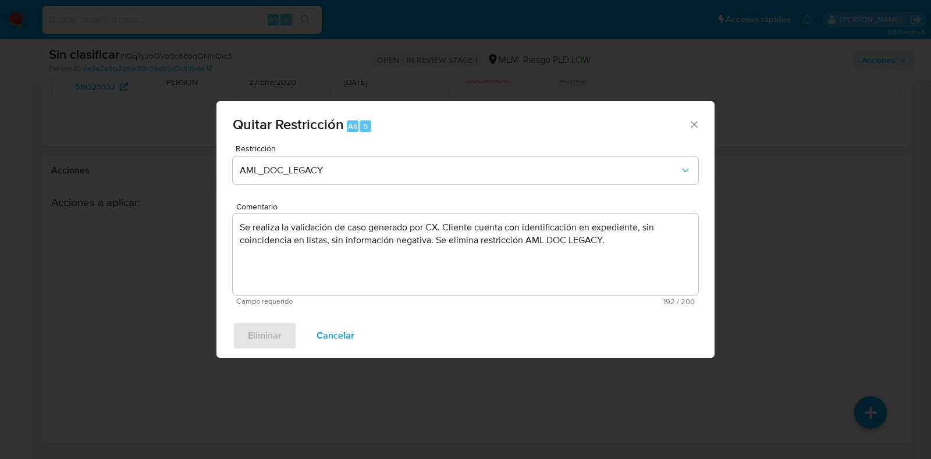
click at [639, 316] on div "Eliminar Cancelar" at bounding box center [466, 336] width 498 height 44
click at [608, 313] on div "Restricción AML_DOC_LEGACY Comentario Se realiza la validación de caso generado…" at bounding box center [466, 228] width 498 height 169
click at [605, 311] on div "Restricción AML_DOC_LEGACY Comentario Se realiza la validación de caso generado…" at bounding box center [466, 228] width 498 height 169
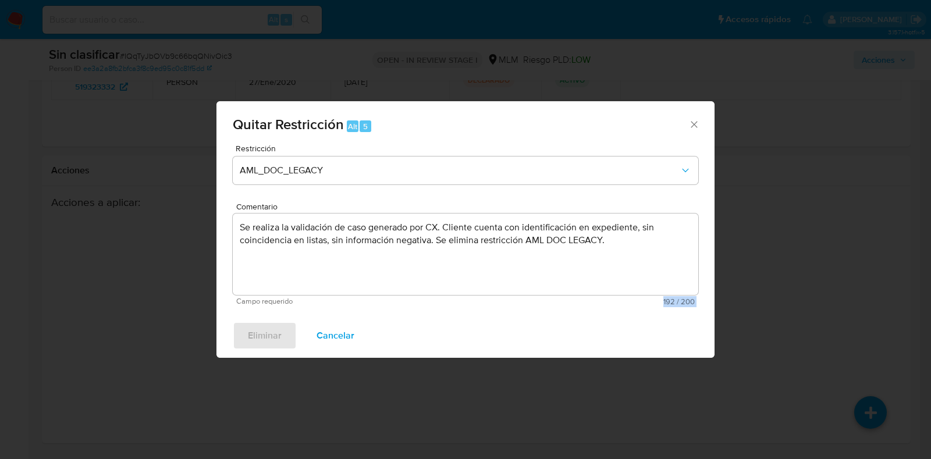
click at [605, 310] on div "Restricción AML_DOC_LEGACY Comentario Se realiza la validación de caso generado…" at bounding box center [466, 228] width 498 height 169
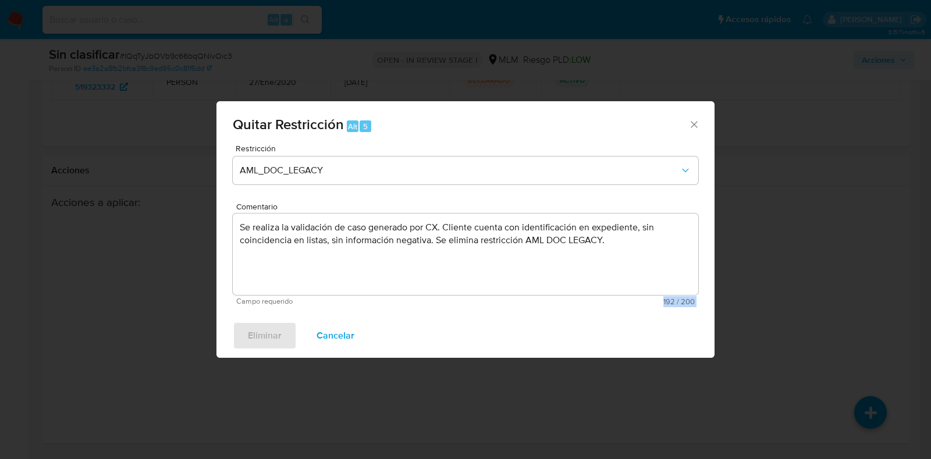
click at [605, 310] on div "Restricción AML_DOC_LEGACY Comentario Se realiza la validación de caso generado…" at bounding box center [466, 228] width 498 height 169
click at [607, 310] on div "Restricción AML_DOC_LEGACY Comentario Se realiza la validación de caso generado…" at bounding box center [466, 228] width 498 height 169
click at [692, 126] on icon "Cerrar ventana" at bounding box center [694, 124] width 6 height 6
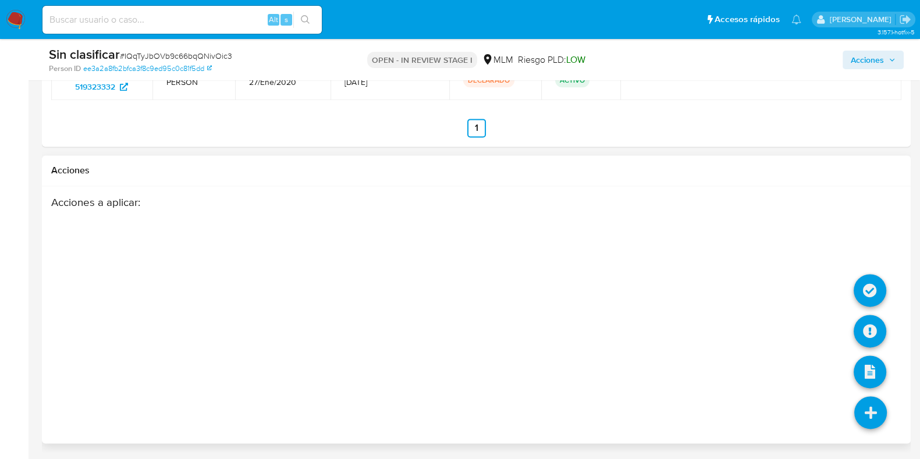
click at [882, 416] on icon at bounding box center [871, 412] width 33 height 33
click at [875, 280] on icon at bounding box center [870, 290] width 33 height 33
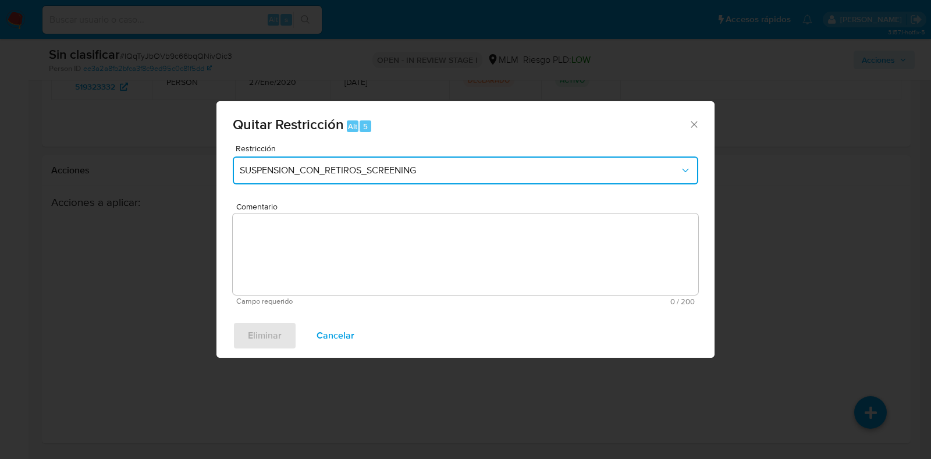
click at [462, 180] on button "SUSPENSION_CON_RETIROS_SCREENING" at bounding box center [466, 171] width 466 height 28
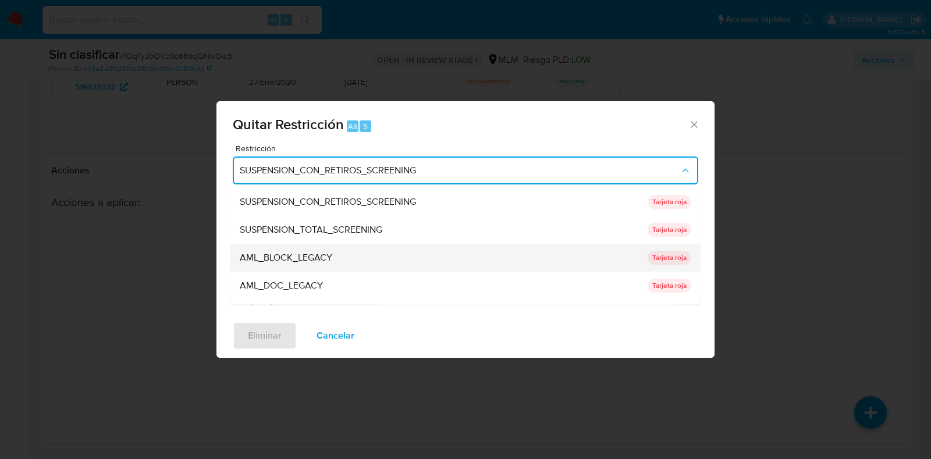
click at [412, 263] on div "AML_BLOCK_LEGACY" at bounding box center [440, 258] width 401 height 28
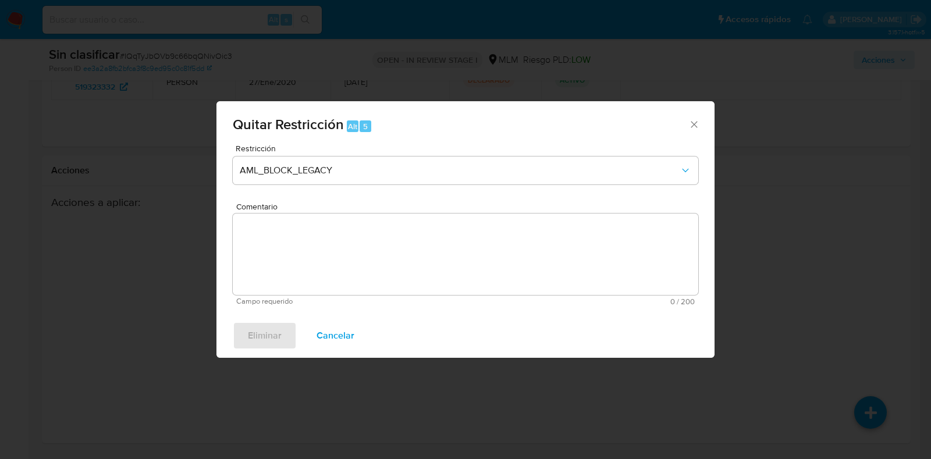
click at [301, 256] on textarea "Comentario" at bounding box center [466, 254] width 466 height 81
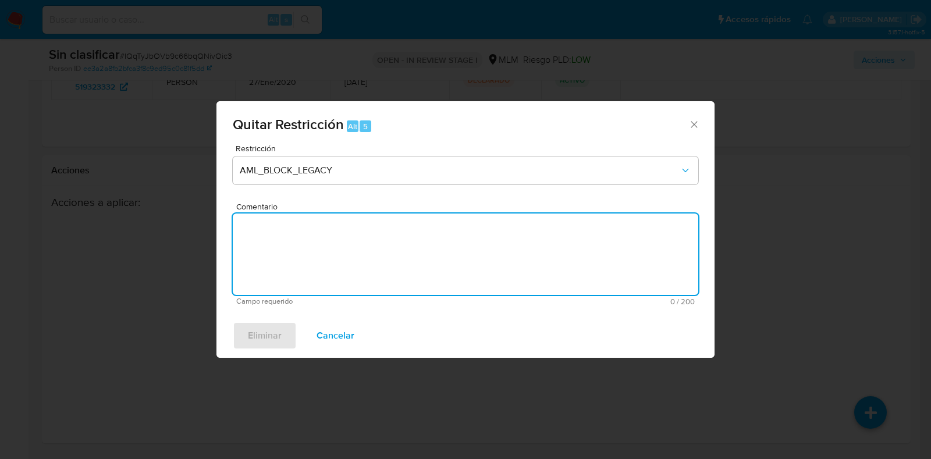
paste textarea "Se realiza la validación de caso generado por CX. Cliente cuenta con identifica…"
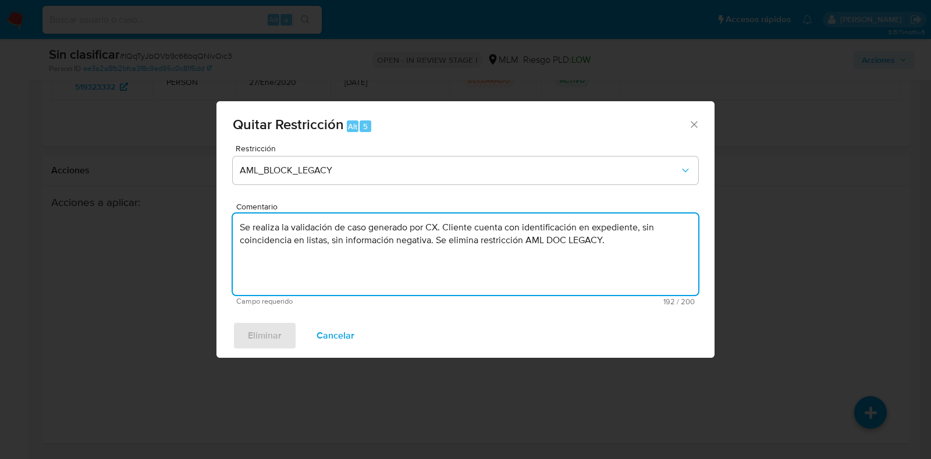
type textarea "Se realiza la validación de caso generado por CX. Cliente cuenta con identifica…"
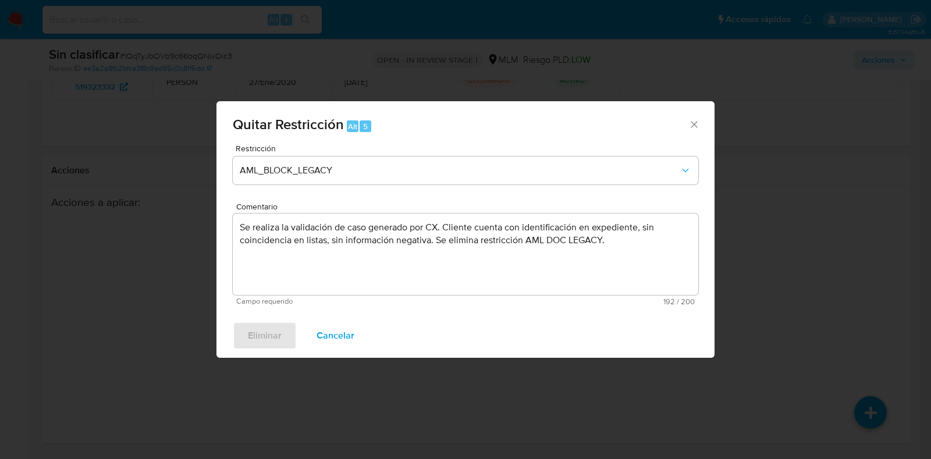
click at [481, 311] on div "Restricción AML_BLOCK_LEGACY Comentario Se realiza la validación de caso genera…" at bounding box center [466, 228] width 498 height 169
click at [506, 321] on div "Eliminar Cancelar" at bounding box center [466, 336] width 498 height 44
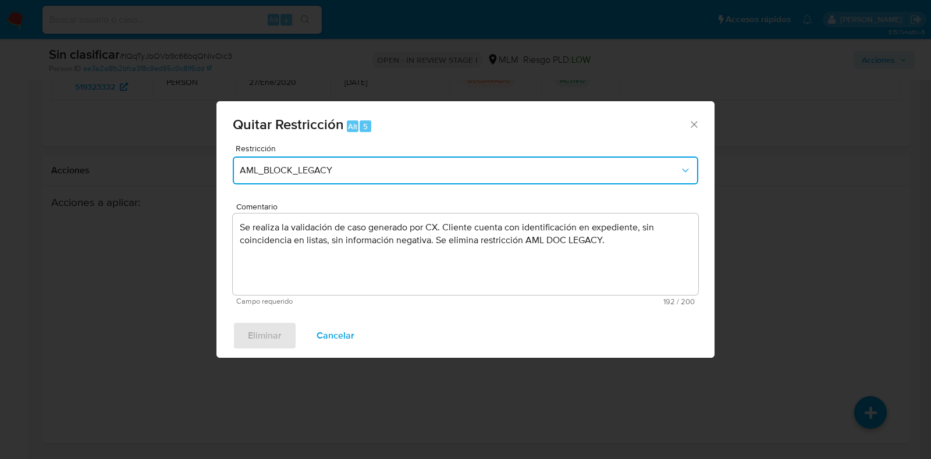
drag, startPoint x: 445, startPoint y: 177, endPoint x: 429, endPoint y: 181, distance: 16.8
click at [444, 176] on button "AML_BLOCK_LEGACY" at bounding box center [466, 171] width 466 height 28
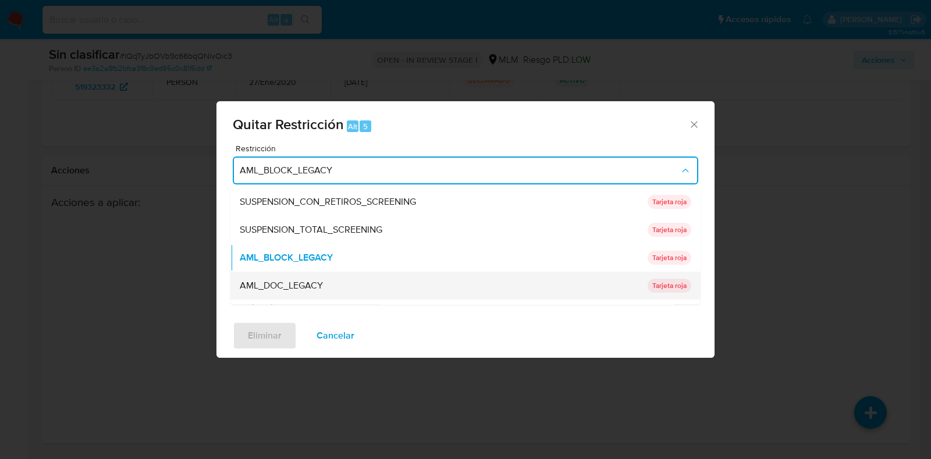
click at [345, 288] on div "AML_DOC_LEGACY" at bounding box center [440, 286] width 401 height 28
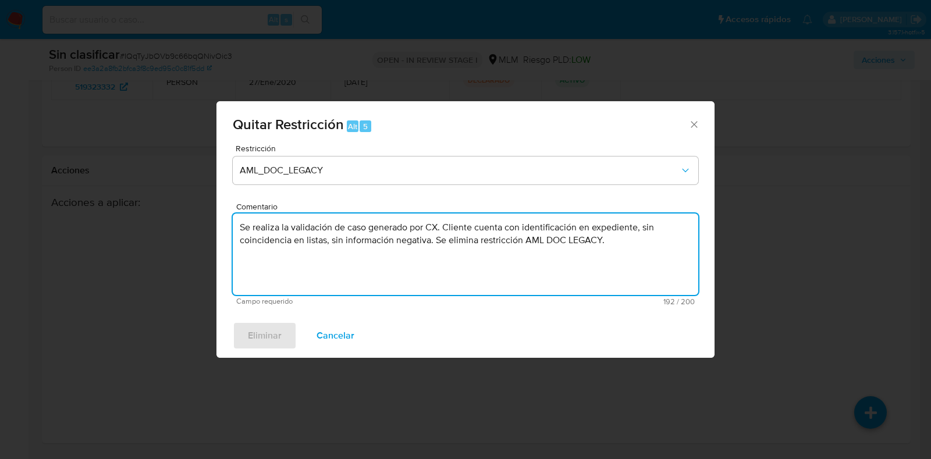
click at [371, 275] on textarea "Se realiza la validación de caso generado por CX. Cliente cuenta con identifica…" at bounding box center [466, 254] width 466 height 81
click at [448, 301] on span "Campo requerido" at bounding box center [350, 301] width 229 height 8
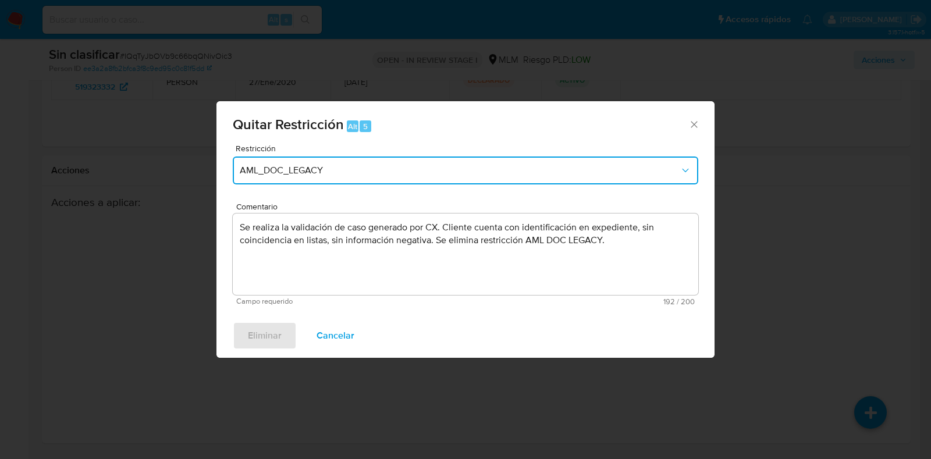
click at [416, 184] on button "AML_DOC_LEGACY" at bounding box center [466, 171] width 466 height 28
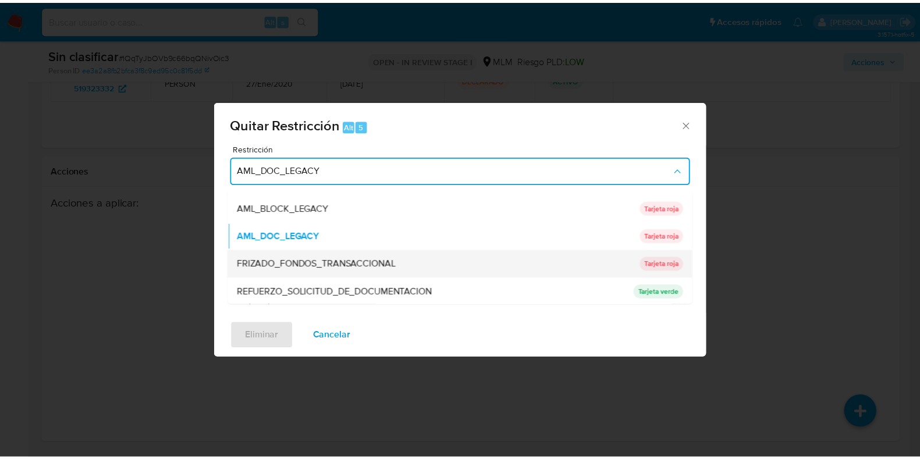
scroll to position [72, 0]
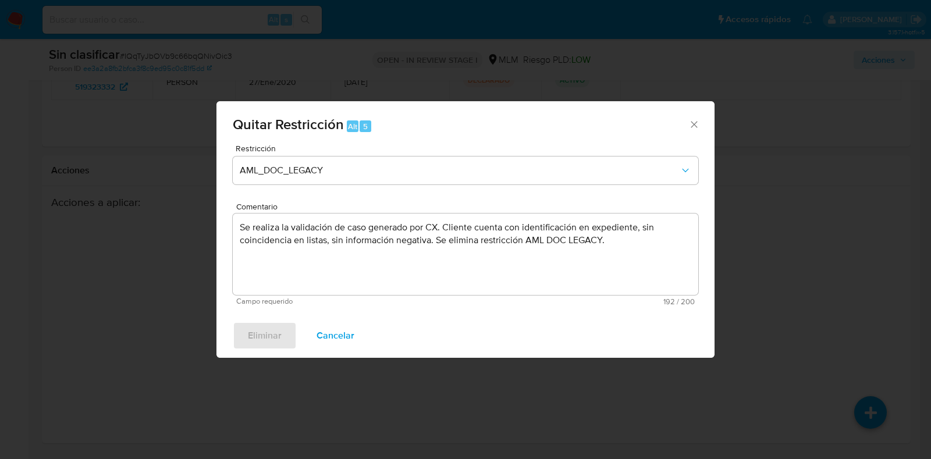
click at [515, 325] on div "Eliminar Cancelar" at bounding box center [466, 336] width 498 height 44
click at [341, 339] on span "Cancelar" at bounding box center [336, 336] width 38 height 26
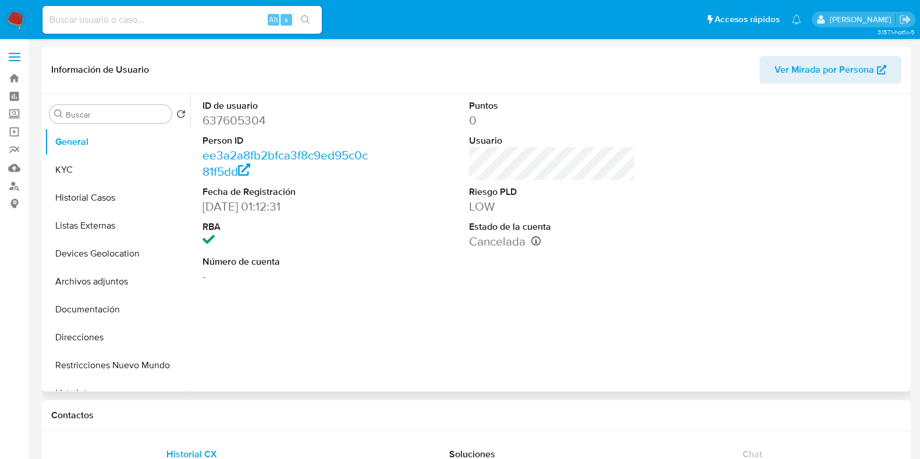
select select "10"
click at [93, 192] on button "Historial Casos" at bounding box center [113, 198] width 136 height 28
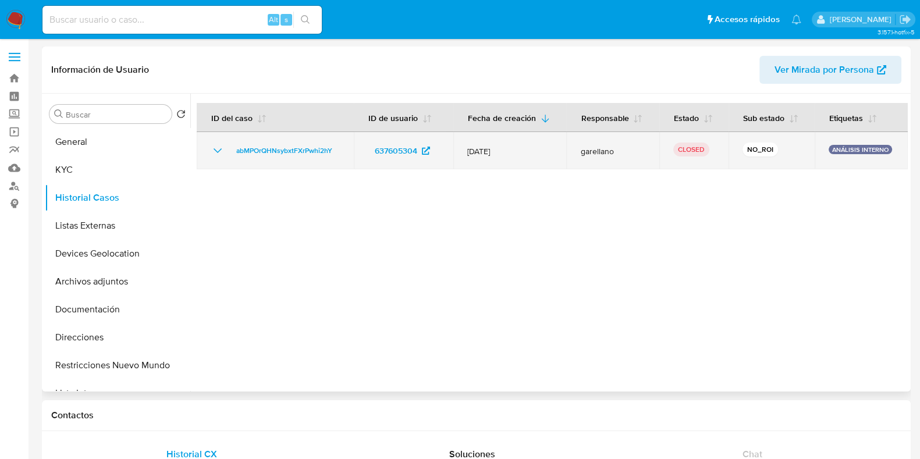
click at [218, 152] on icon "Mostrar/Ocultar" at bounding box center [218, 150] width 8 height 5
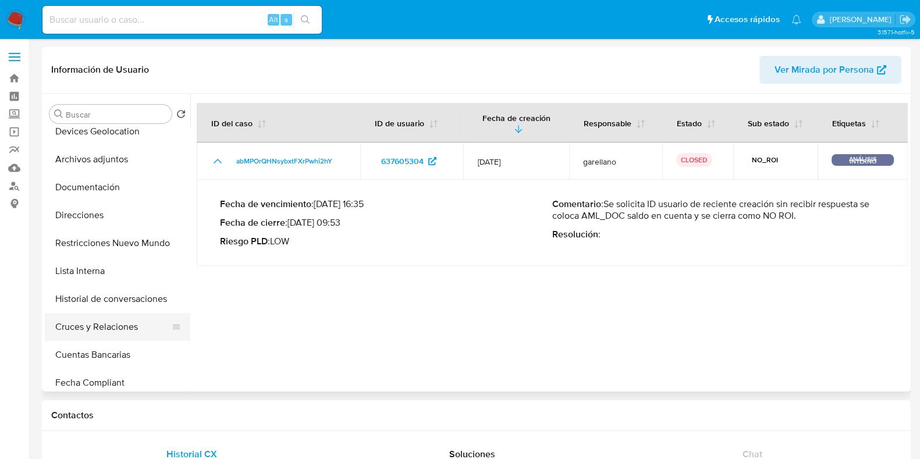
scroll to position [145, 0]
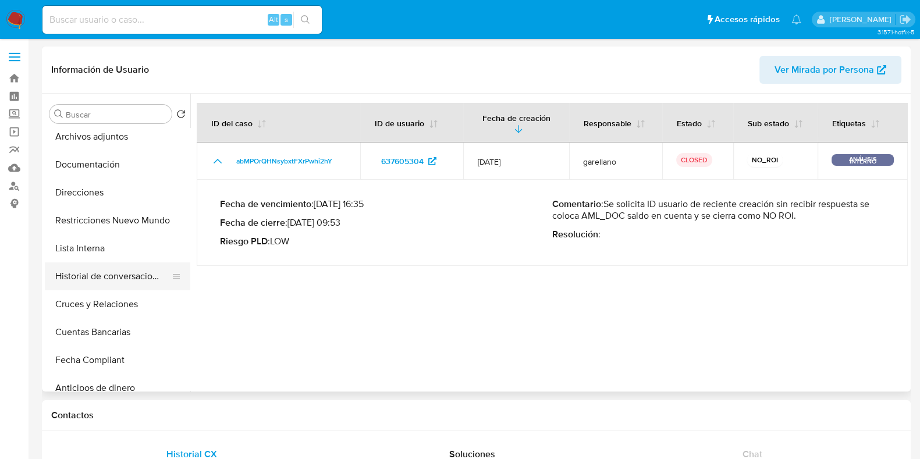
click at [113, 284] on button "Historial de conversaciones" at bounding box center [113, 277] width 136 height 28
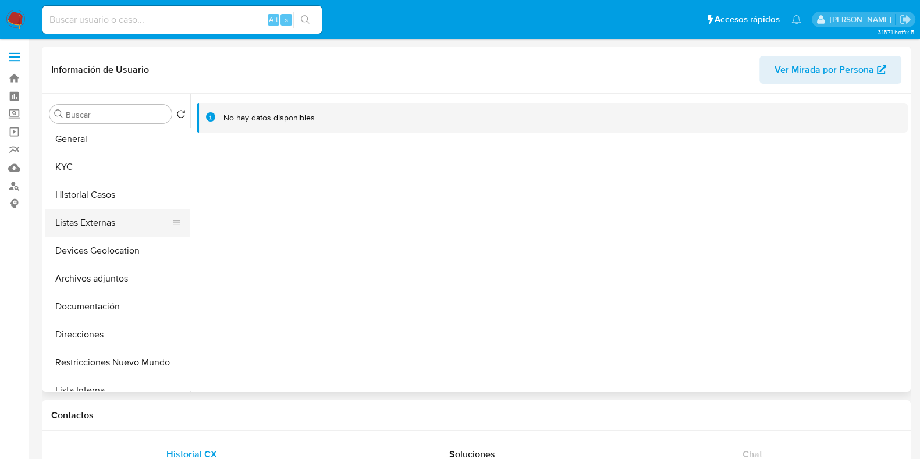
scroll to position [0, 0]
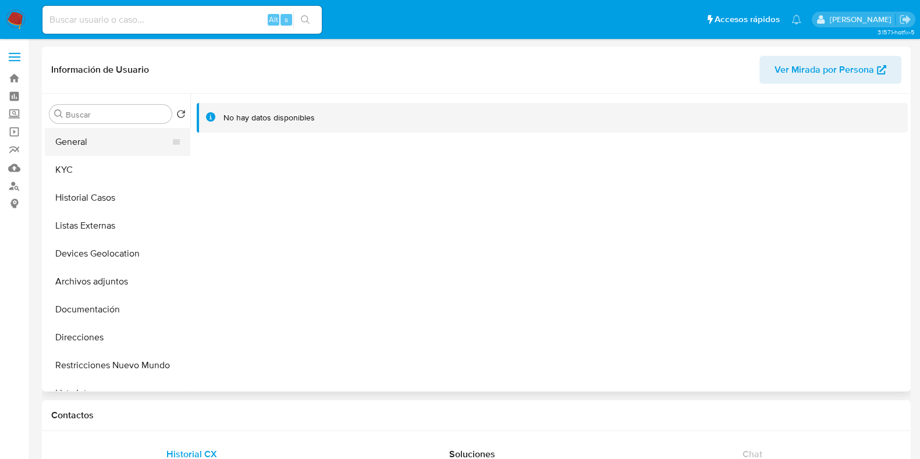
click at [114, 144] on button "General" at bounding box center [113, 142] width 136 height 28
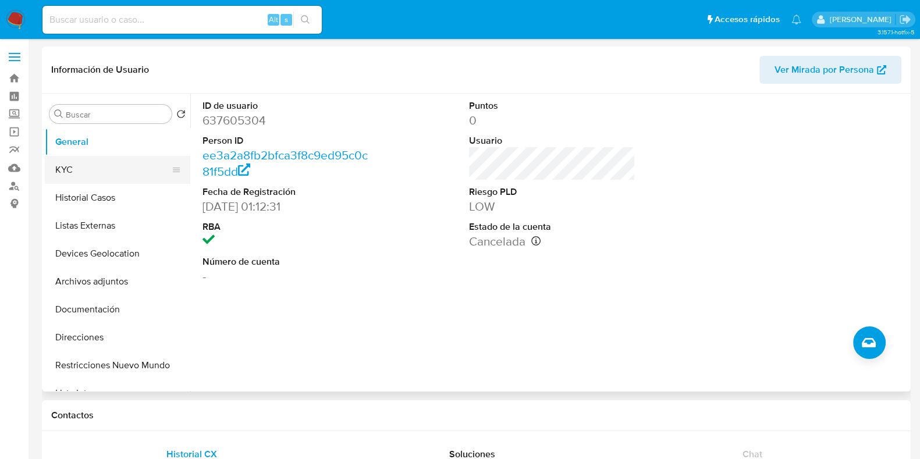
click at [104, 170] on button "KYC" at bounding box center [113, 170] width 136 height 28
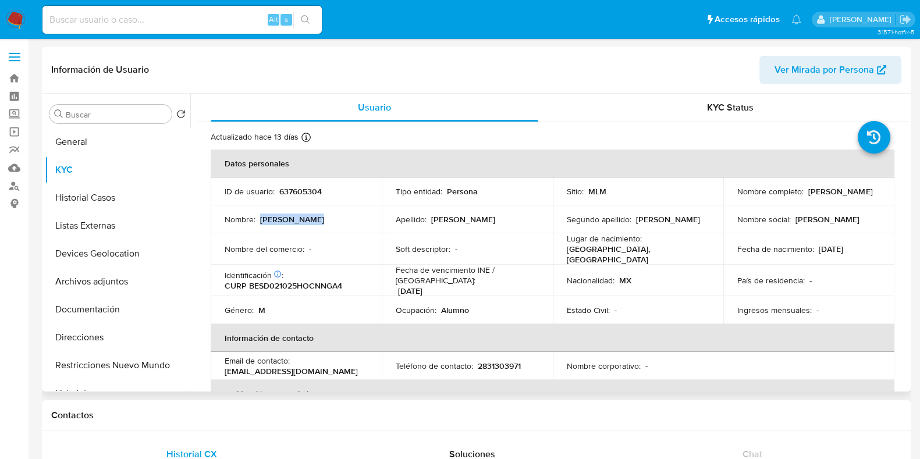
drag, startPoint x: 261, startPoint y: 221, endPoint x: 322, endPoint y: 219, distance: 61.1
click at [322, 219] on div "Nombre : Diego Eduardo" at bounding box center [296, 219] width 143 height 10
copy p "Diego Eduardo"
click at [105, 144] on button "General" at bounding box center [113, 142] width 136 height 28
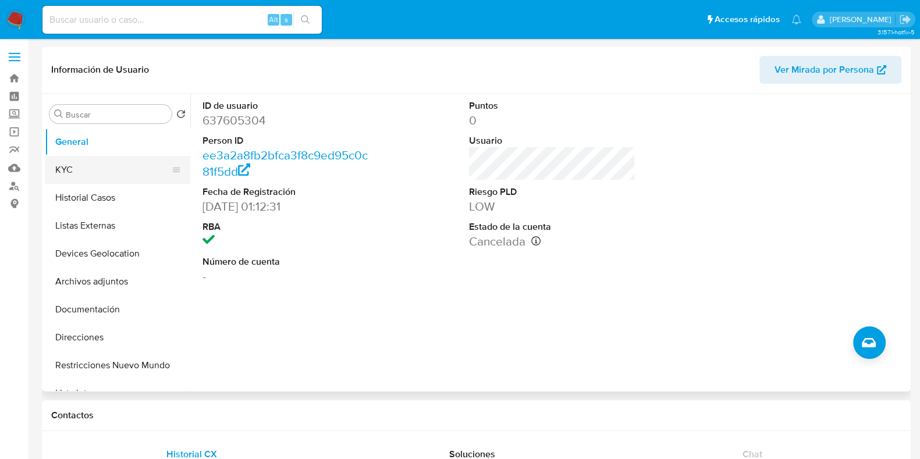
click at [91, 165] on button "KYC" at bounding box center [113, 170] width 136 height 28
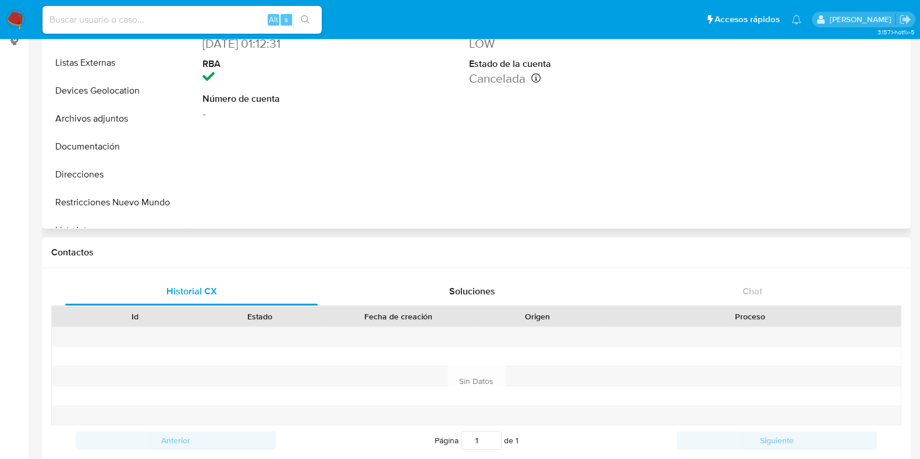
select select "10"
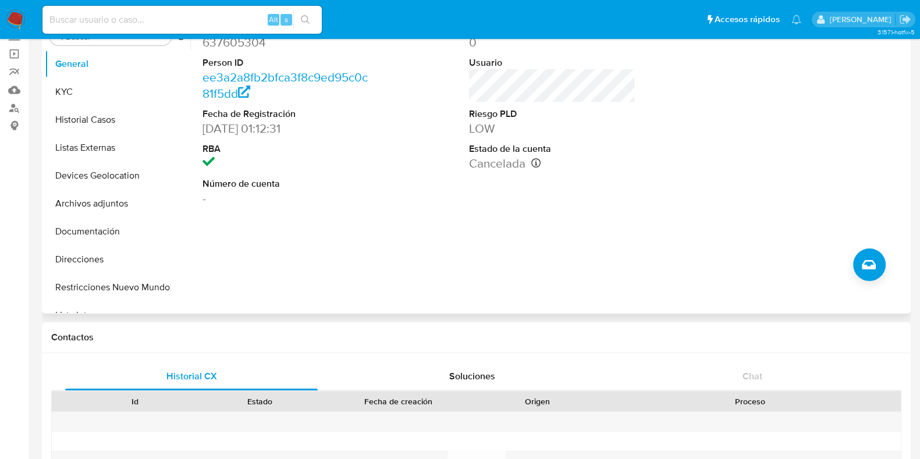
scroll to position [72, 0]
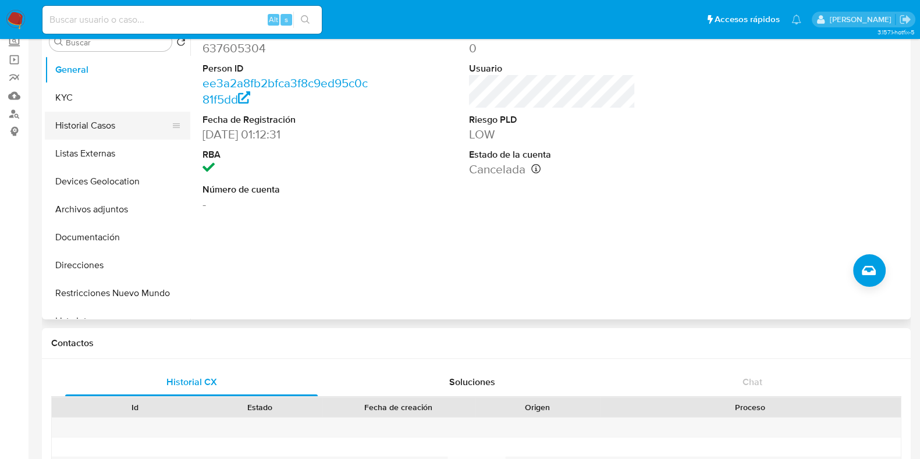
click at [108, 129] on button "Historial Casos" at bounding box center [113, 126] width 136 height 28
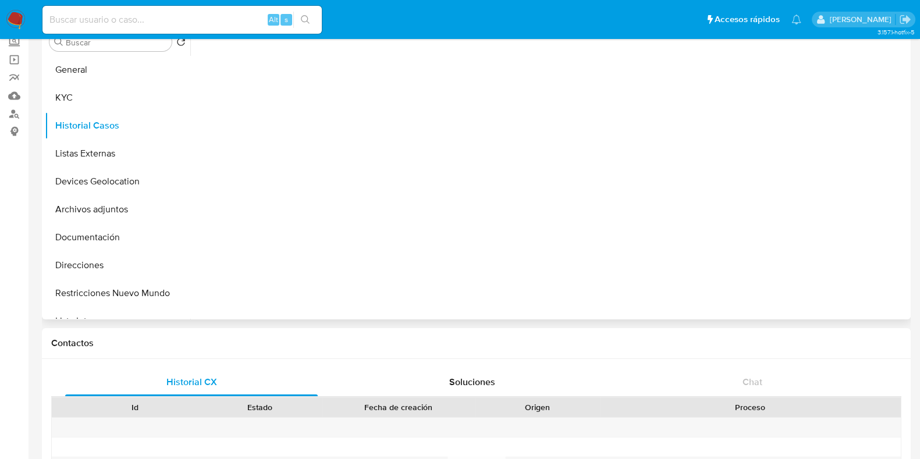
scroll to position [0, 0]
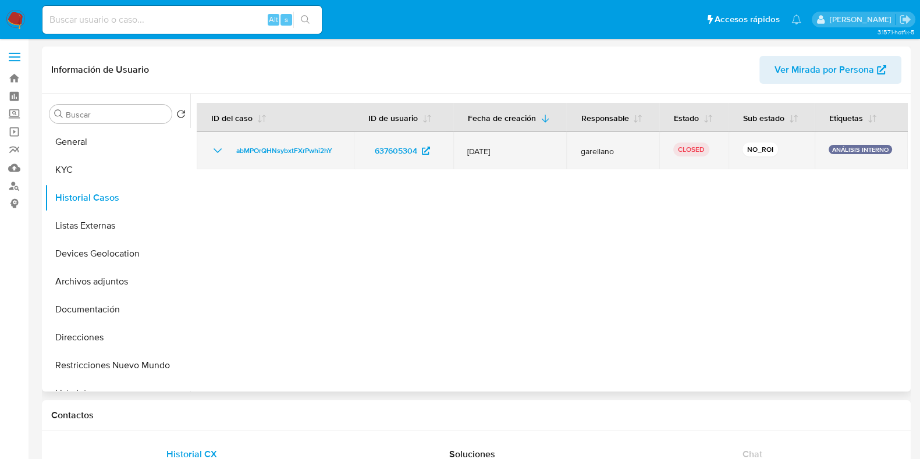
click at [218, 155] on icon "Mostrar/Ocultar" at bounding box center [218, 151] width 14 height 14
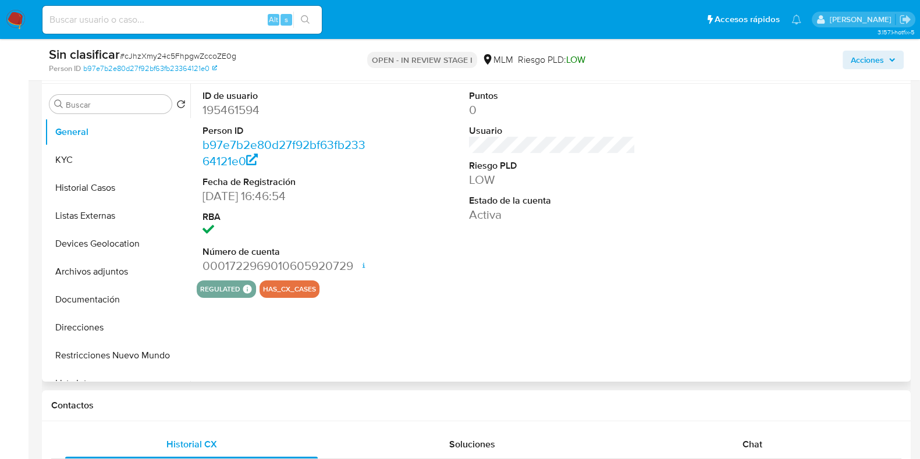
select select "10"
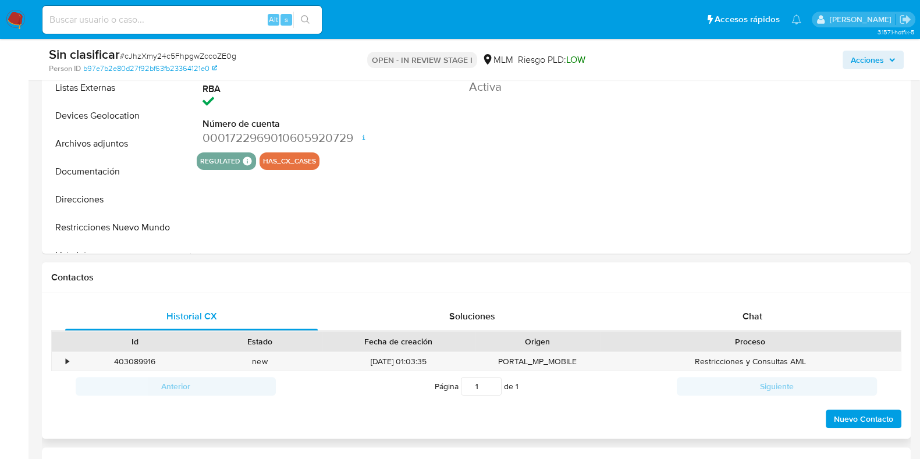
scroll to position [437, 0]
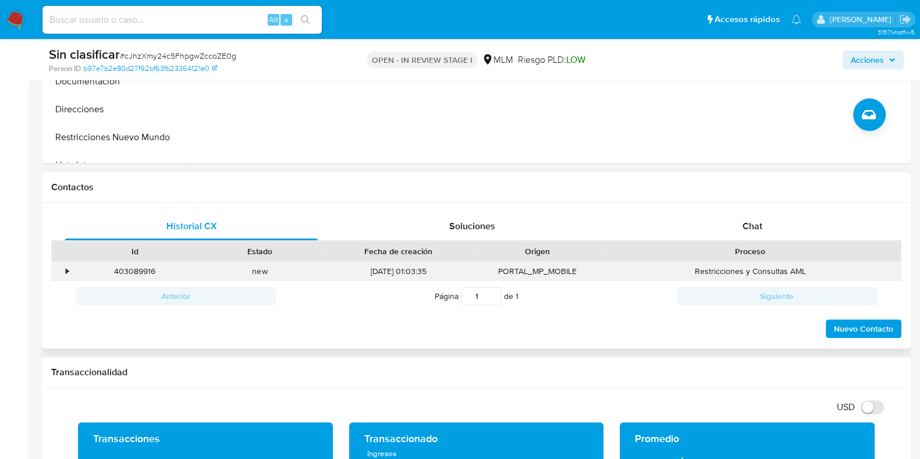
click at [201, 272] on div "new" at bounding box center [259, 271] width 125 height 19
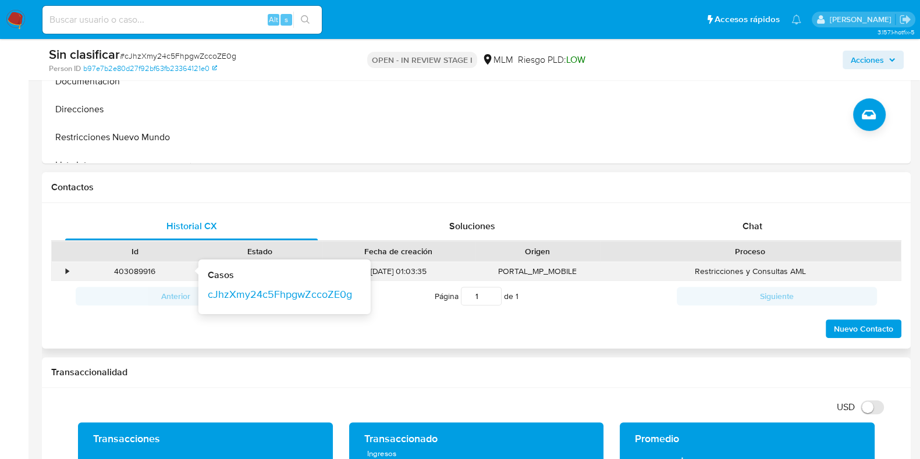
click at [72, 267] on div "403089916 Casos cJhzXmy24c5FhpgwZccoZE0g" at bounding box center [134, 271] width 125 height 19
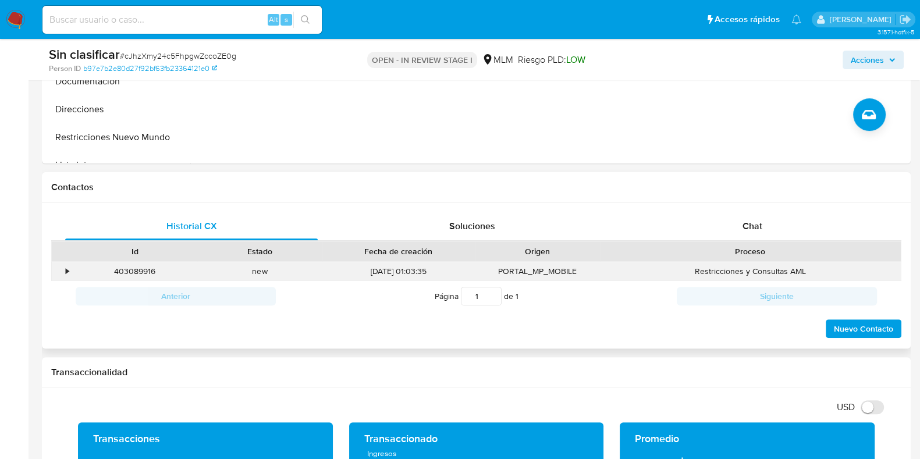
click at [62, 275] on div "•" at bounding box center [62, 271] width 20 height 19
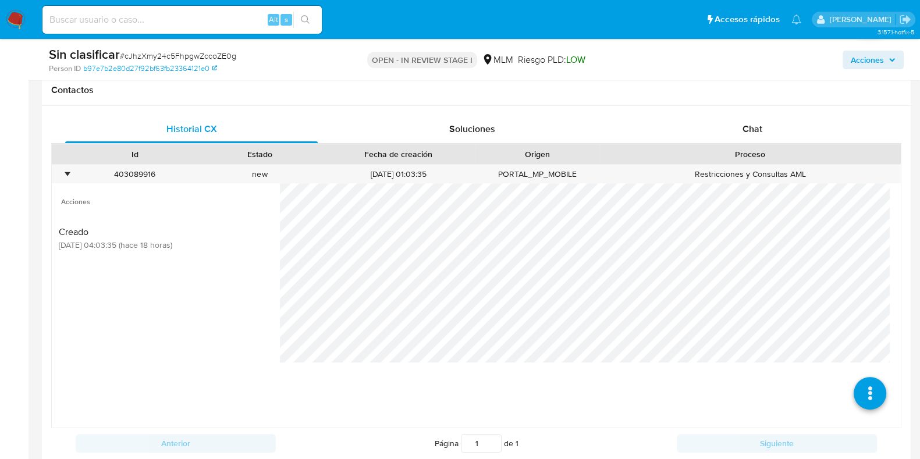
scroll to position [655, 0]
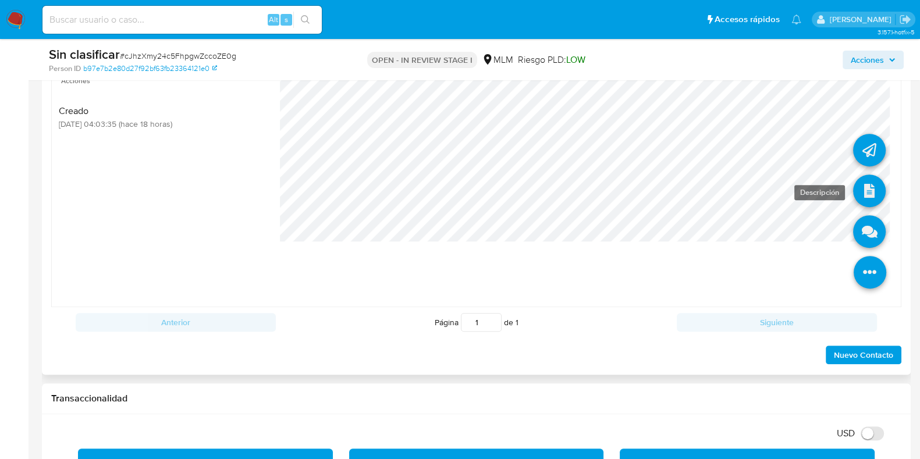
click at [853, 185] on icon at bounding box center [869, 191] width 33 height 33
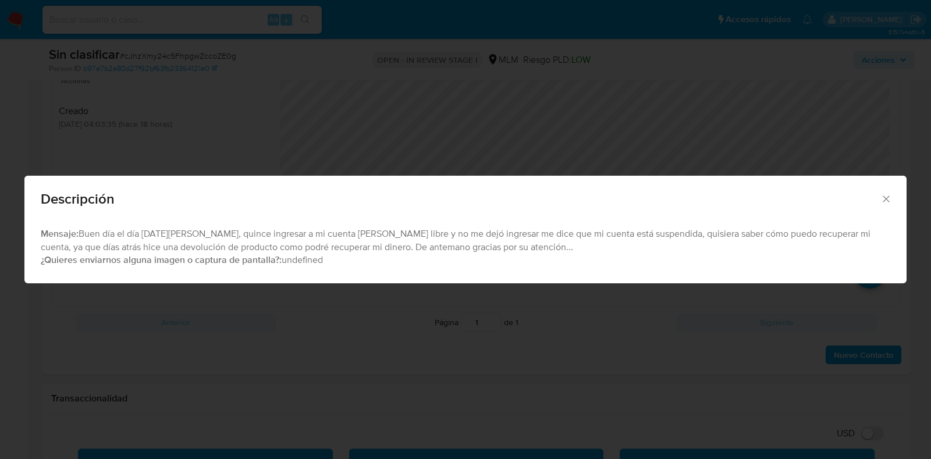
drag, startPoint x: 884, startPoint y: 199, endPoint x: 855, endPoint y: 208, distance: 30.4
click at [884, 199] on icon "Cerrar" at bounding box center [887, 199] width 12 height 12
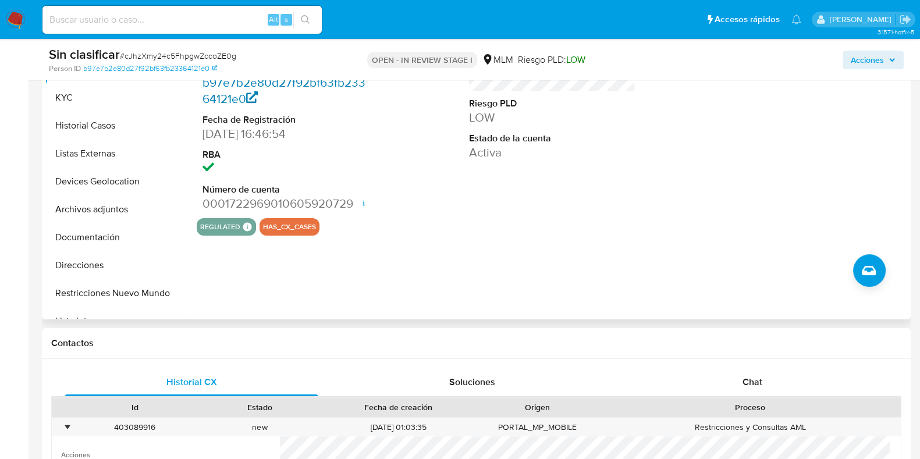
scroll to position [72, 0]
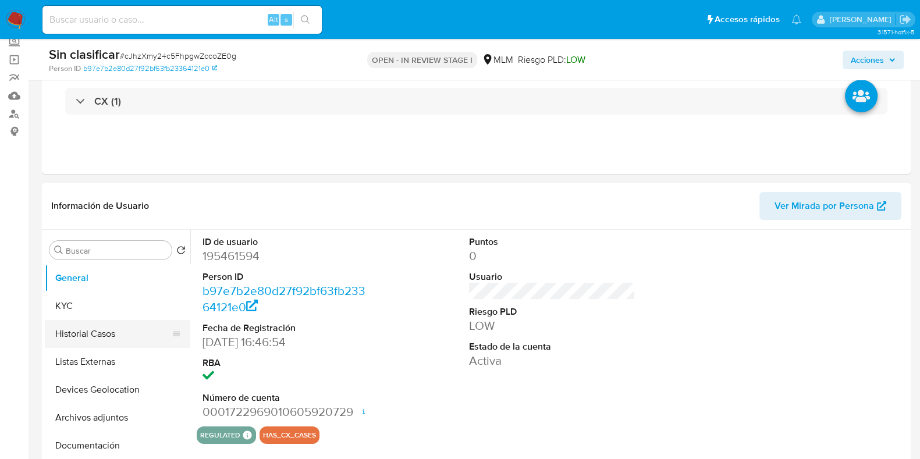
click at [103, 329] on button "Historial Casos" at bounding box center [113, 334] width 136 height 28
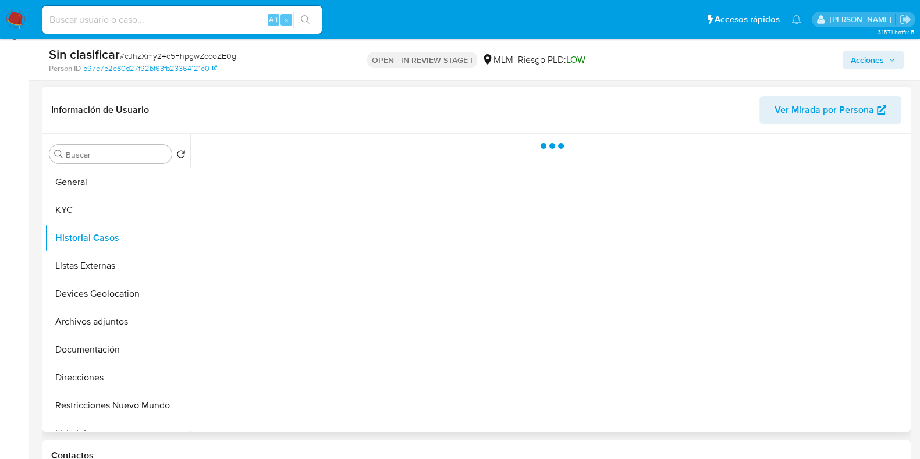
scroll to position [145, 0]
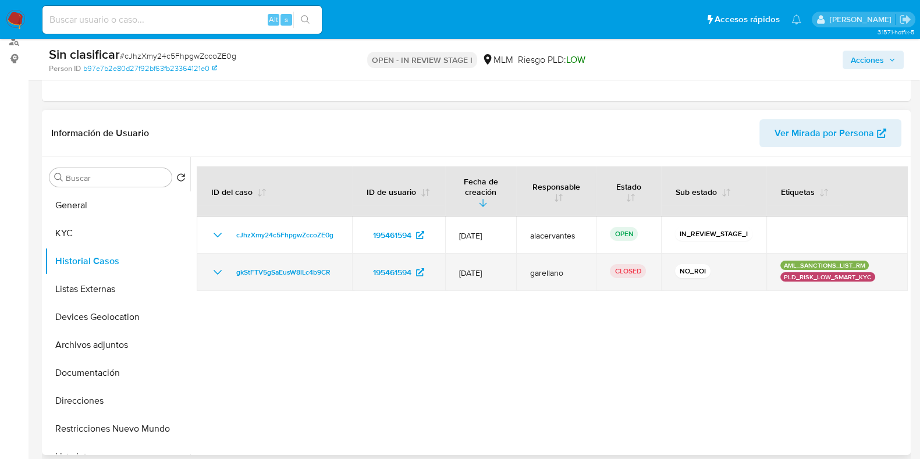
click at [218, 265] on icon "Mostrar/Ocultar" at bounding box center [218, 272] width 14 height 14
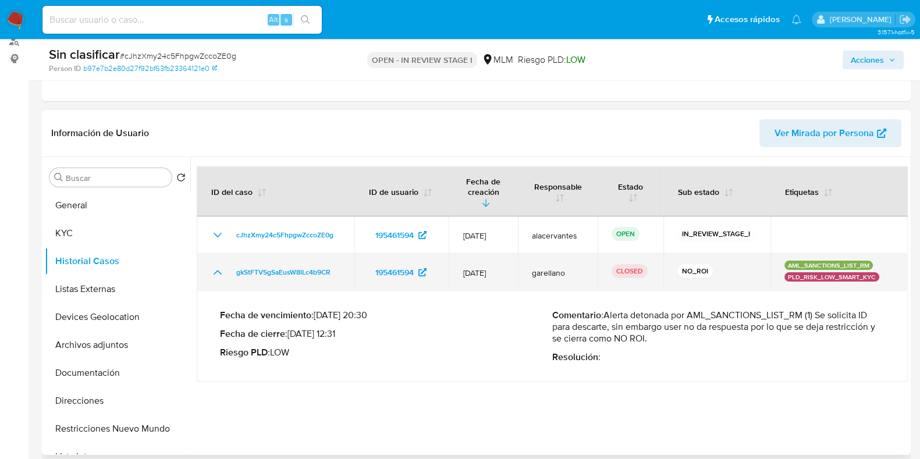
click at [218, 265] on icon "Mostrar/Ocultar" at bounding box center [218, 272] width 14 height 14
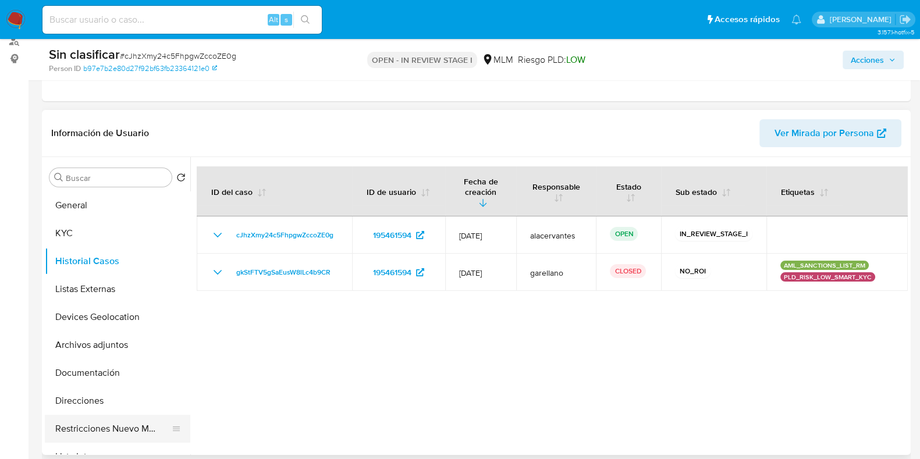
click at [132, 433] on button "Restricciones Nuevo Mundo" at bounding box center [113, 429] width 136 height 28
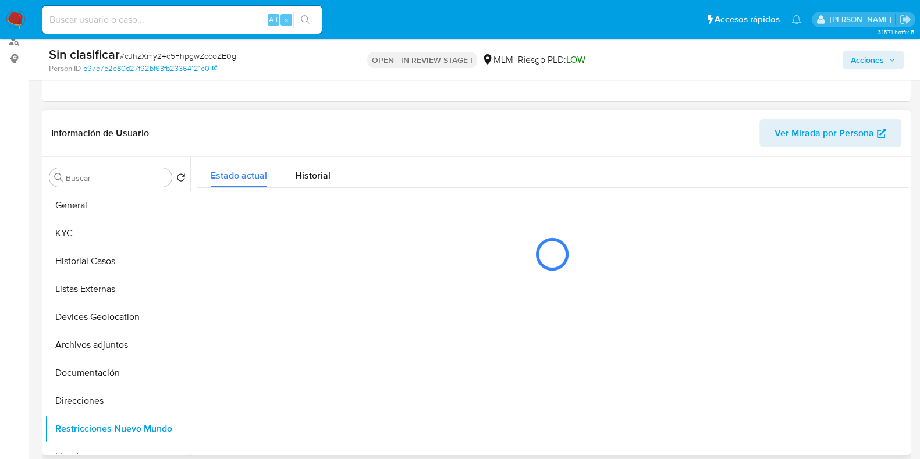
scroll to position [218, 0]
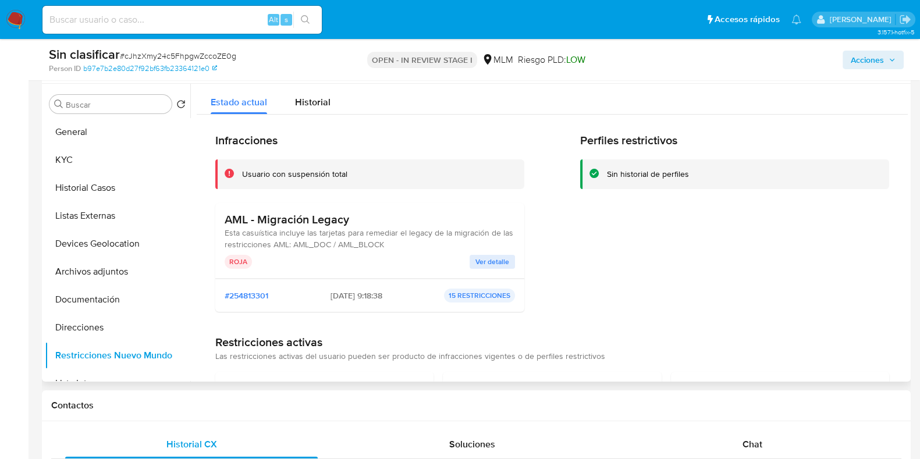
click at [499, 261] on span "Ver detalle" at bounding box center [493, 262] width 34 height 12
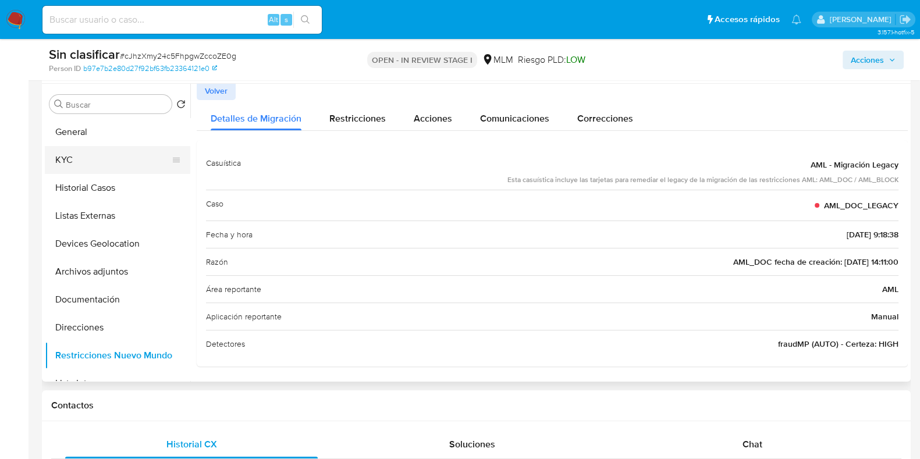
click at [121, 166] on button "KYC" at bounding box center [113, 160] width 136 height 28
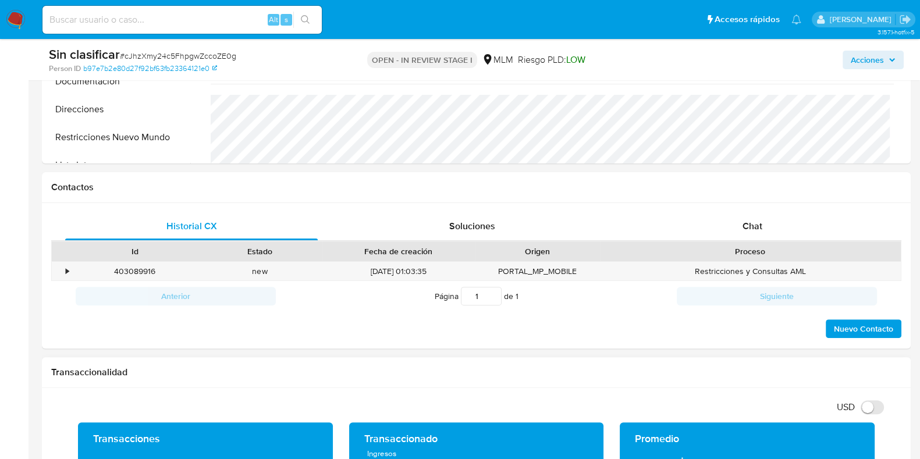
scroll to position [509, 0]
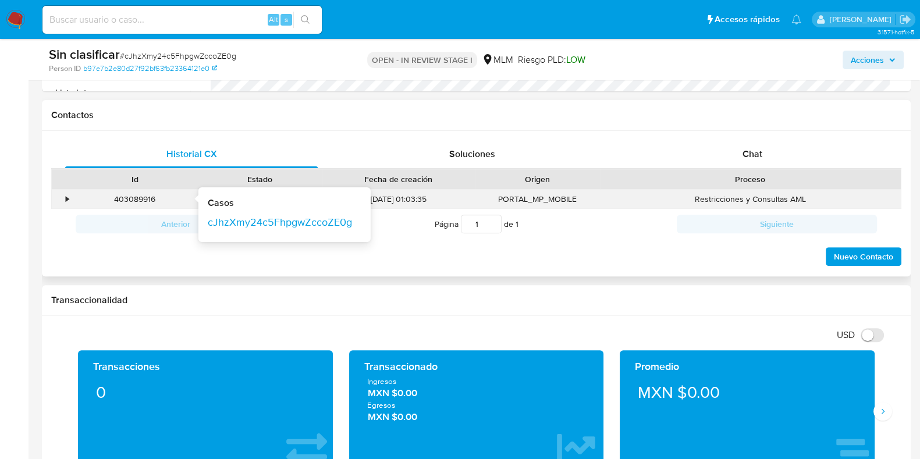
click at [76, 196] on div "403089916 Casos cJhzXmy24c5FhpgwZccoZE0g" at bounding box center [134, 199] width 125 height 19
click at [66, 197] on div "•" at bounding box center [67, 199] width 3 height 11
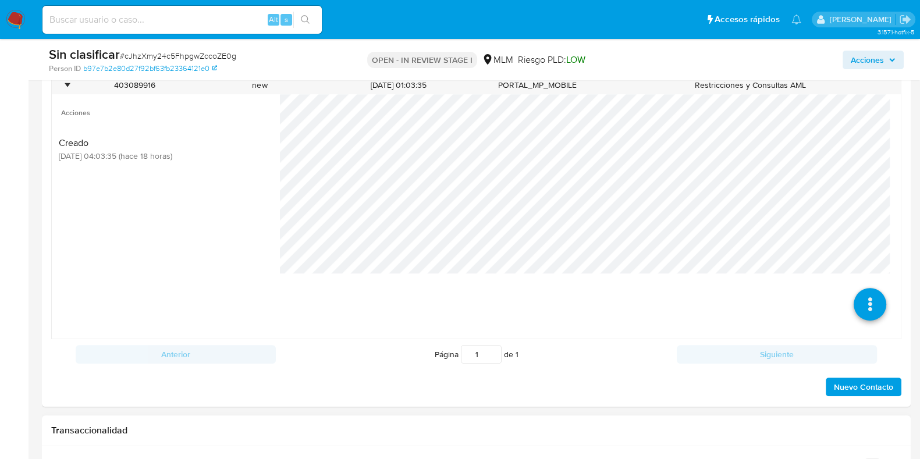
scroll to position [728, 0]
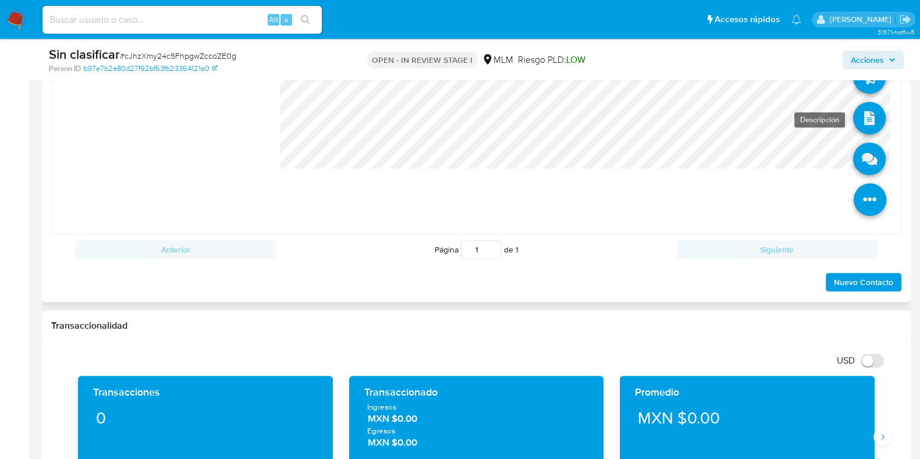
click at [860, 115] on icon at bounding box center [869, 118] width 33 height 33
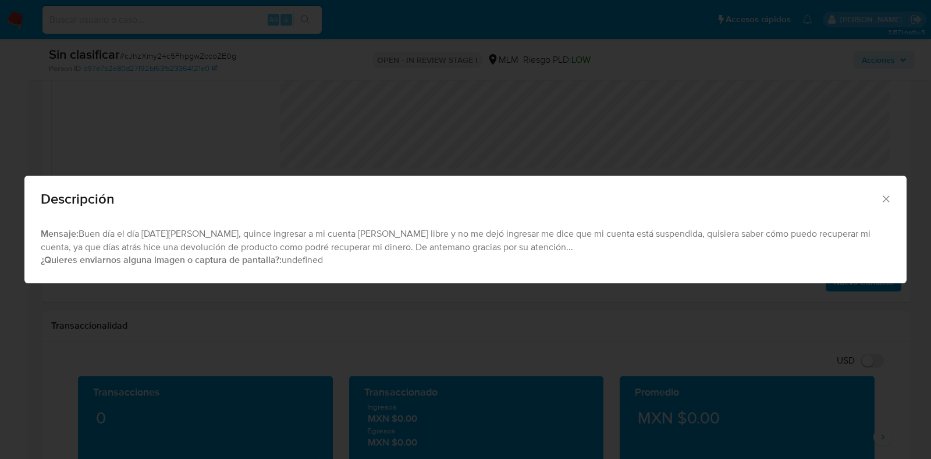
click at [886, 200] on icon "Cerrar" at bounding box center [887, 199] width 12 height 12
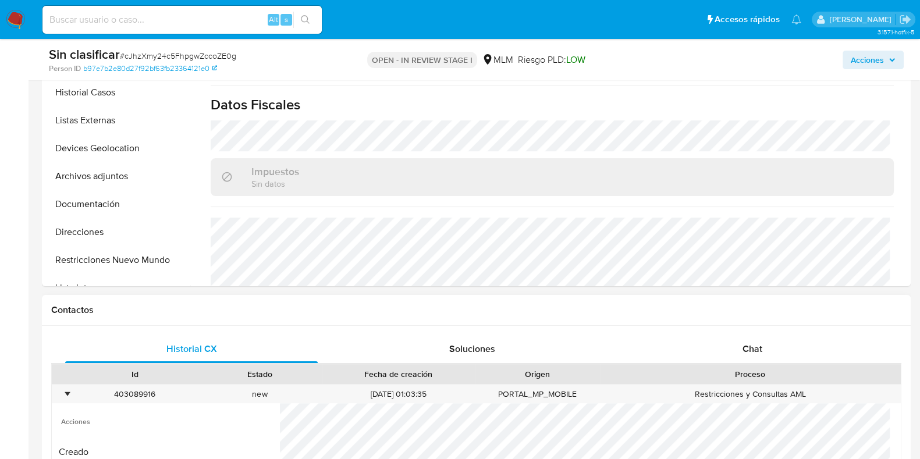
scroll to position [290, 0]
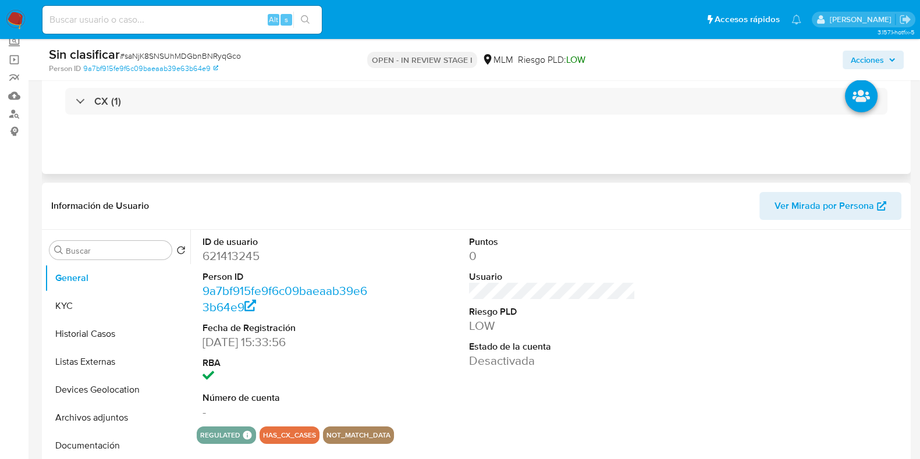
select select "10"
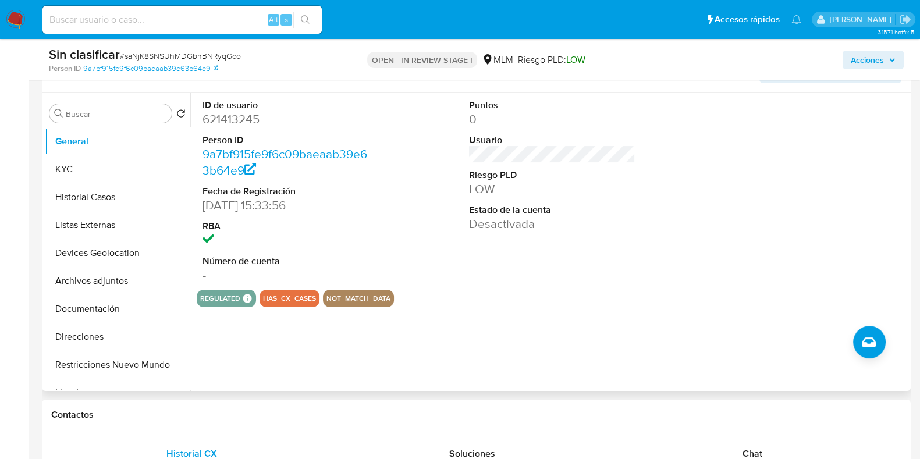
scroll to position [218, 0]
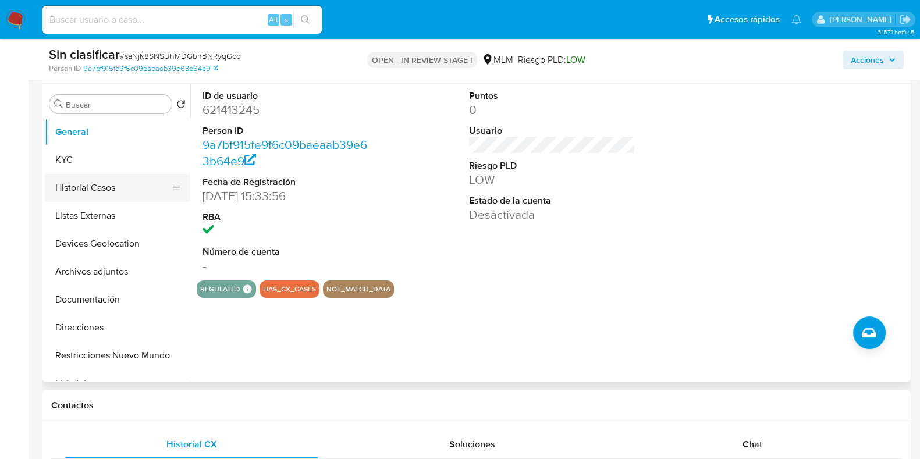
click at [119, 198] on button "Historial Casos" at bounding box center [113, 188] width 136 height 28
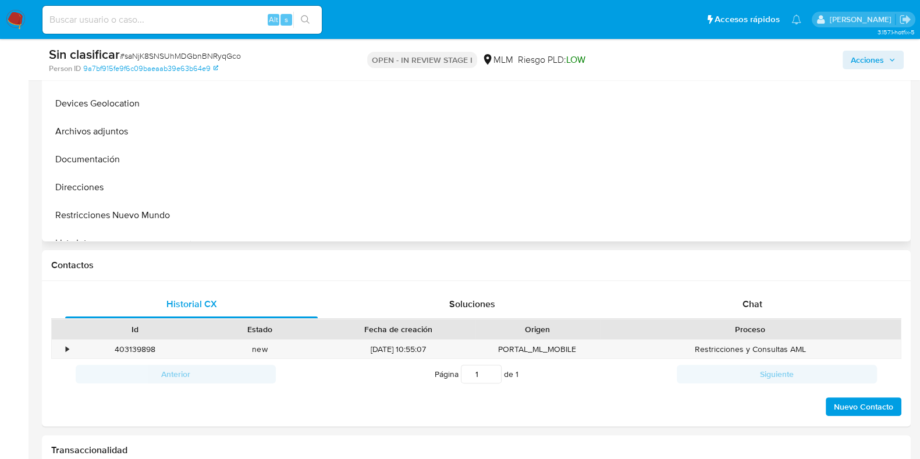
scroll to position [290, 0]
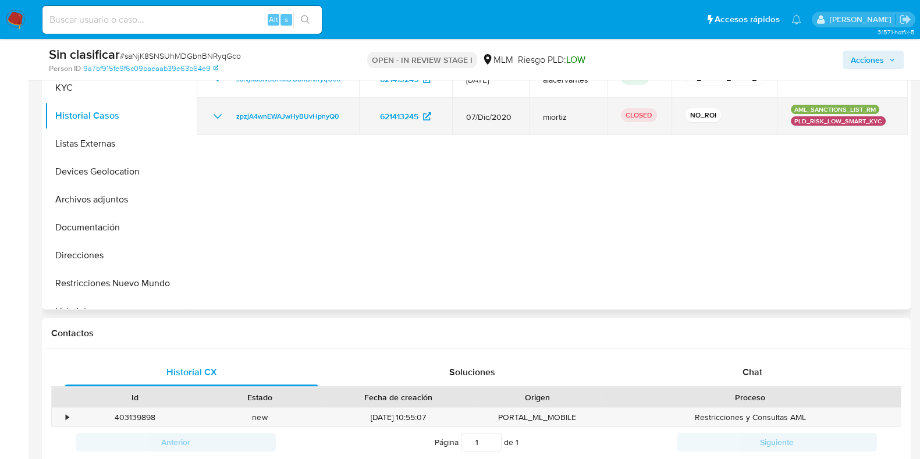
click at [217, 111] on icon "Mostrar/Ocultar" at bounding box center [218, 116] width 14 height 14
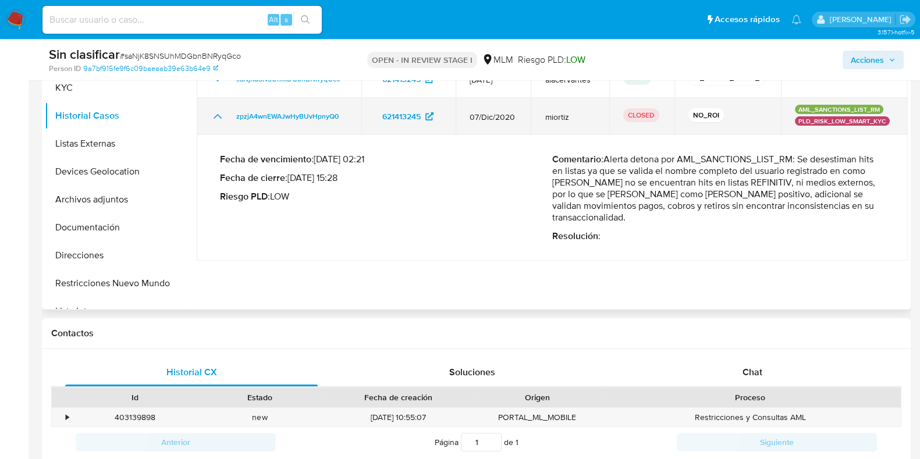
click at [211, 118] on icon "Mostrar/Ocultar" at bounding box center [218, 116] width 14 height 14
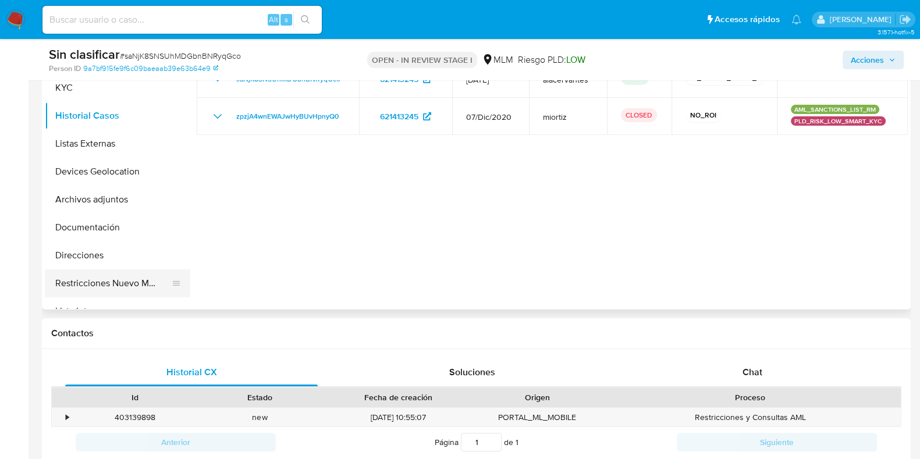
click at [114, 280] on button "Restricciones Nuevo Mundo" at bounding box center [113, 284] width 136 height 28
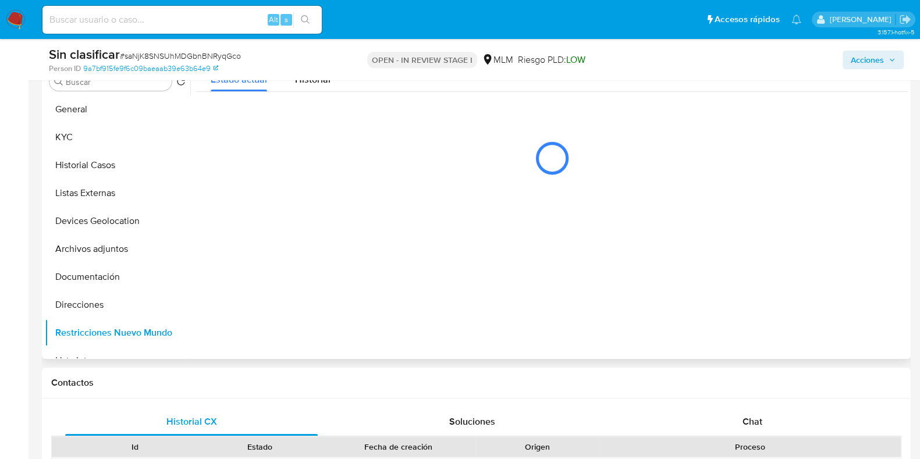
scroll to position [218, 0]
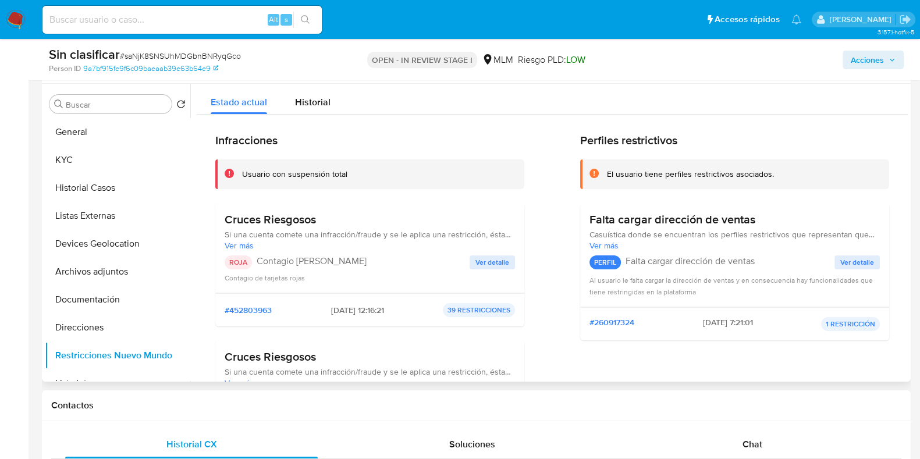
click at [493, 268] on span "Ver detalle" at bounding box center [493, 263] width 34 height 12
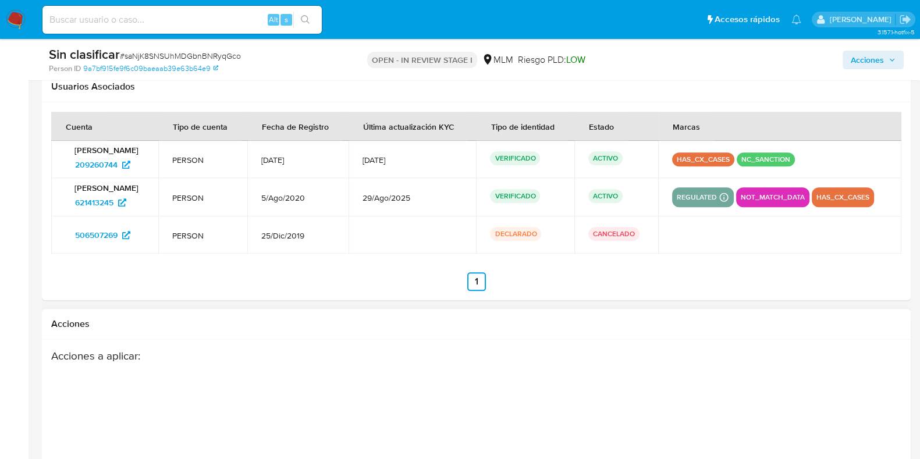
scroll to position [1674, 0]
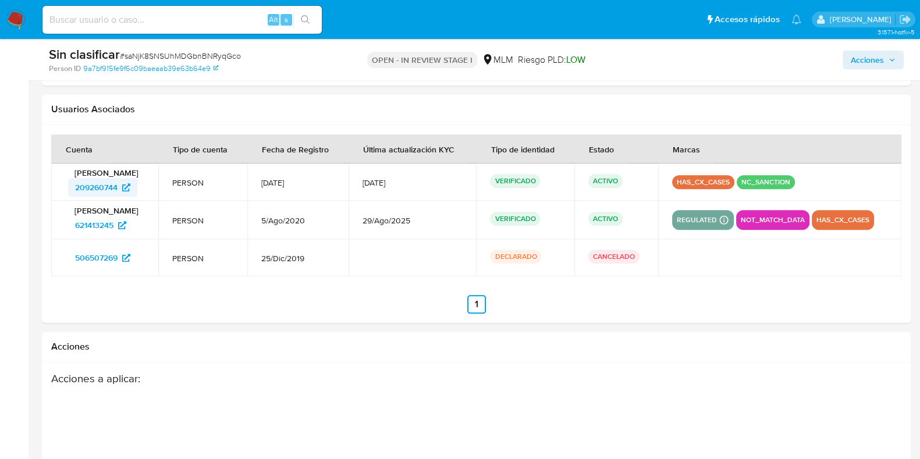
click at [112, 183] on span "209260744" at bounding box center [96, 187] width 42 height 19
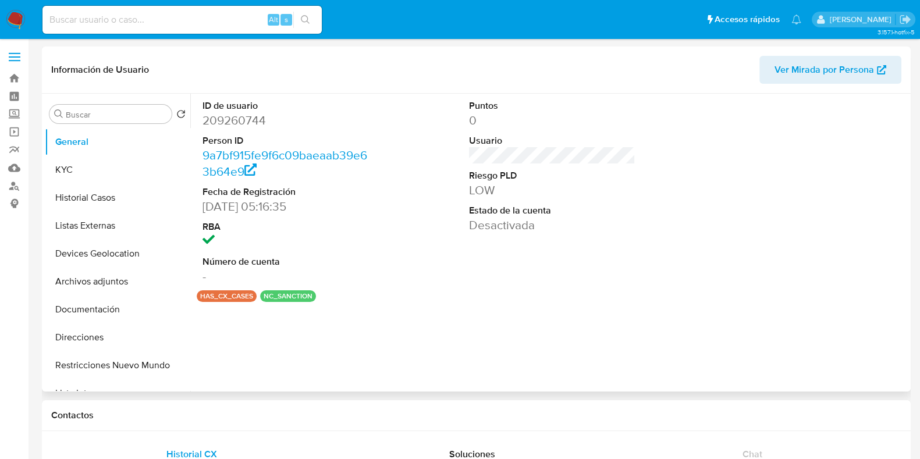
select select "10"
click at [115, 205] on button "Historial Casos" at bounding box center [113, 198] width 136 height 28
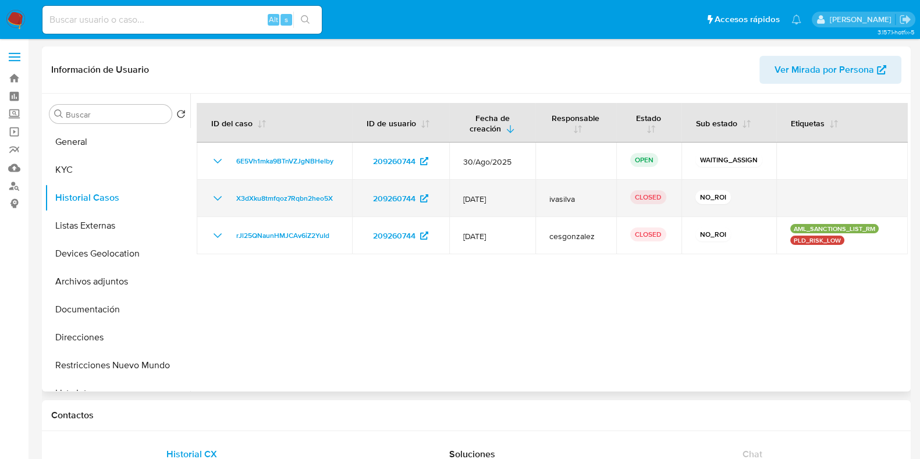
click at [210, 197] on td "X3dXku8tmfqoz7Rqbn2heo5X" at bounding box center [274, 198] width 155 height 37
click at [221, 197] on icon "Mostrar/Ocultar" at bounding box center [218, 199] width 14 height 14
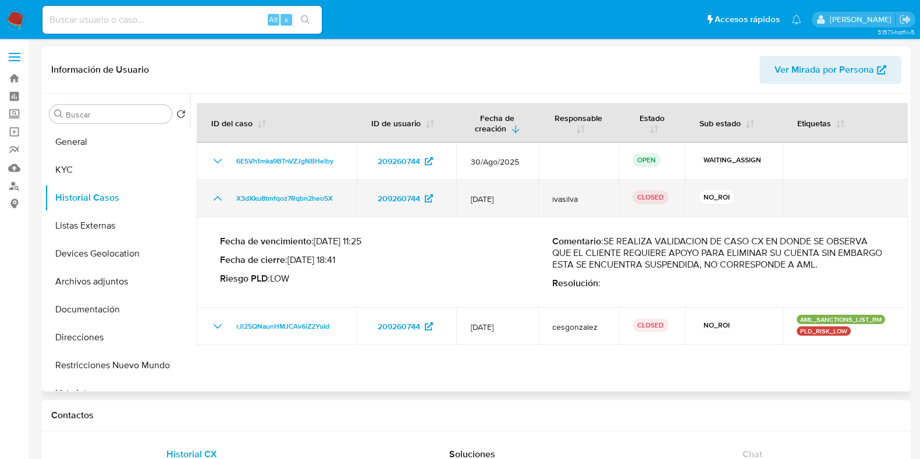
click at [221, 197] on icon "Mostrar/Ocultar" at bounding box center [218, 199] width 14 height 14
